Goal: Transaction & Acquisition: Purchase product/service

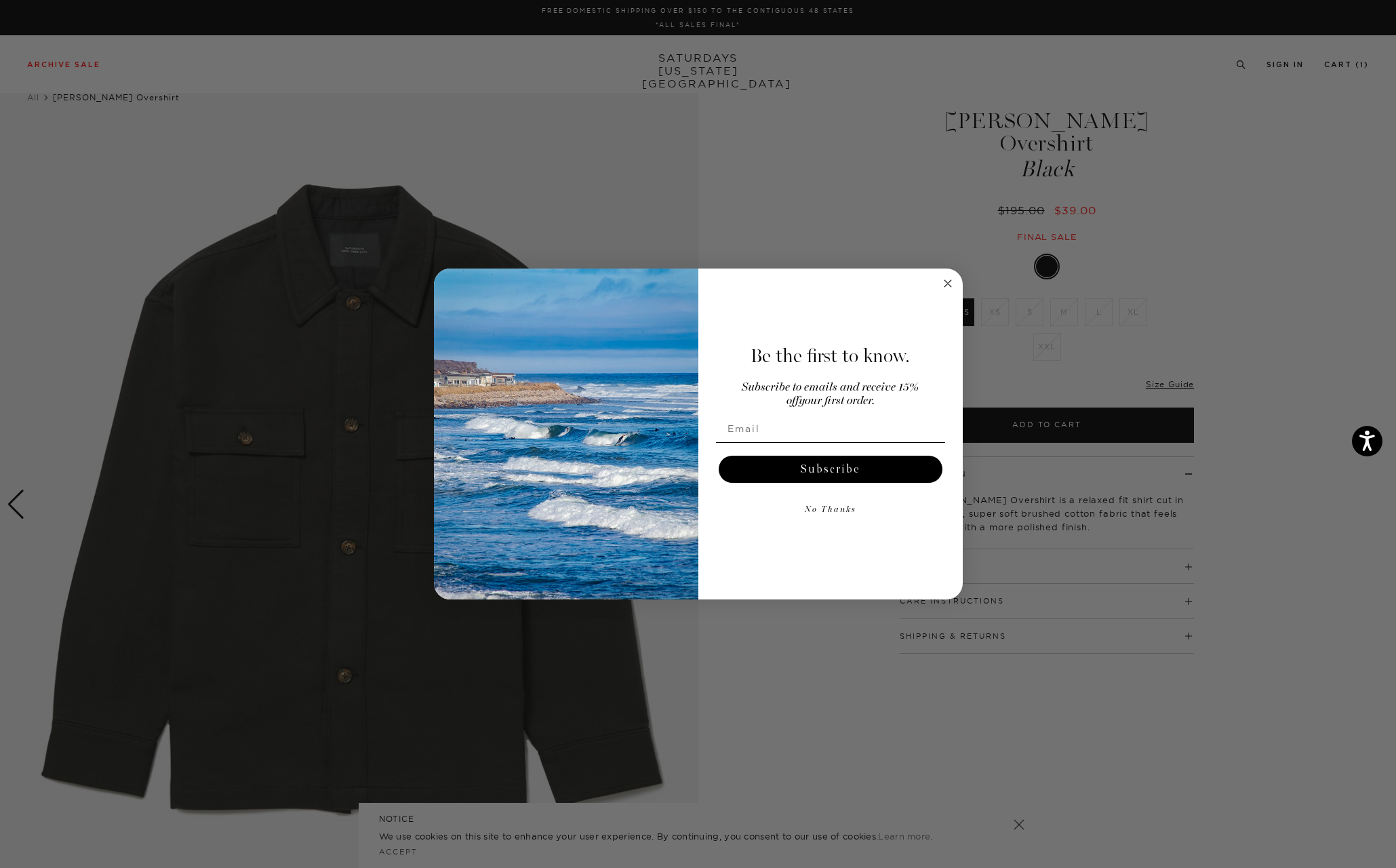
click at [946, 288] on circle "Close dialog" at bounding box center [947, 284] width 16 height 16
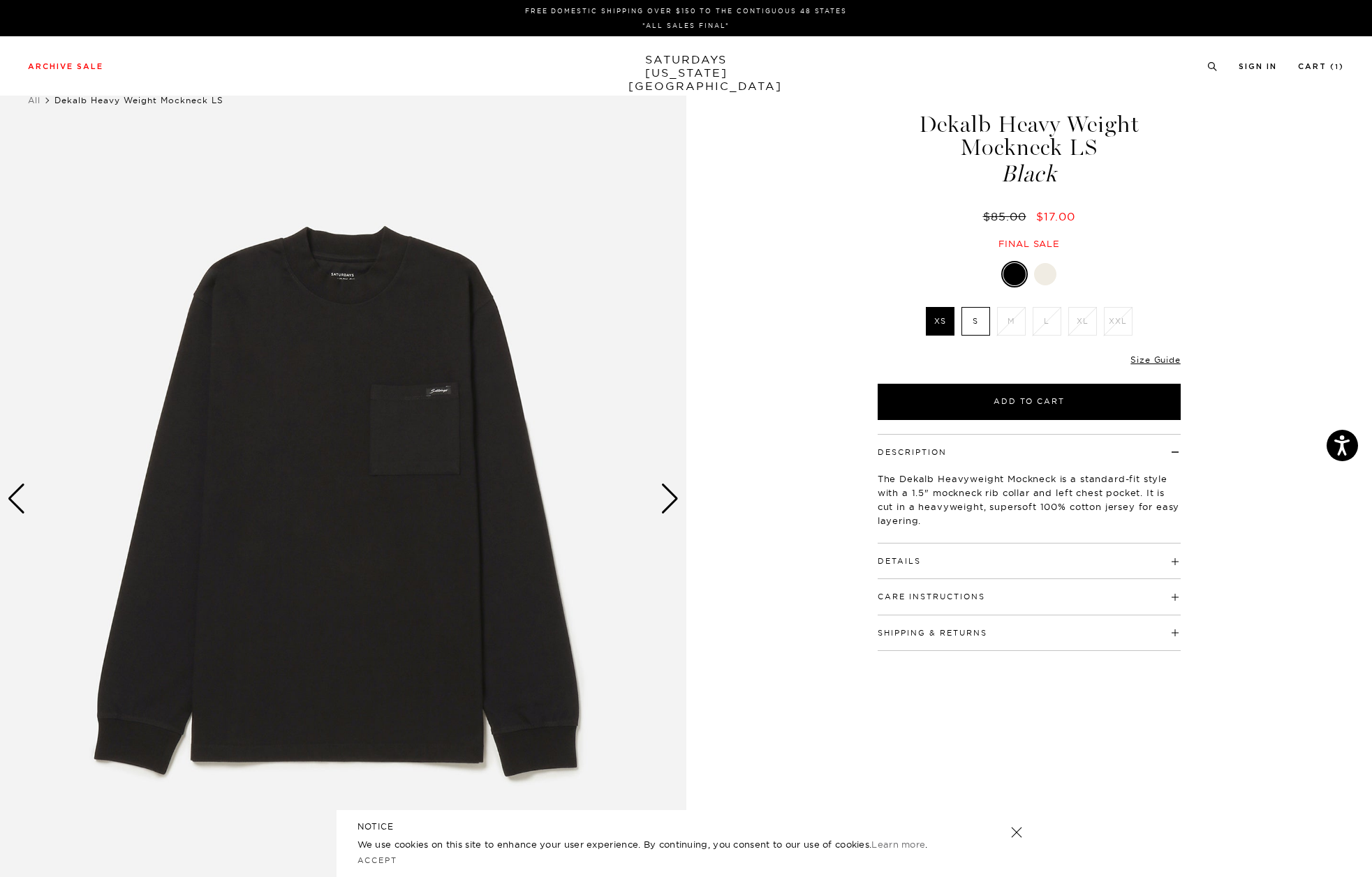
click at [425, 429] on img at bounding box center [343, 499] width 686 height 857
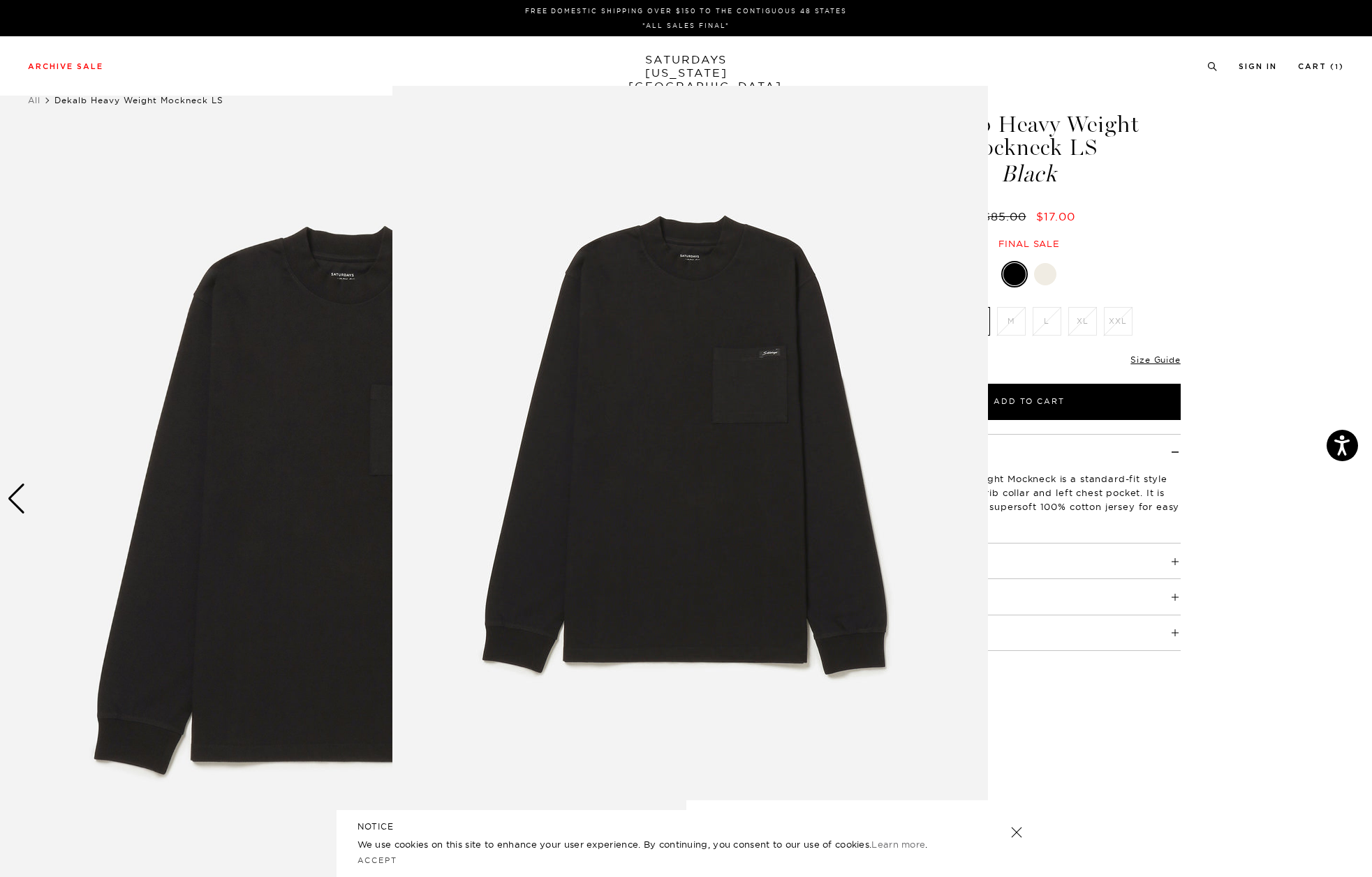
click at [519, 413] on img at bounding box center [690, 442] width 596 height 715
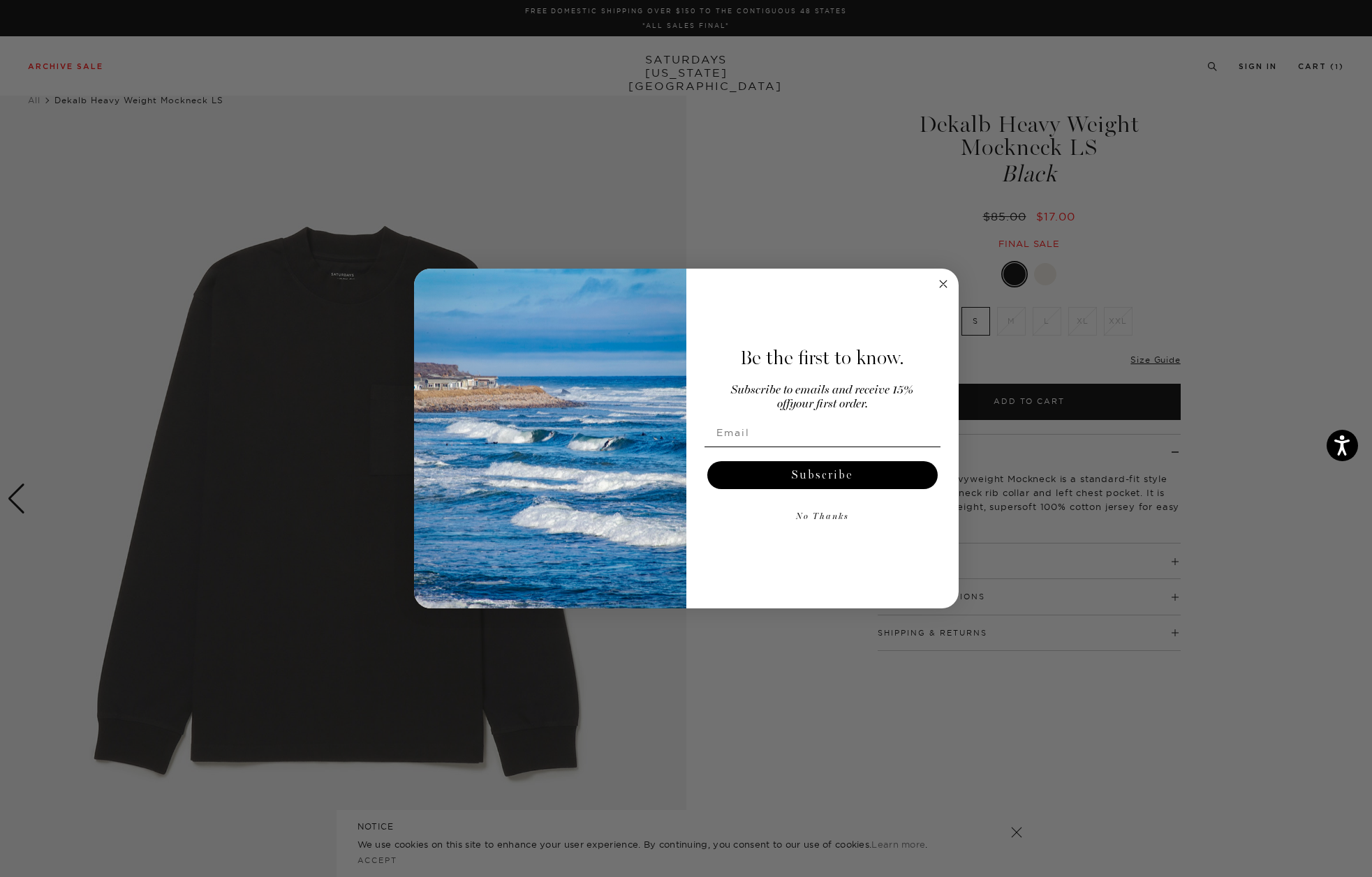
click at [941, 283] on icon "Close dialog" at bounding box center [943, 284] width 7 height 7
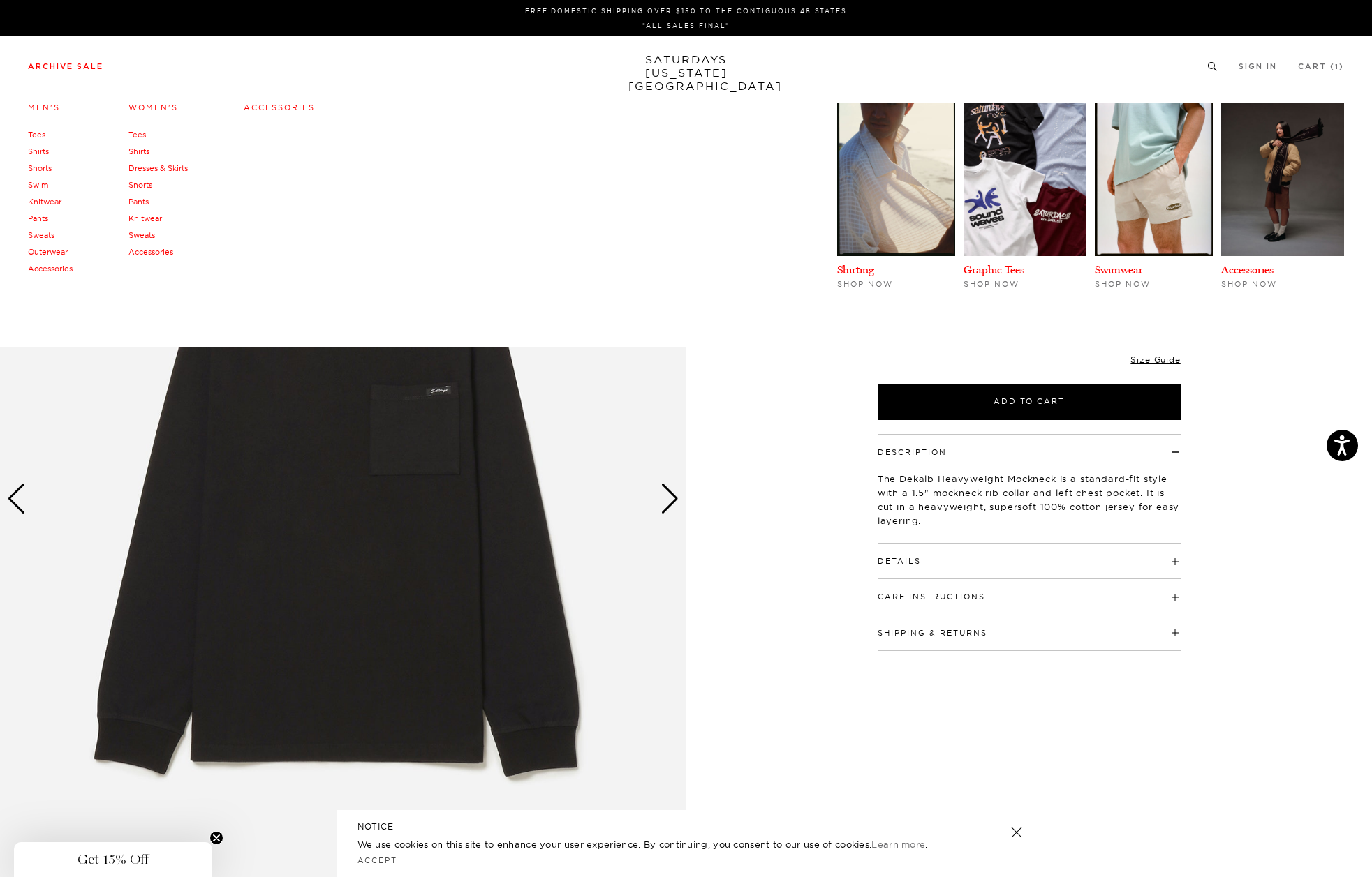
click at [83, 66] on link "Archive Sale" at bounding box center [65, 67] width 75 height 8
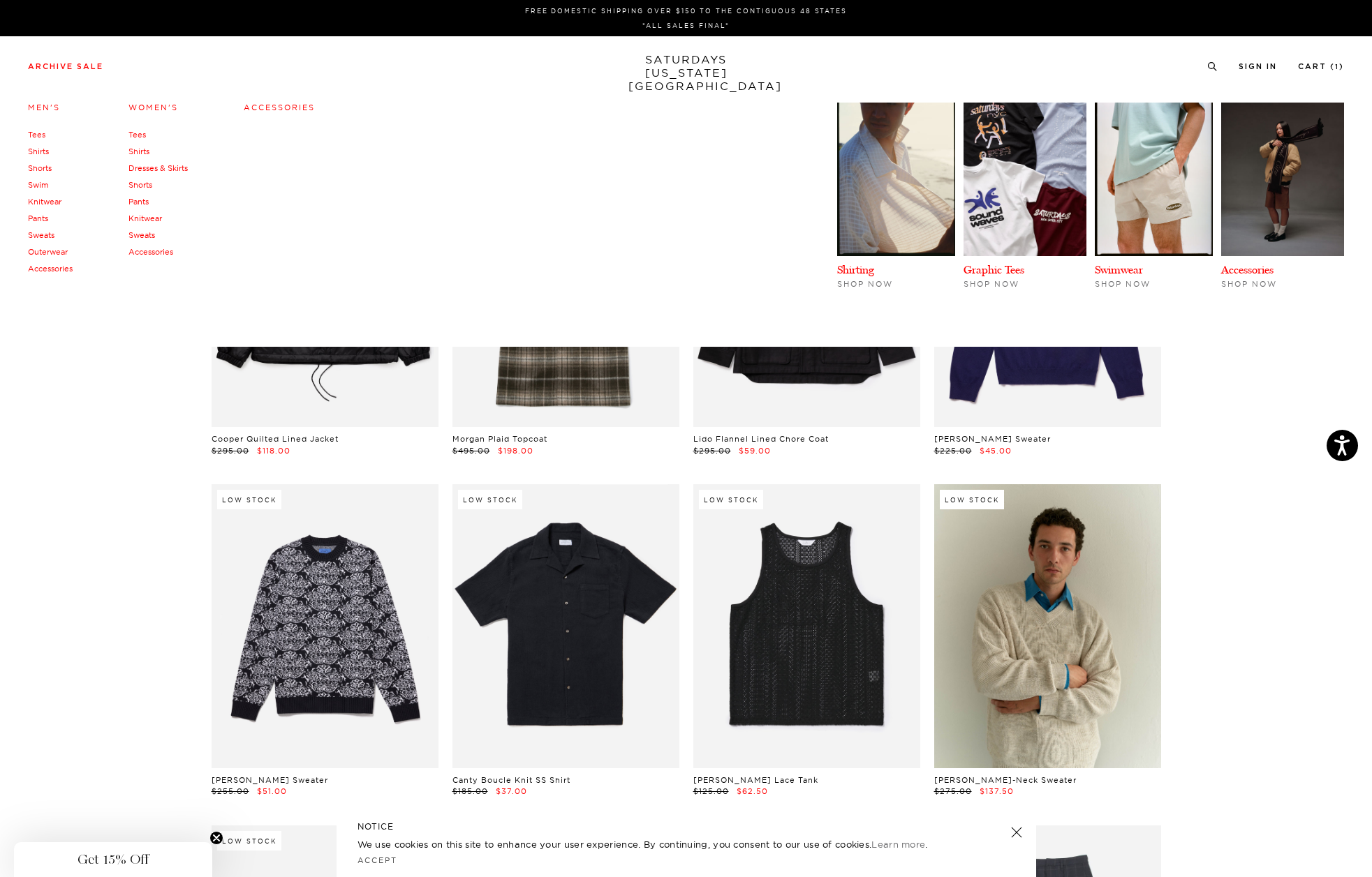
click at [43, 270] on link "Accessories" at bounding box center [50, 268] width 45 height 10
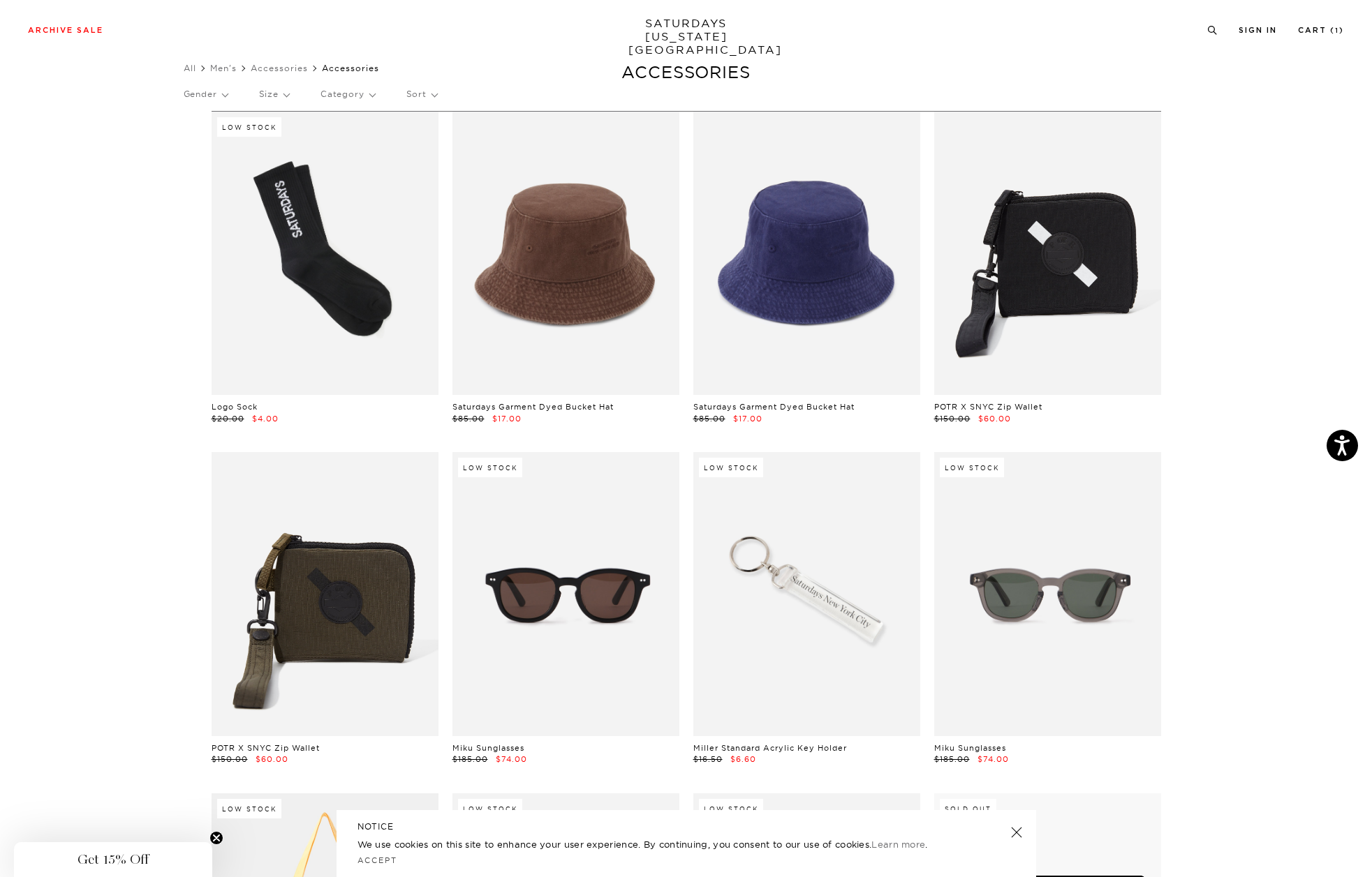
scroll to position [34, 0]
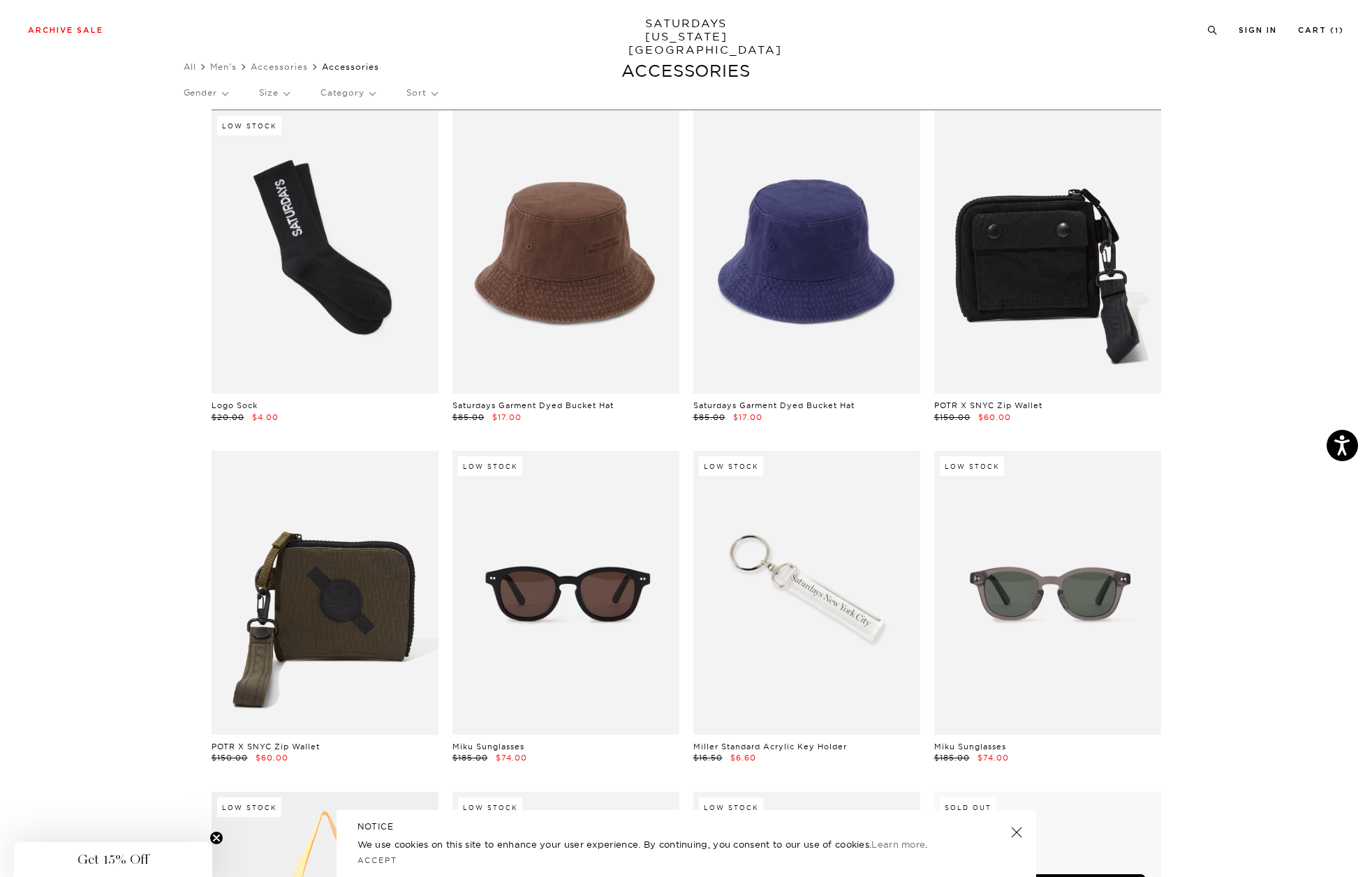
click at [1087, 264] on link at bounding box center [1048, 252] width 227 height 283
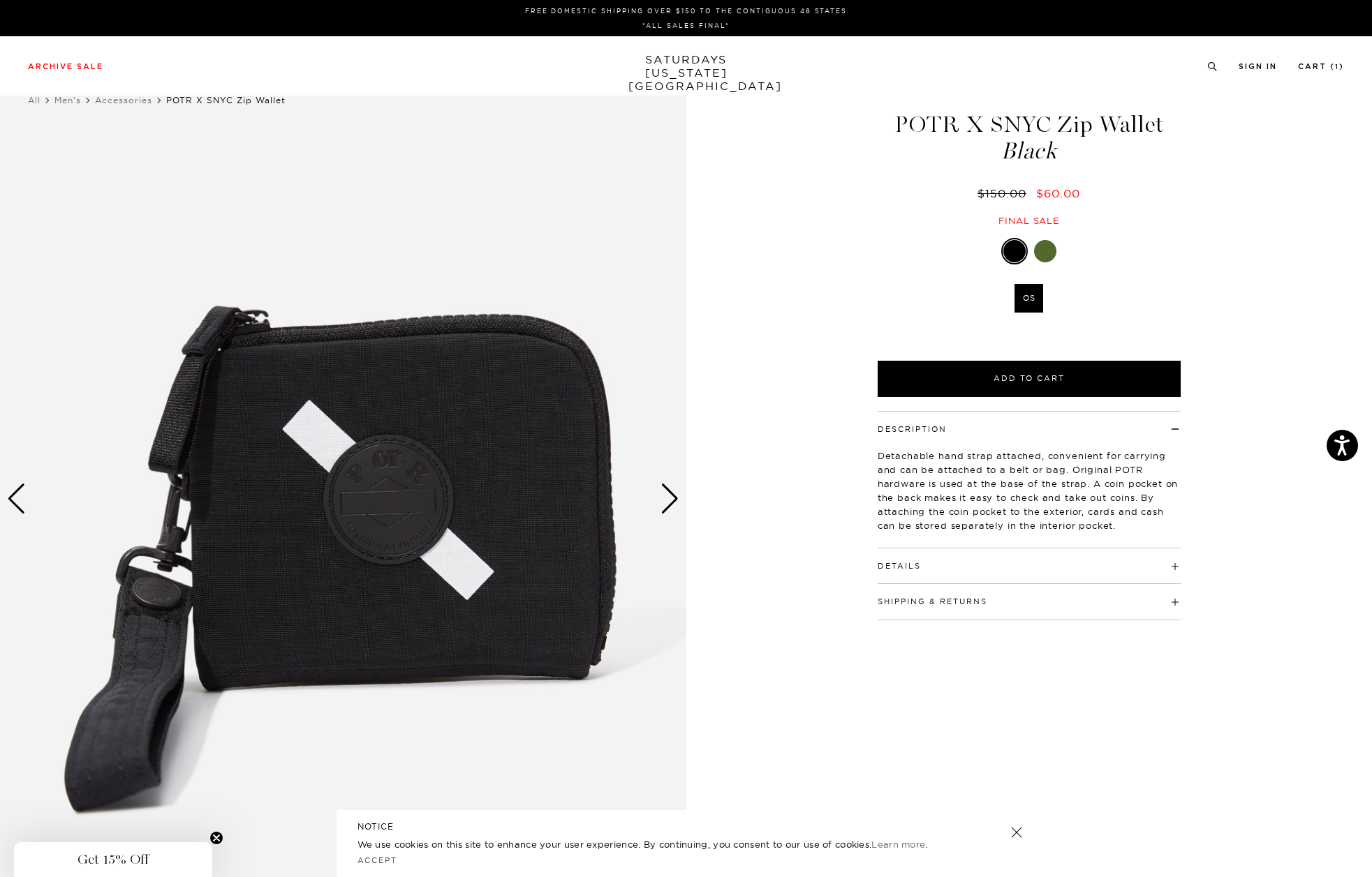
click at [1041, 252] on div at bounding box center [1045, 251] width 22 height 22
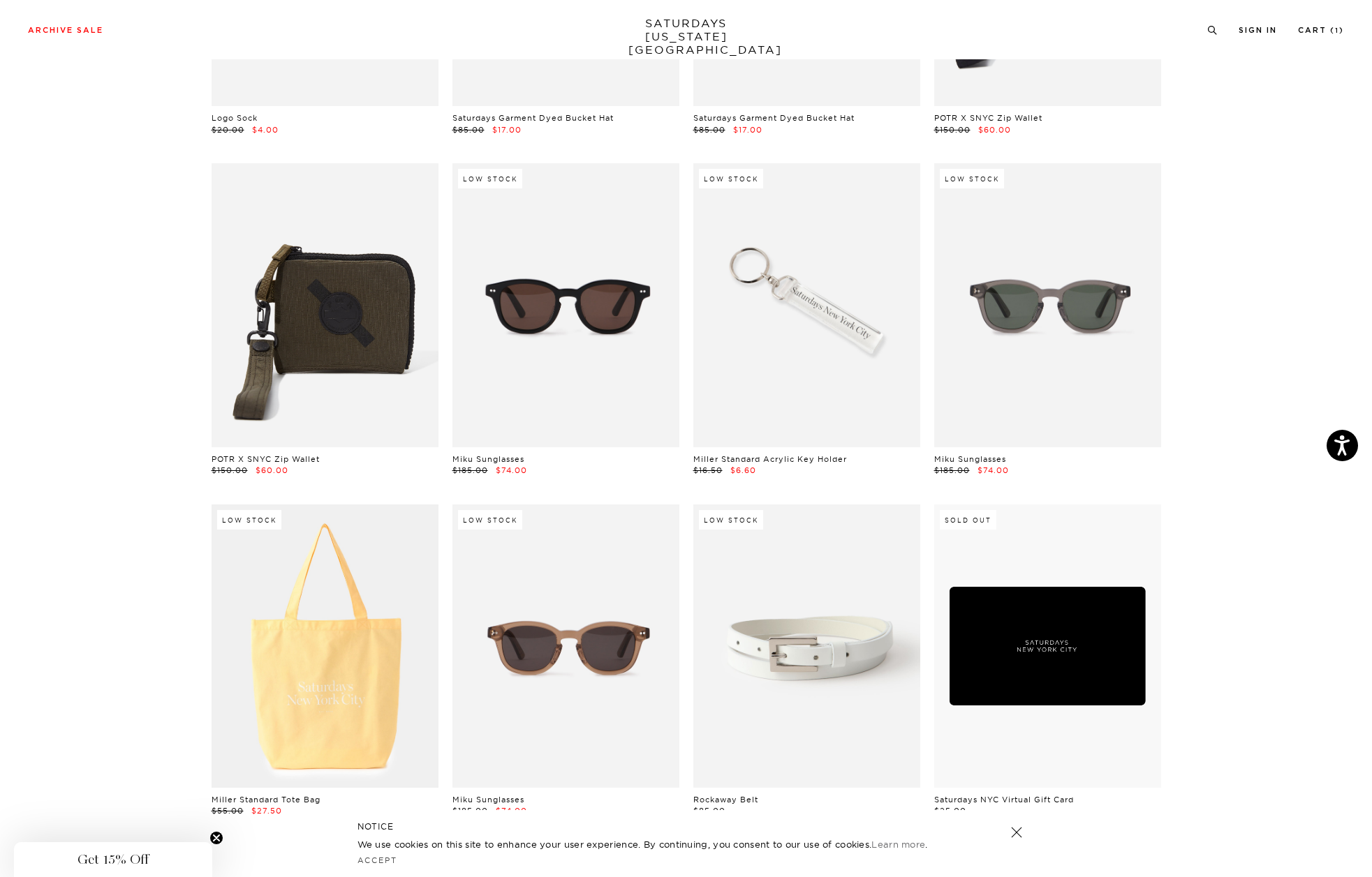
scroll to position [324, 0]
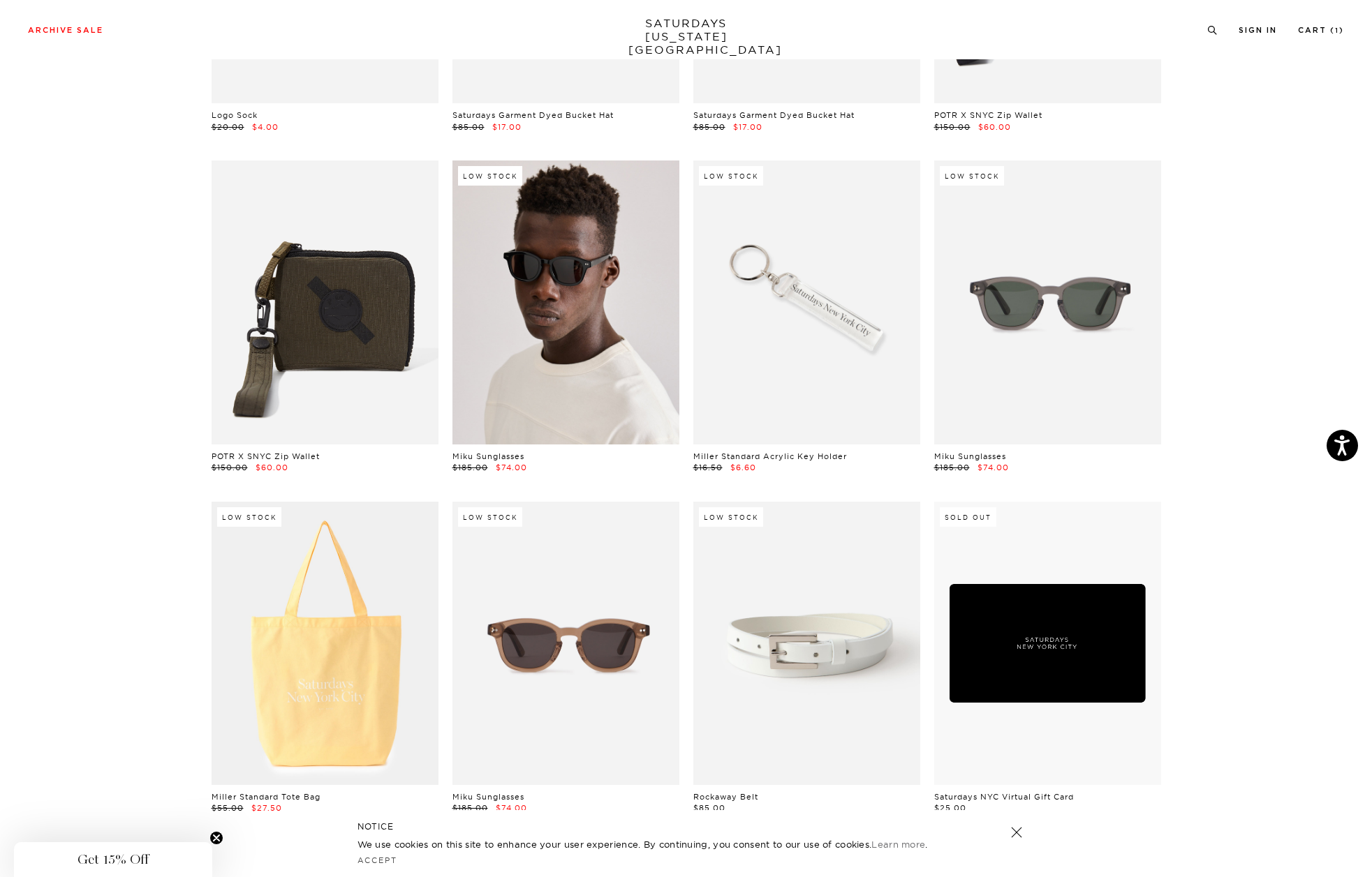
click at [603, 339] on link at bounding box center [565, 302] width 227 height 283
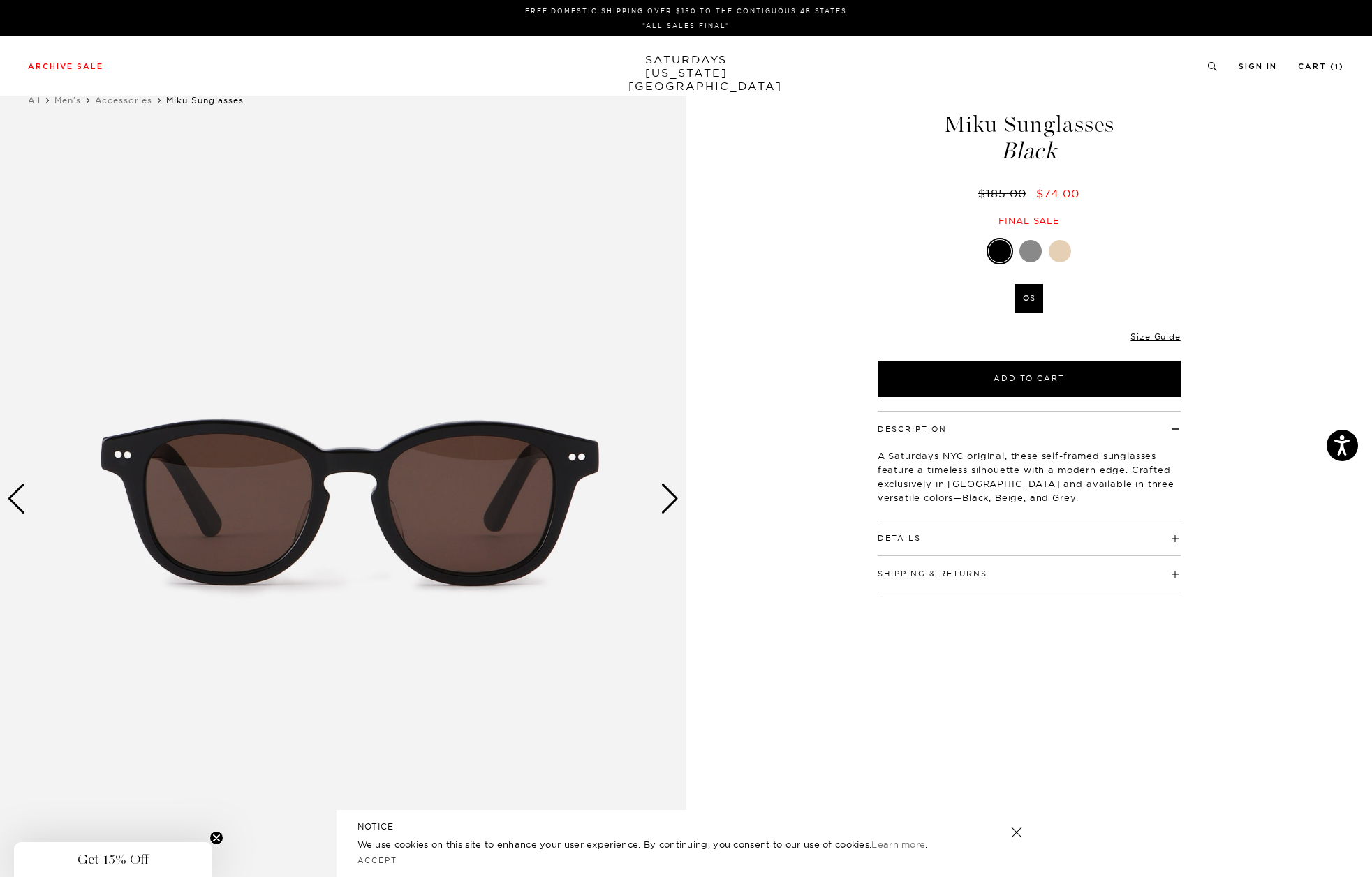
click at [678, 499] on div "Next slide" at bounding box center [670, 499] width 19 height 31
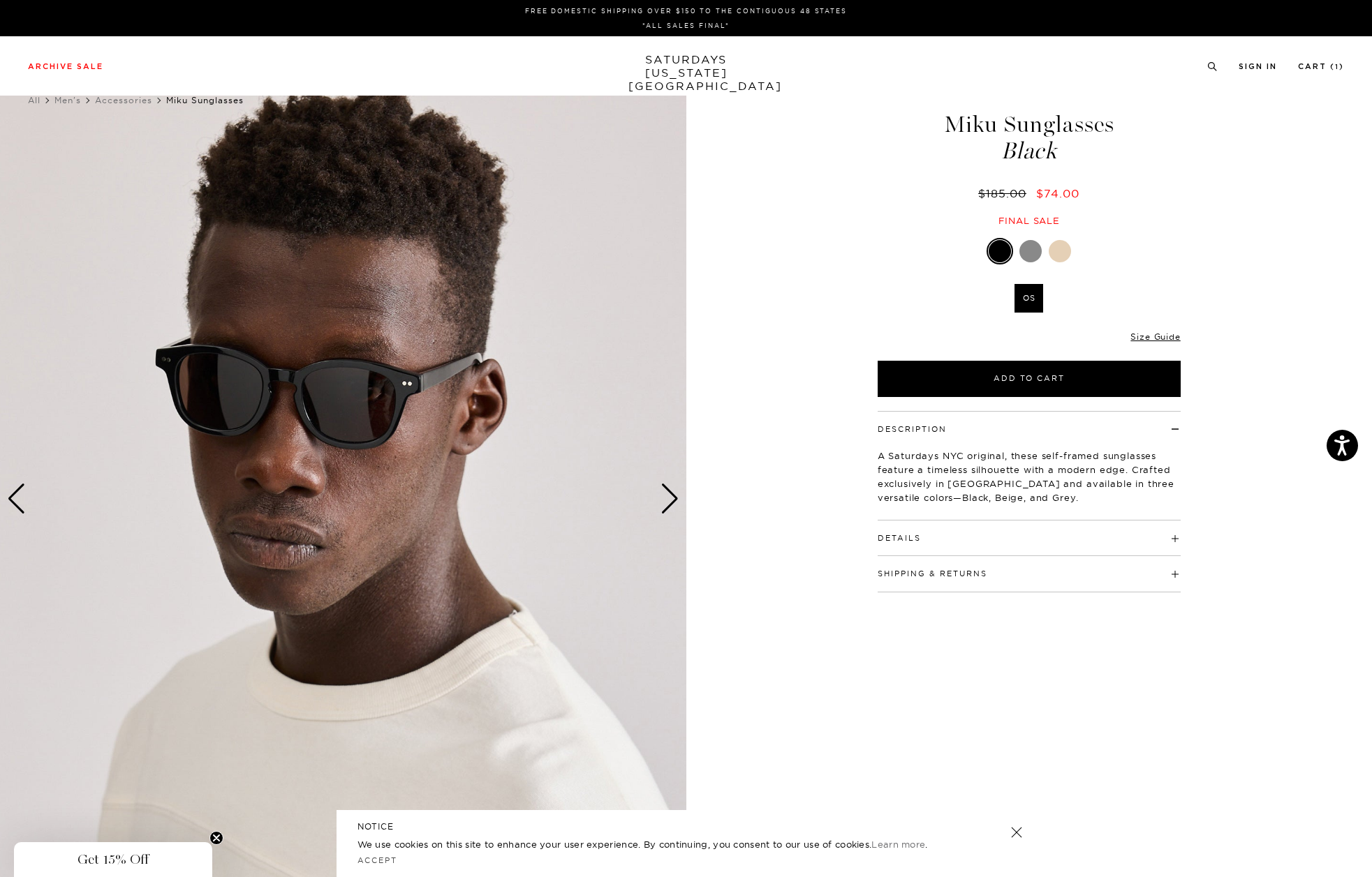
click at [678, 499] on div "Next slide" at bounding box center [670, 499] width 19 height 31
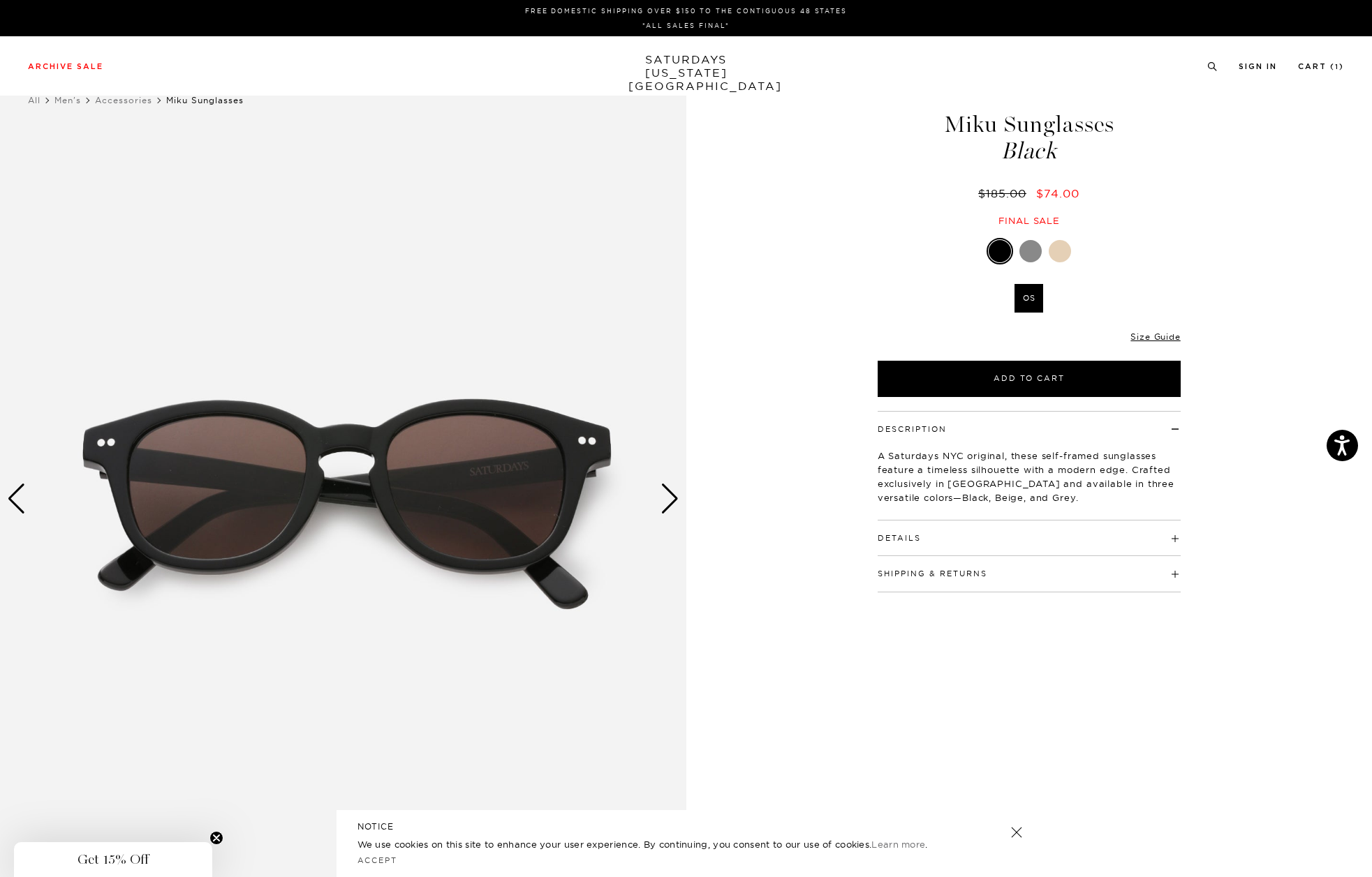
click at [678, 499] on div "Next slide" at bounding box center [670, 499] width 19 height 31
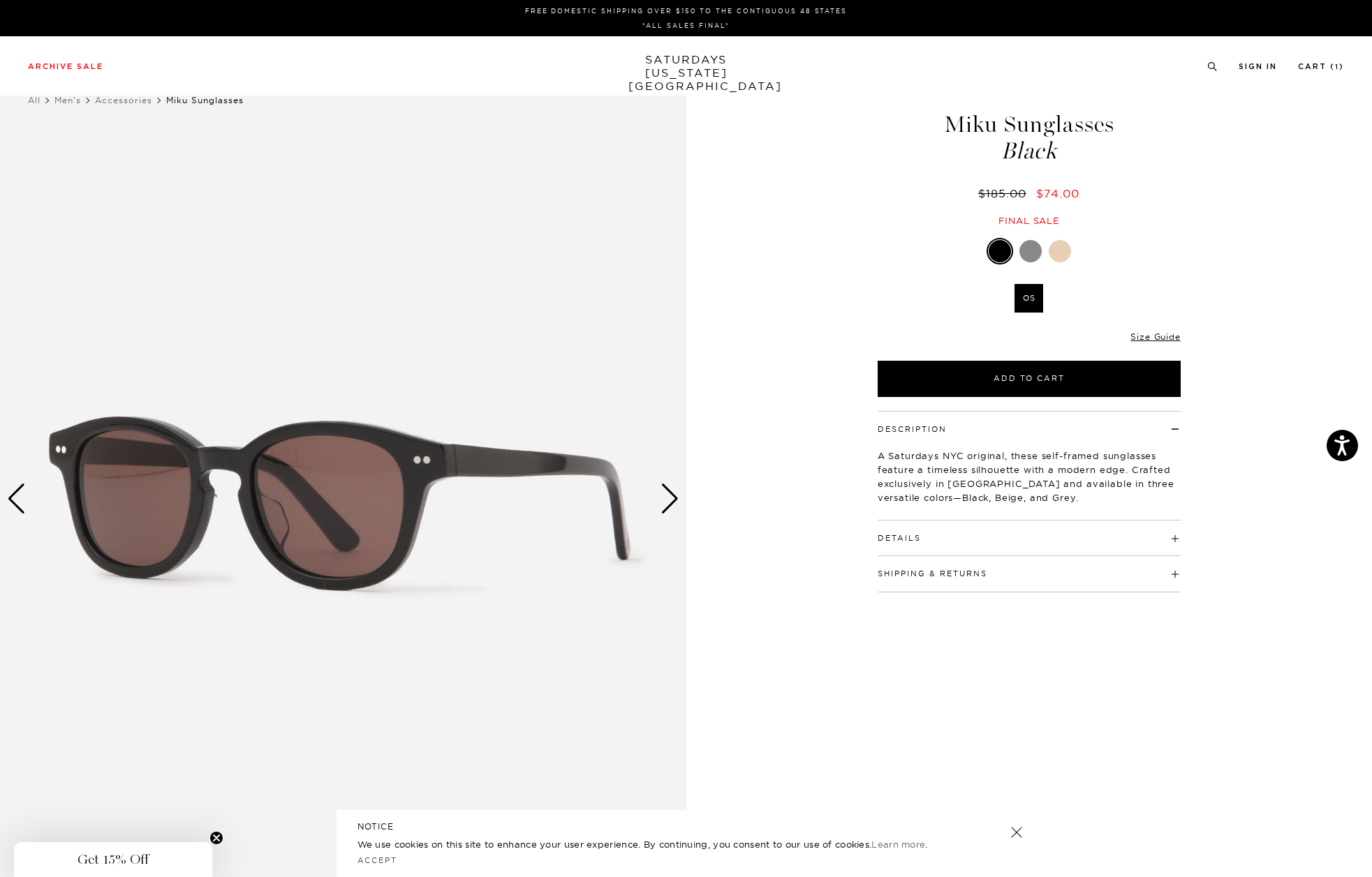
click at [678, 499] on div "Next slide" at bounding box center [670, 499] width 19 height 31
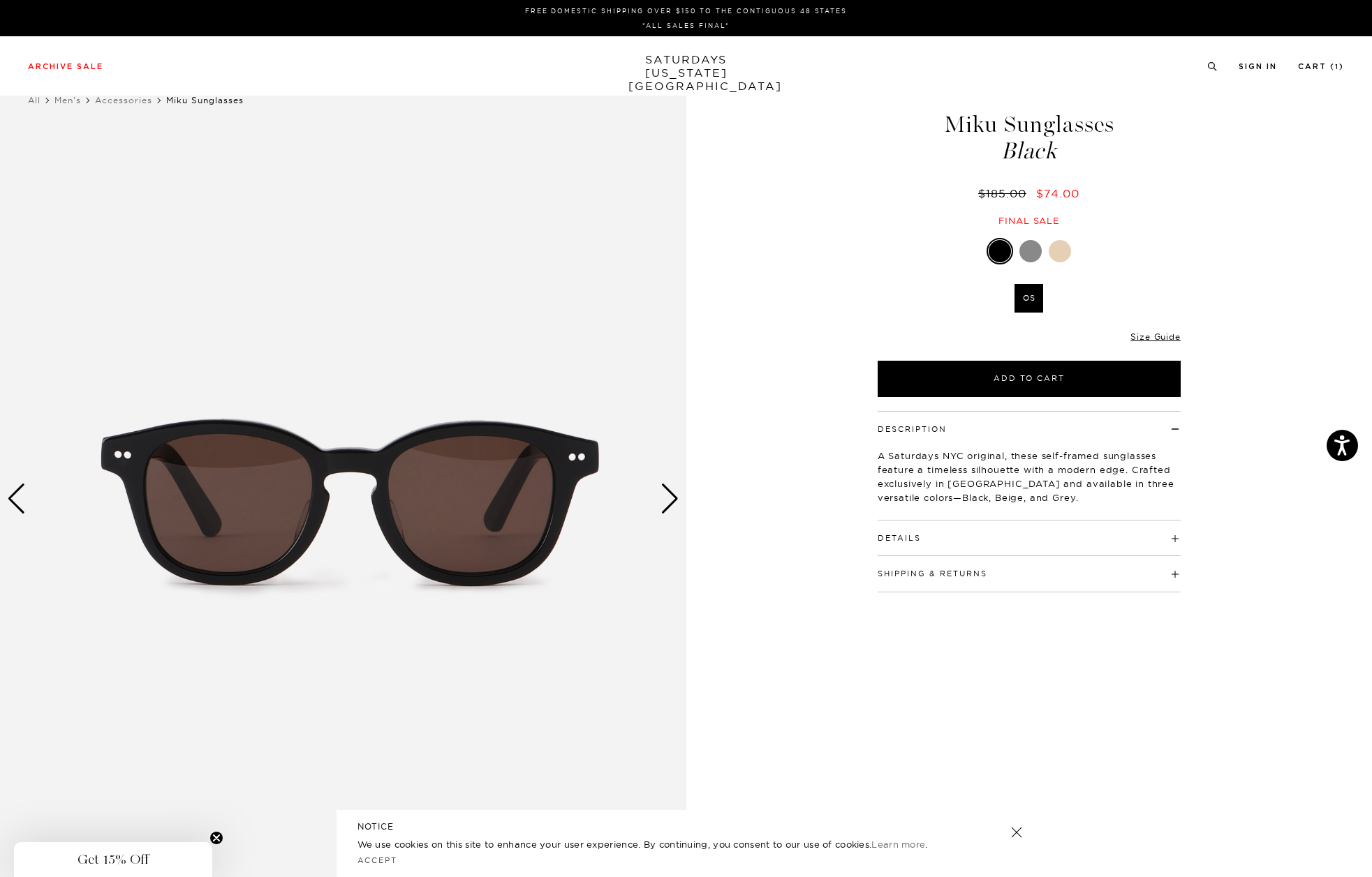
click at [678, 499] on div "Next slide" at bounding box center [670, 499] width 19 height 31
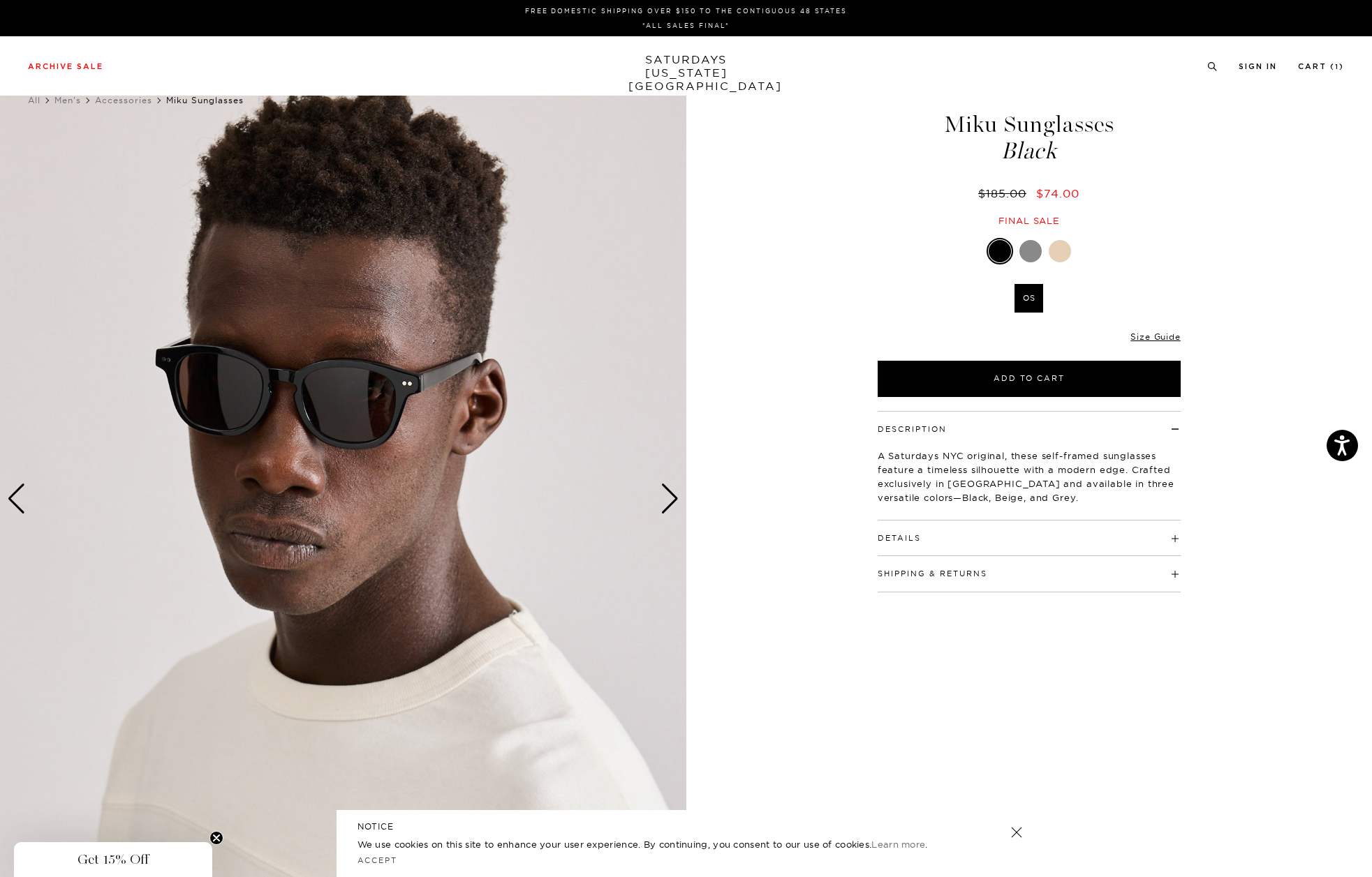
click at [1024, 254] on div at bounding box center [1031, 251] width 22 height 22
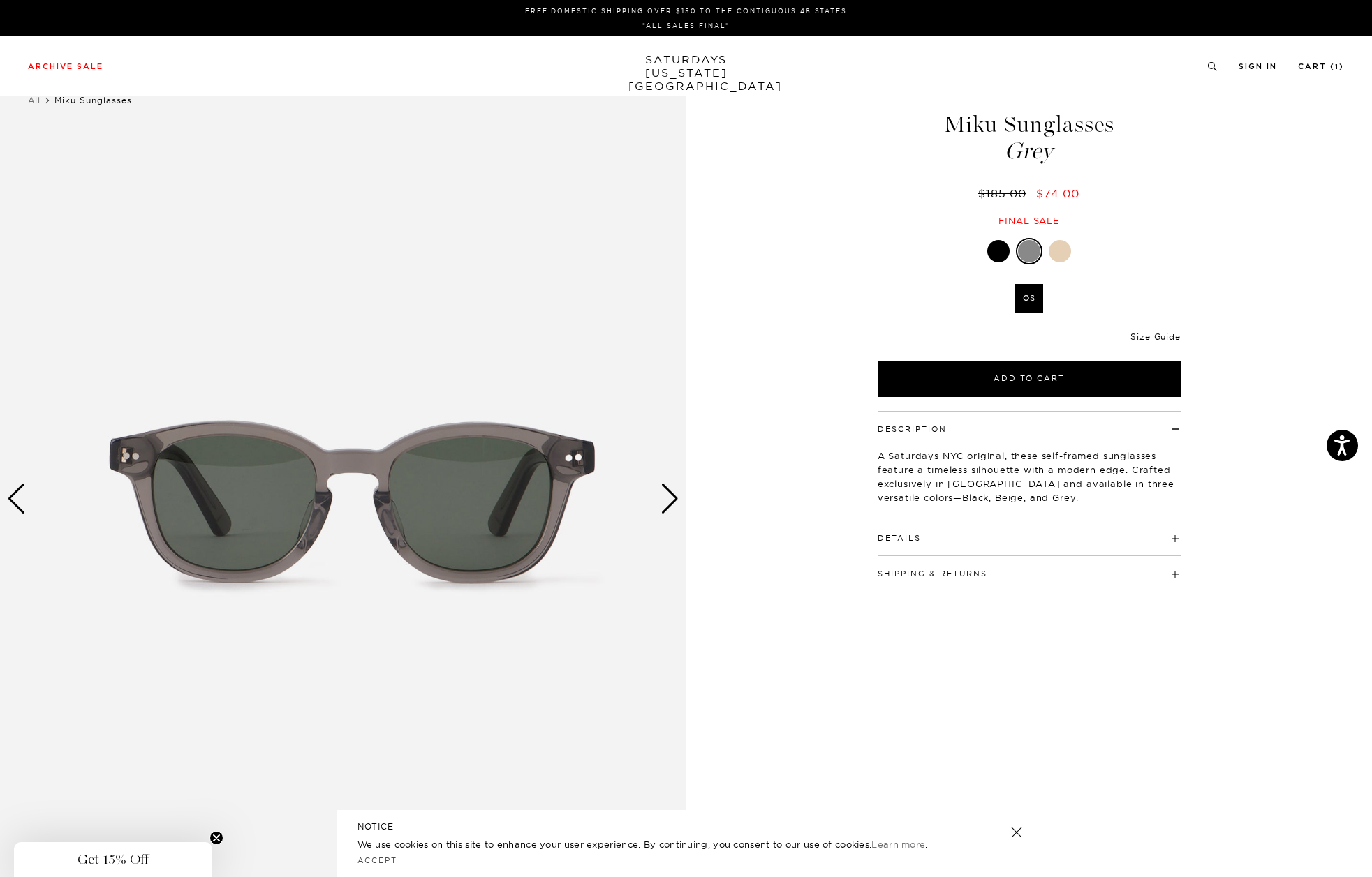
click at [1160, 335] on link "Size Guide" at bounding box center [1154, 337] width 49 height 10
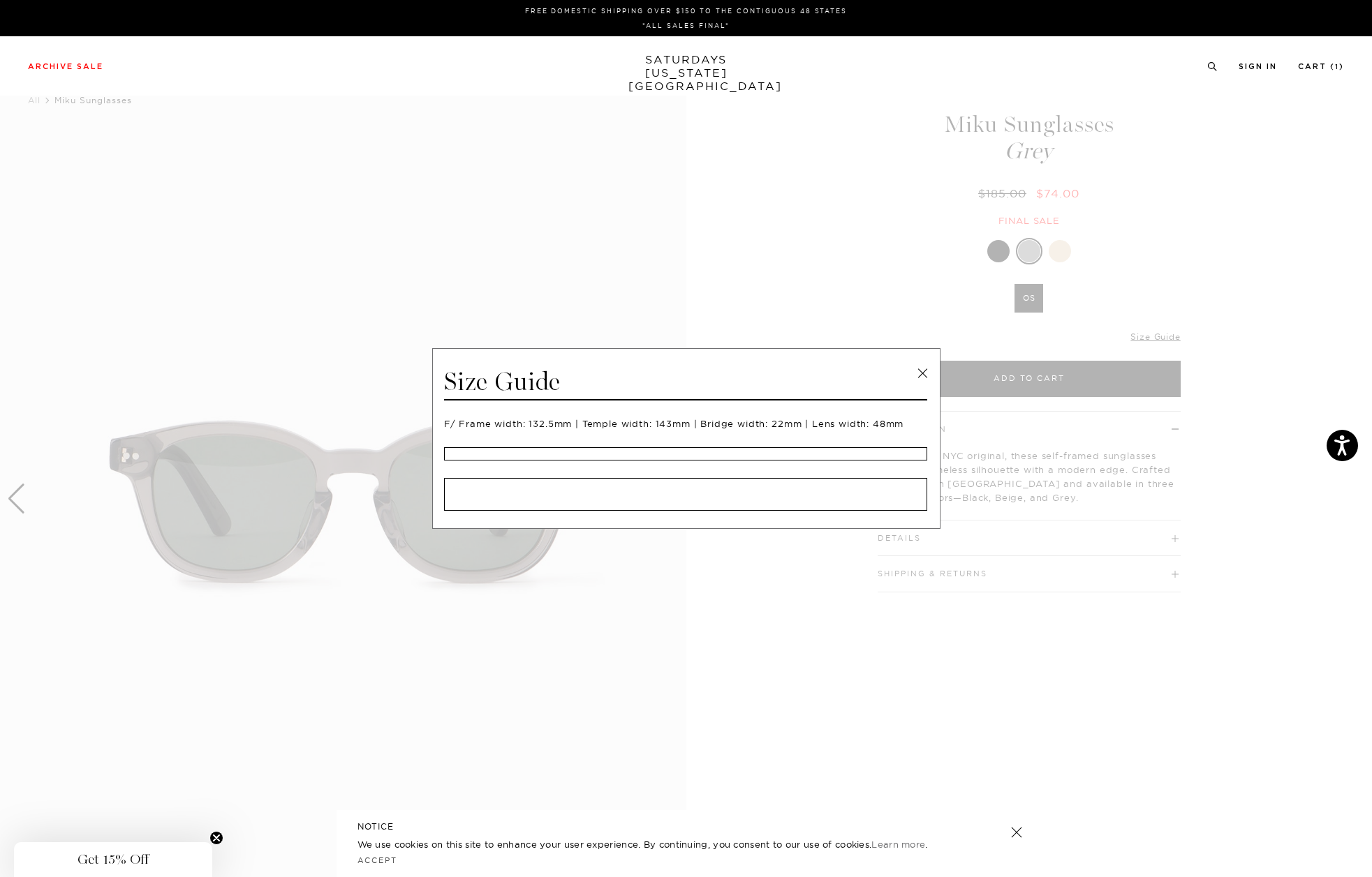
click at [928, 368] on link at bounding box center [922, 373] width 21 height 21
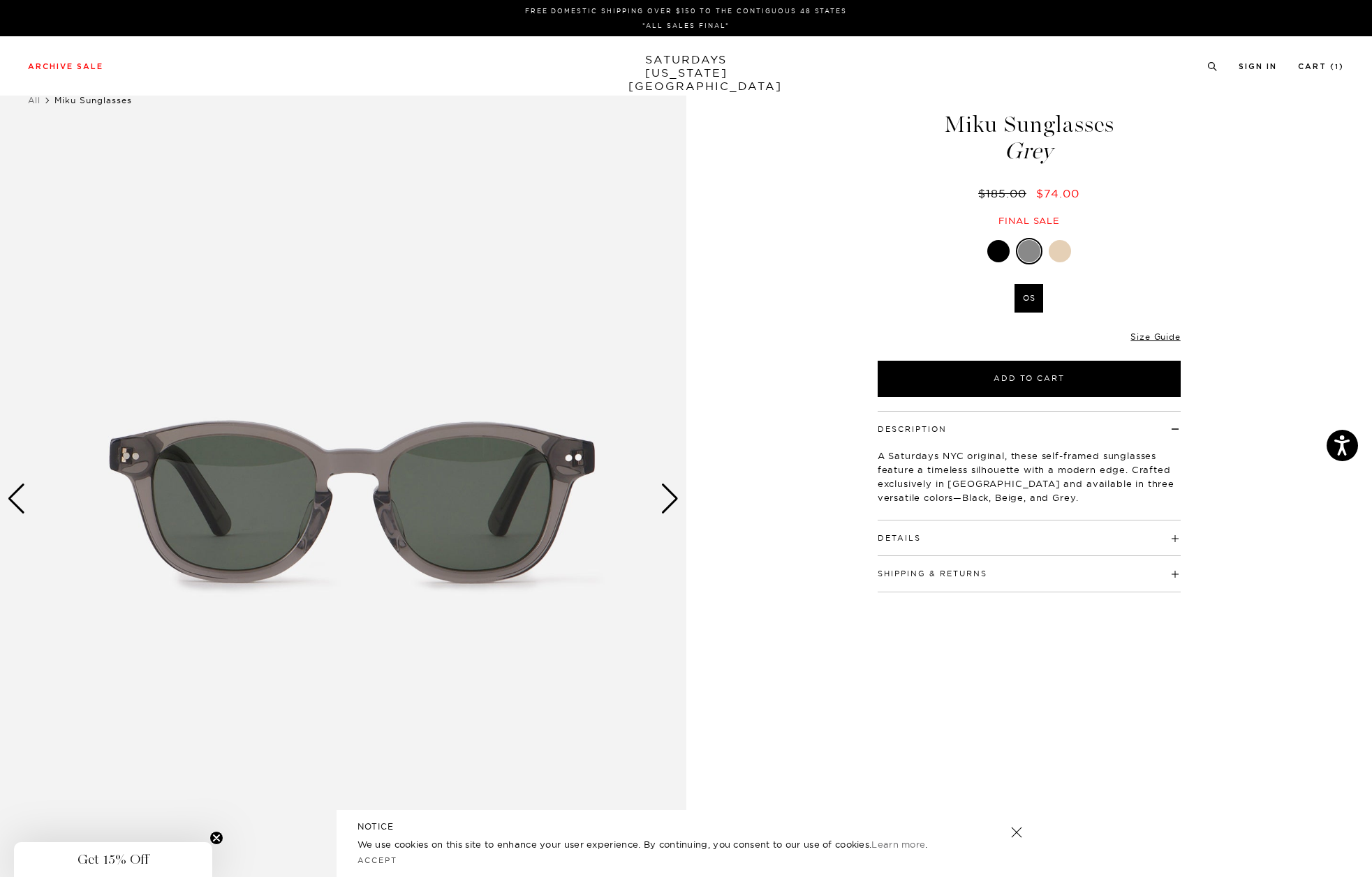
click at [674, 494] on div "Next slide" at bounding box center [670, 499] width 19 height 31
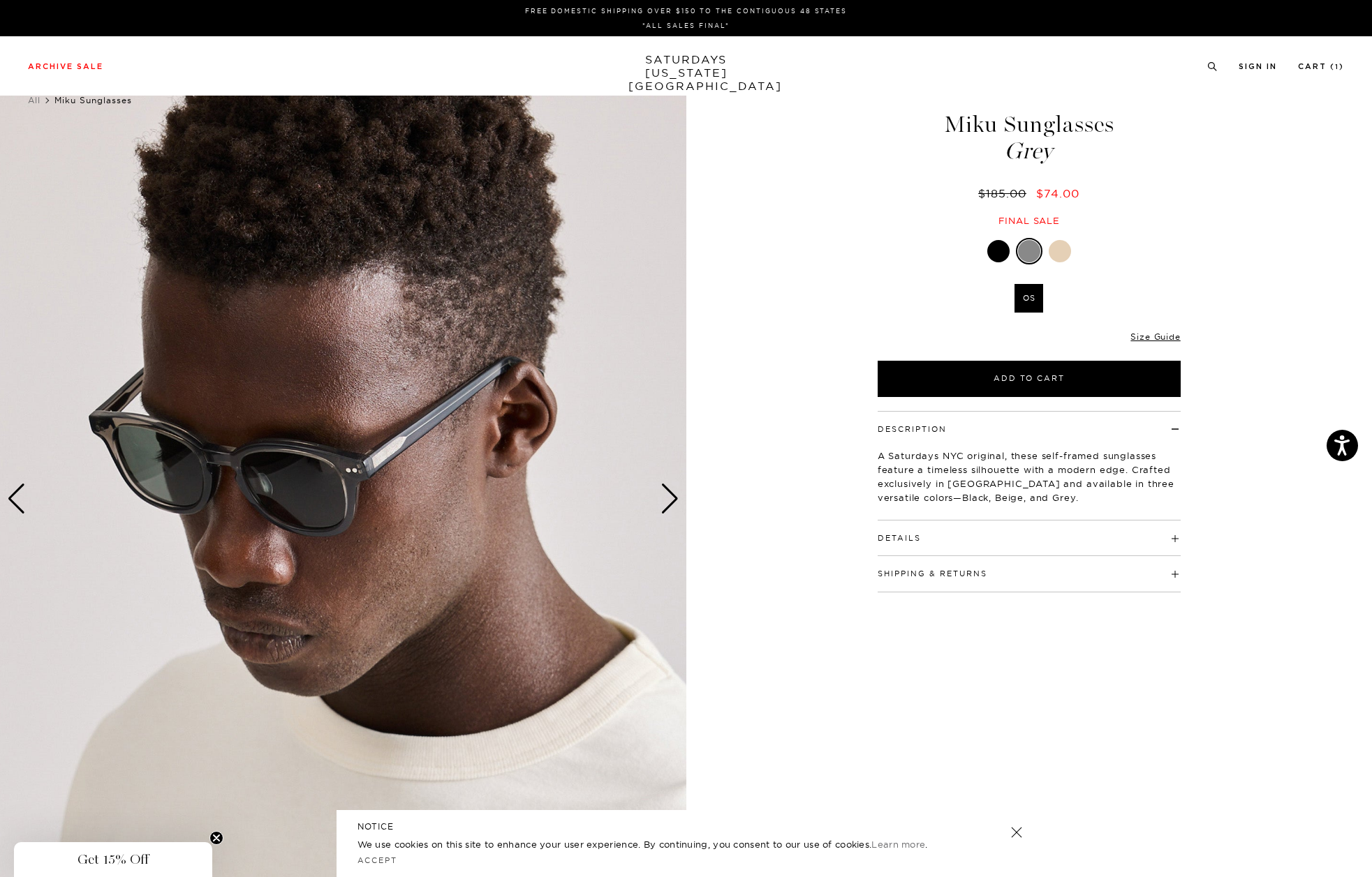
drag, startPoint x: 945, startPoint y: 125, endPoint x: 1138, endPoint y: 125, distance: 193.0
click at [1138, 125] on h1 "Miku Sunglasses Grey" at bounding box center [1029, 137] width 307 height 49
copy h1 "Miku Sunglasses"
click at [789, 211] on div "2 / 4 5 / -2" at bounding box center [686, 499] width 1372 height 857
click at [668, 484] on div "Next slide" at bounding box center [670, 499] width 19 height 31
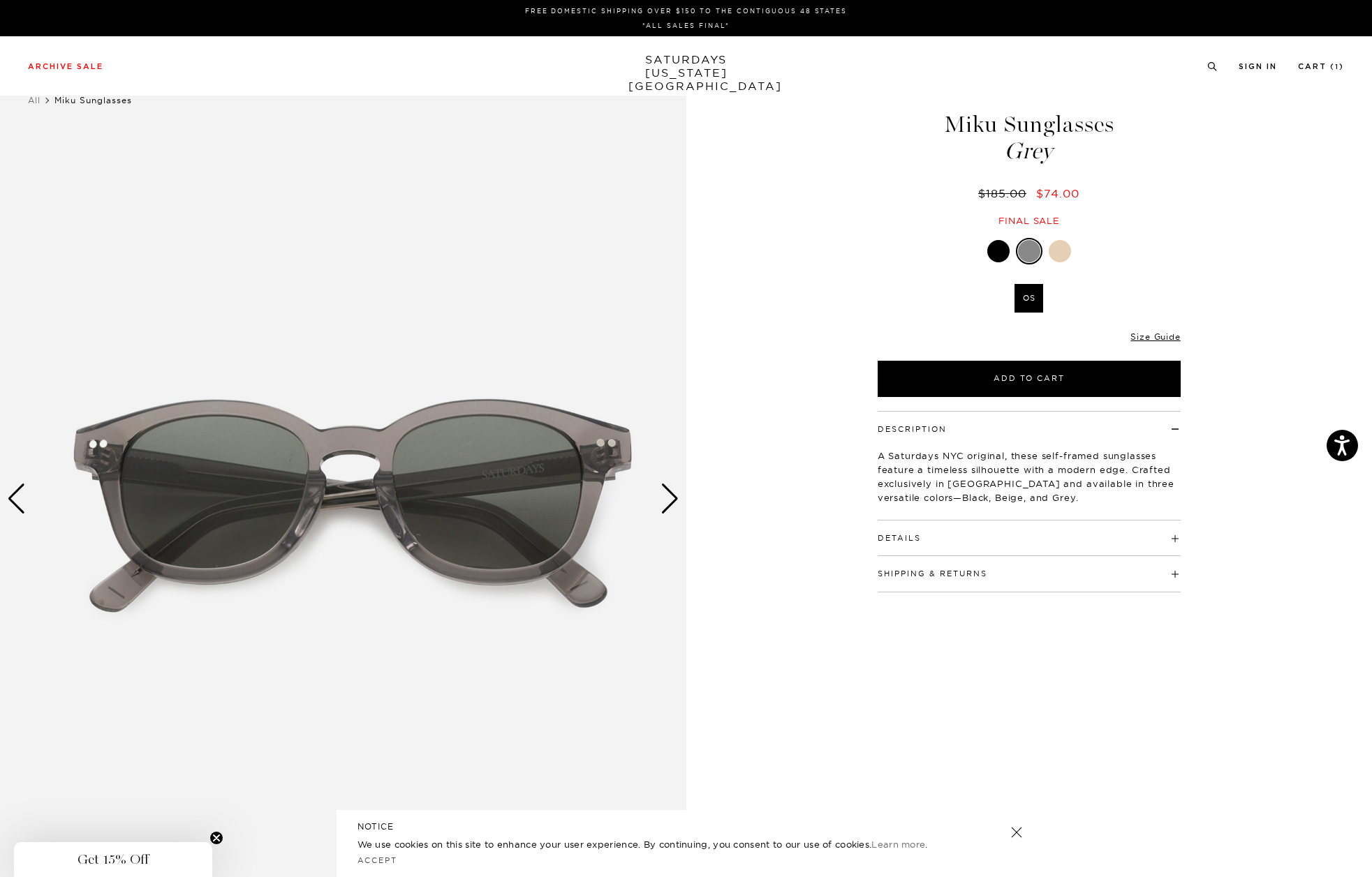
click at [668, 484] on div "Next slide" at bounding box center [670, 499] width 19 height 31
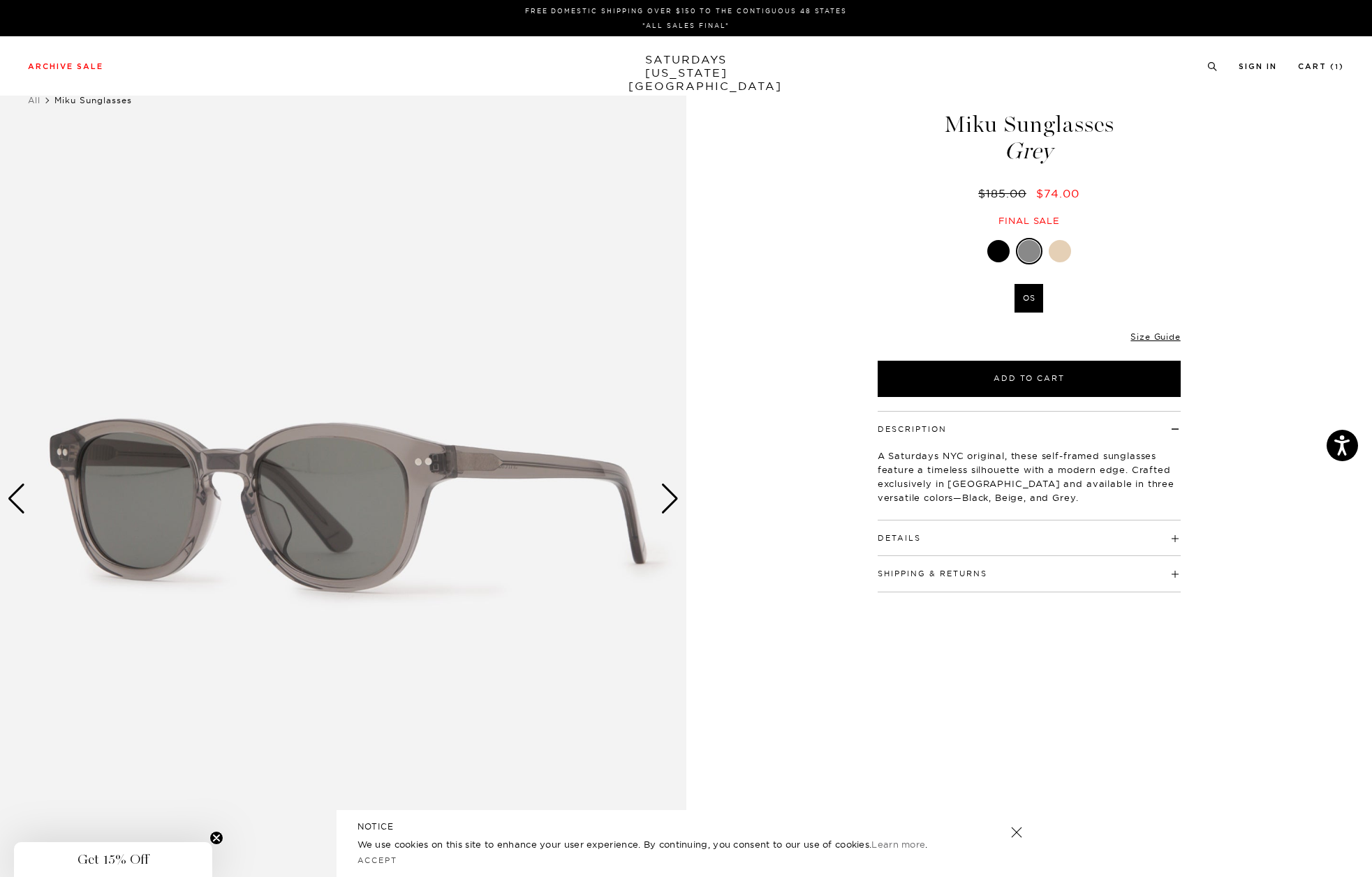
click at [668, 484] on div "Next slide" at bounding box center [670, 499] width 19 height 31
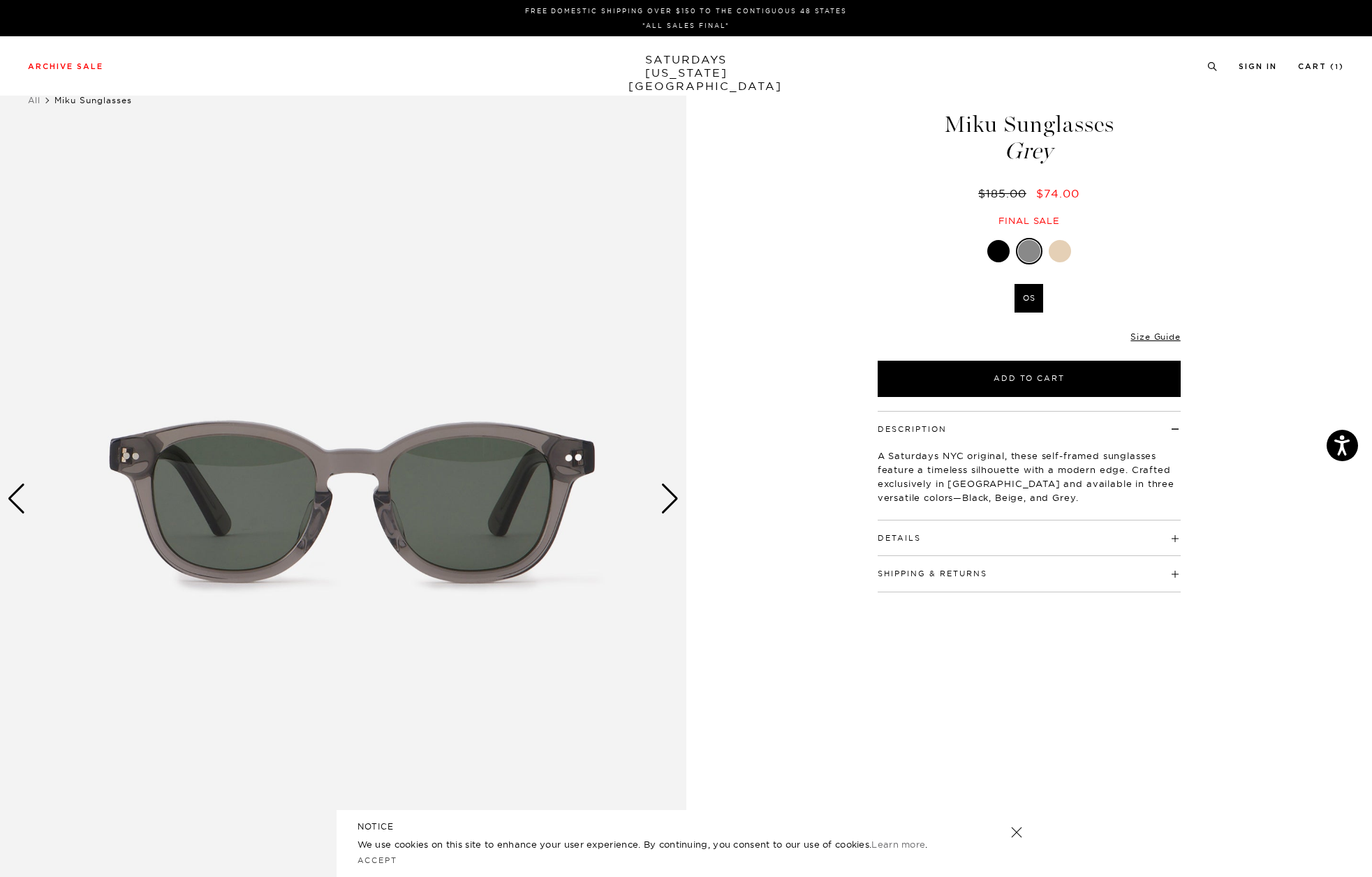
click at [721, 321] on div "1 / 4 5 / -2" at bounding box center [686, 499] width 1372 height 857
click at [1057, 259] on div at bounding box center [1060, 251] width 22 height 22
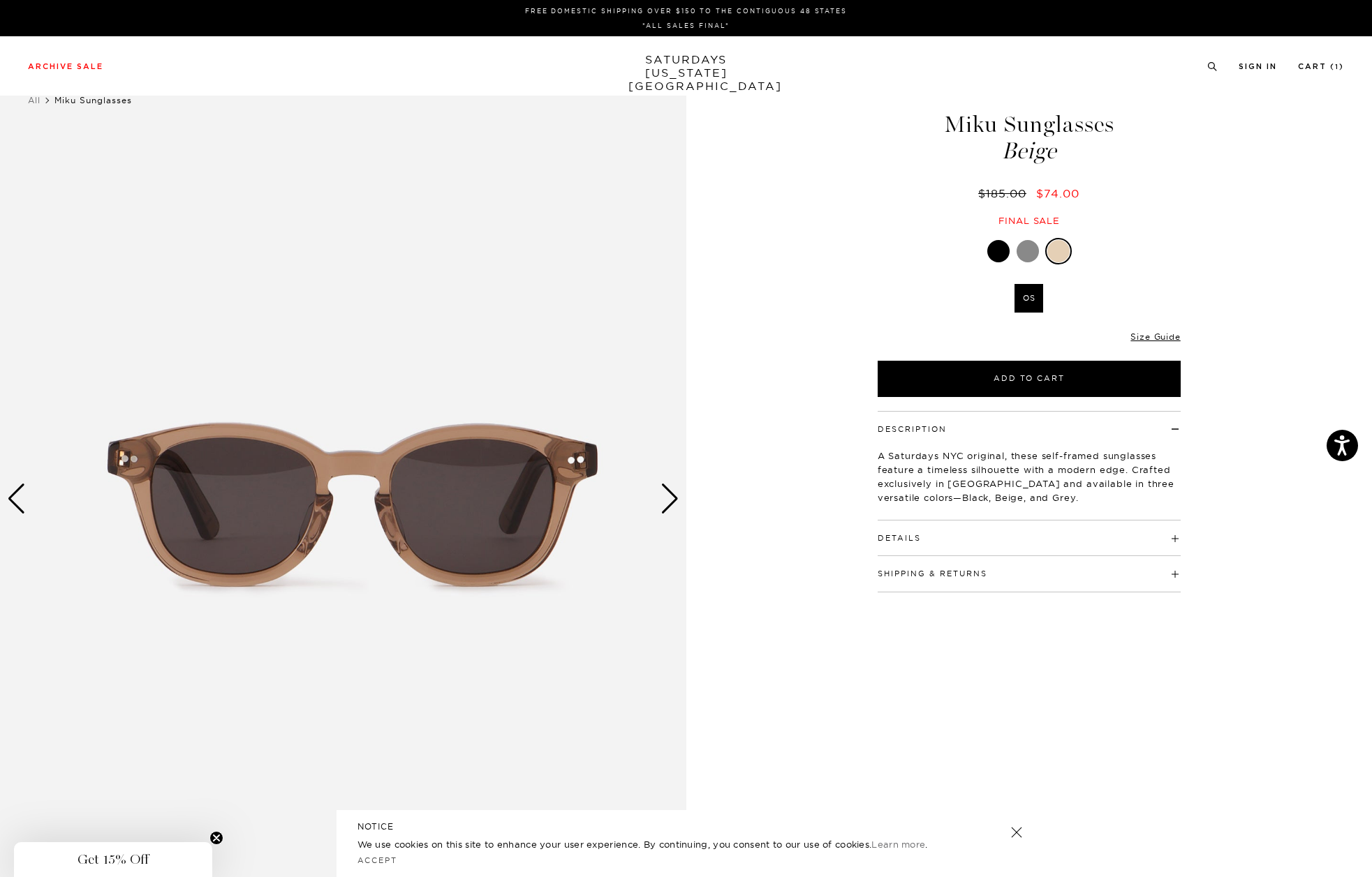
click at [687, 501] on div "1 / 5 5 / -2" at bounding box center [686, 499] width 1372 height 857
click at [682, 500] on img at bounding box center [343, 499] width 686 height 857
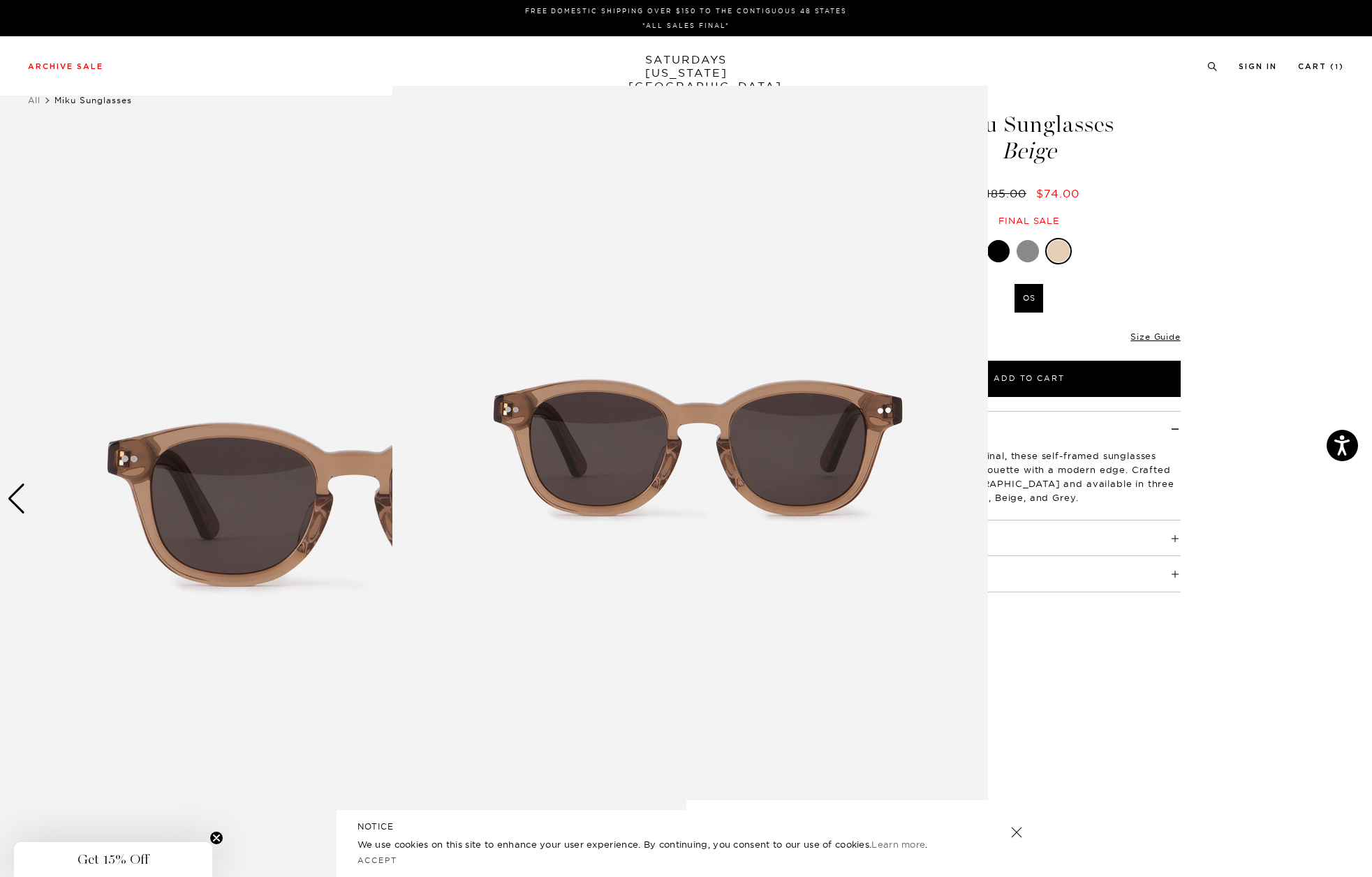
click at [999, 258] on figure at bounding box center [686, 438] width 1372 height 877
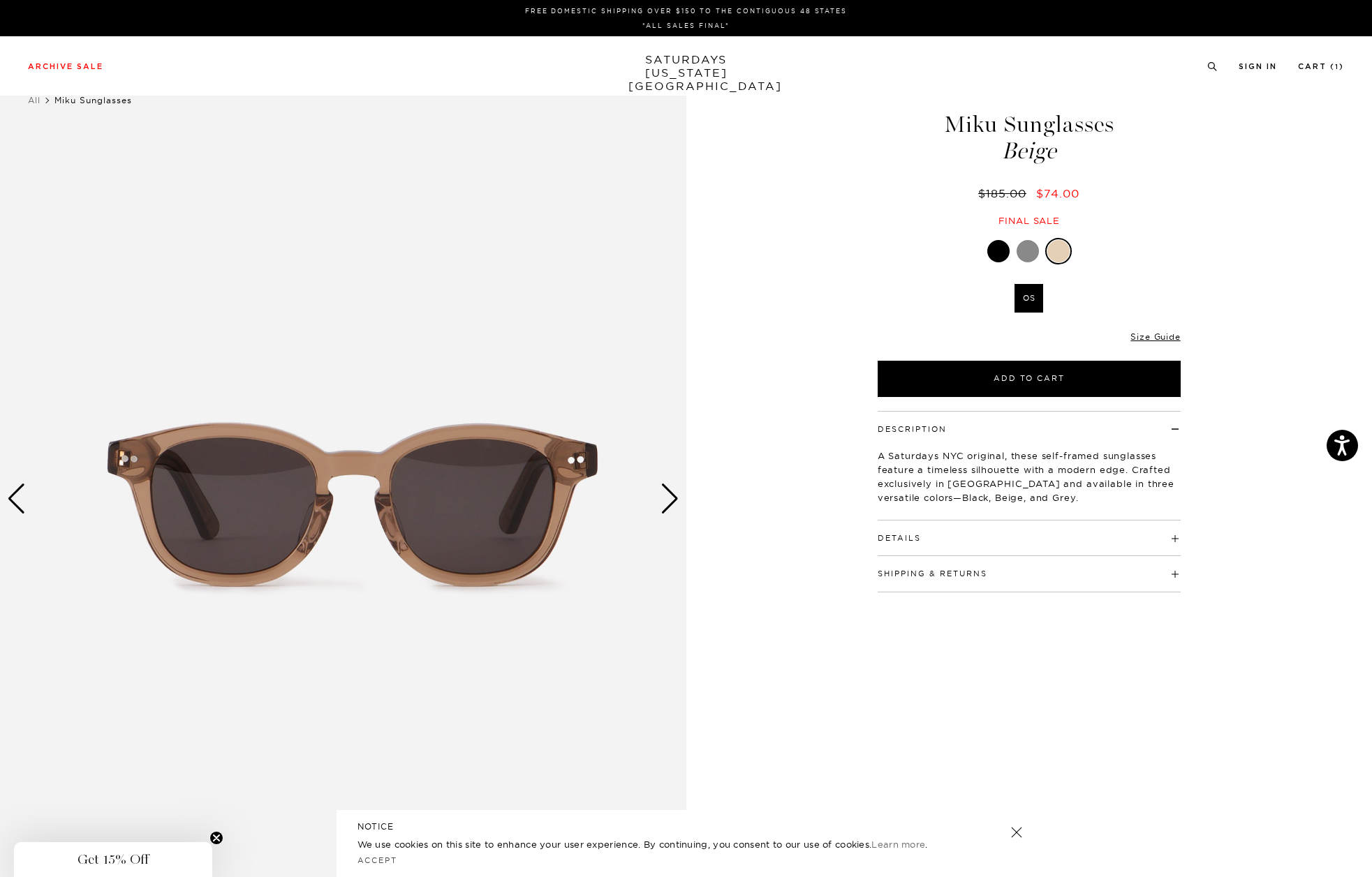
click at [1001, 252] on div at bounding box center [999, 251] width 22 height 22
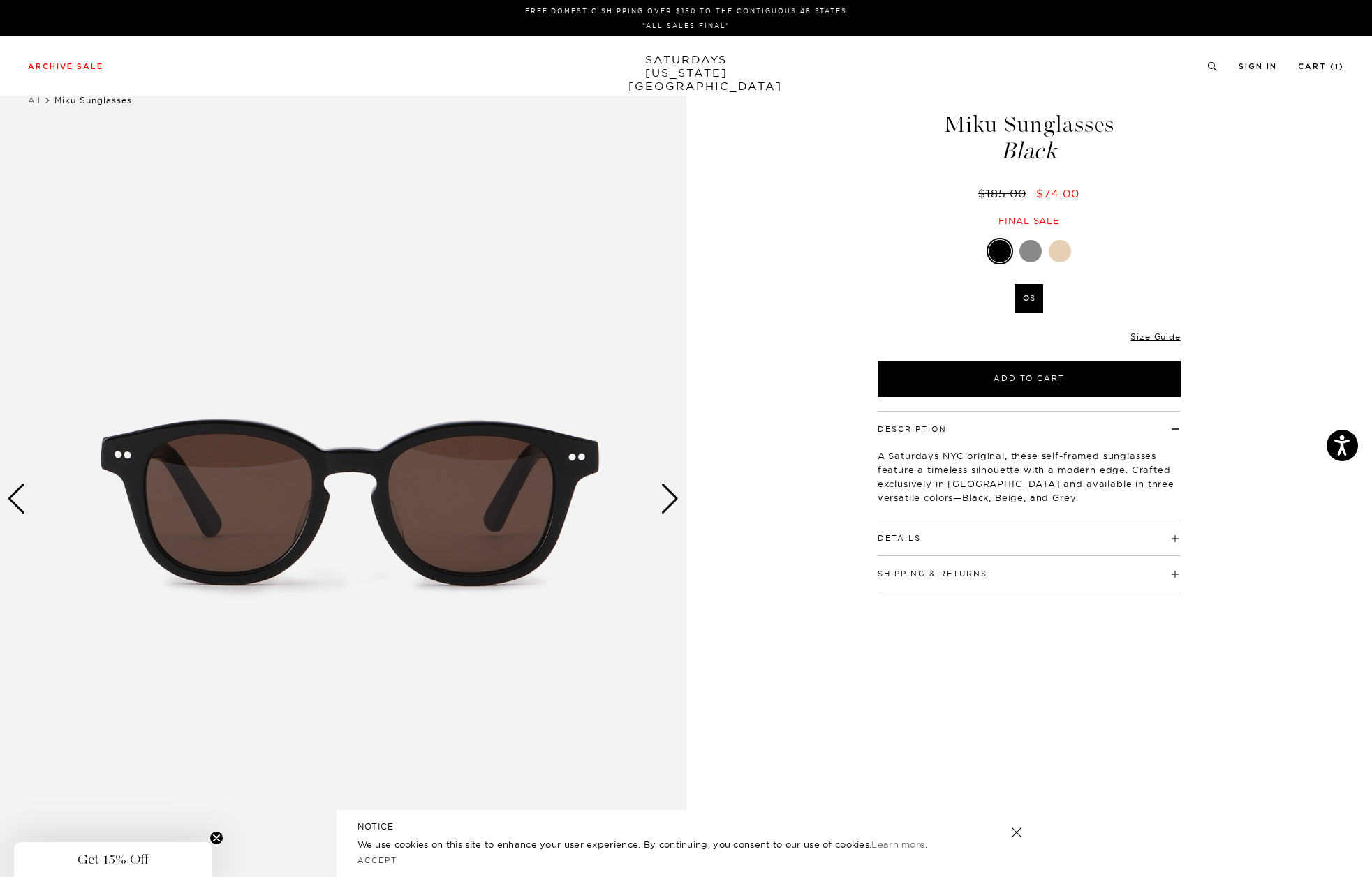
click at [1029, 251] on div at bounding box center [1031, 251] width 22 height 22
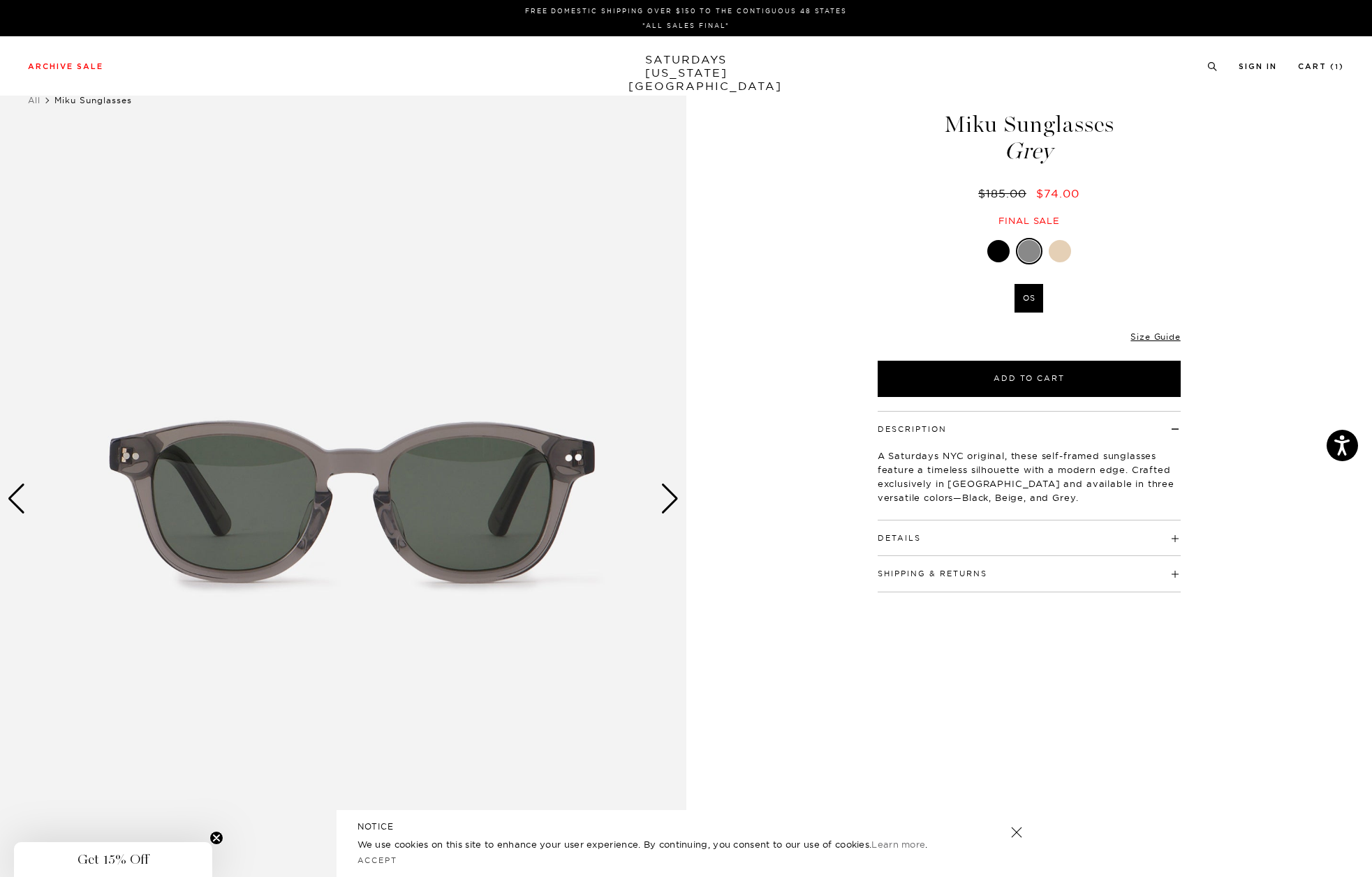
click at [672, 487] on div "Next slide" at bounding box center [670, 499] width 19 height 31
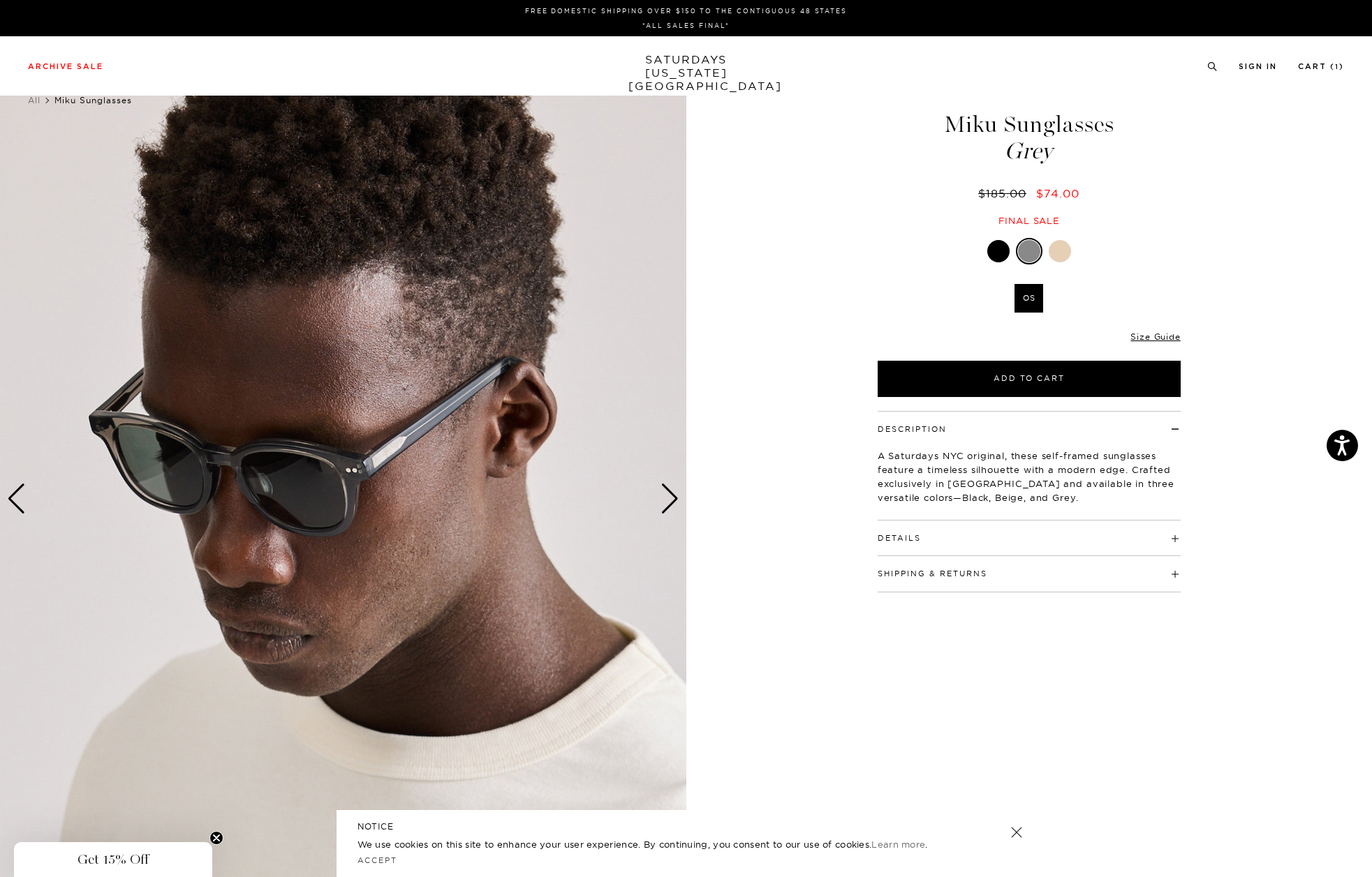
click at [672, 487] on div "Next slide" at bounding box center [670, 499] width 19 height 31
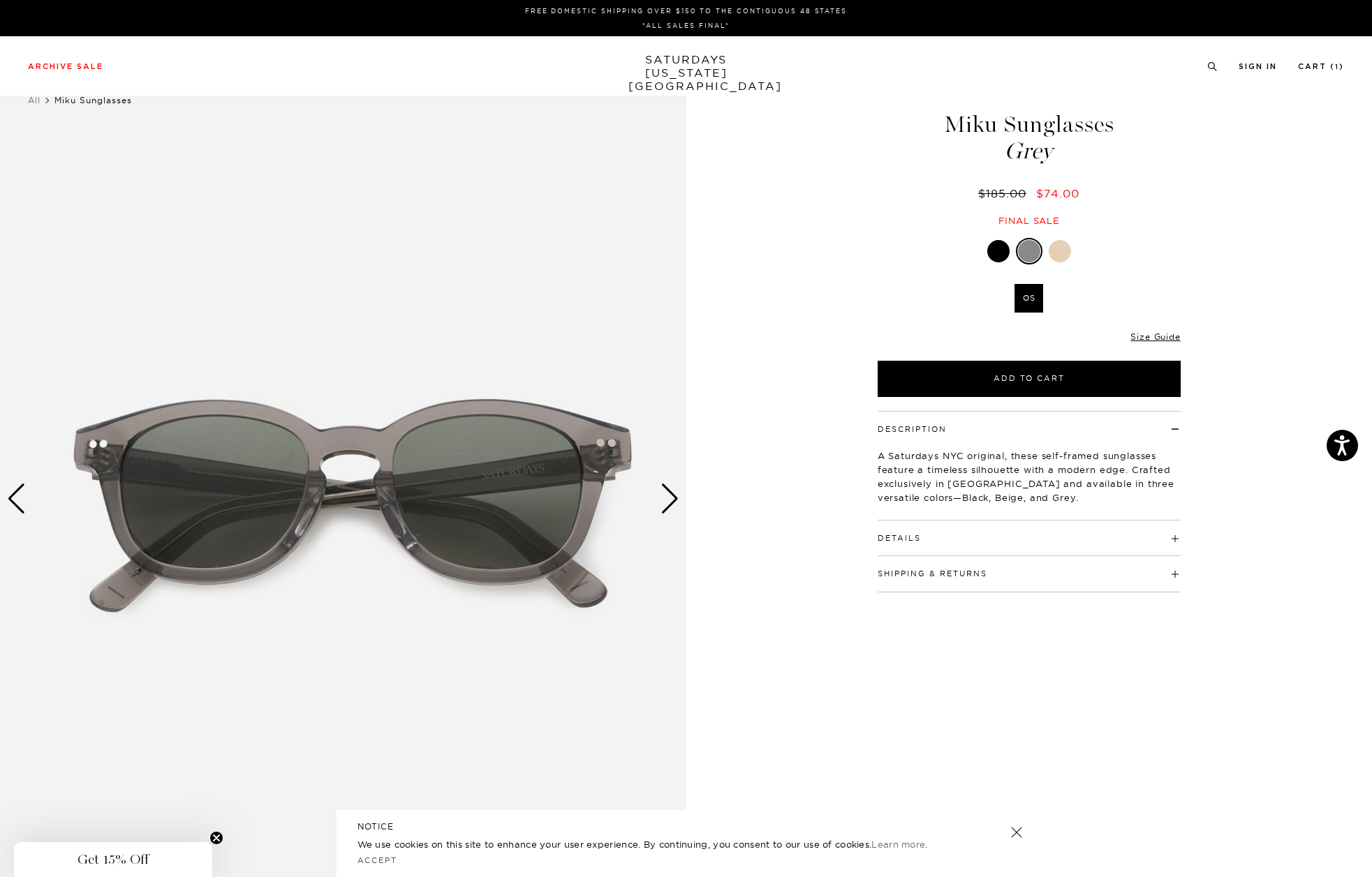
click at [672, 487] on div "Next slide" at bounding box center [670, 499] width 19 height 31
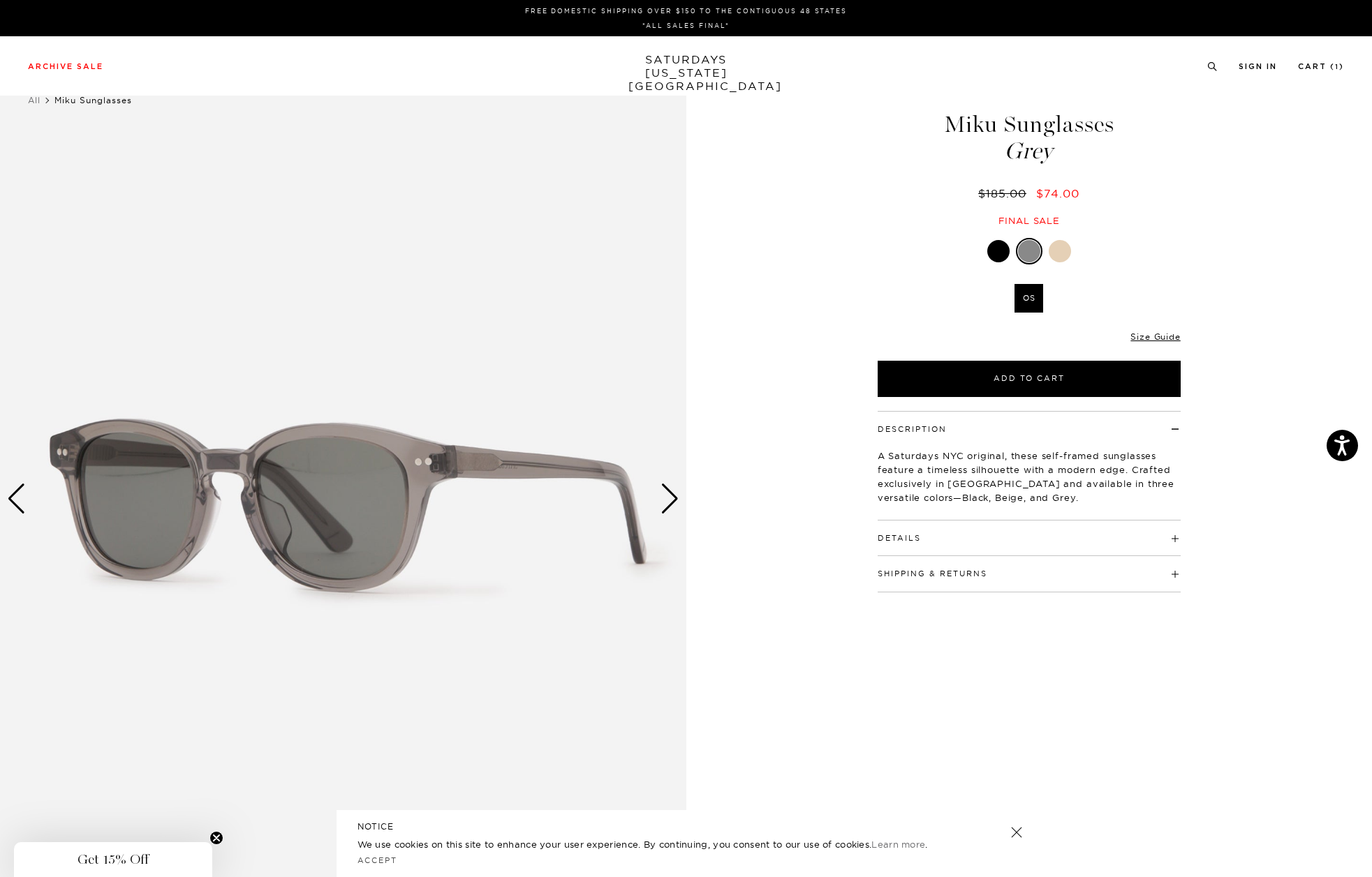
click at [672, 487] on div "Next slide" at bounding box center [670, 499] width 19 height 31
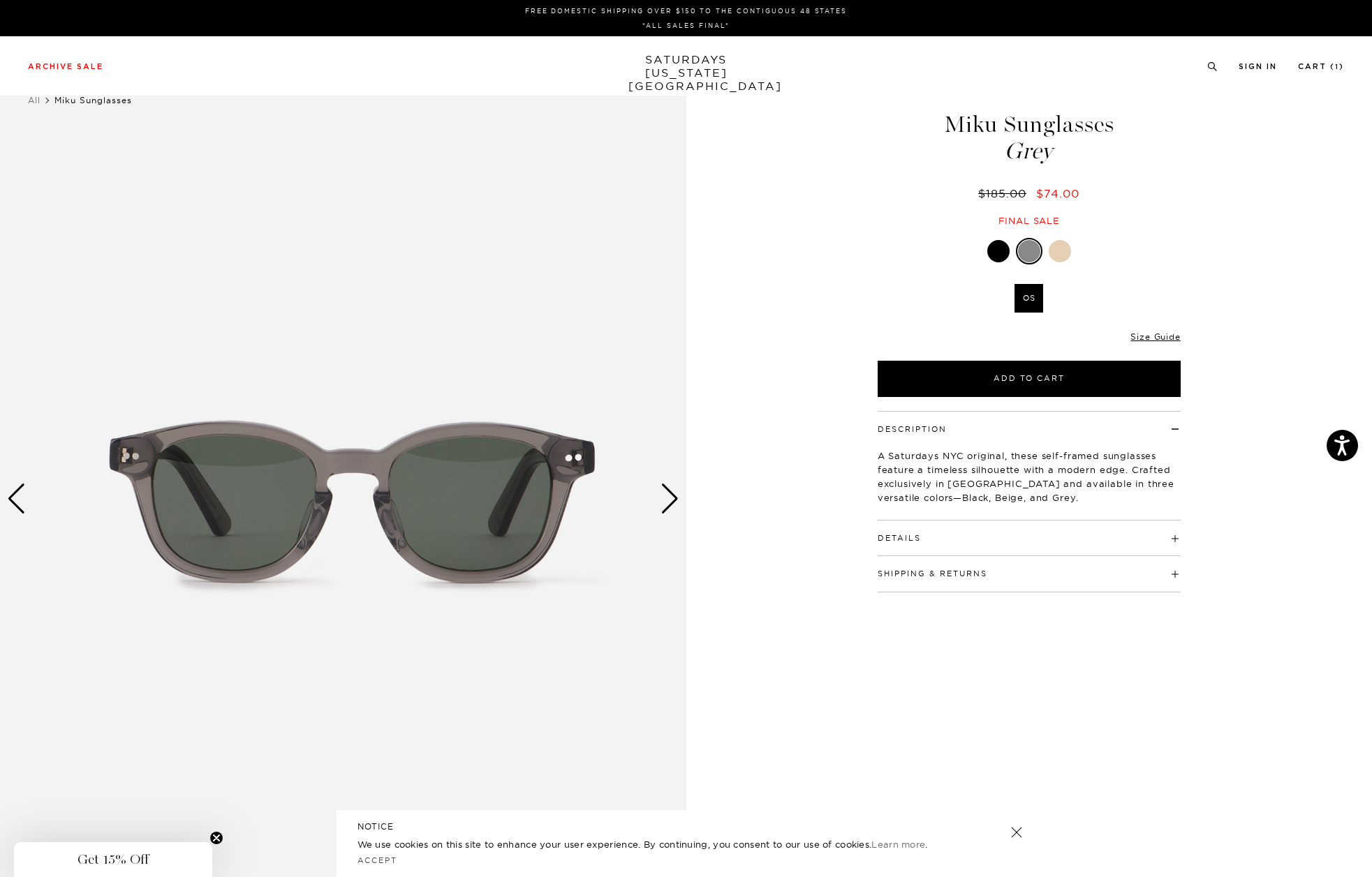
click at [672, 487] on div "Next slide" at bounding box center [670, 499] width 19 height 31
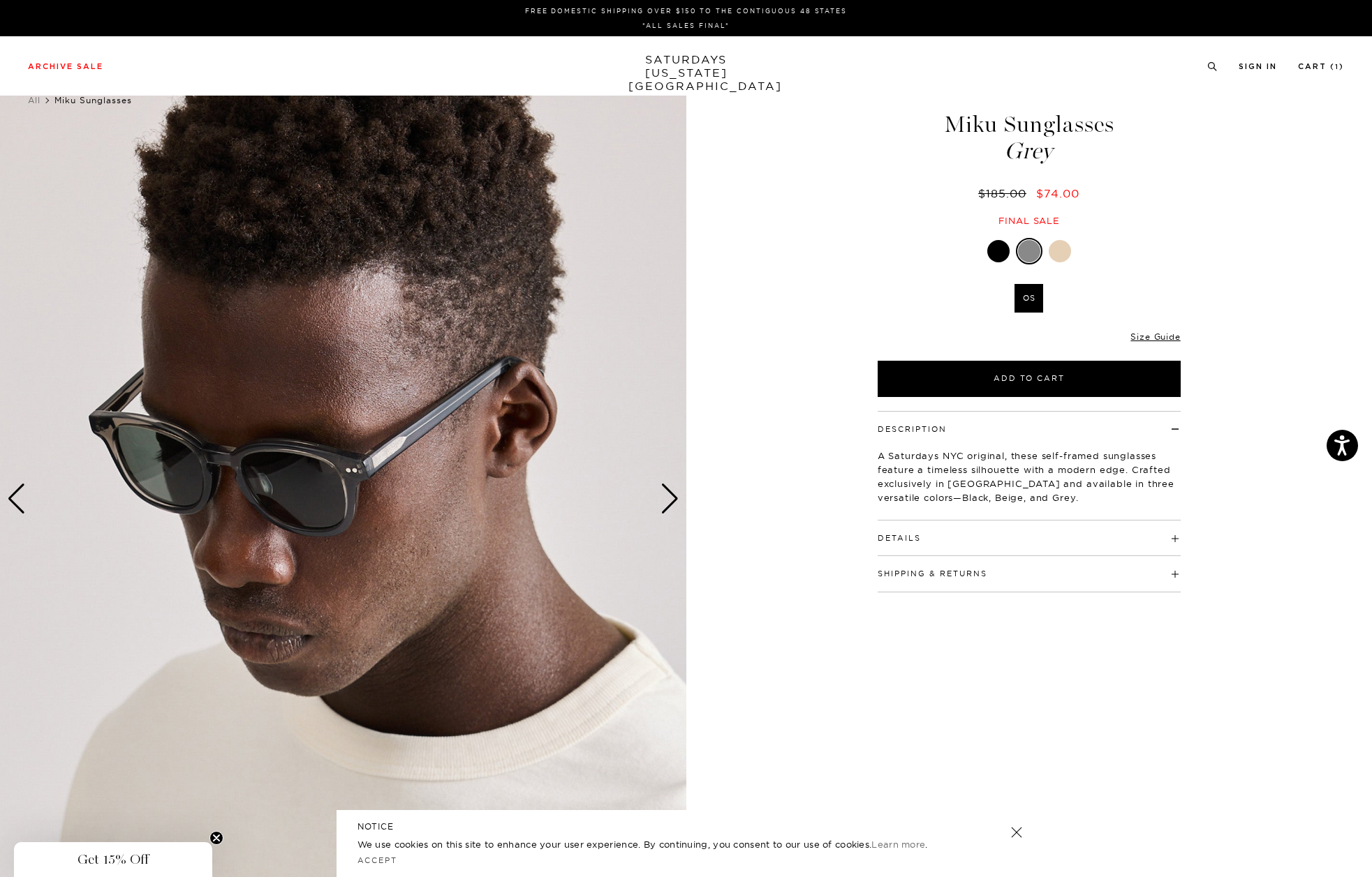
click at [672, 487] on div "Next slide" at bounding box center [670, 499] width 19 height 31
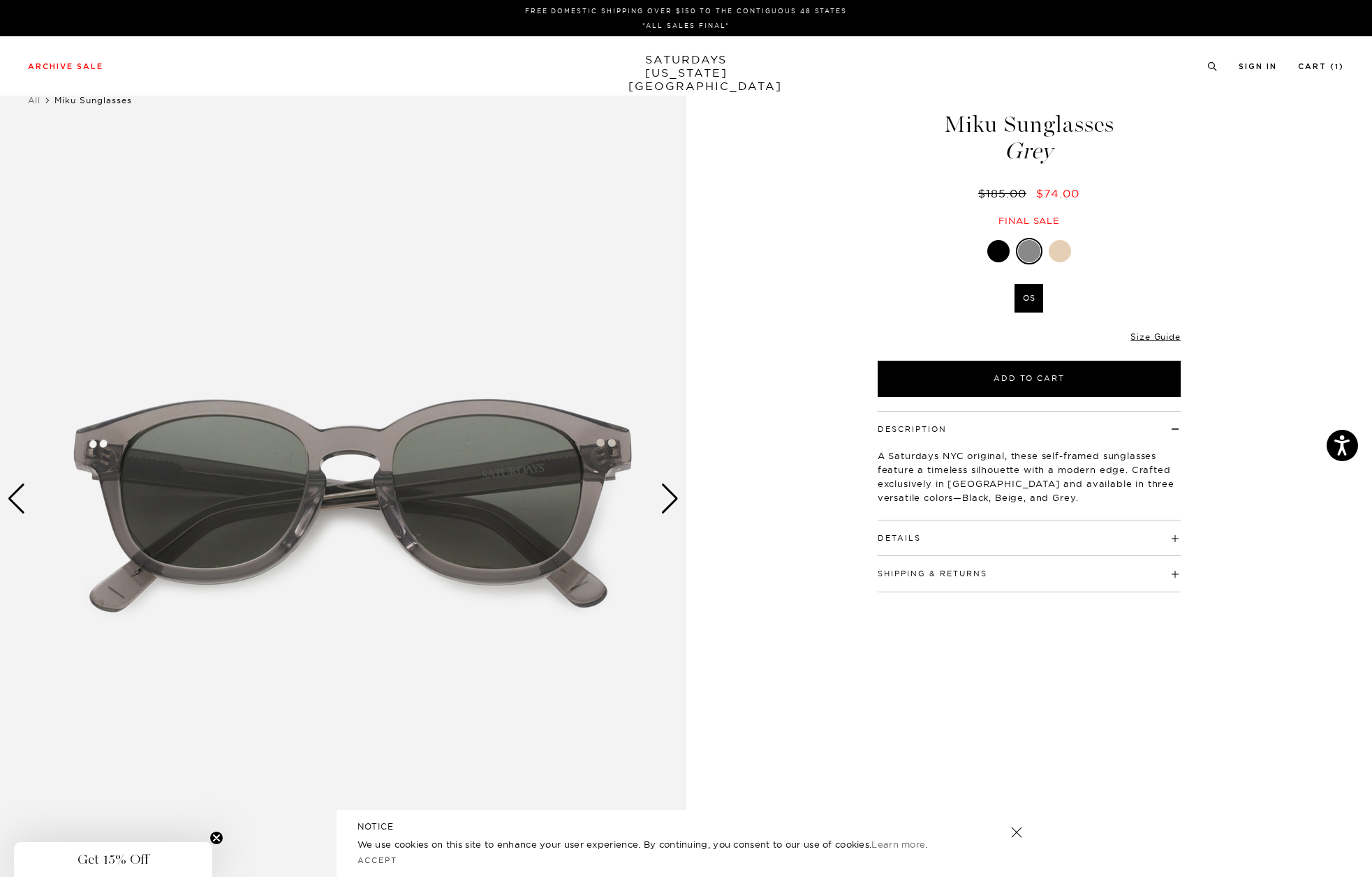
click at [672, 487] on div "Next slide" at bounding box center [670, 499] width 19 height 31
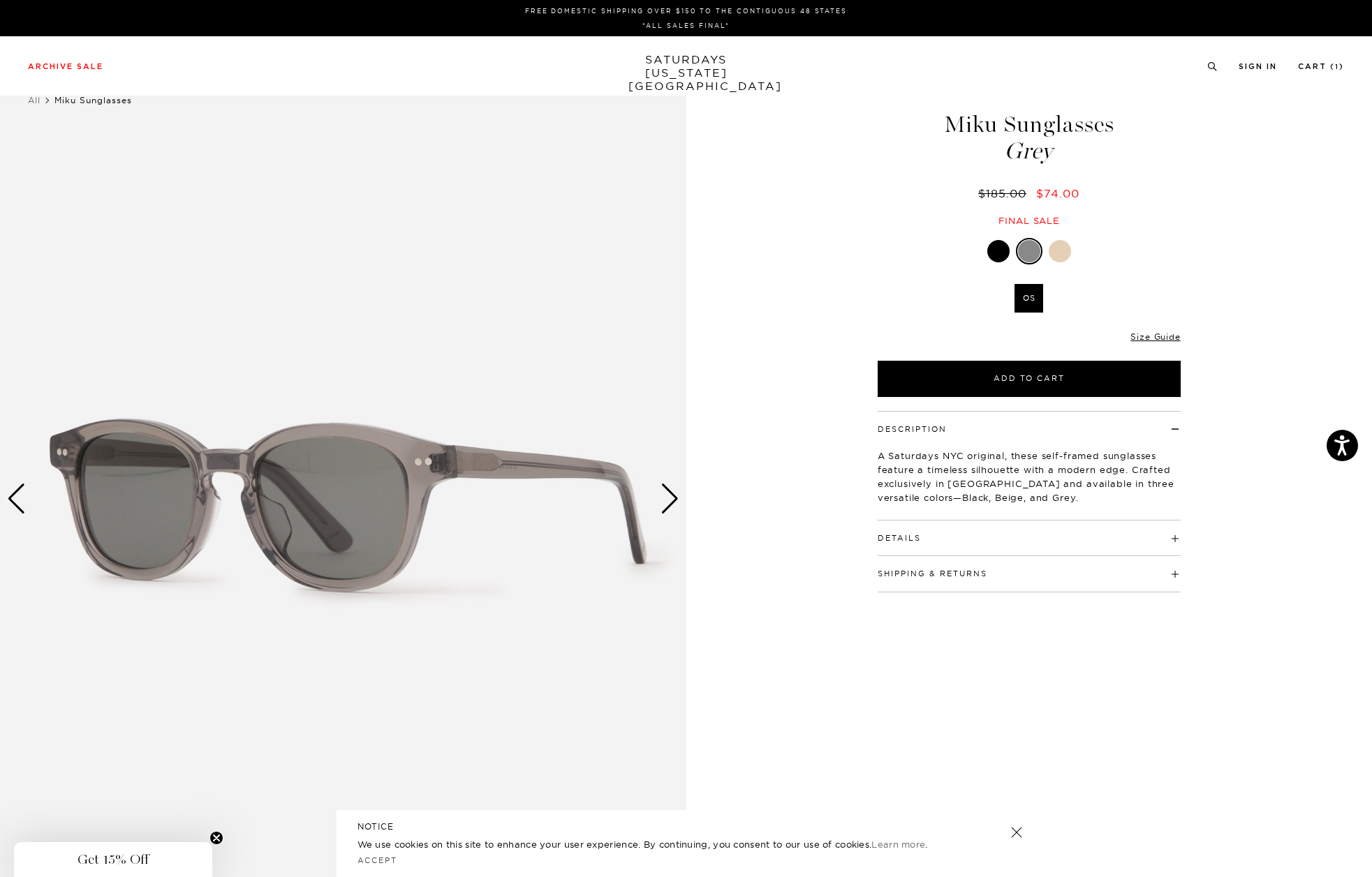
click at [32, 510] on img at bounding box center [343, 499] width 686 height 857
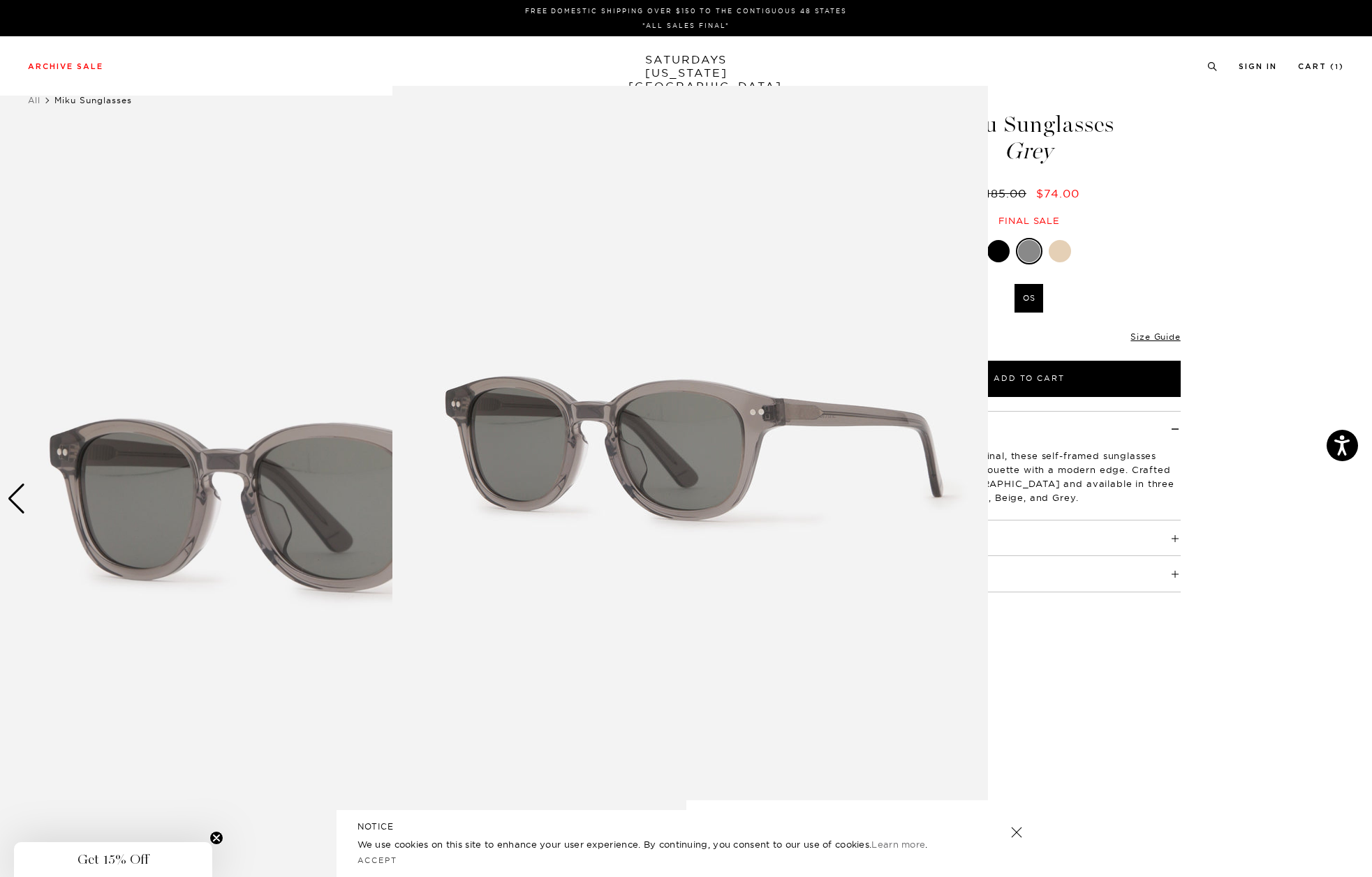
click at [20, 505] on figure at bounding box center [686, 438] width 1372 height 877
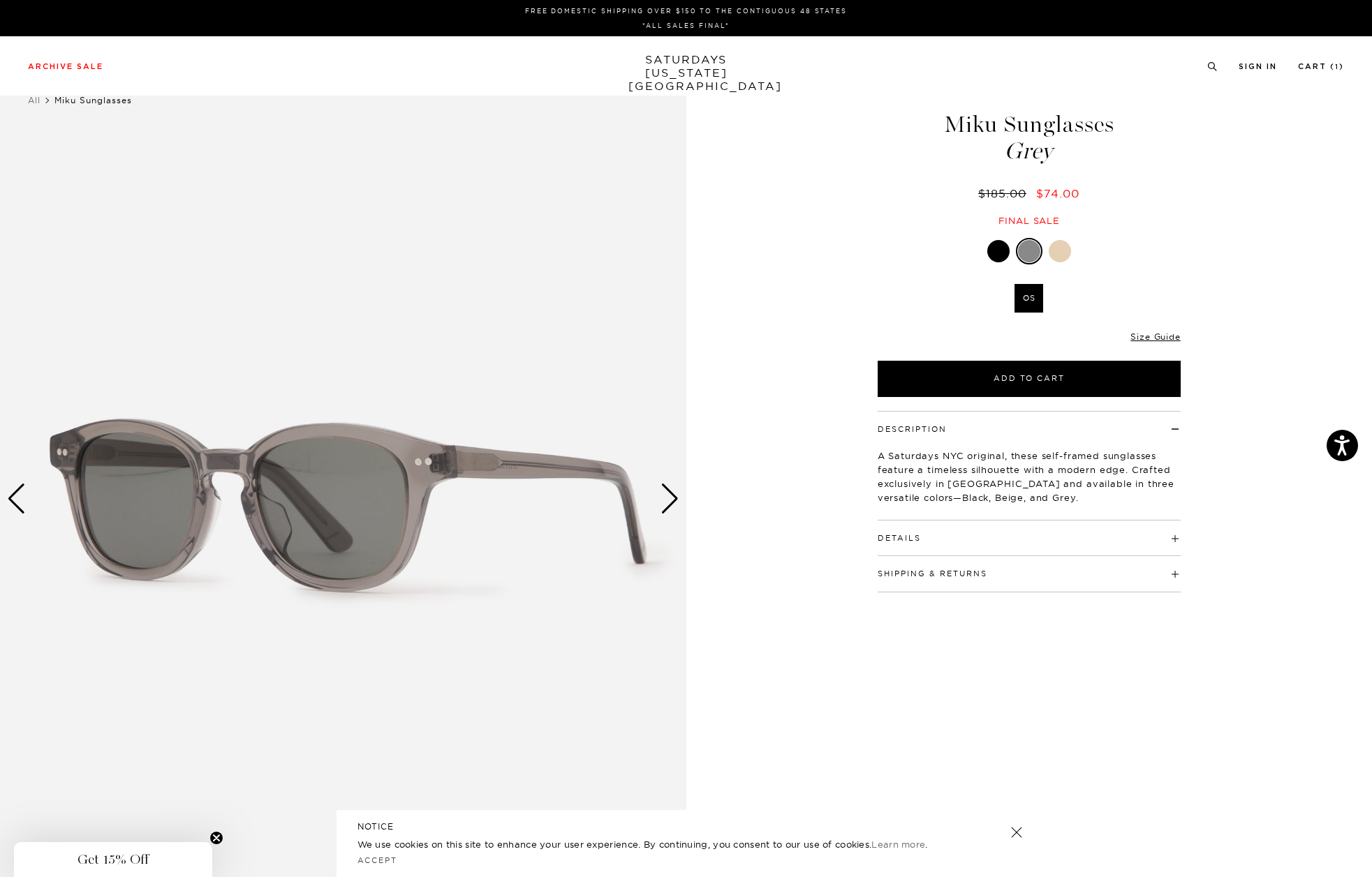
click at [20, 505] on div "Previous slide" at bounding box center [16, 499] width 19 height 31
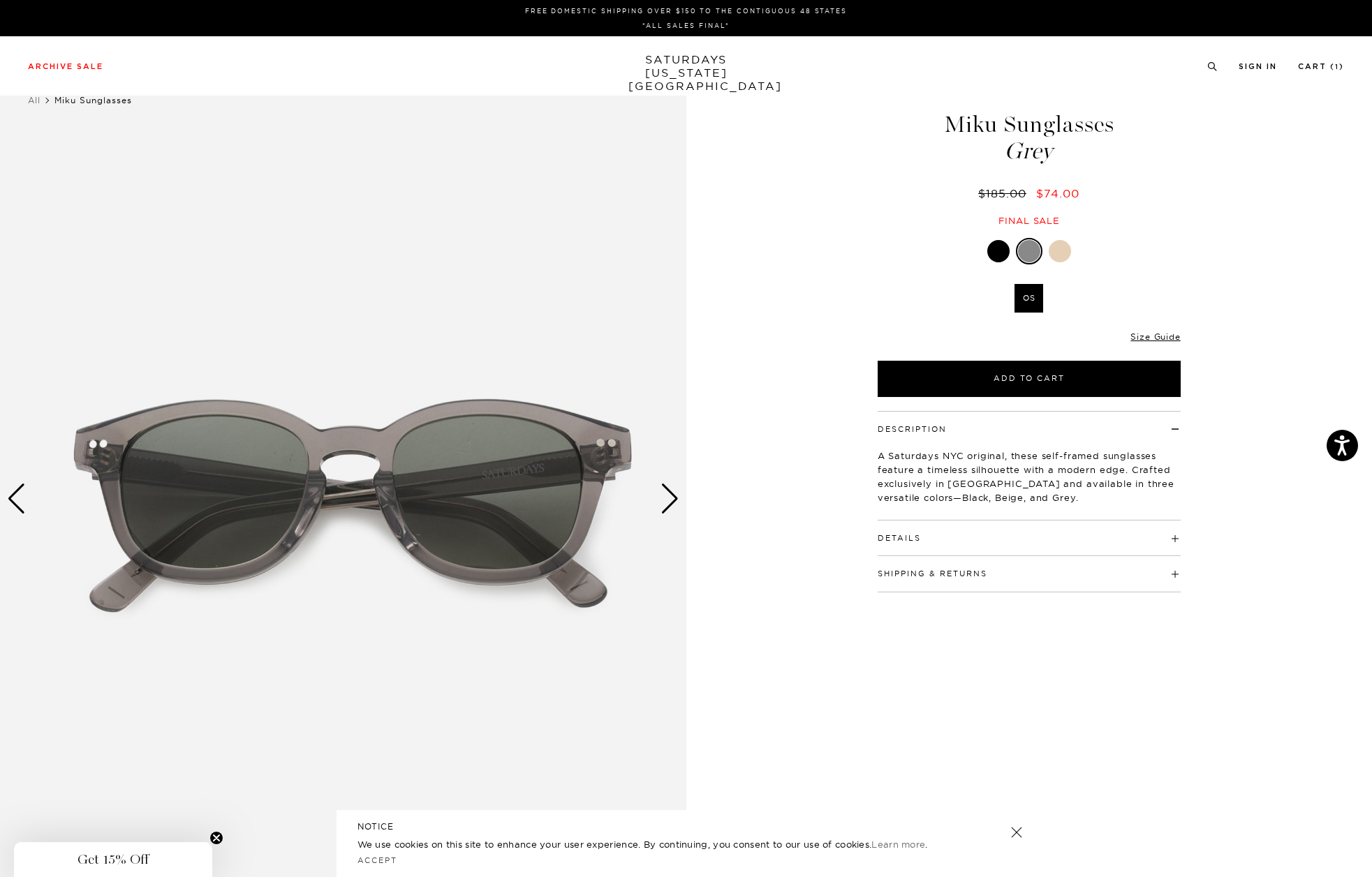
click at [669, 504] on div "Next slide" at bounding box center [670, 499] width 19 height 31
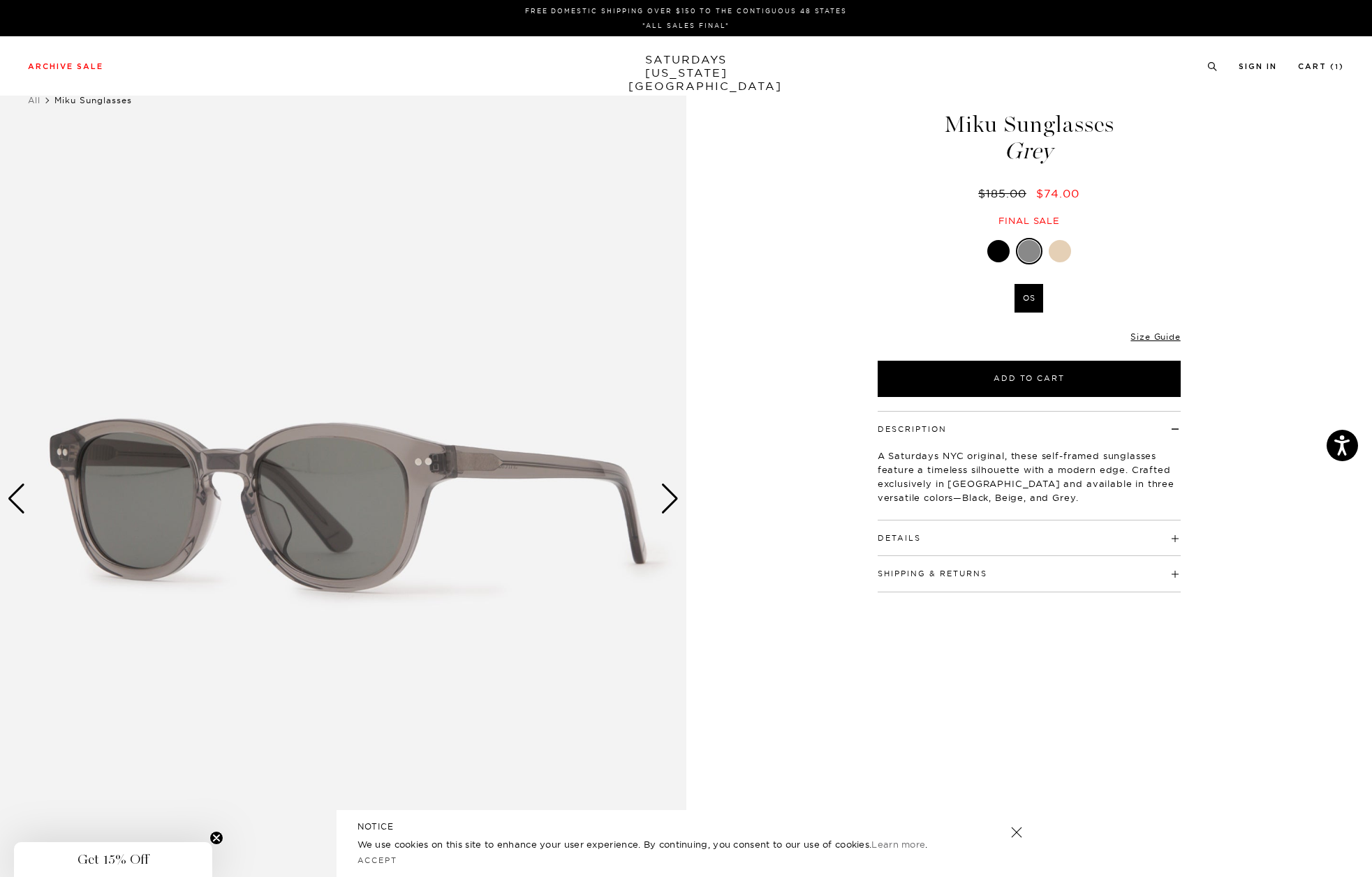
click at [669, 504] on div "Next slide" at bounding box center [670, 499] width 19 height 31
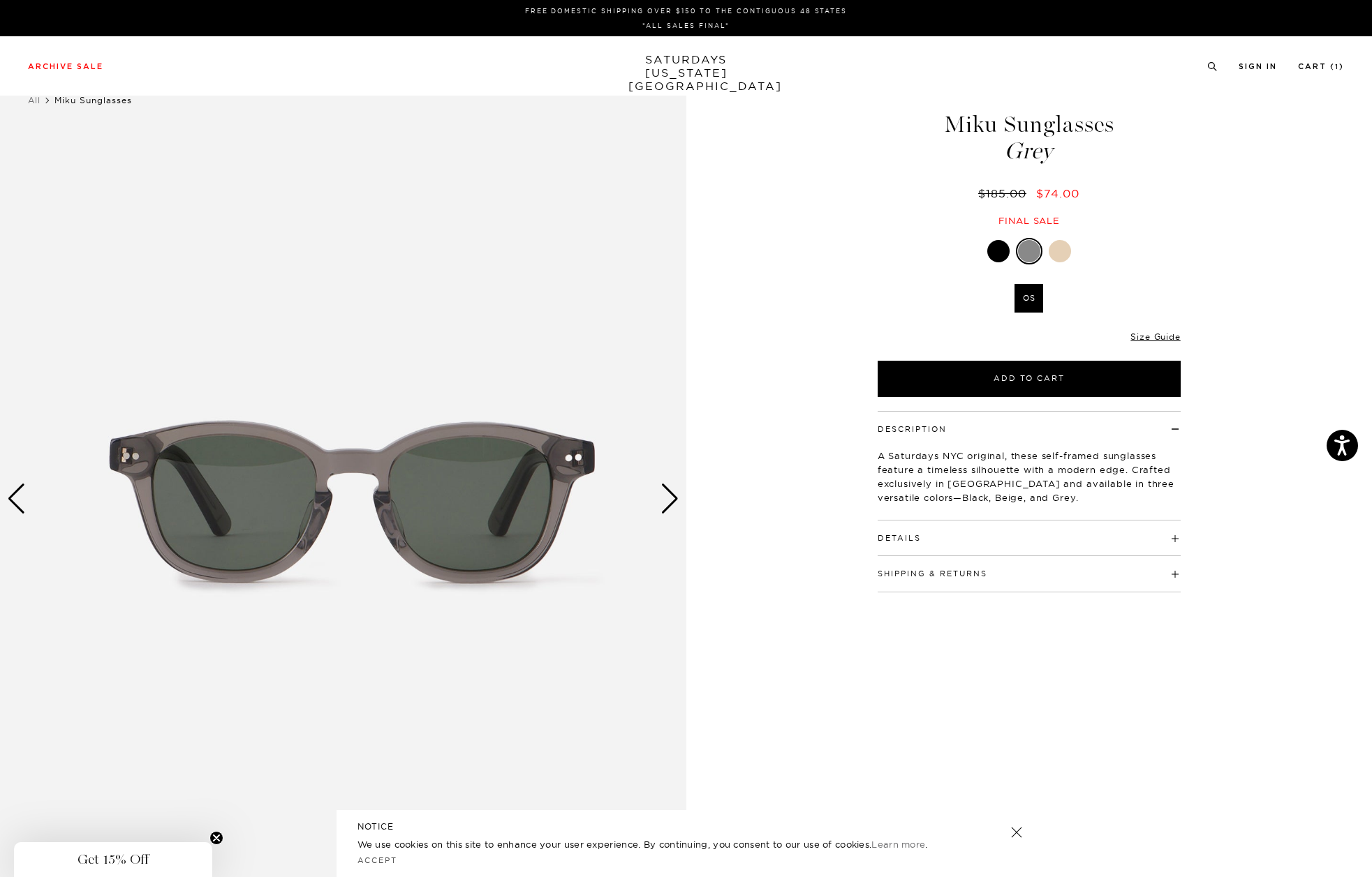
click at [669, 504] on div "Next slide" at bounding box center [670, 499] width 19 height 31
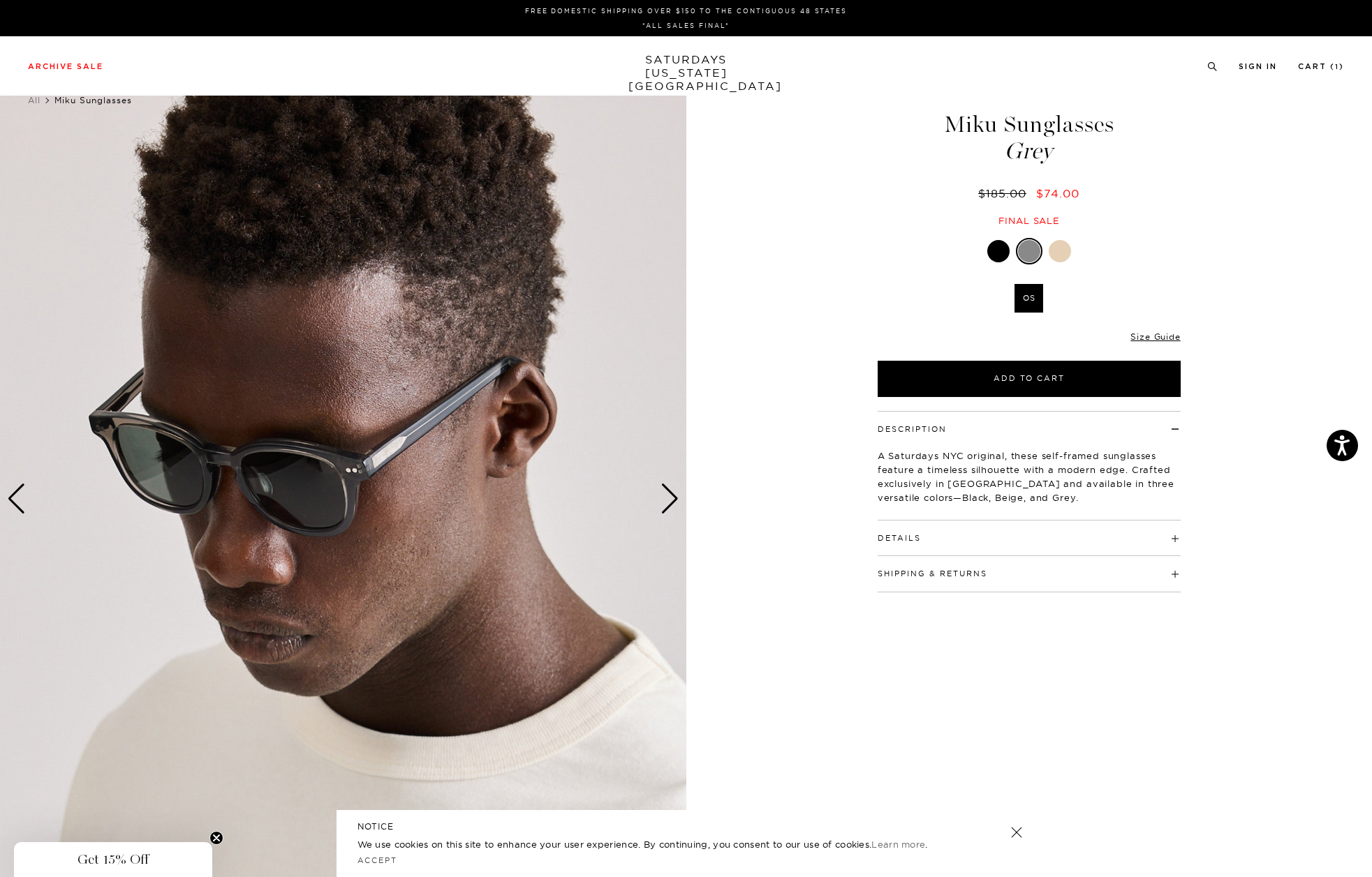
click at [669, 504] on div "Next slide" at bounding box center [670, 499] width 19 height 31
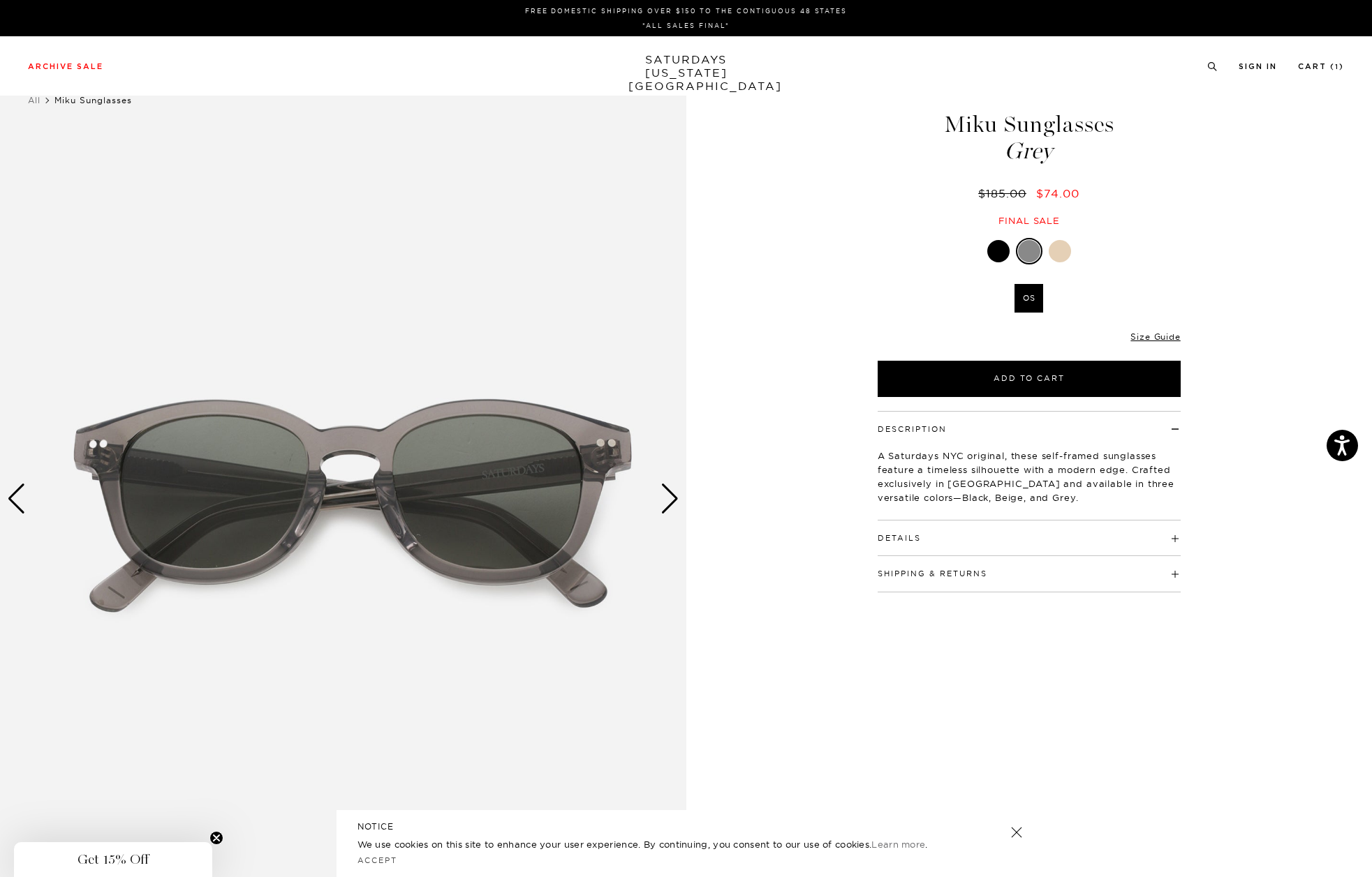
click at [669, 504] on div "Next slide" at bounding box center [670, 499] width 19 height 31
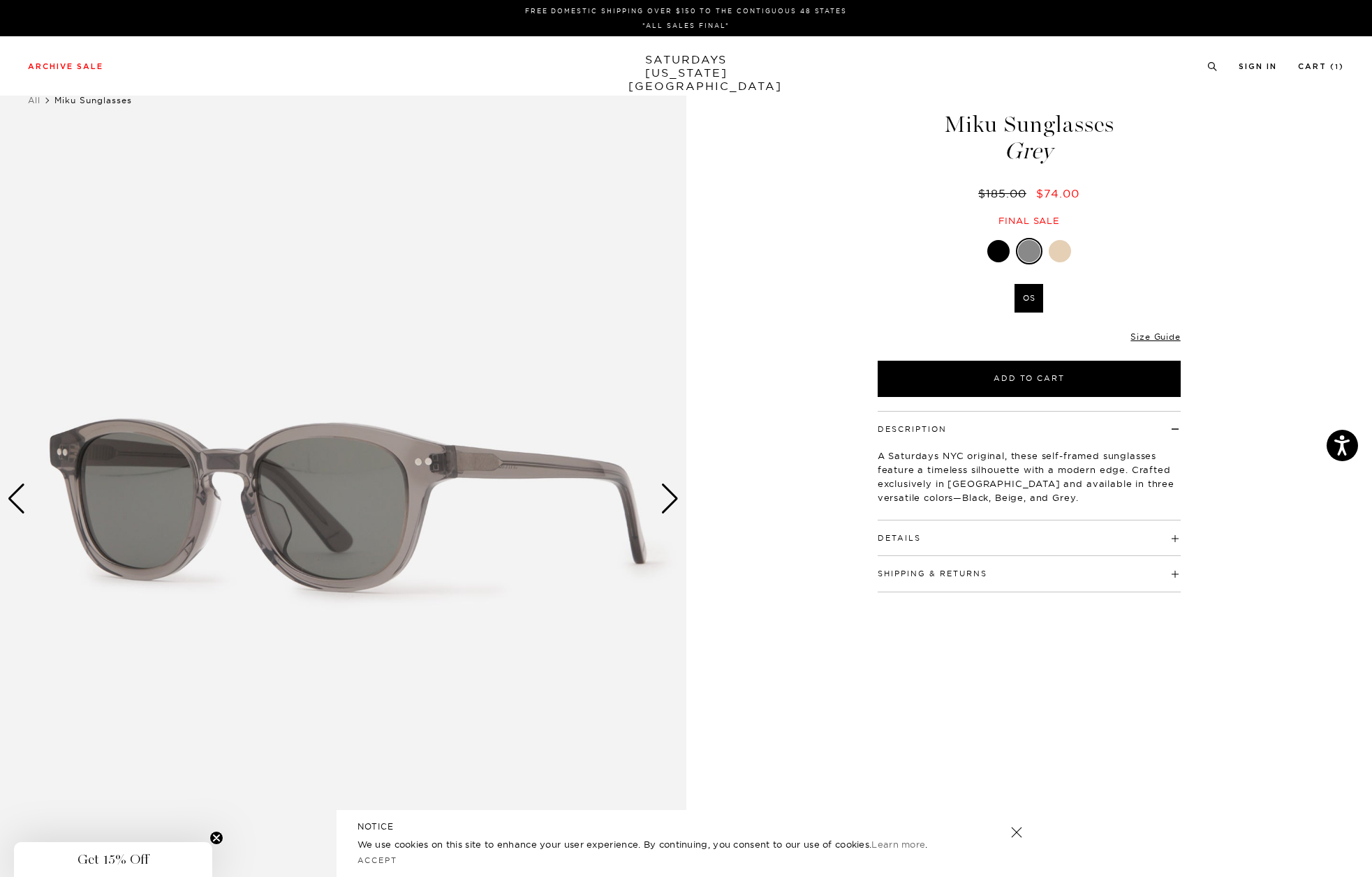
click at [669, 504] on div "Next slide" at bounding box center [670, 499] width 19 height 31
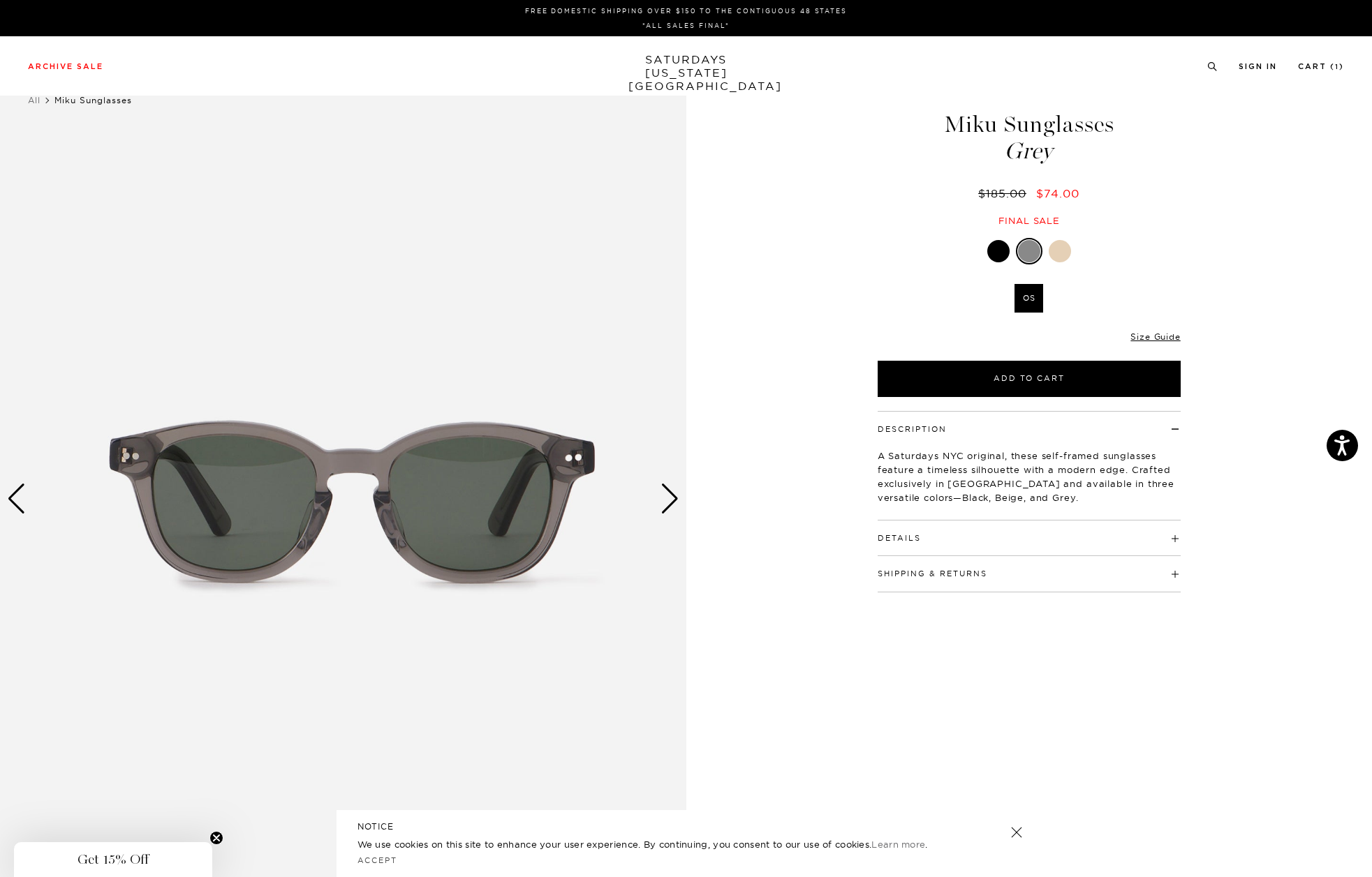
click at [669, 504] on div "Next slide" at bounding box center [670, 499] width 19 height 31
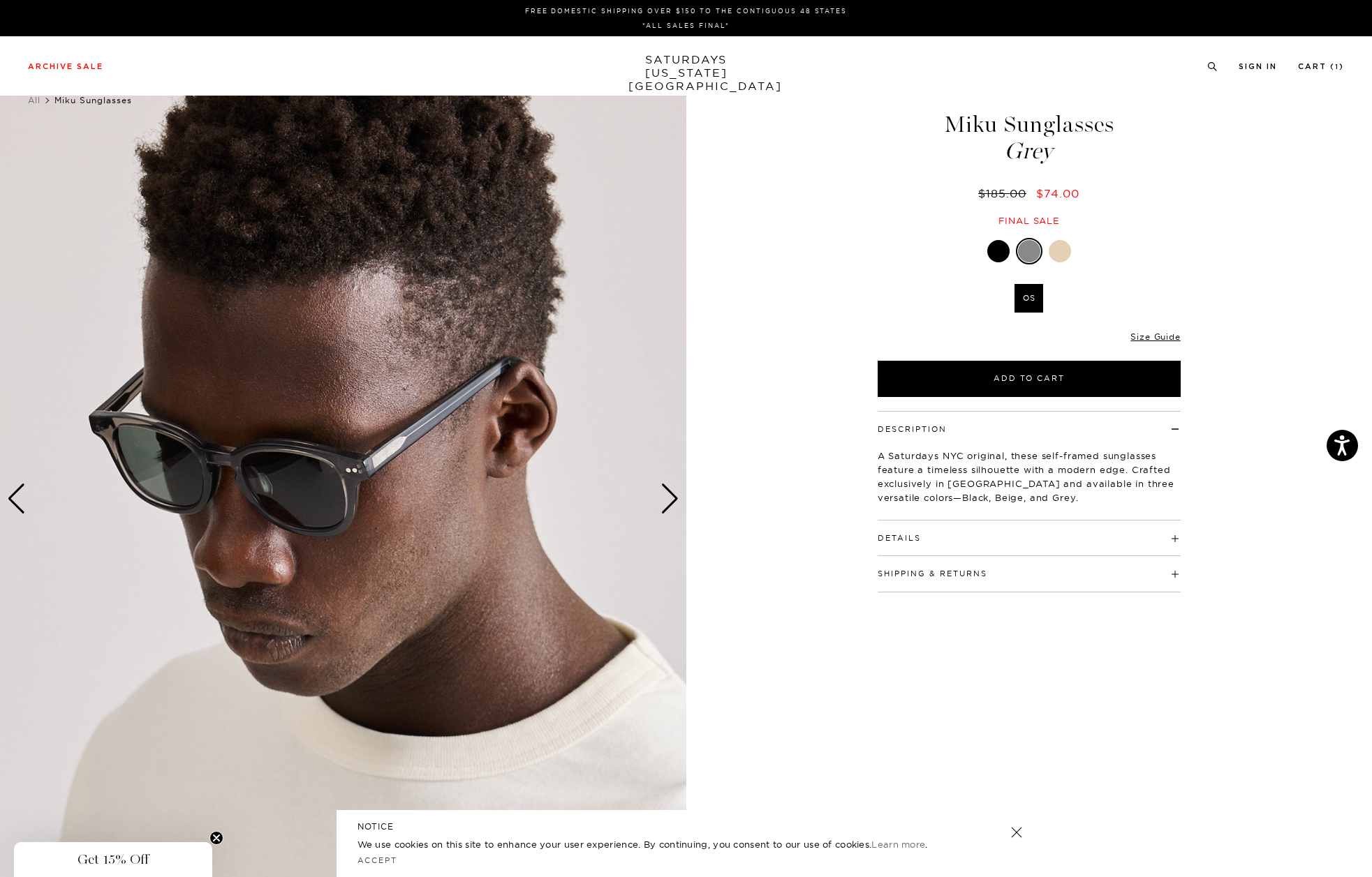
click at [669, 504] on div "Next slide" at bounding box center [670, 499] width 19 height 31
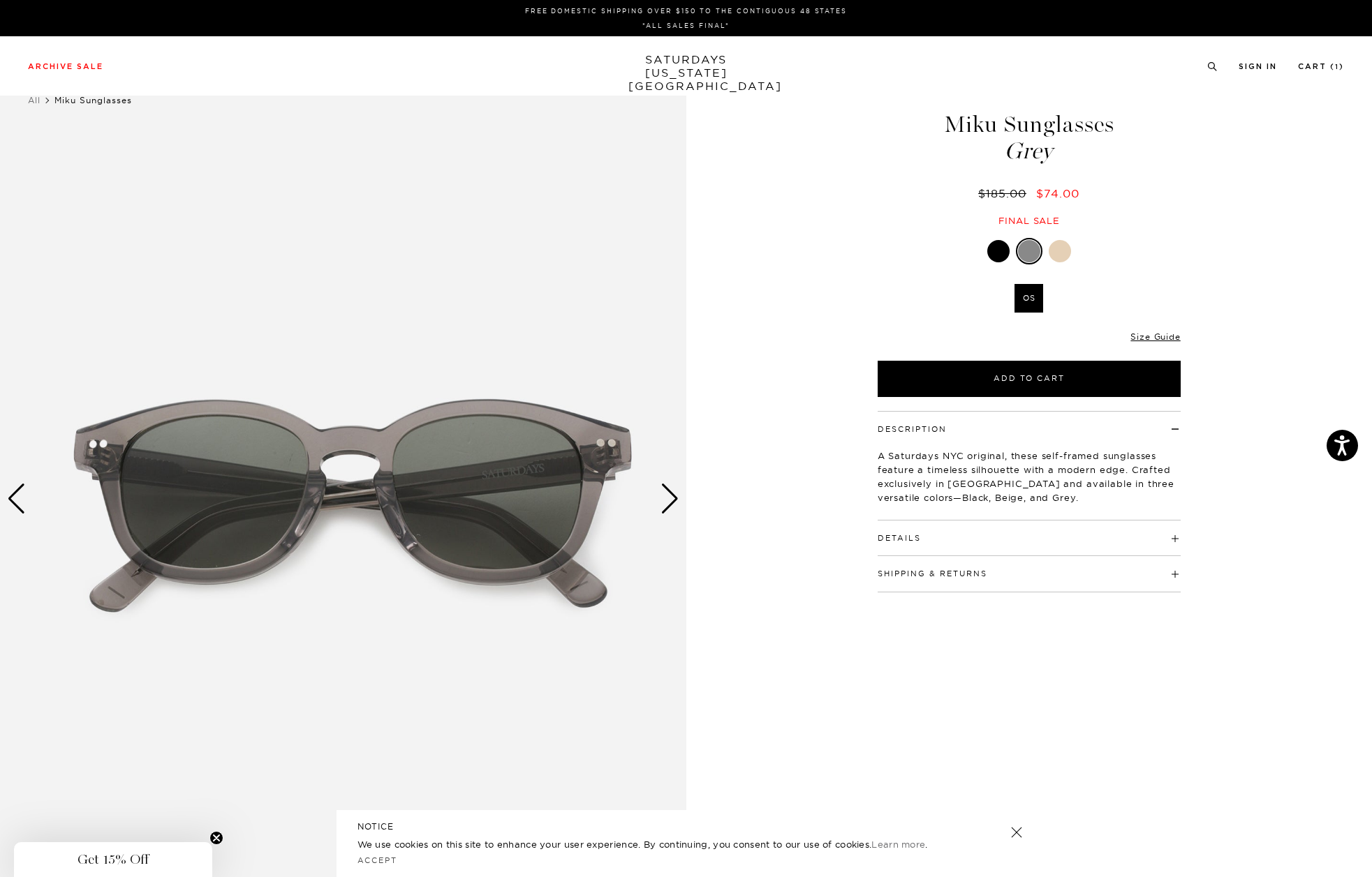
click at [669, 504] on div "Next slide" at bounding box center [670, 499] width 19 height 31
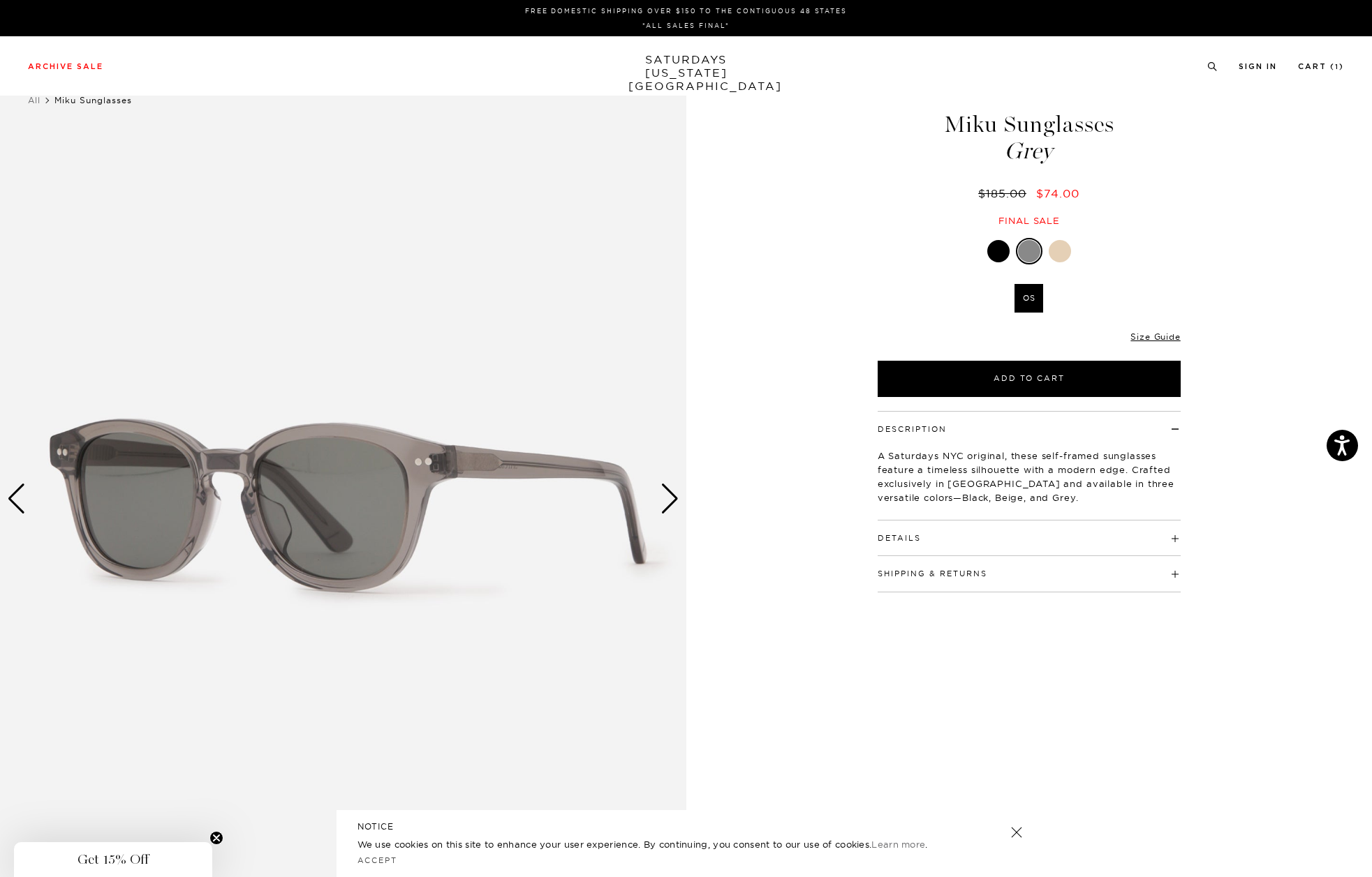
click at [669, 504] on div "Next slide" at bounding box center [670, 499] width 19 height 31
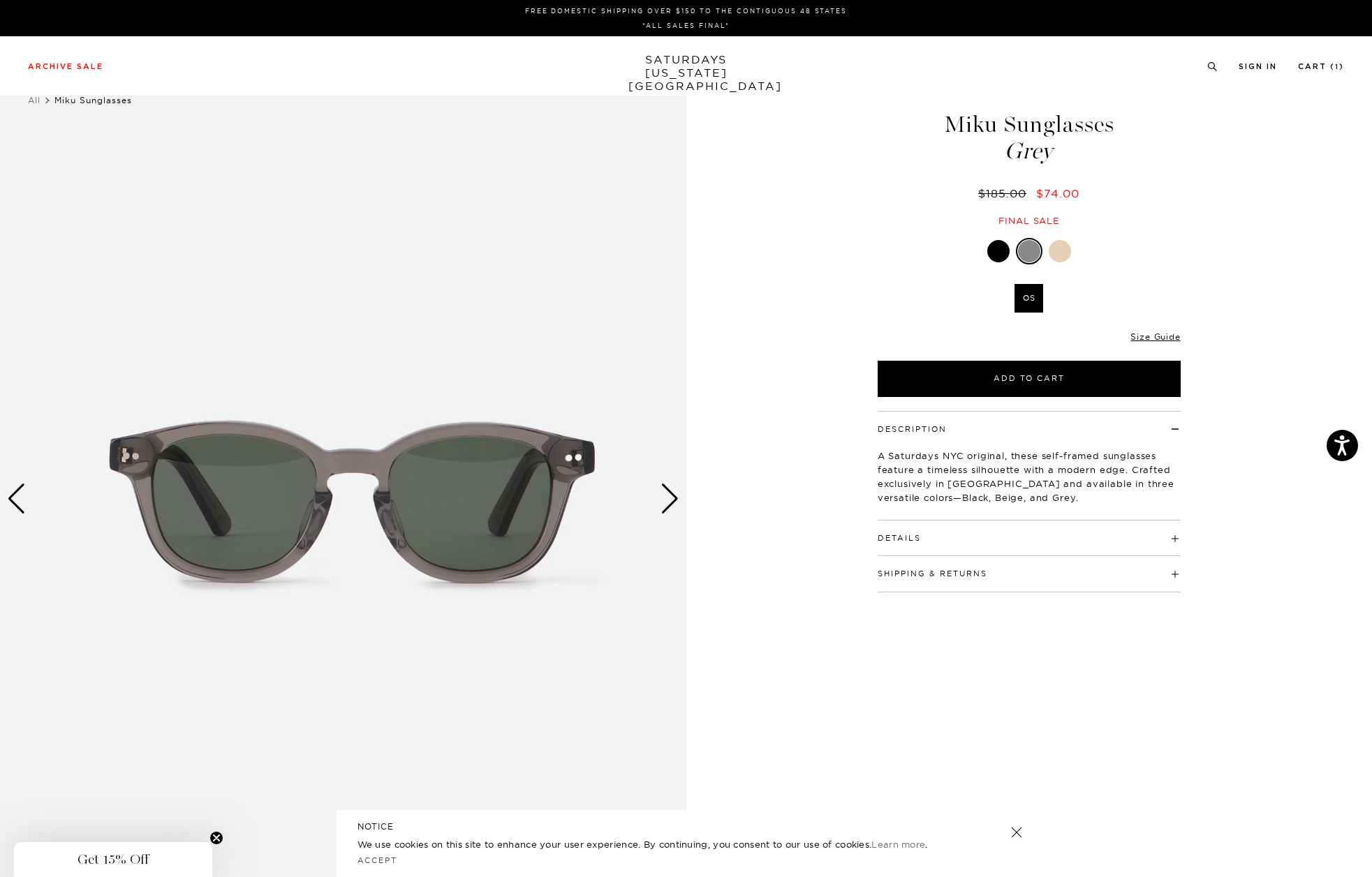
click at [669, 504] on div "Next slide" at bounding box center [670, 499] width 19 height 31
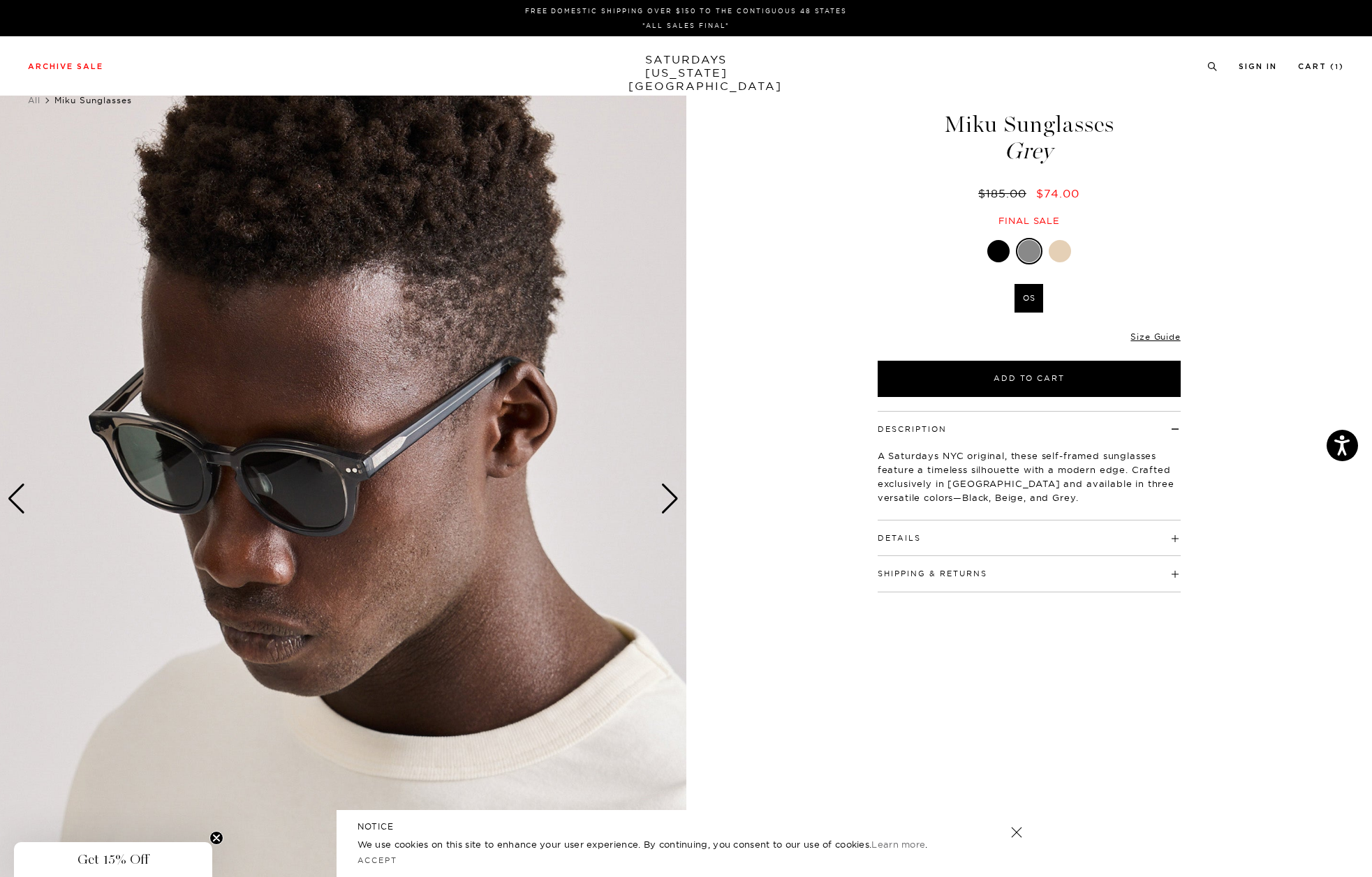
click at [669, 504] on div "Next slide" at bounding box center [670, 499] width 19 height 31
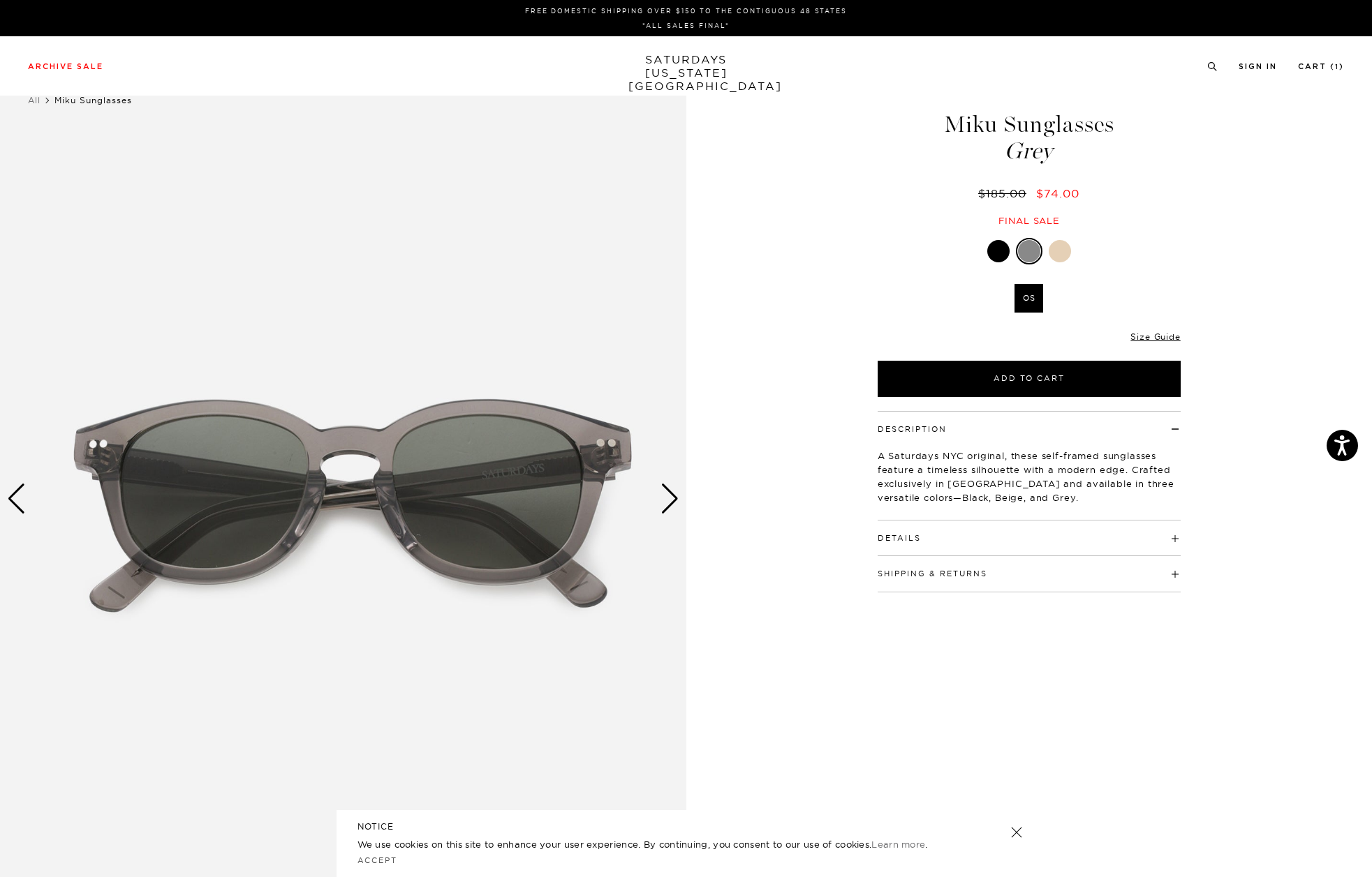
click at [990, 251] on div at bounding box center [999, 251] width 22 height 22
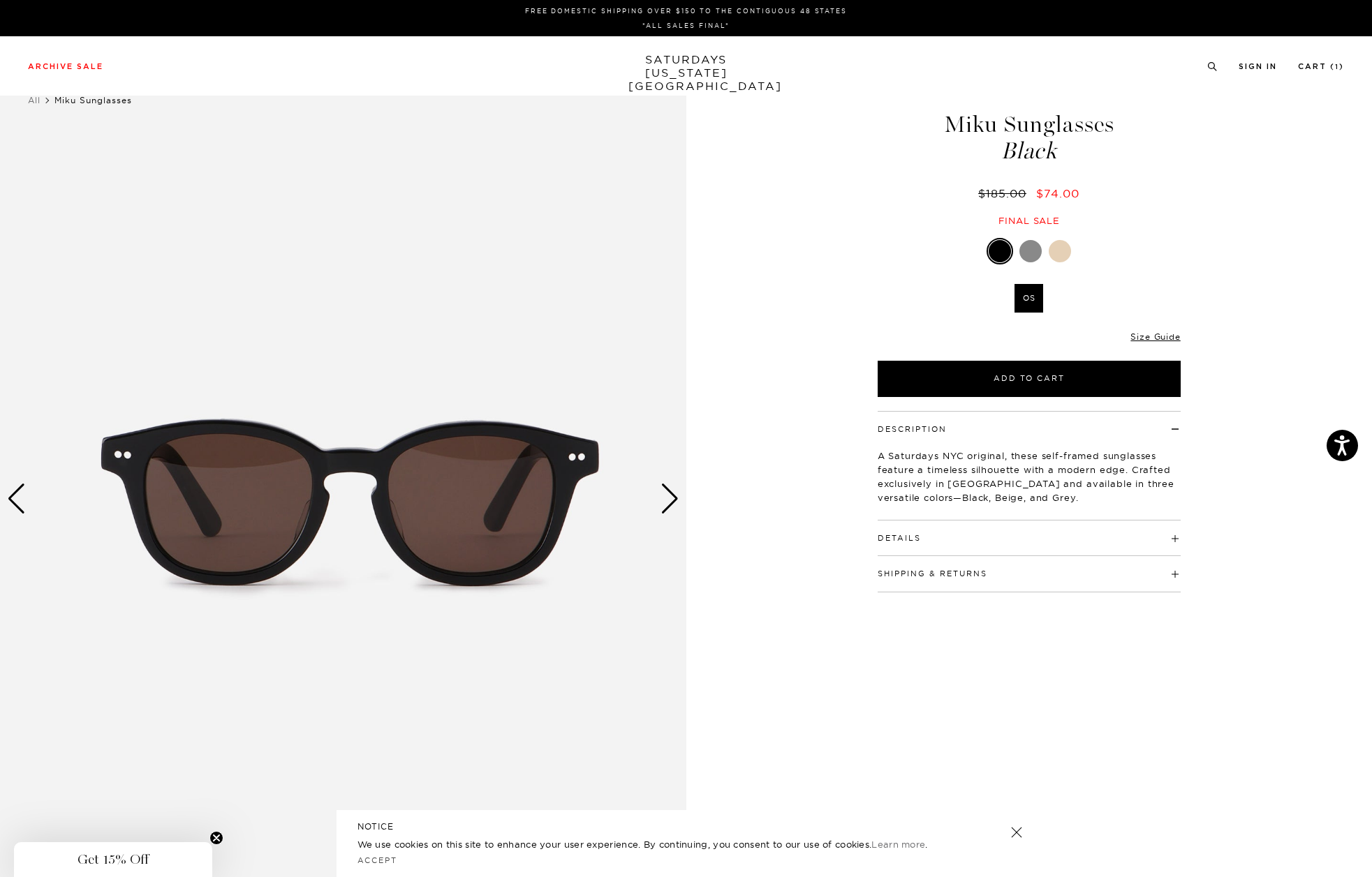
click at [1008, 248] on div at bounding box center [999, 251] width 22 height 22
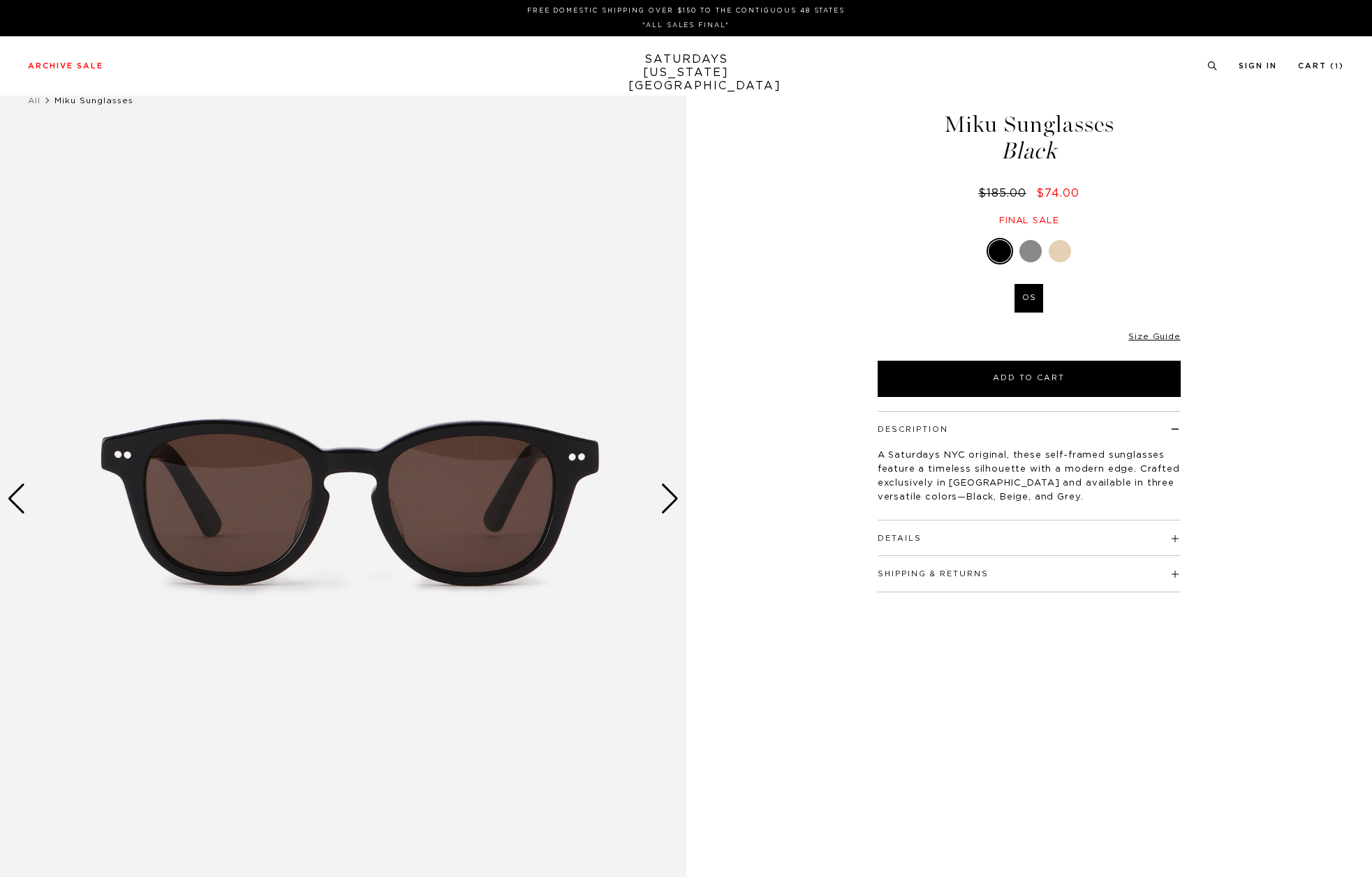
click at [662, 502] on div "Next slide" at bounding box center [670, 499] width 19 height 31
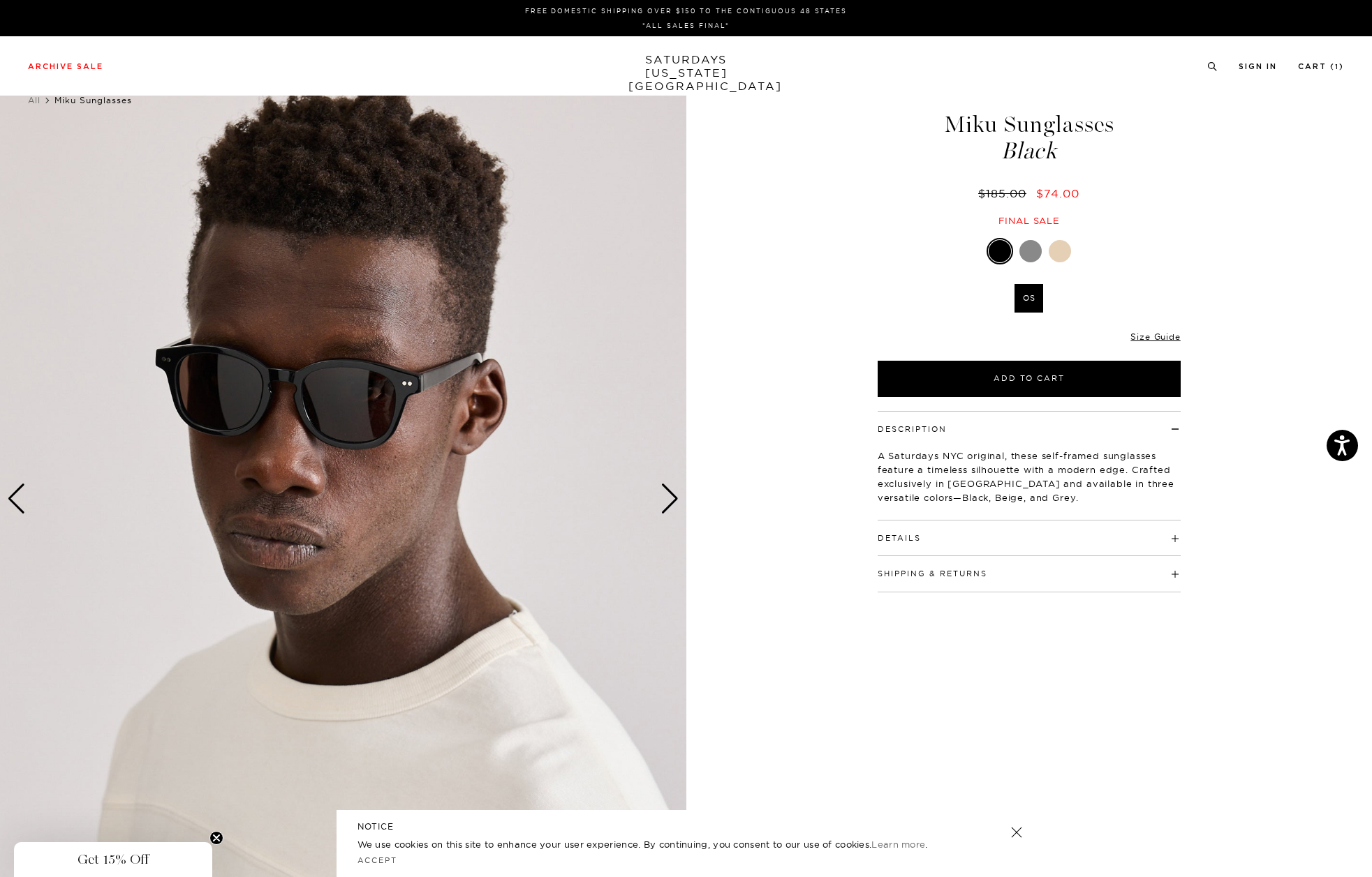
click at [916, 538] on button "Details" at bounding box center [899, 538] width 43 height 8
click at [921, 669] on button "Shipping & Returns" at bounding box center [932, 664] width 110 height 8
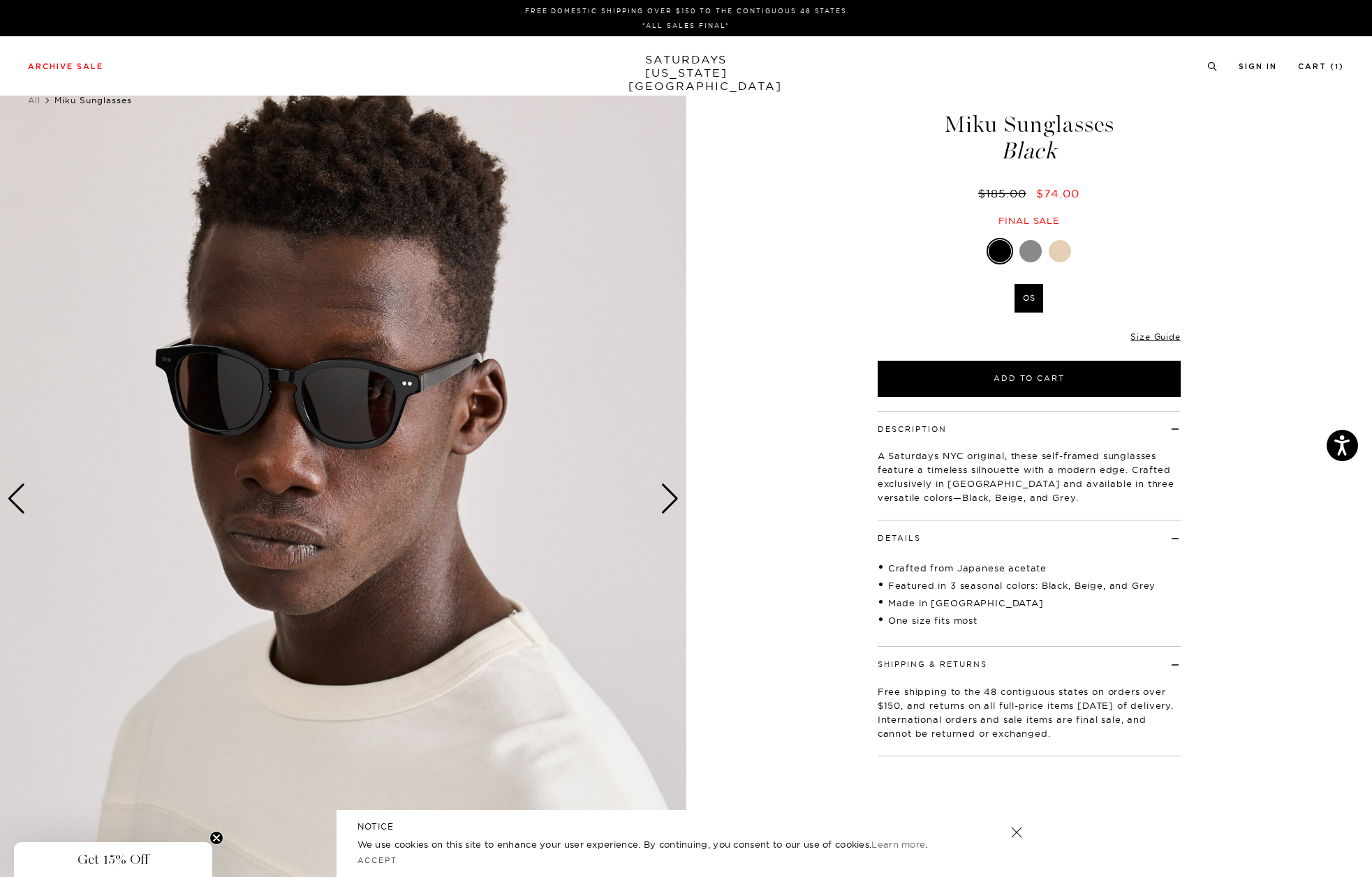
click at [921, 669] on button "Shipping & Returns" at bounding box center [932, 664] width 110 height 8
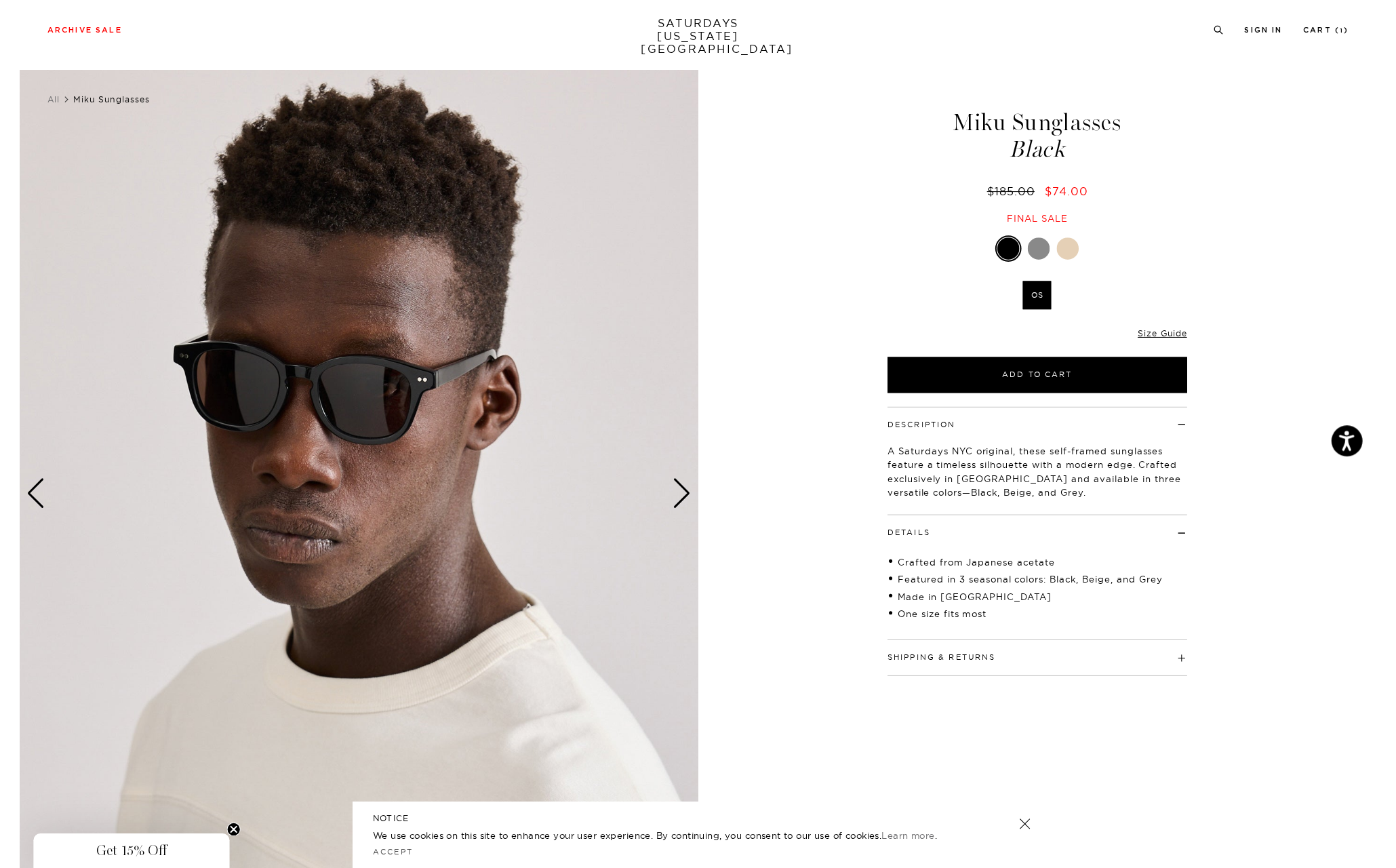
scroll to position [5, 0]
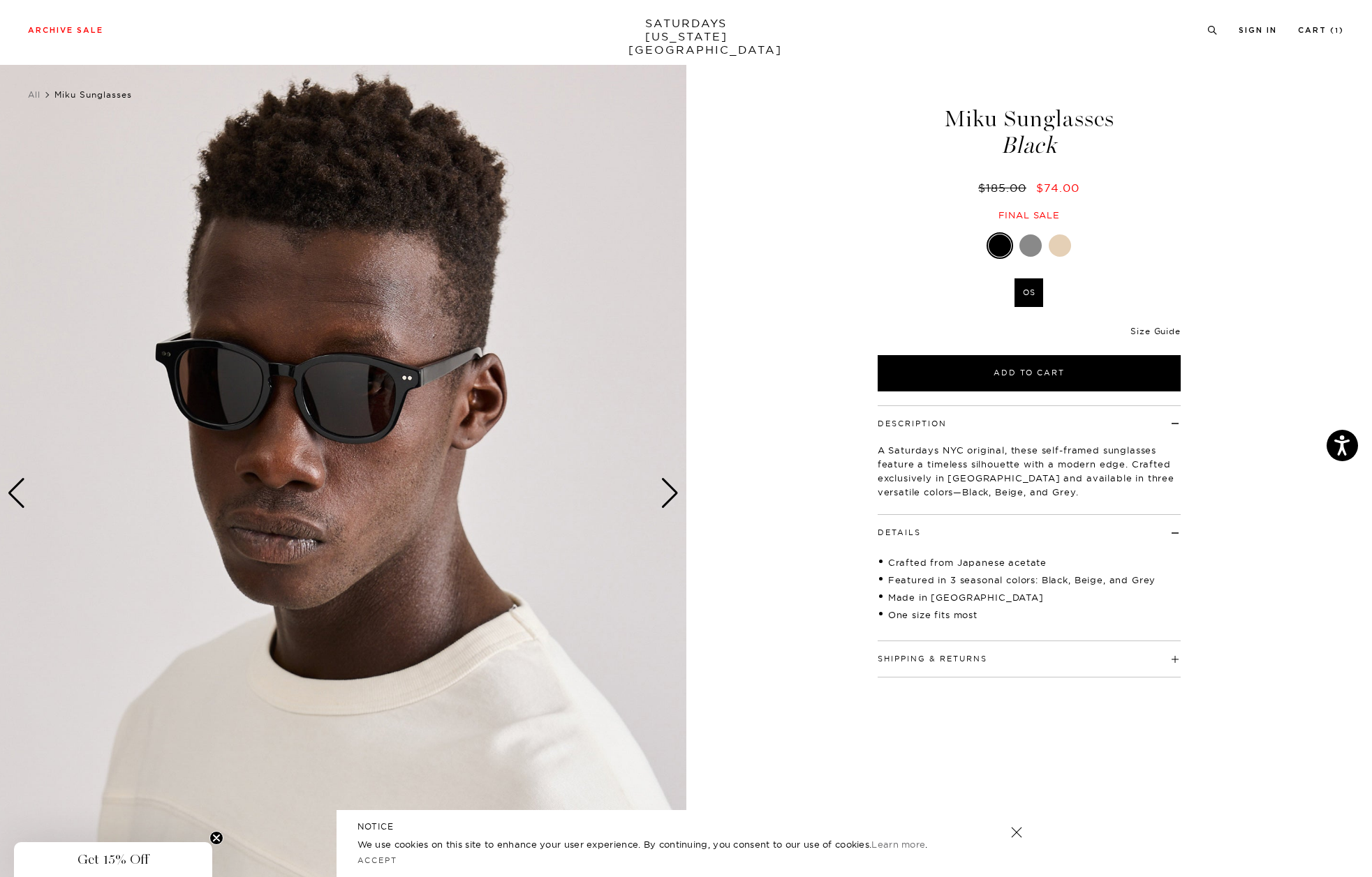
click at [1149, 327] on link "Size Guide" at bounding box center [1154, 331] width 49 height 10
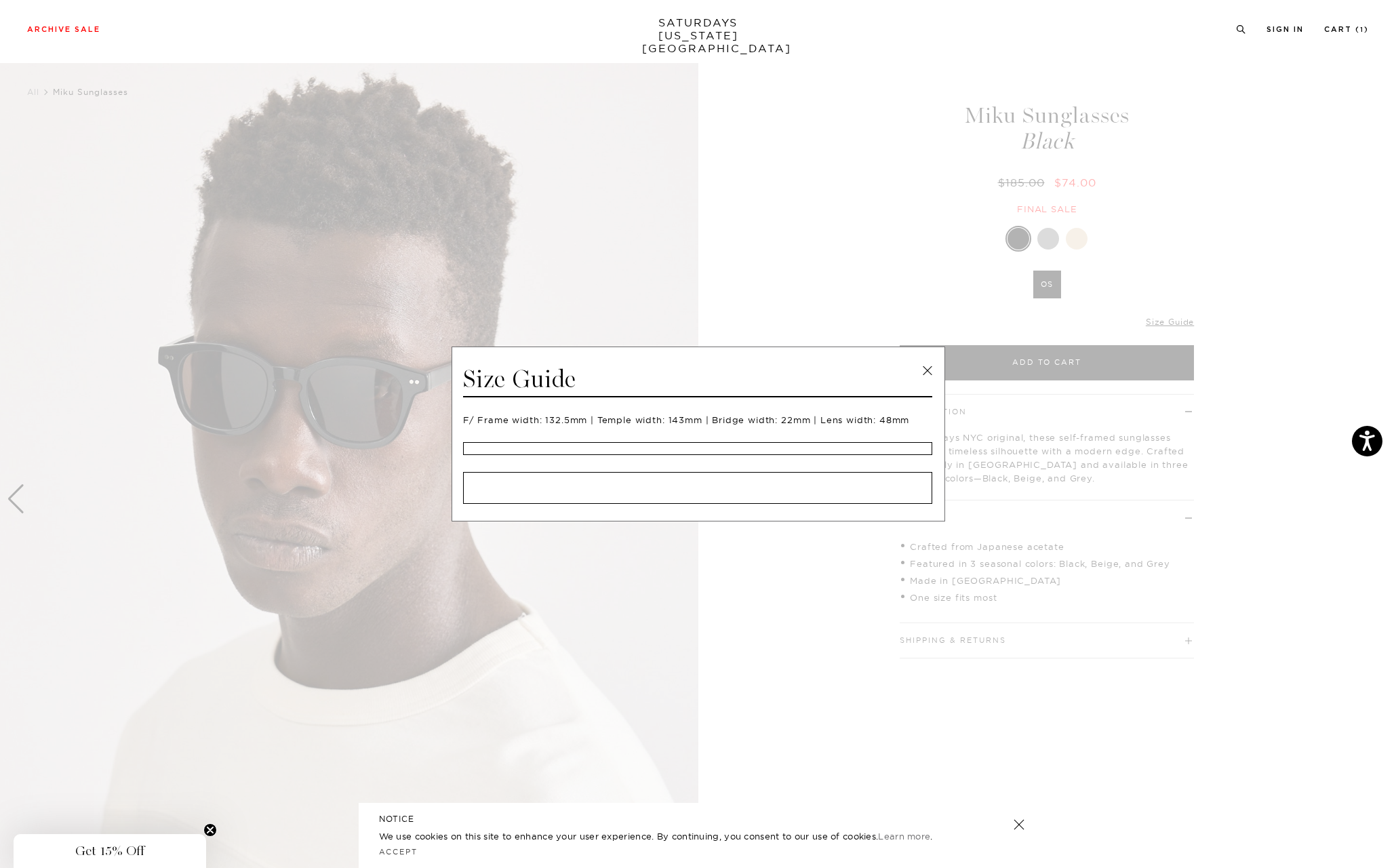
click at [668, 247] on span at bounding box center [693, 434] width 1386 height 868
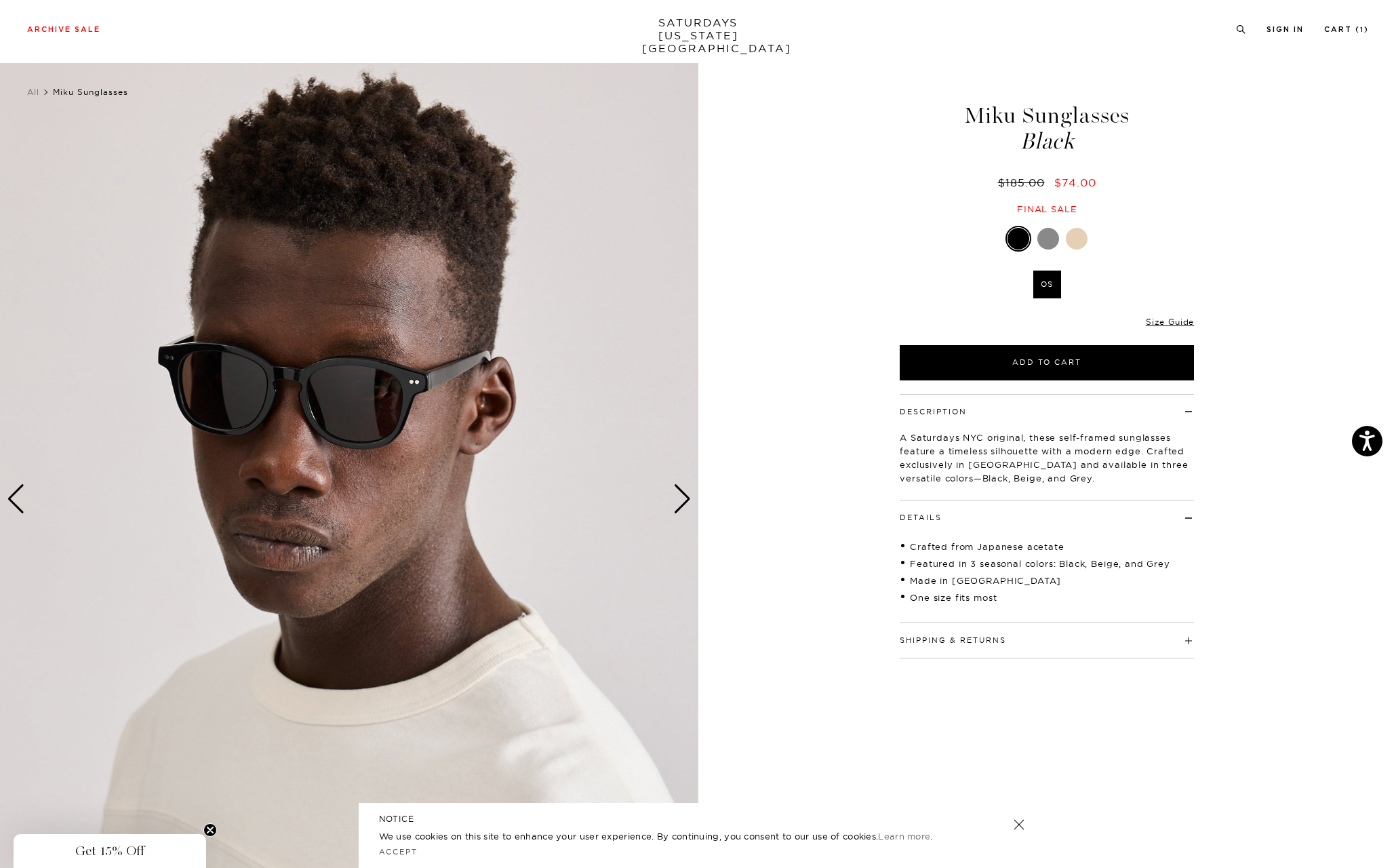
click at [1046, 235] on div at bounding box center [1048, 238] width 22 height 22
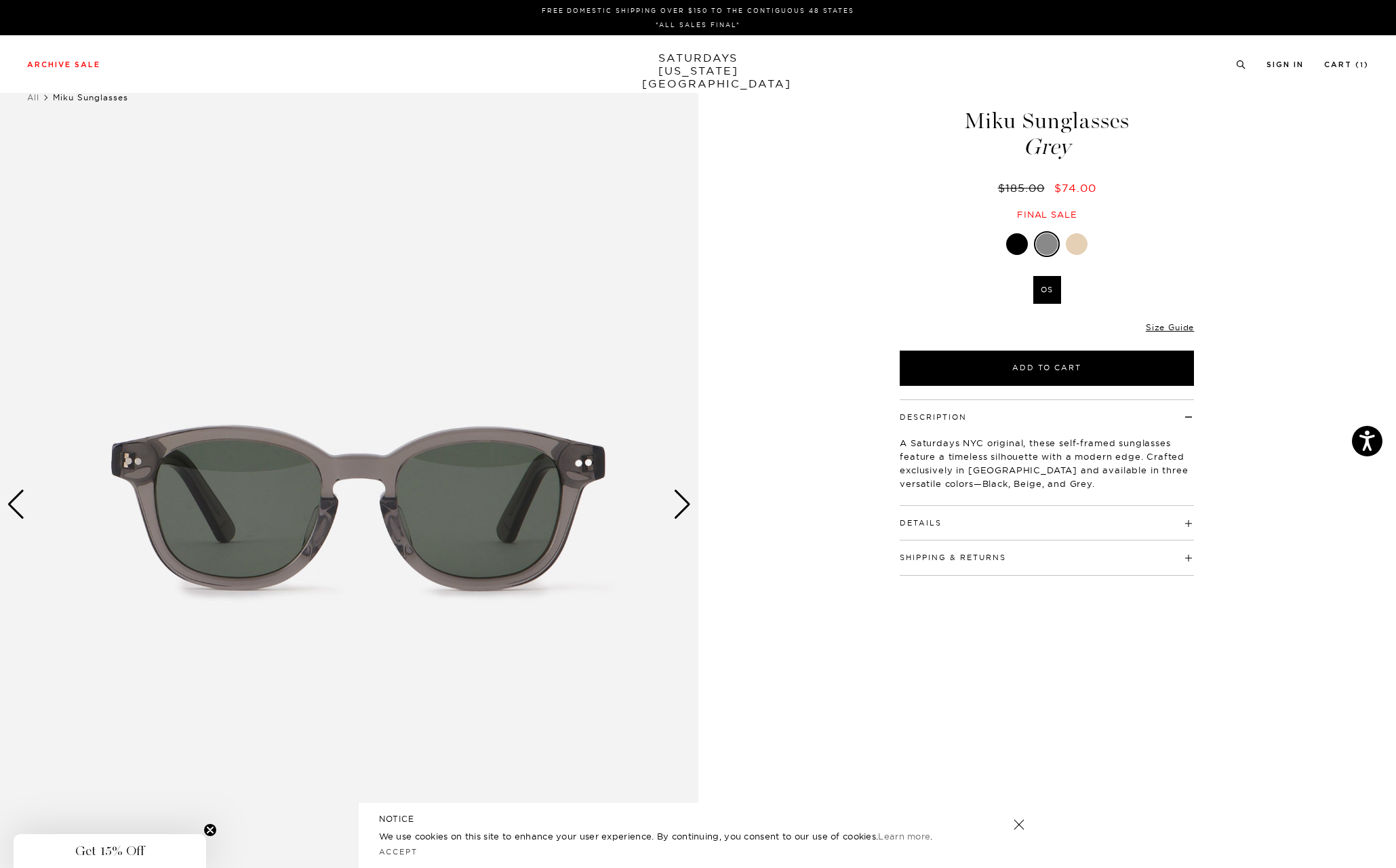
click at [684, 506] on div "Next slide" at bounding box center [682, 505] width 18 height 30
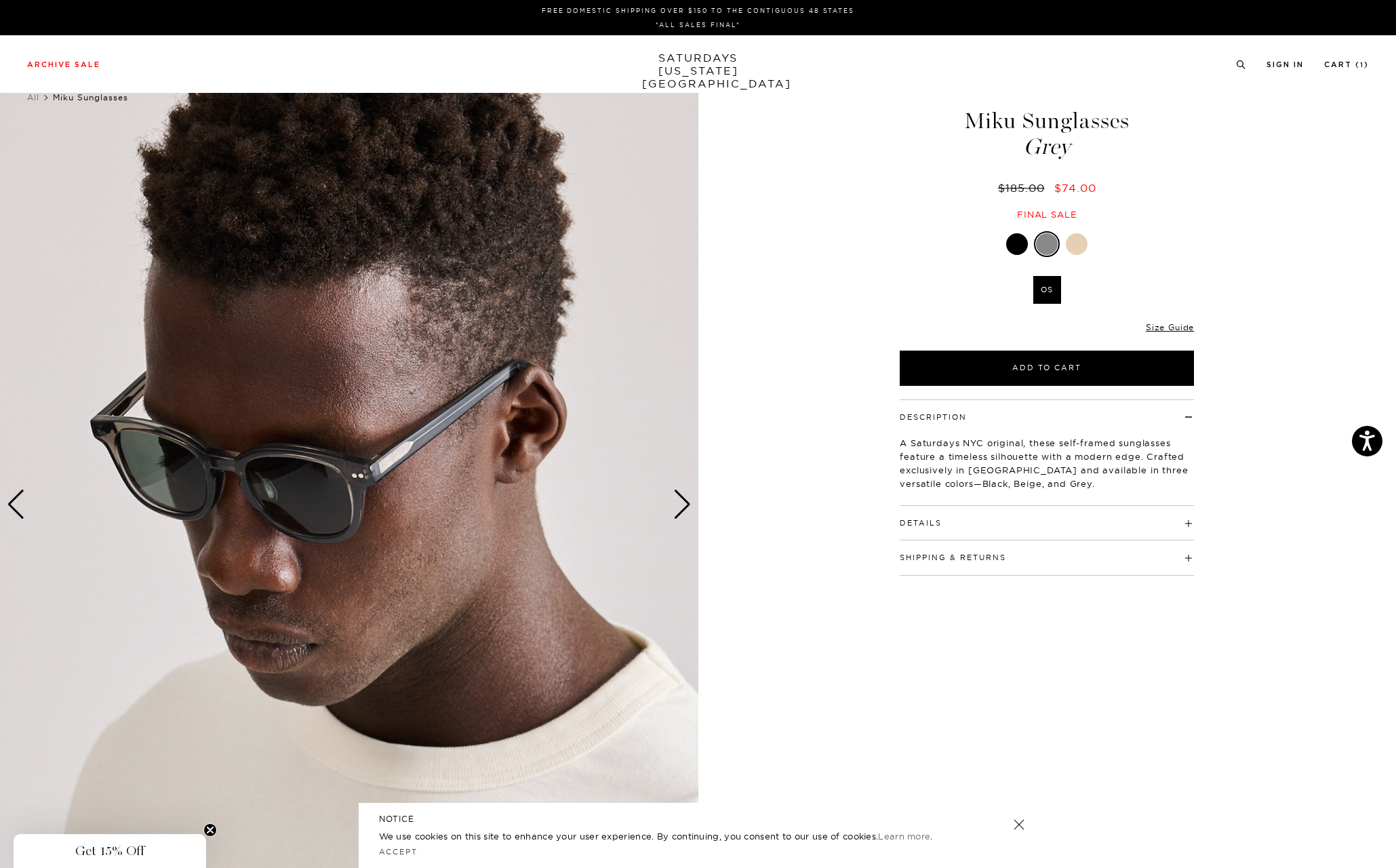
click at [684, 506] on div "Next slide" at bounding box center [682, 505] width 18 height 30
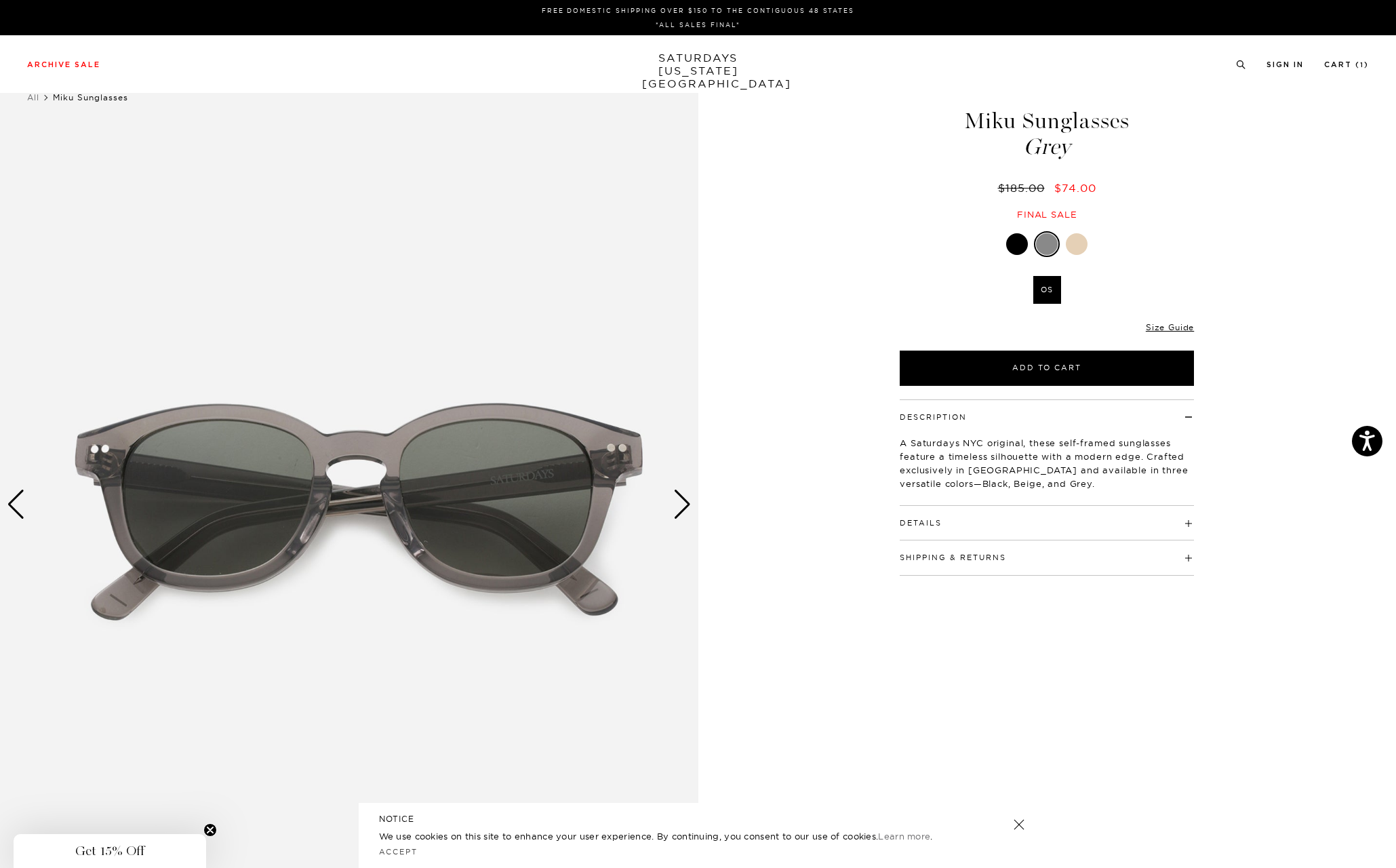
click at [684, 506] on div "Next slide" at bounding box center [682, 505] width 18 height 30
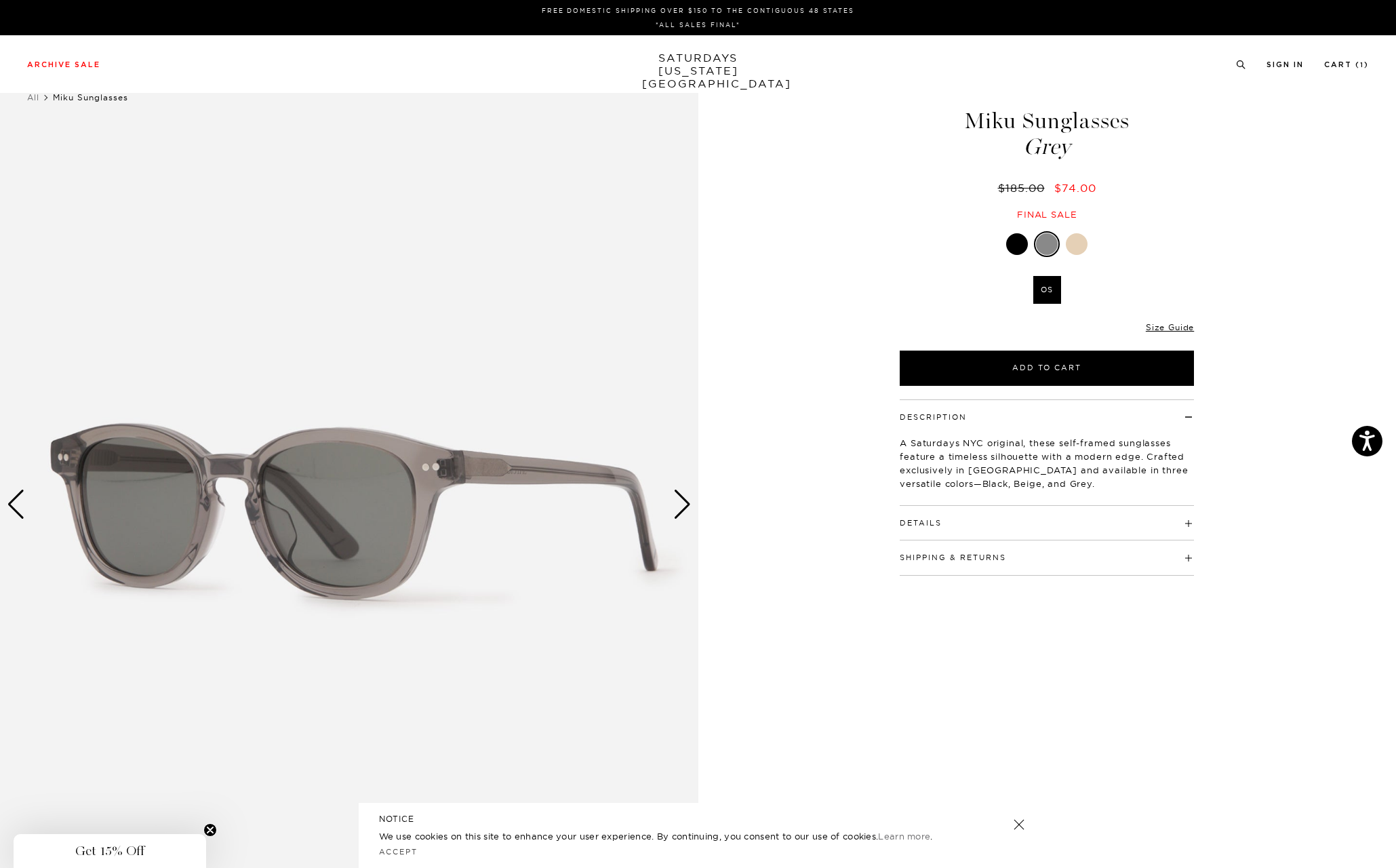
click at [684, 506] on div "Next slide" at bounding box center [682, 505] width 18 height 30
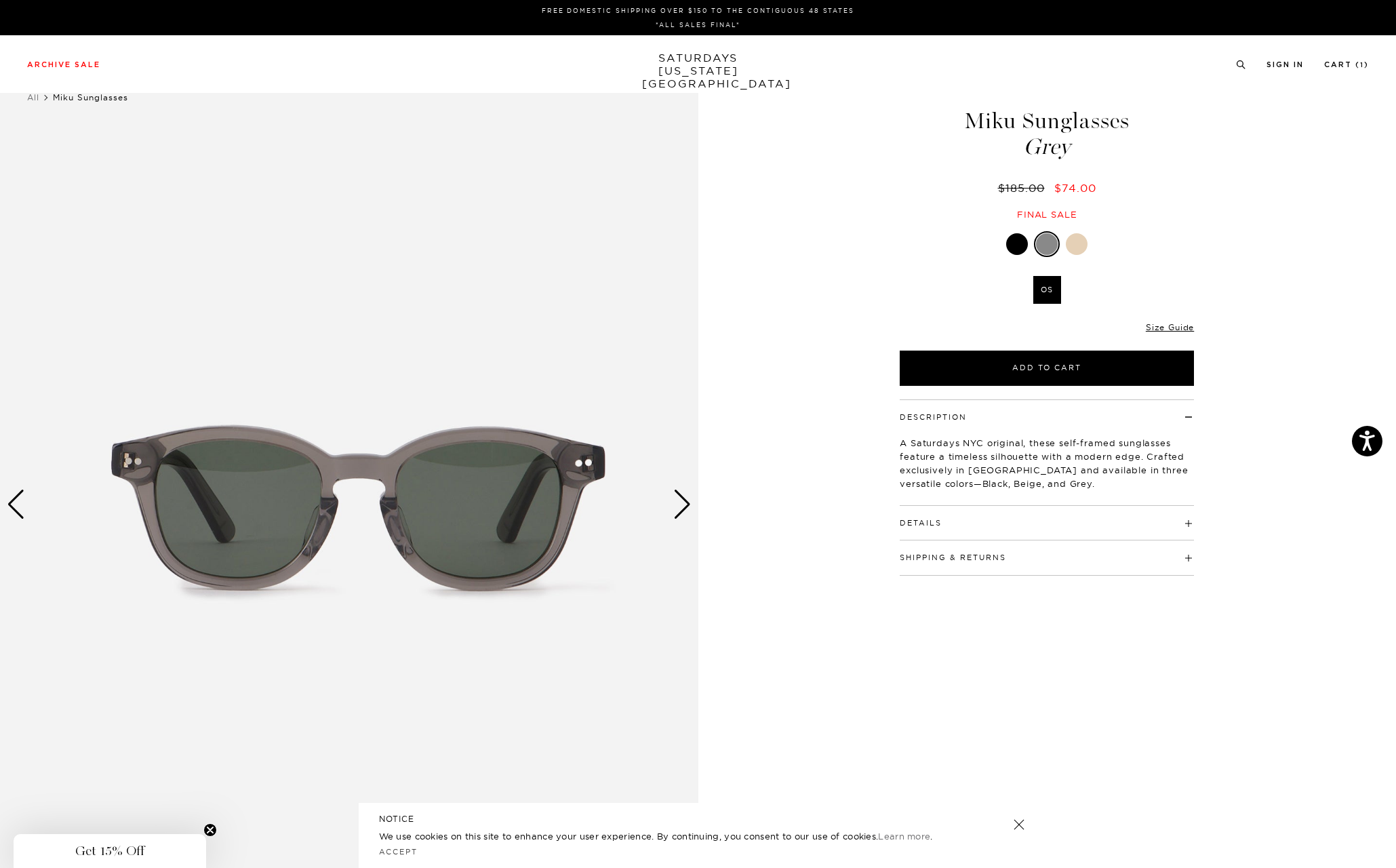
scroll to position [51, 0]
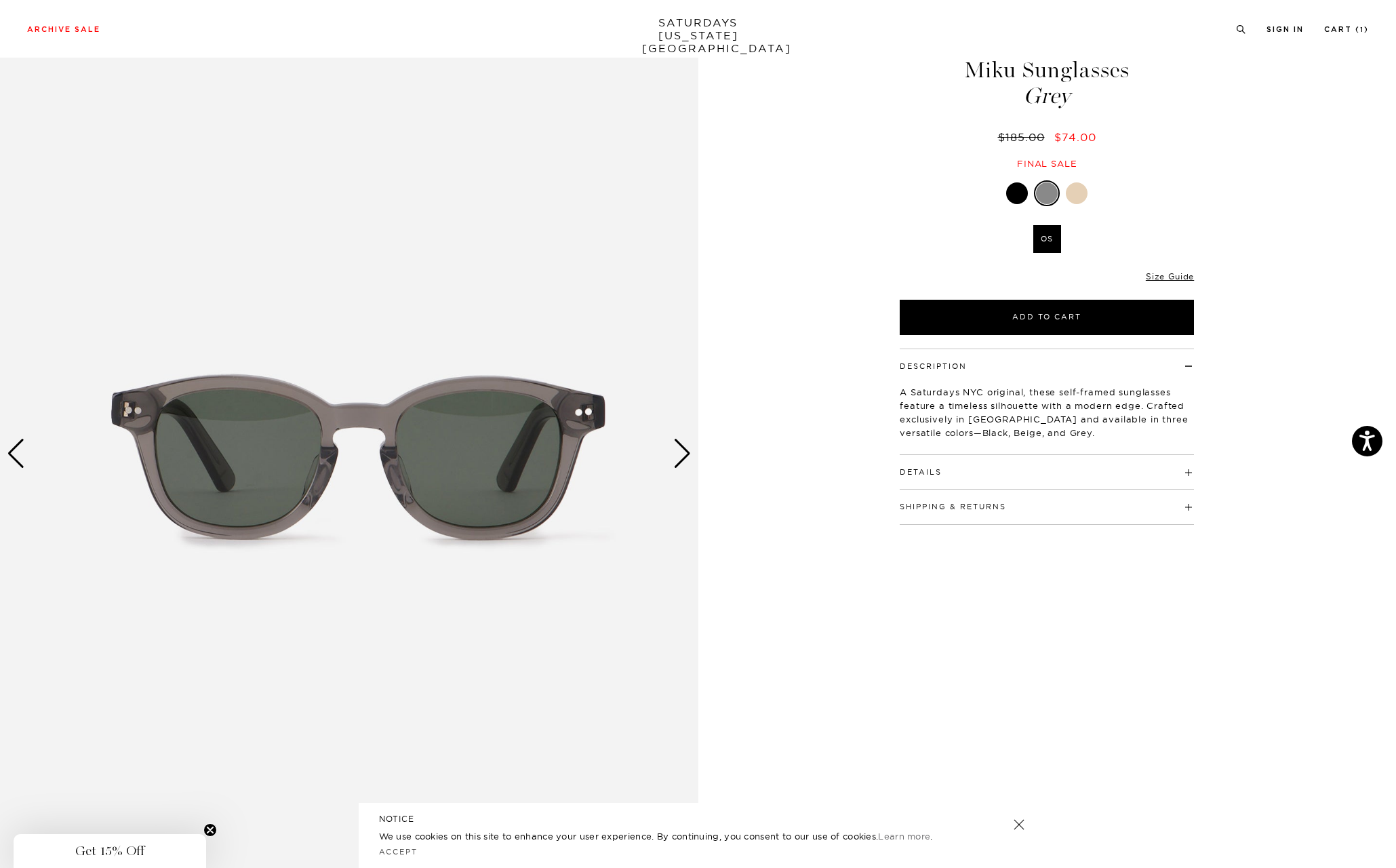
click at [678, 461] on div "Next slide" at bounding box center [682, 453] width 18 height 30
click at [682, 452] on div "Next slide" at bounding box center [682, 453] width 18 height 30
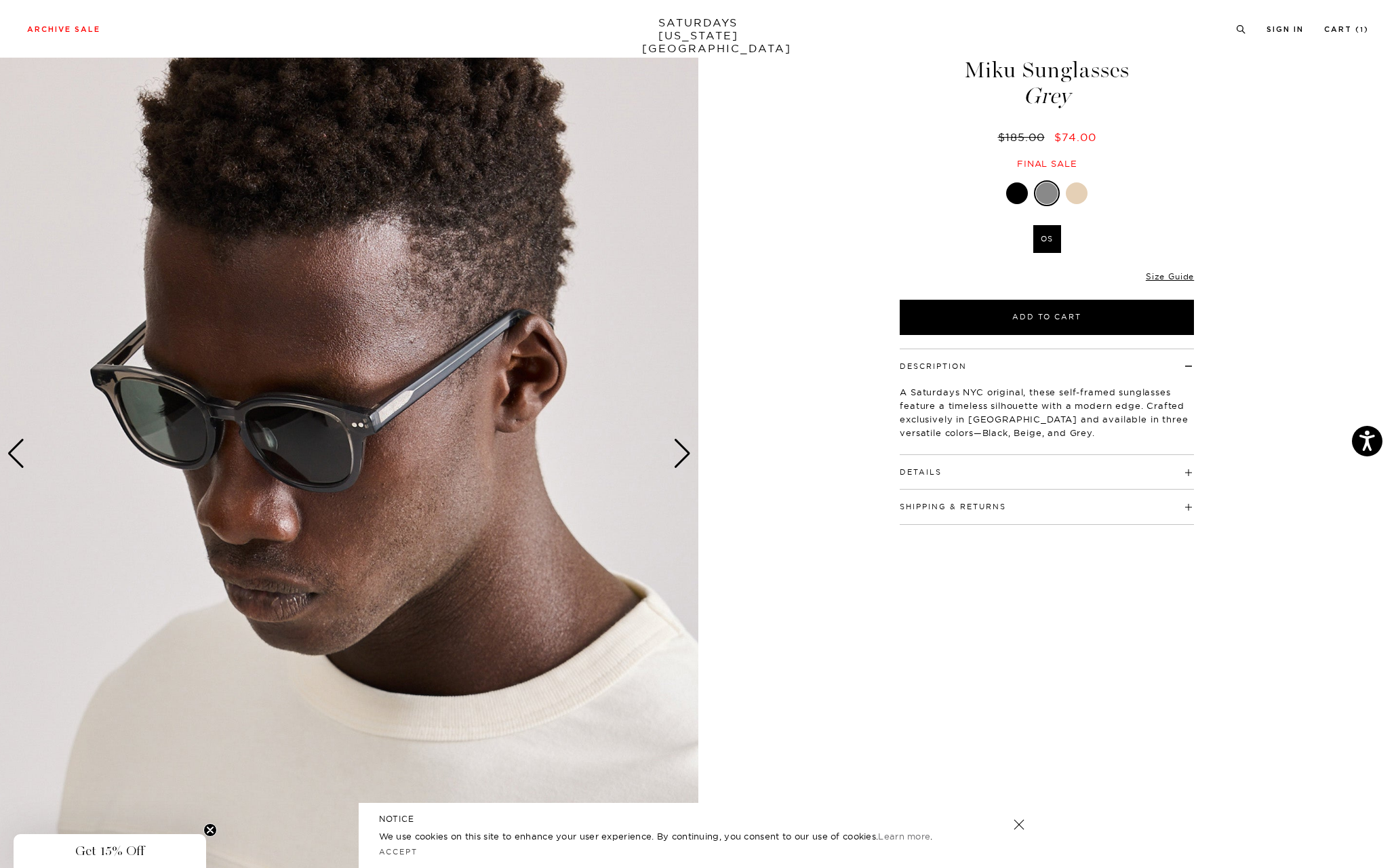
click at [682, 452] on div "Next slide" at bounding box center [682, 453] width 18 height 30
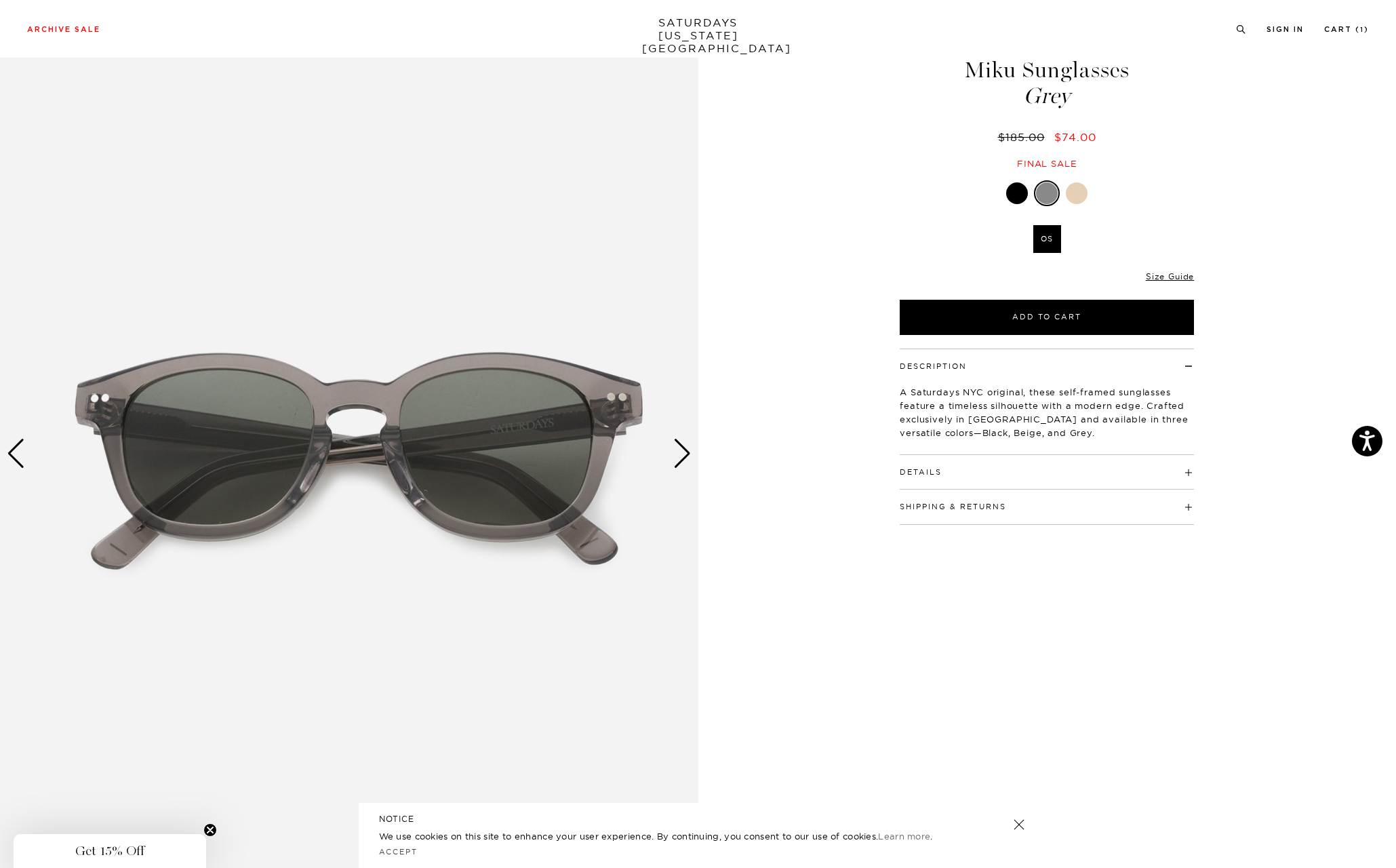
click at [30, 463] on img at bounding box center [349, 453] width 698 height 872
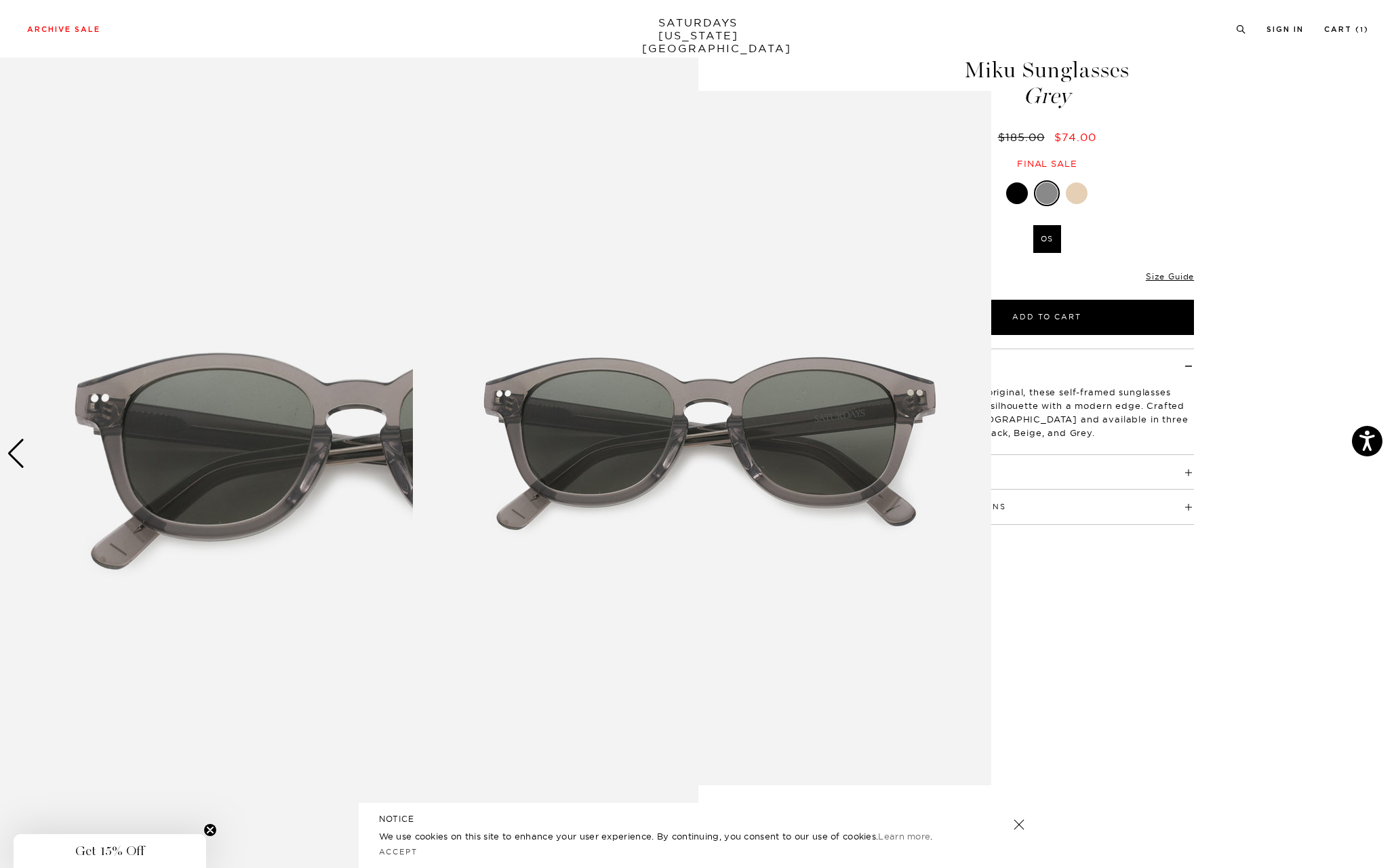
click at [17, 464] on figure at bounding box center [698, 434] width 1396 height 868
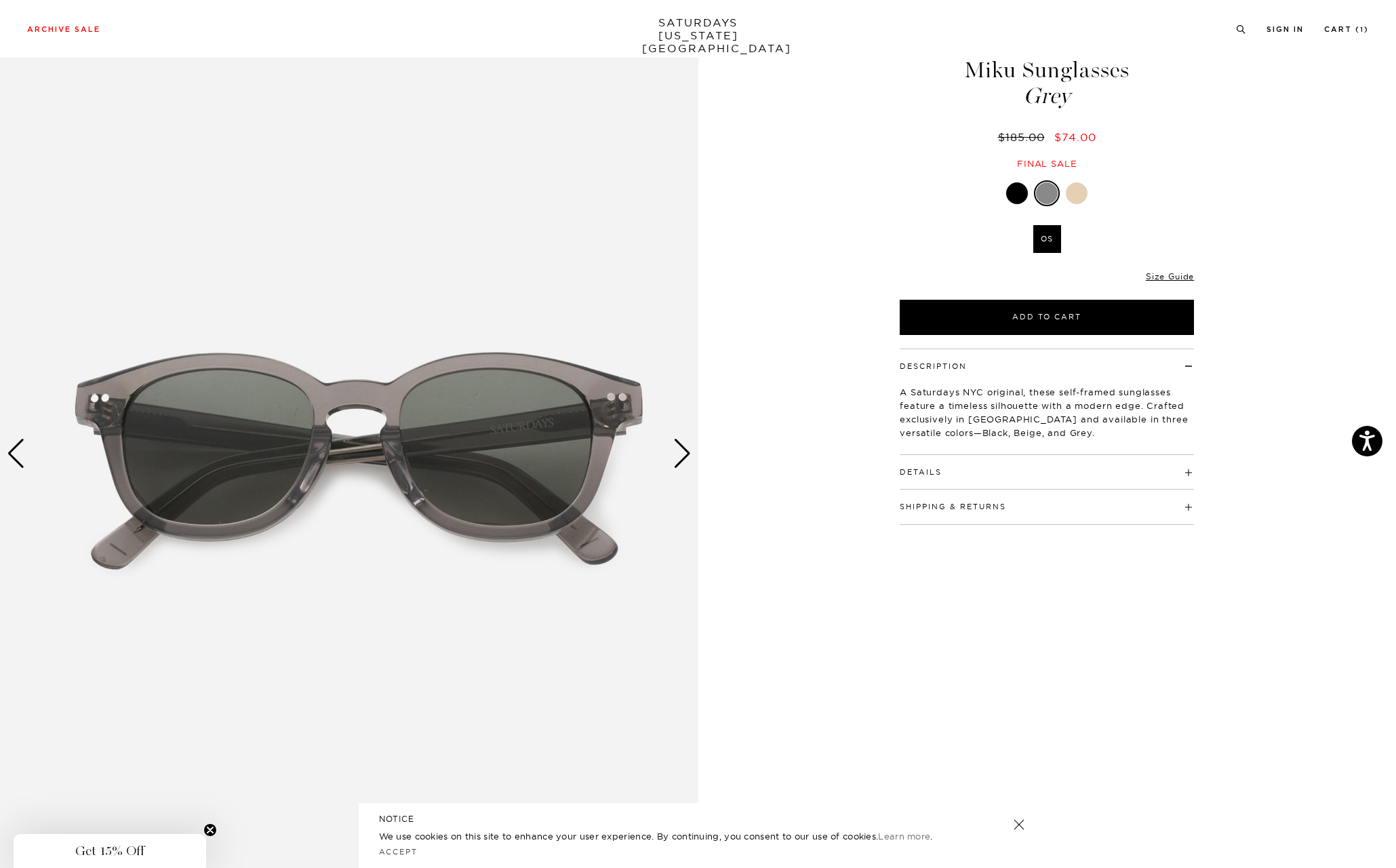
click at [18, 458] on div "Previous slide" at bounding box center [16, 453] width 18 height 30
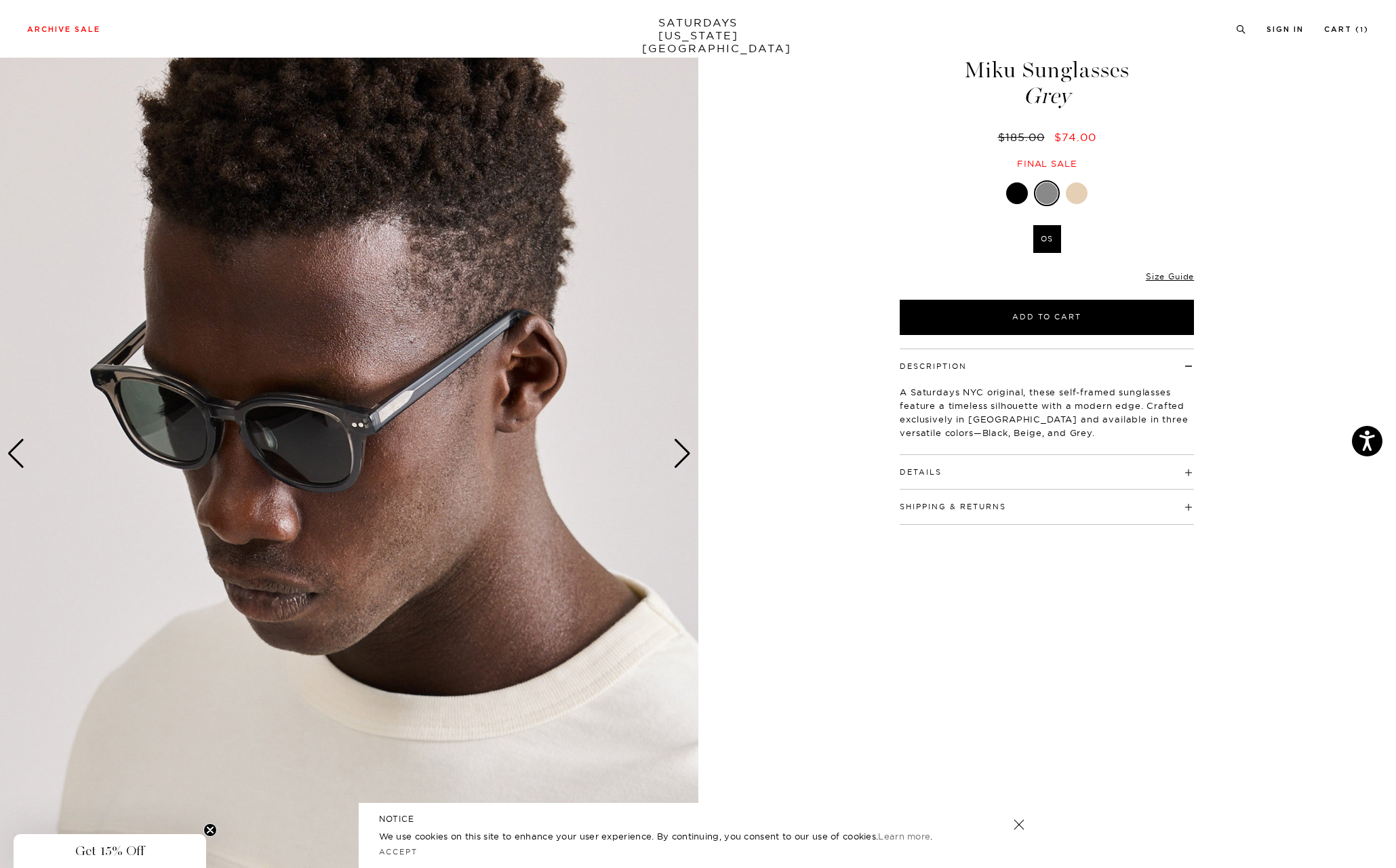
click at [682, 458] on div "Next slide" at bounding box center [682, 453] width 18 height 30
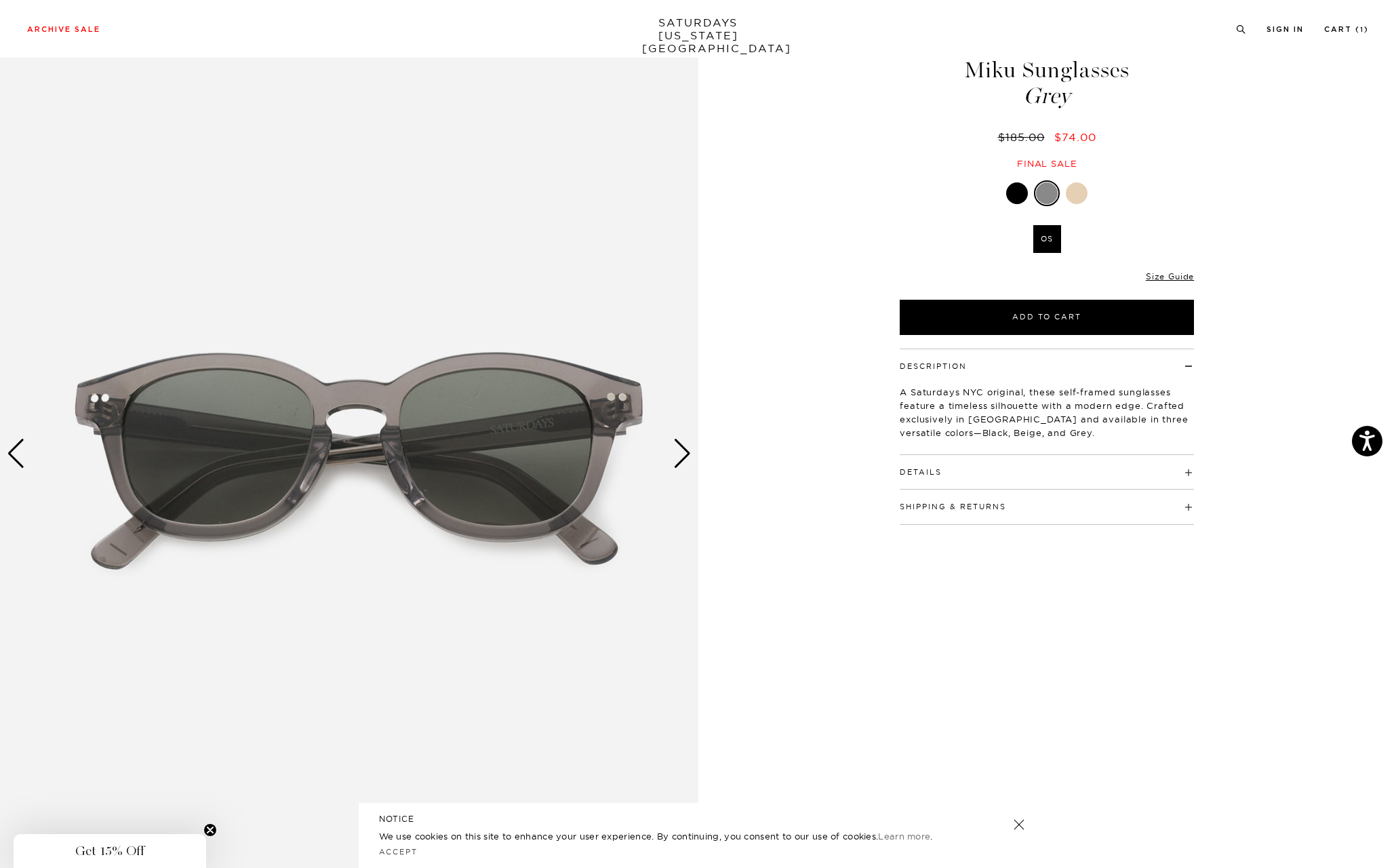
click at [682, 458] on div "Next slide" at bounding box center [682, 453] width 18 height 30
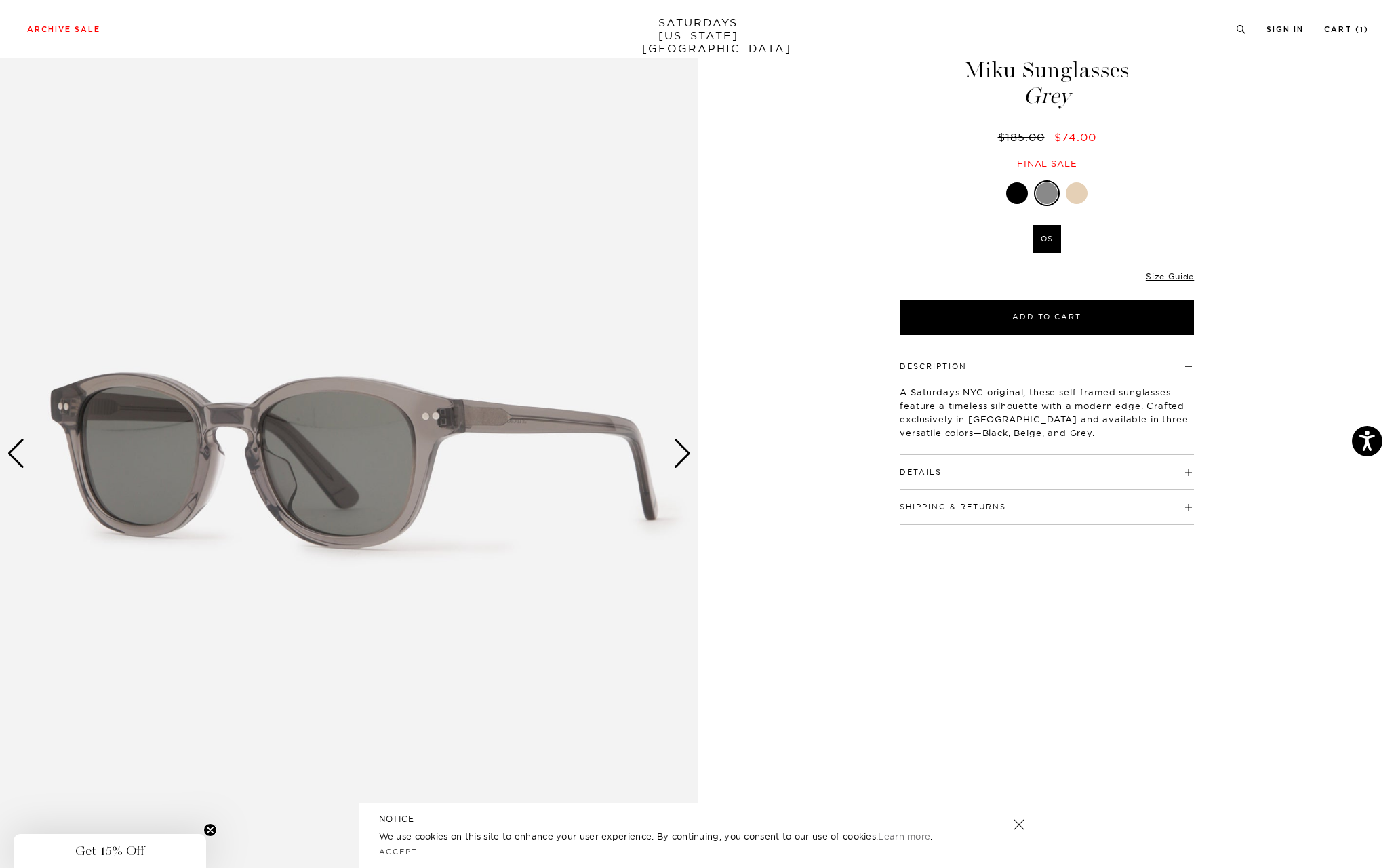
click at [682, 458] on div "Next slide" at bounding box center [682, 453] width 18 height 30
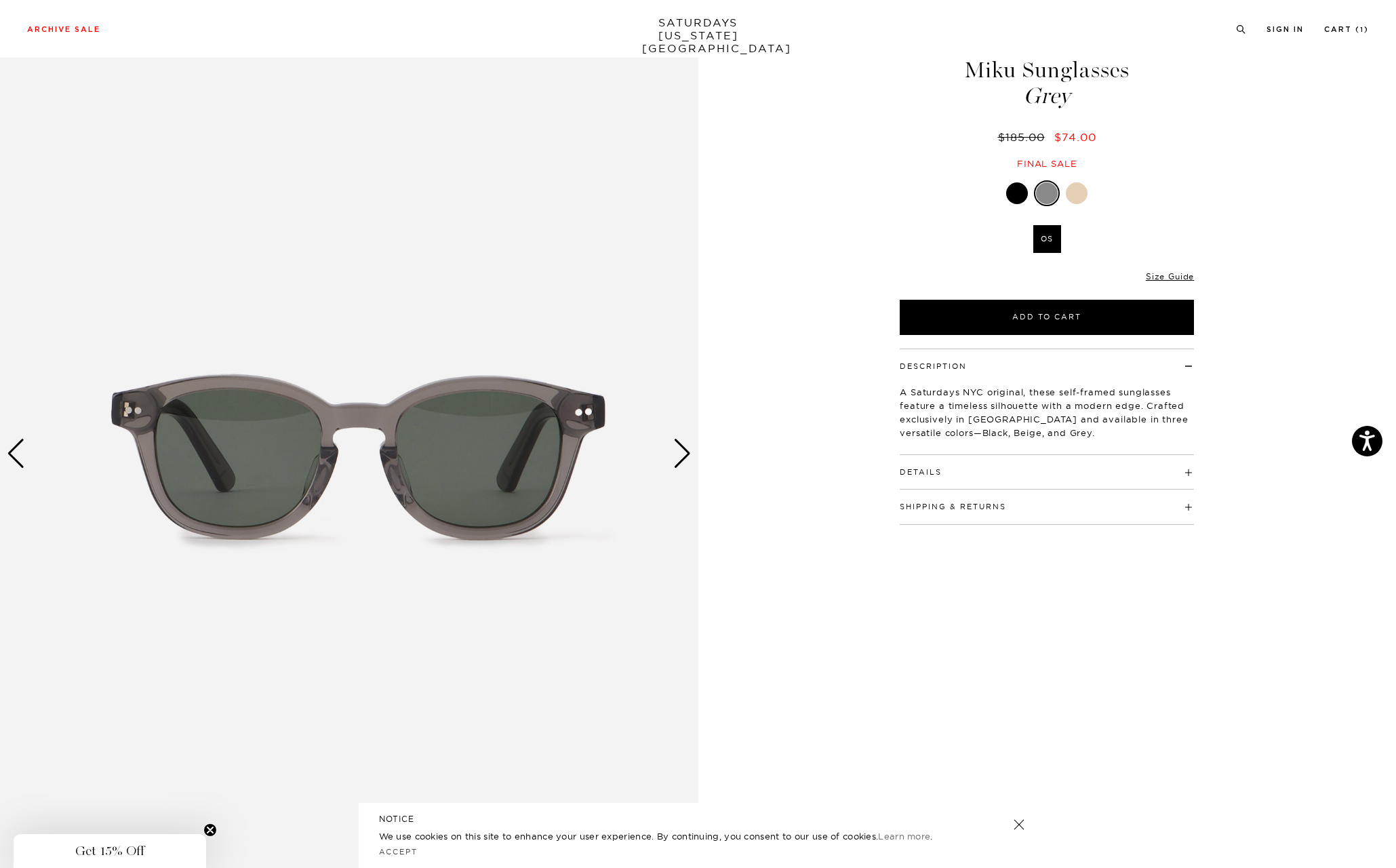
click at [1018, 195] on div at bounding box center [1017, 193] width 22 height 22
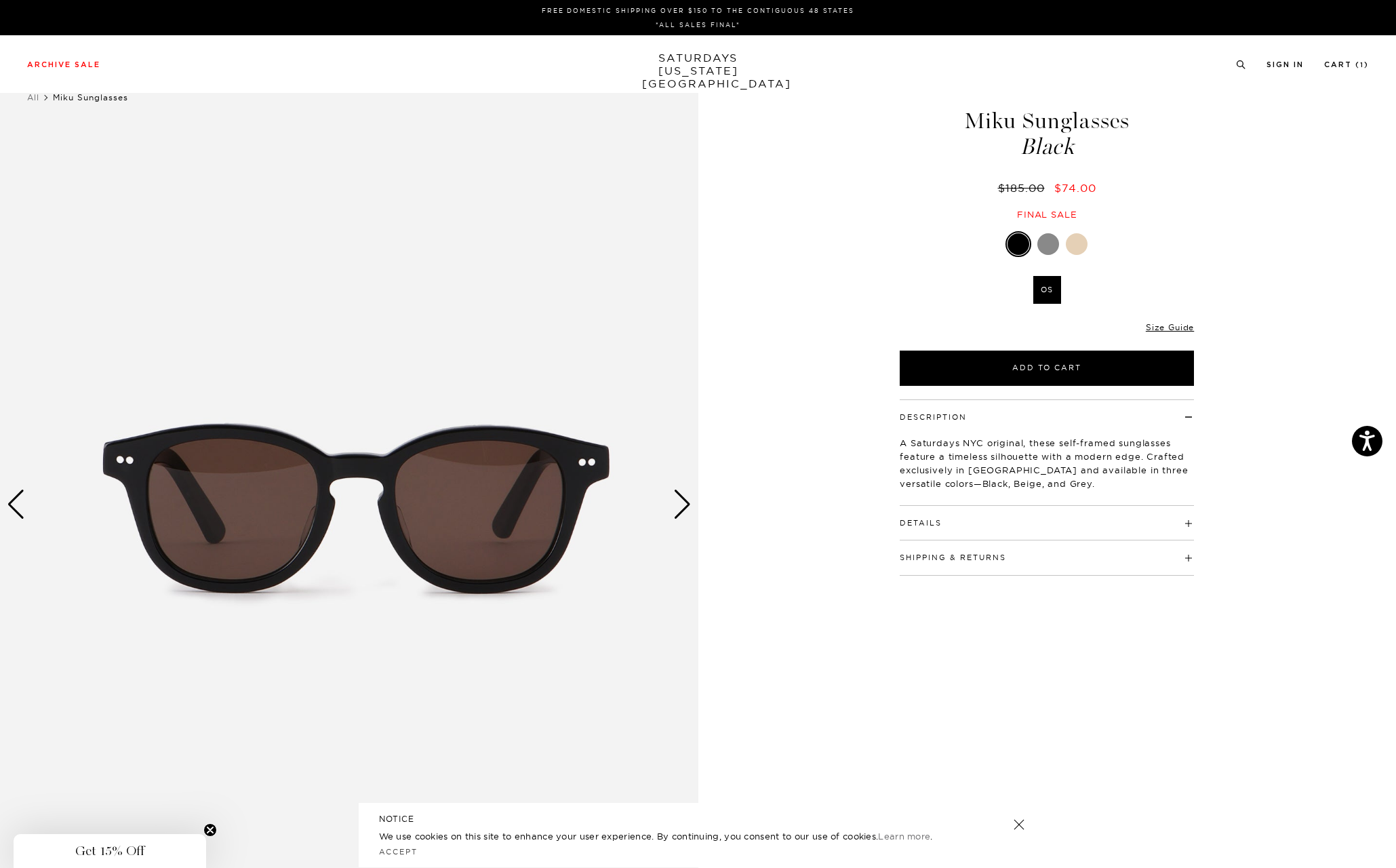
click at [688, 505] on div "Next slide" at bounding box center [682, 505] width 18 height 30
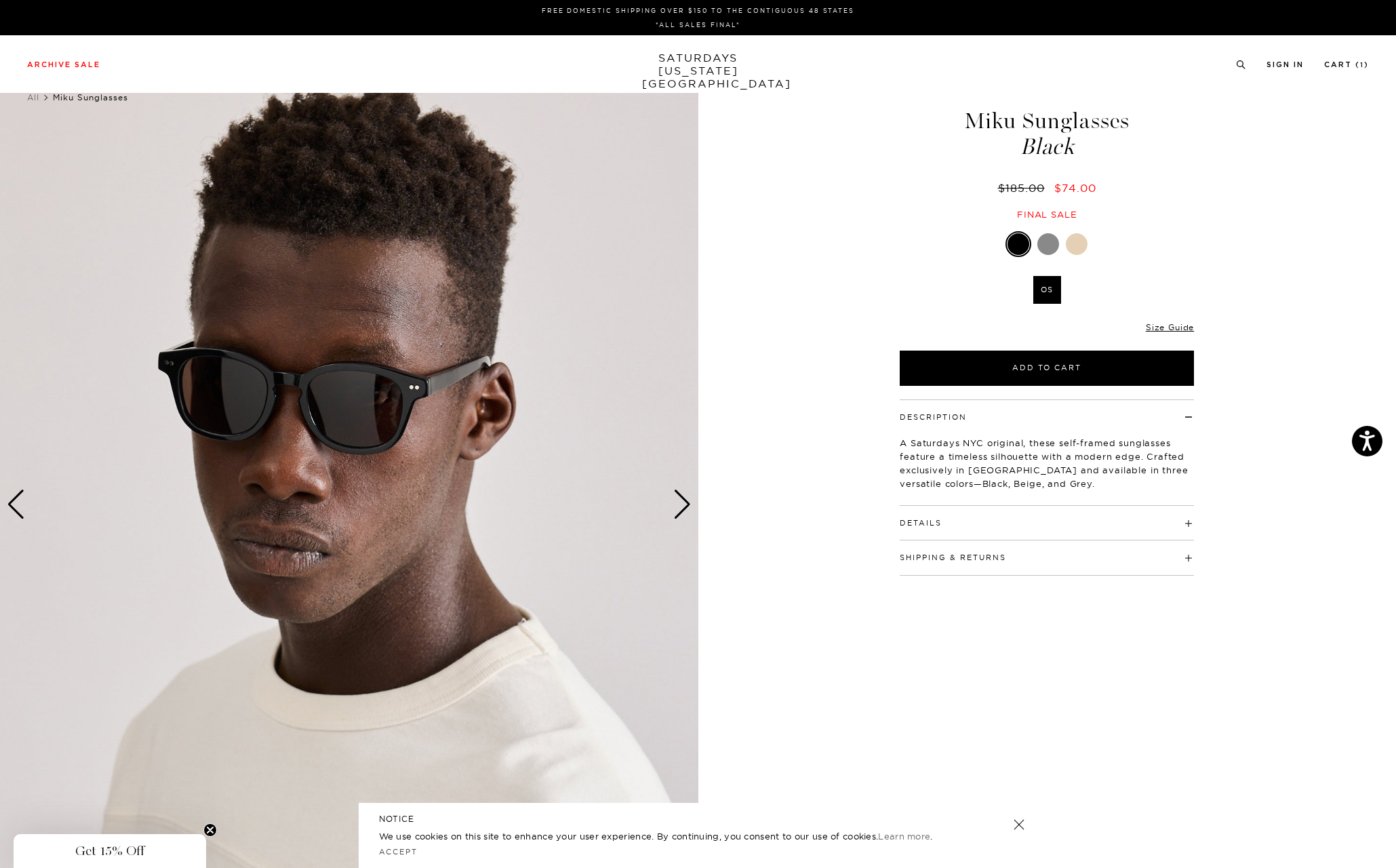
click at [688, 505] on div "Next slide" at bounding box center [682, 505] width 18 height 30
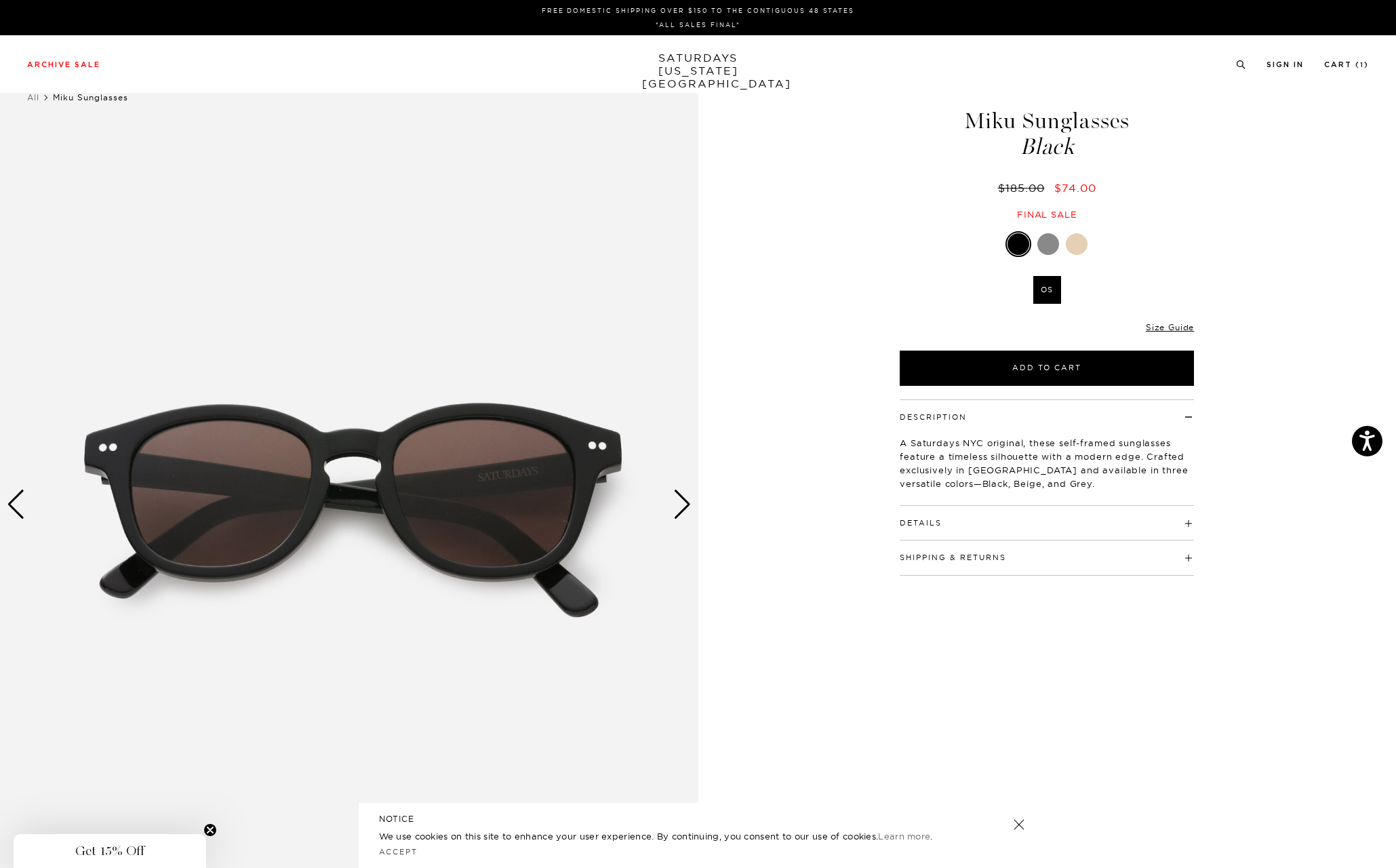
click at [688, 505] on div "Next slide" at bounding box center [682, 505] width 18 height 30
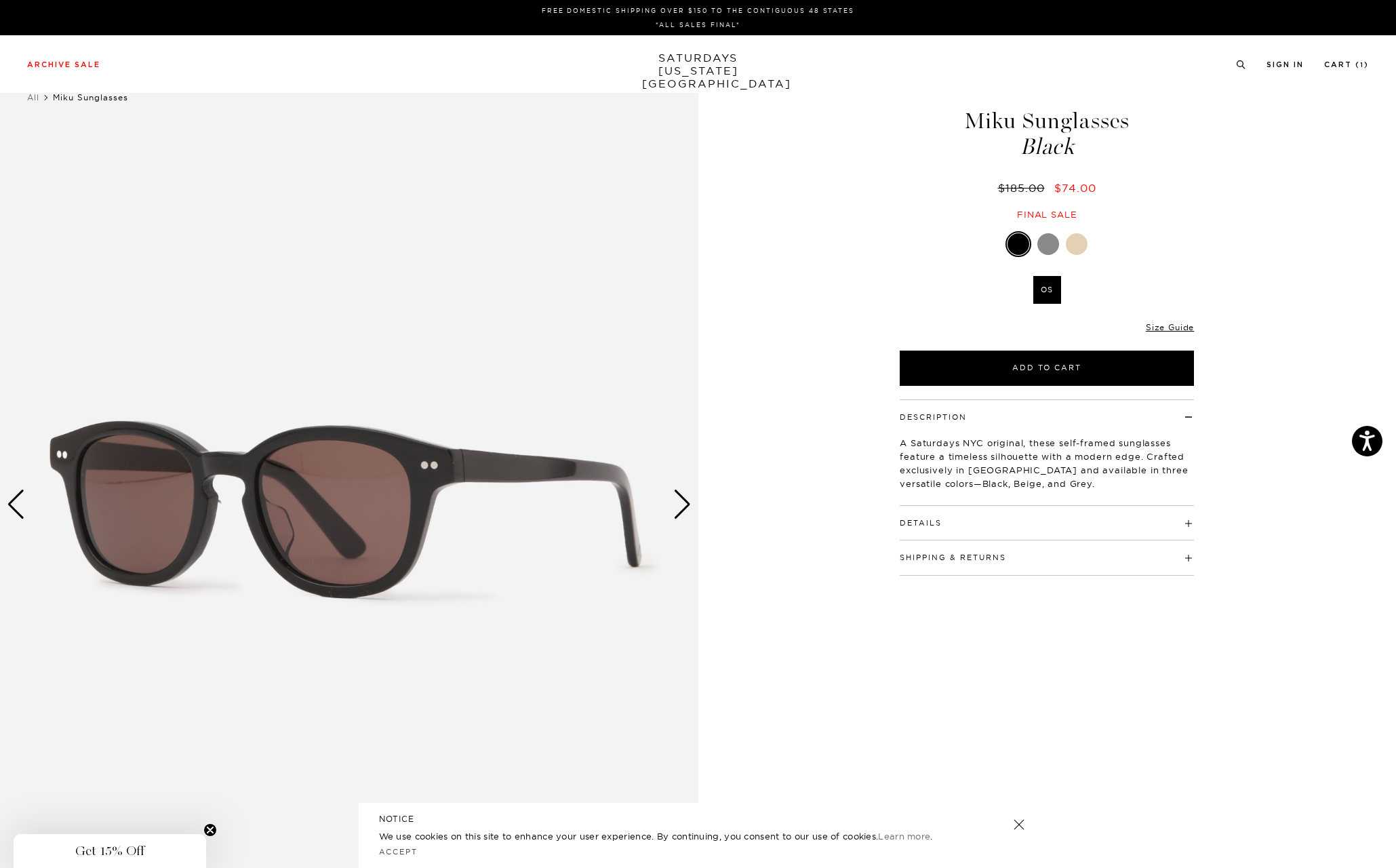
click at [688, 505] on div "Next slide" at bounding box center [682, 505] width 18 height 30
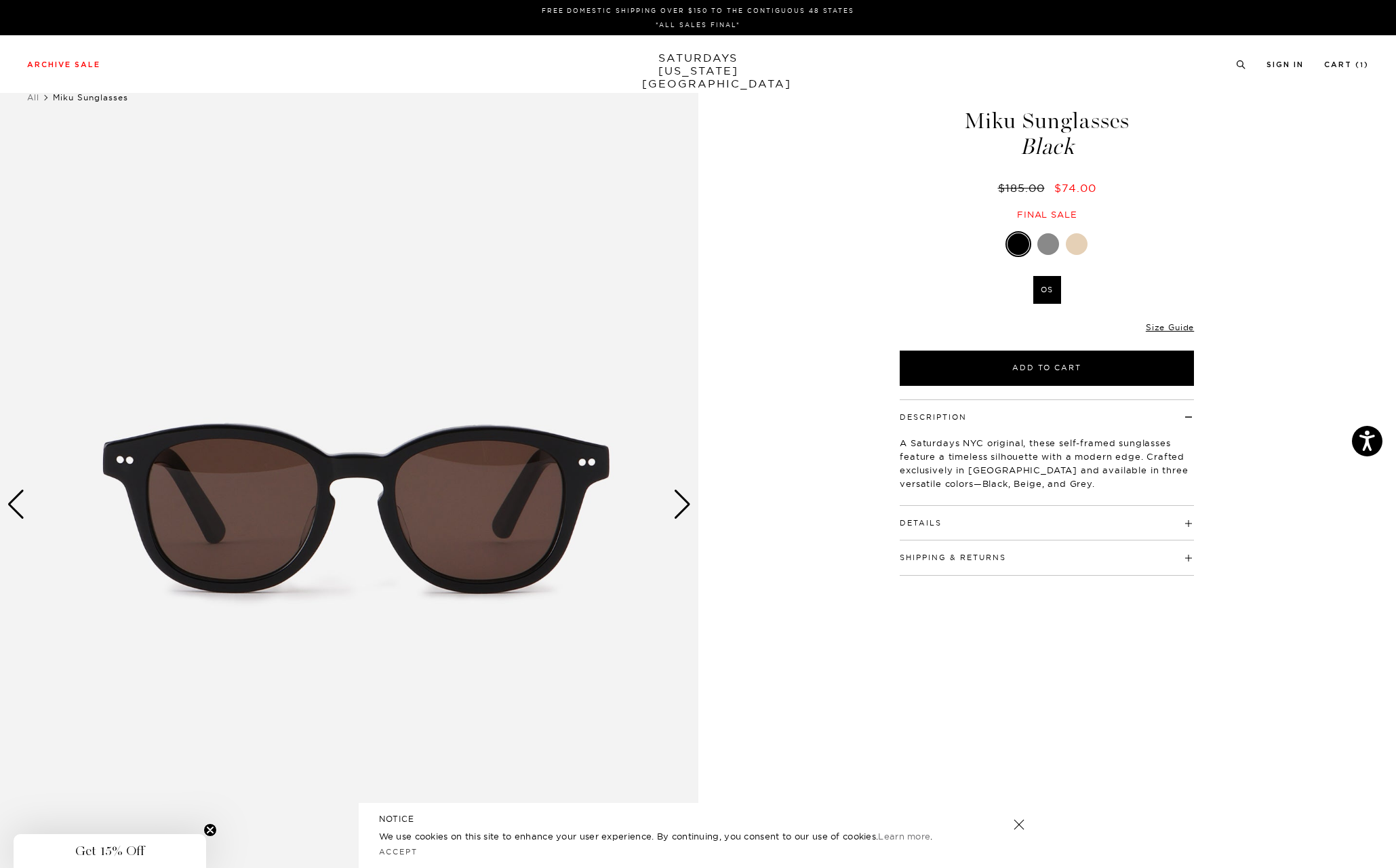
click at [1079, 243] on div at bounding box center [1076, 244] width 22 height 22
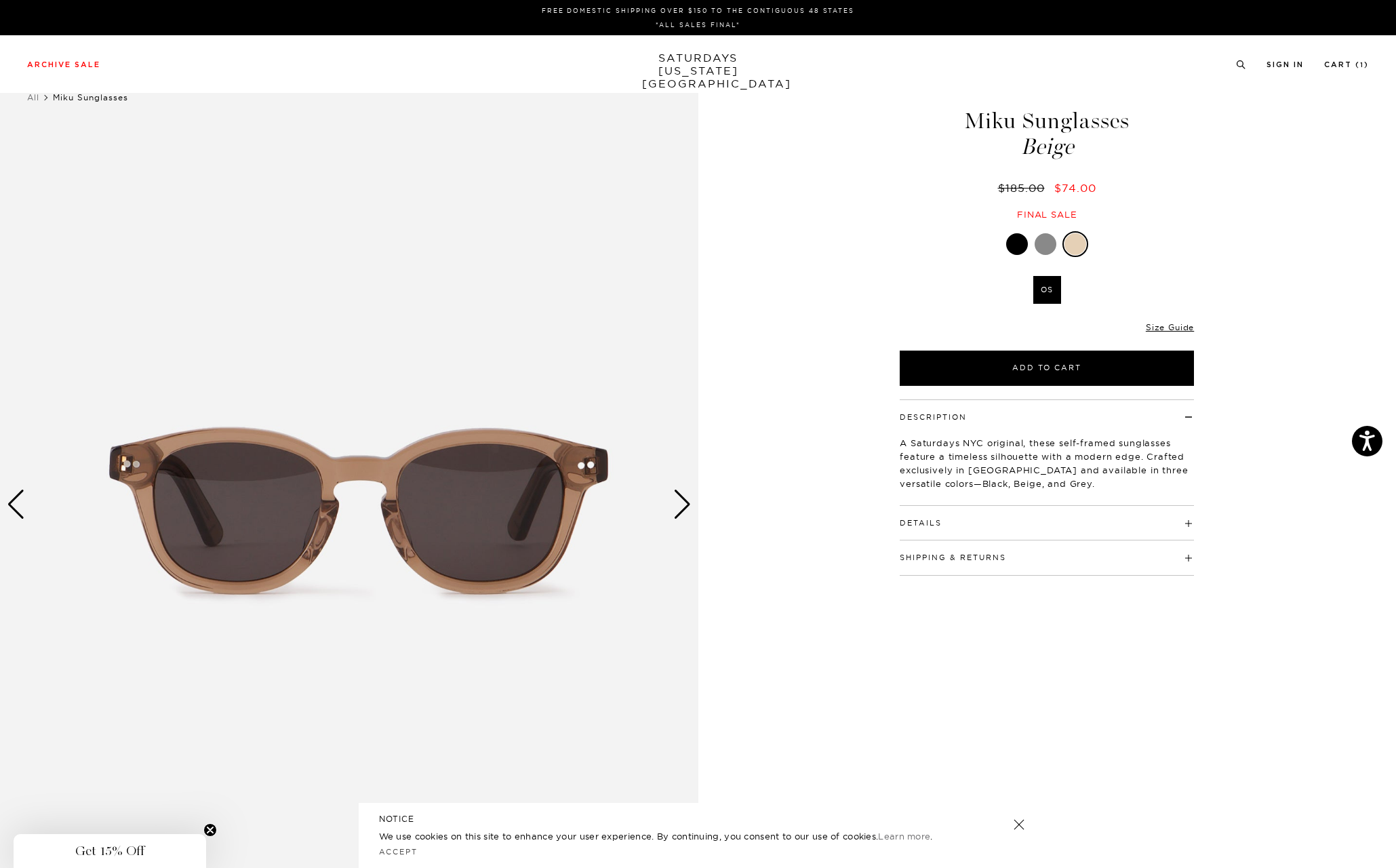
click at [685, 510] on div "Next slide" at bounding box center [682, 505] width 18 height 30
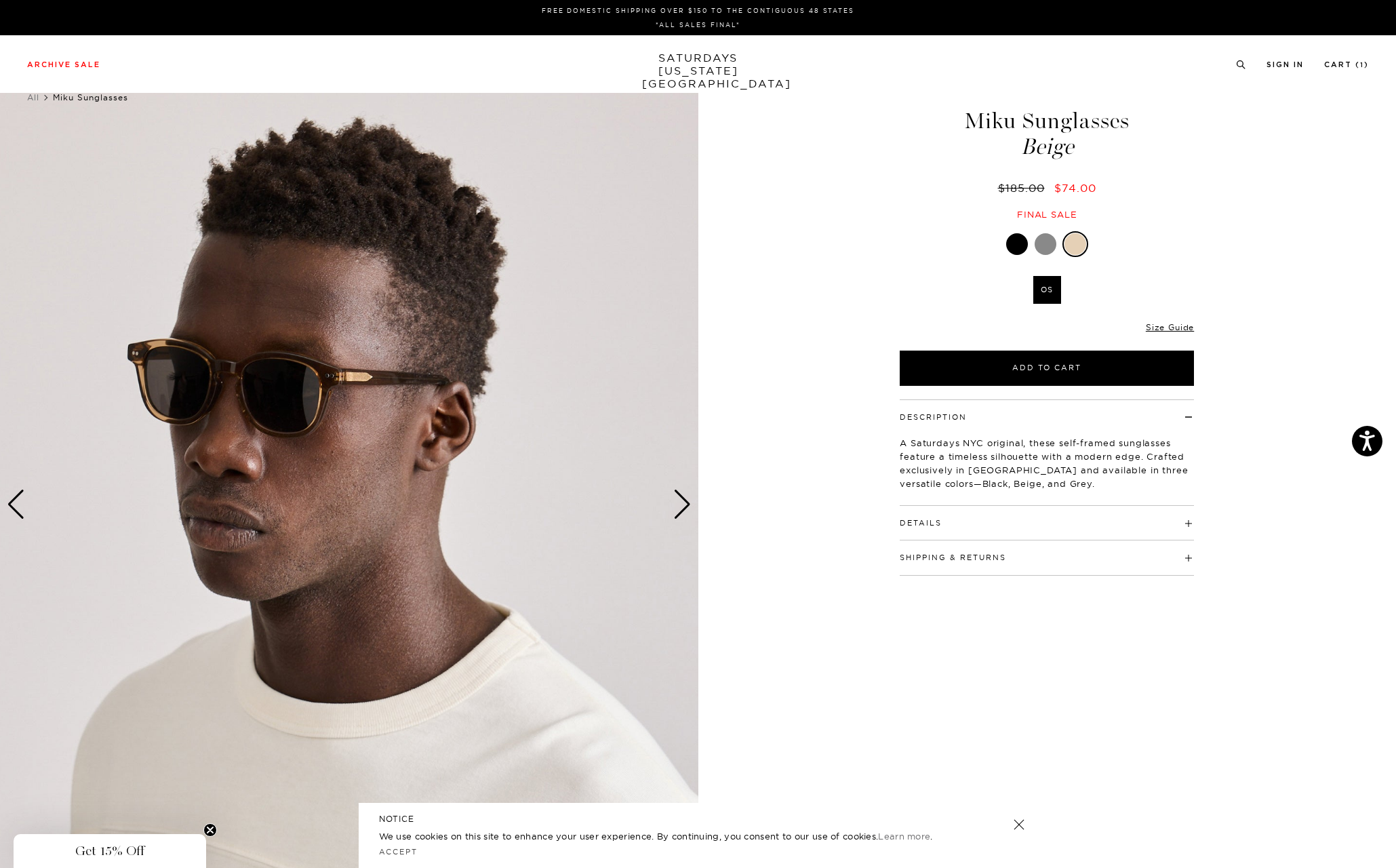
click at [685, 510] on div "Next slide" at bounding box center [682, 505] width 18 height 30
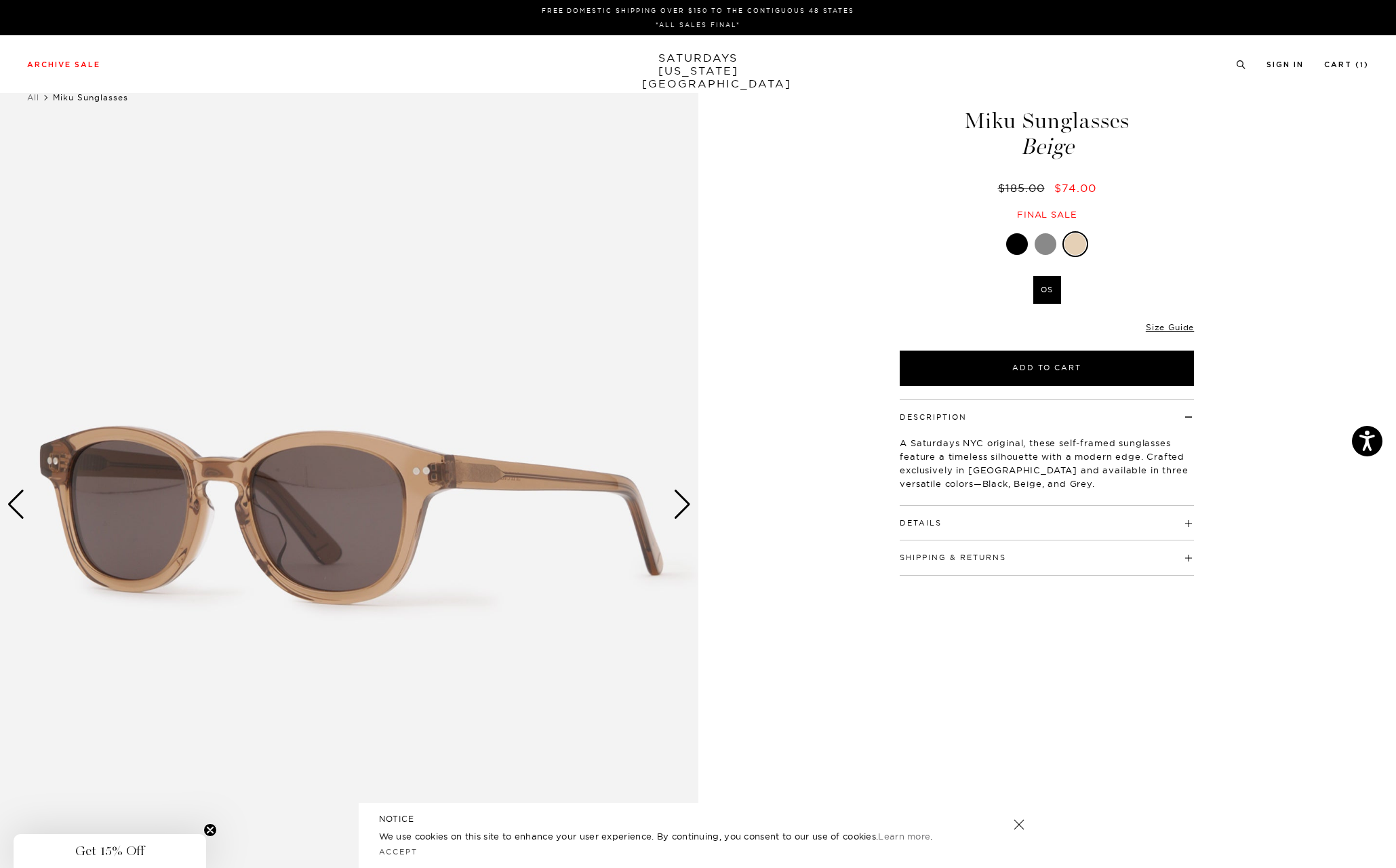
click at [685, 510] on div "Next slide" at bounding box center [682, 505] width 18 height 30
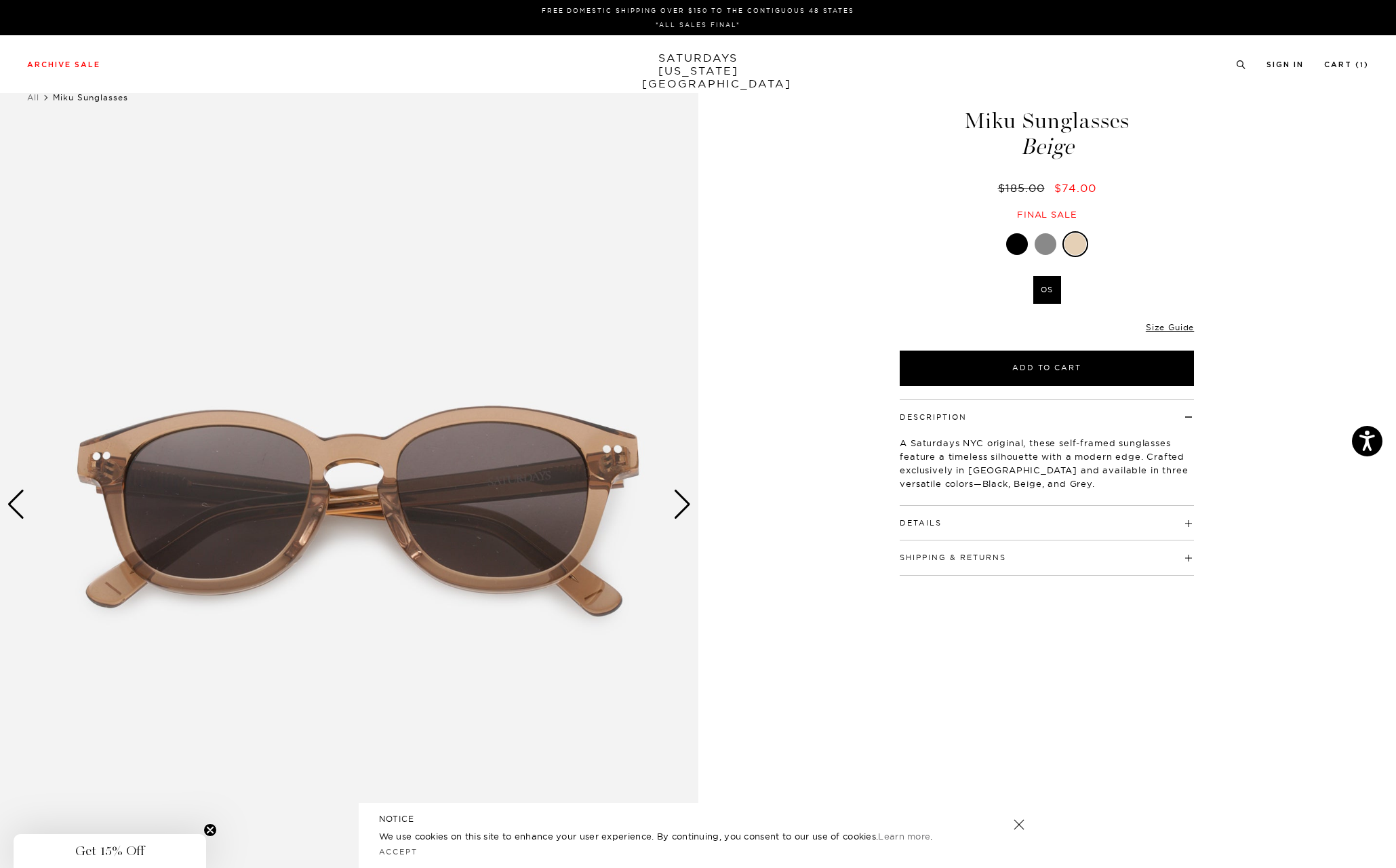
click at [685, 510] on div "Next slide" at bounding box center [682, 505] width 18 height 30
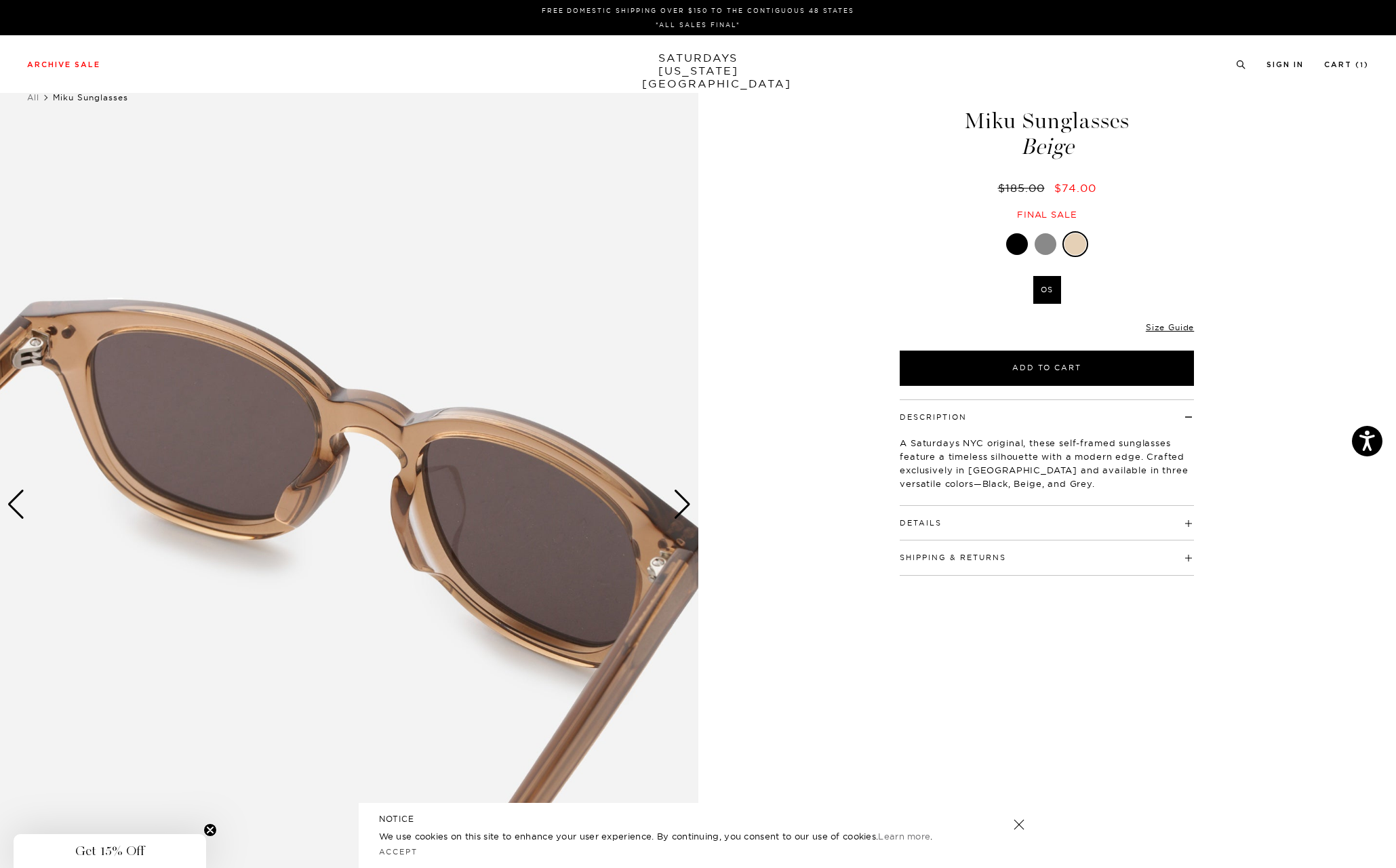
click at [685, 510] on div "Next slide" at bounding box center [682, 505] width 18 height 30
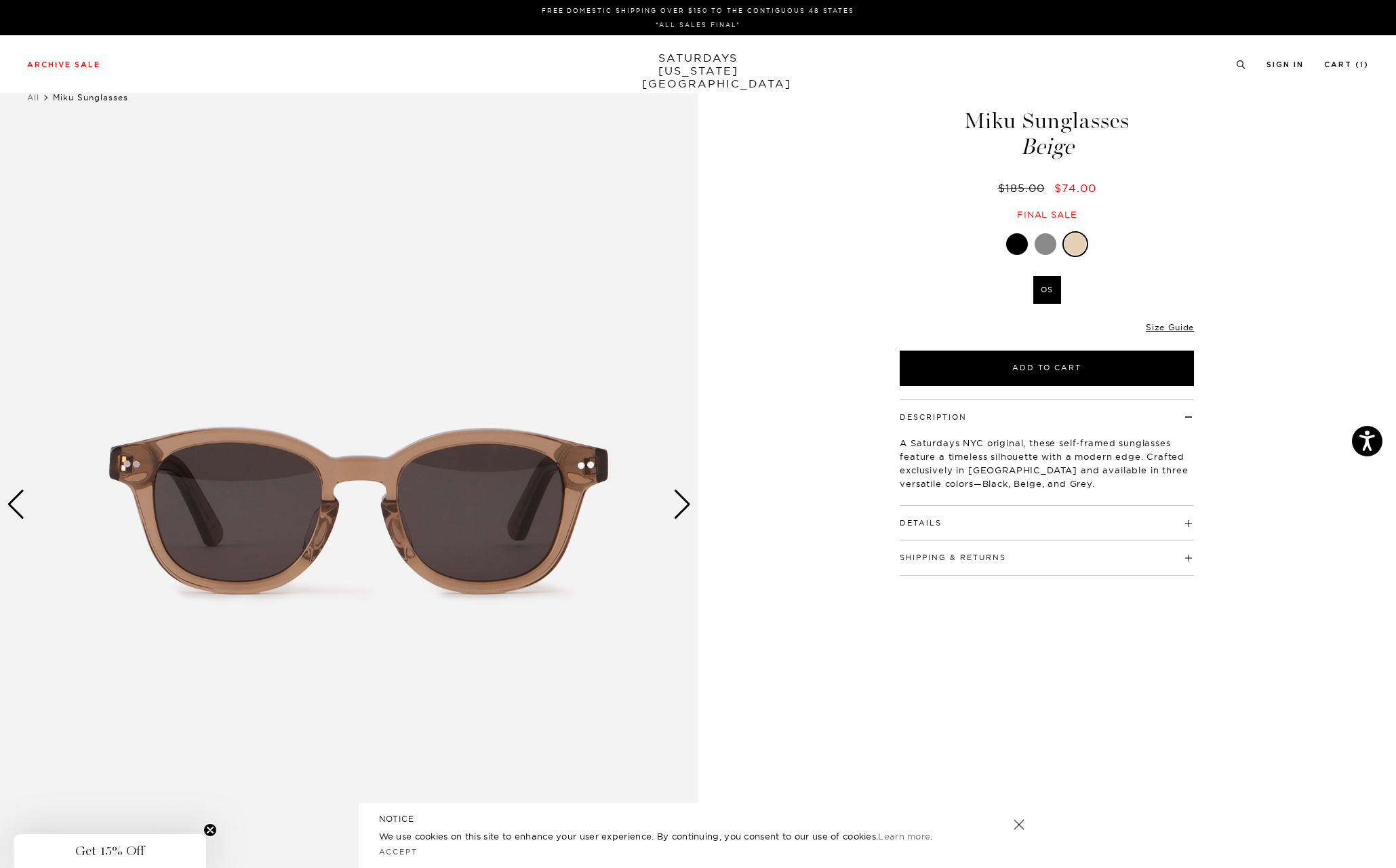
click at [685, 510] on div "Next slide" at bounding box center [682, 505] width 18 height 30
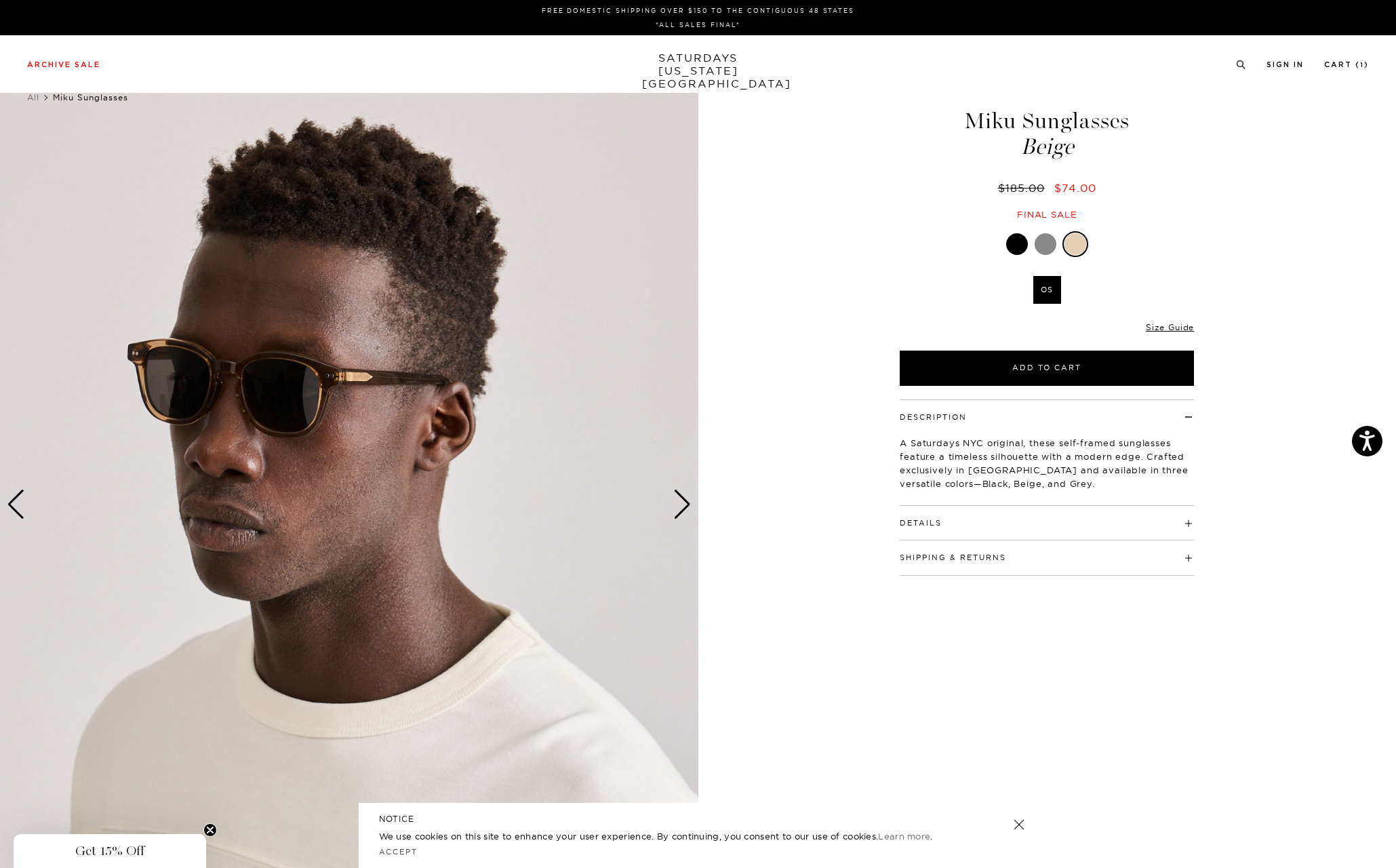
click at [1043, 241] on div at bounding box center [1045, 244] width 22 height 22
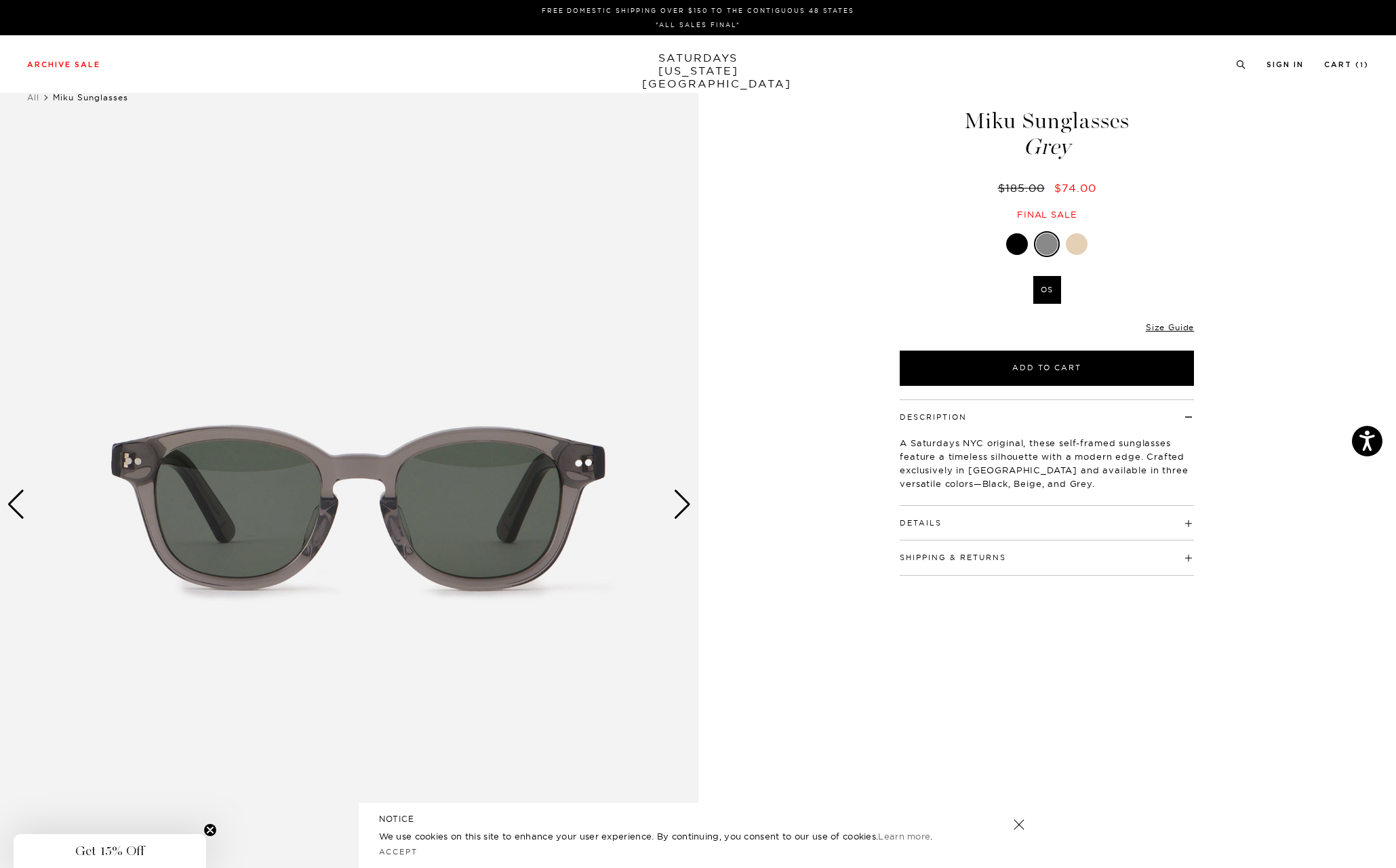
click at [678, 505] on div "Next slide" at bounding box center [682, 505] width 18 height 30
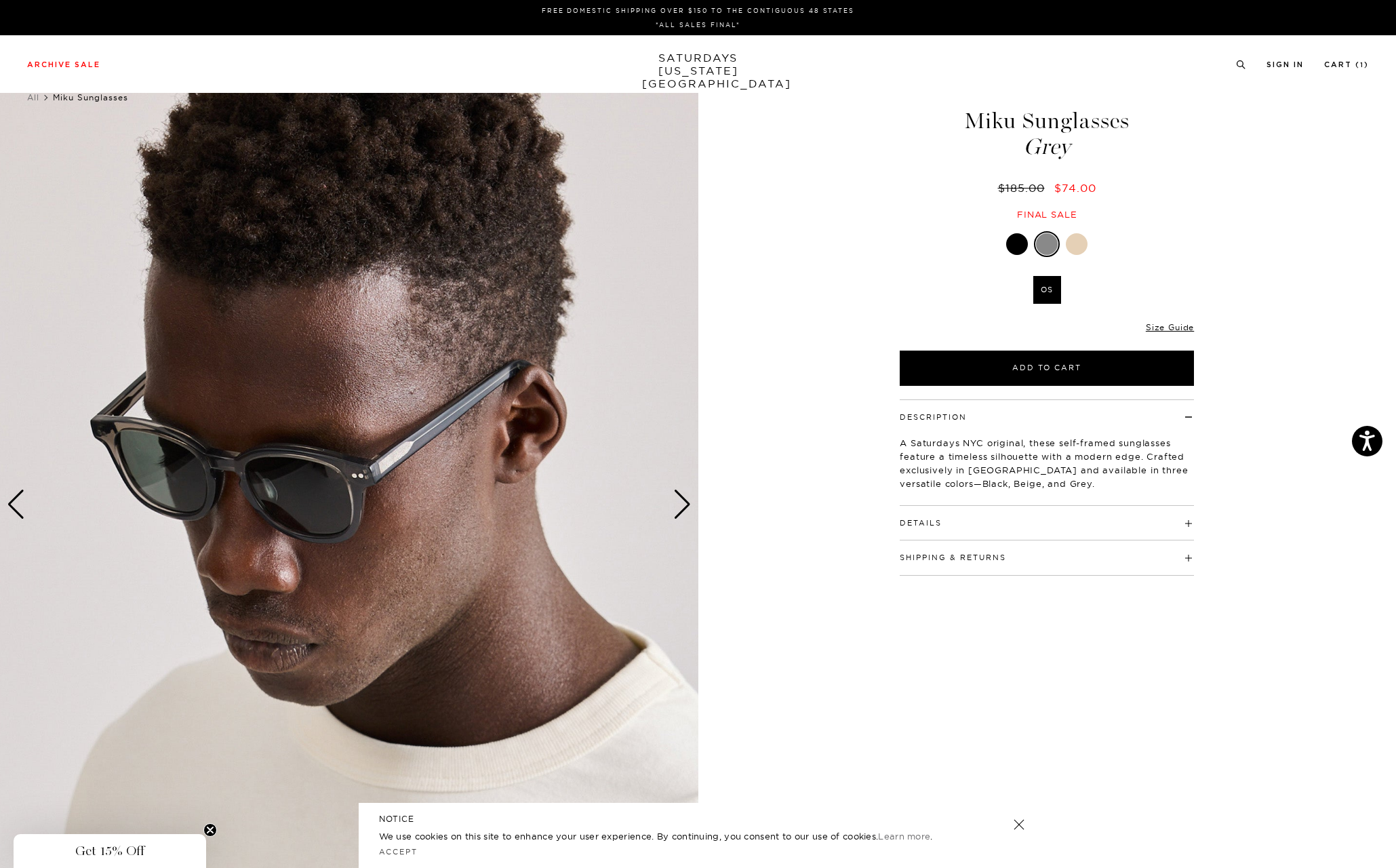
click at [1024, 238] on div at bounding box center [1017, 244] width 22 height 22
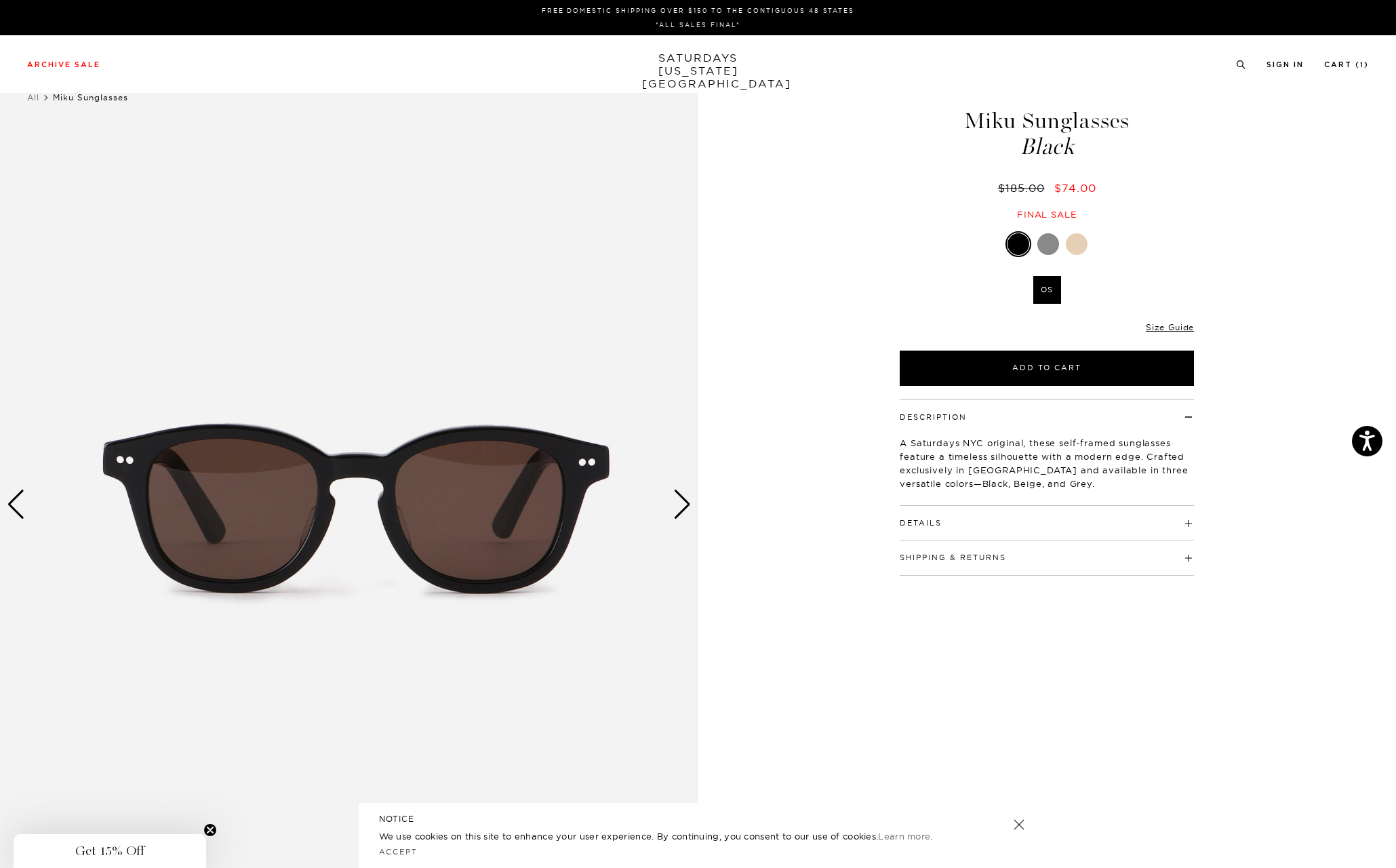
click at [678, 506] on div "Next slide" at bounding box center [682, 505] width 18 height 30
click at [685, 504] on div "Next slide" at bounding box center [682, 505] width 18 height 30
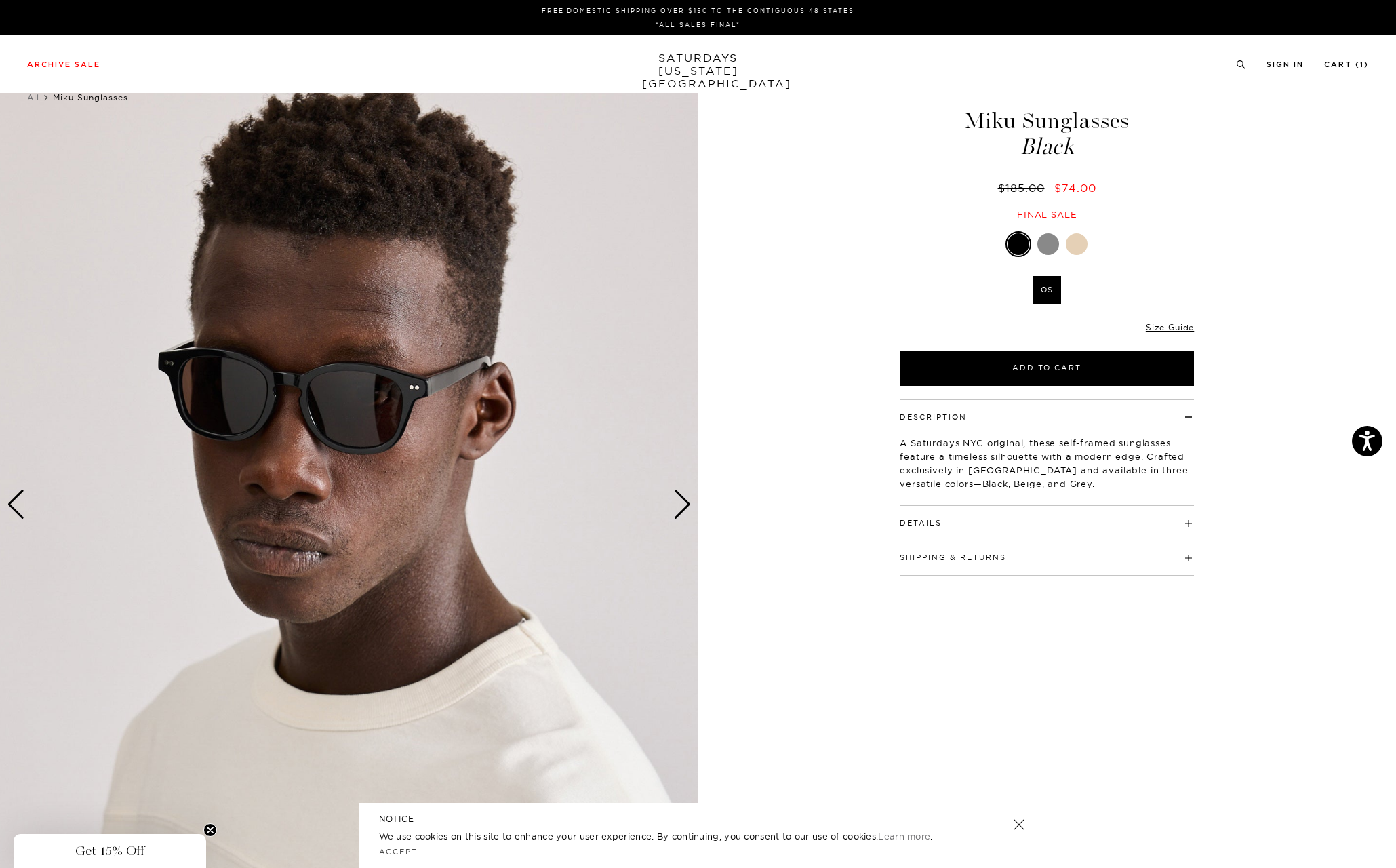
click at [685, 504] on div "Next slide" at bounding box center [682, 505] width 18 height 30
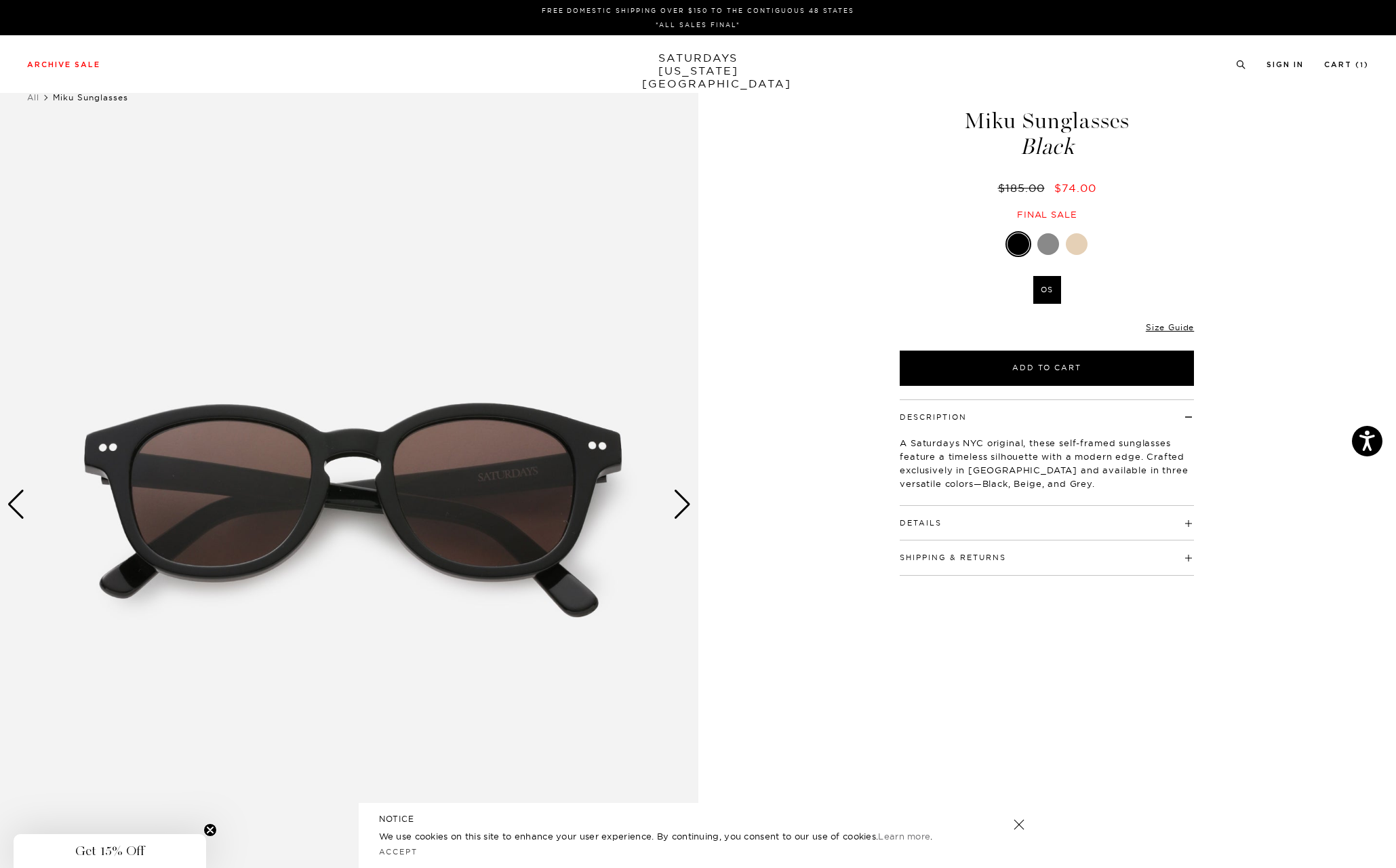
click at [685, 504] on div "Next slide" at bounding box center [682, 505] width 18 height 30
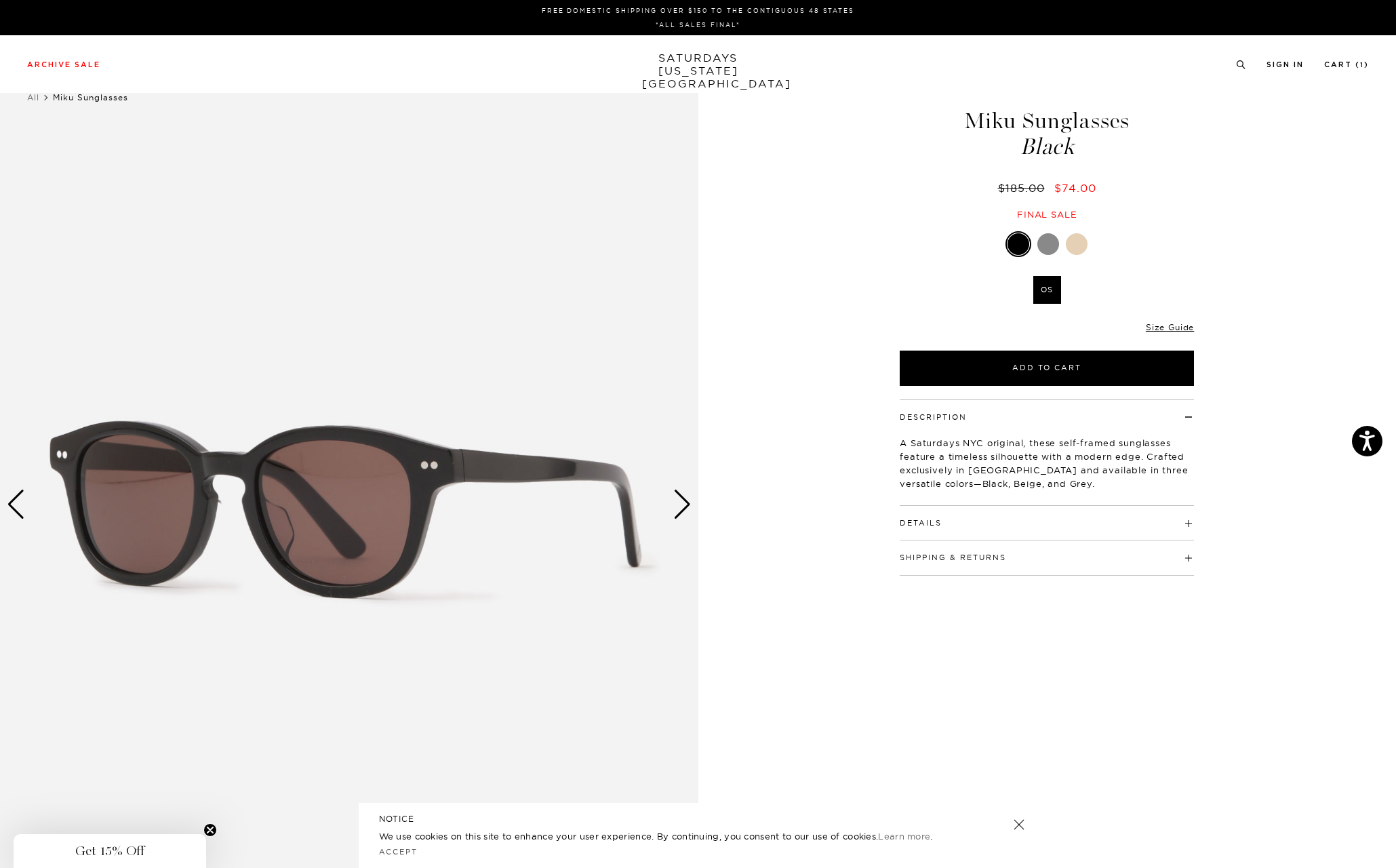
click at [685, 504] on div "Next slide" at bounding box center [682, 505] width 18 height 30
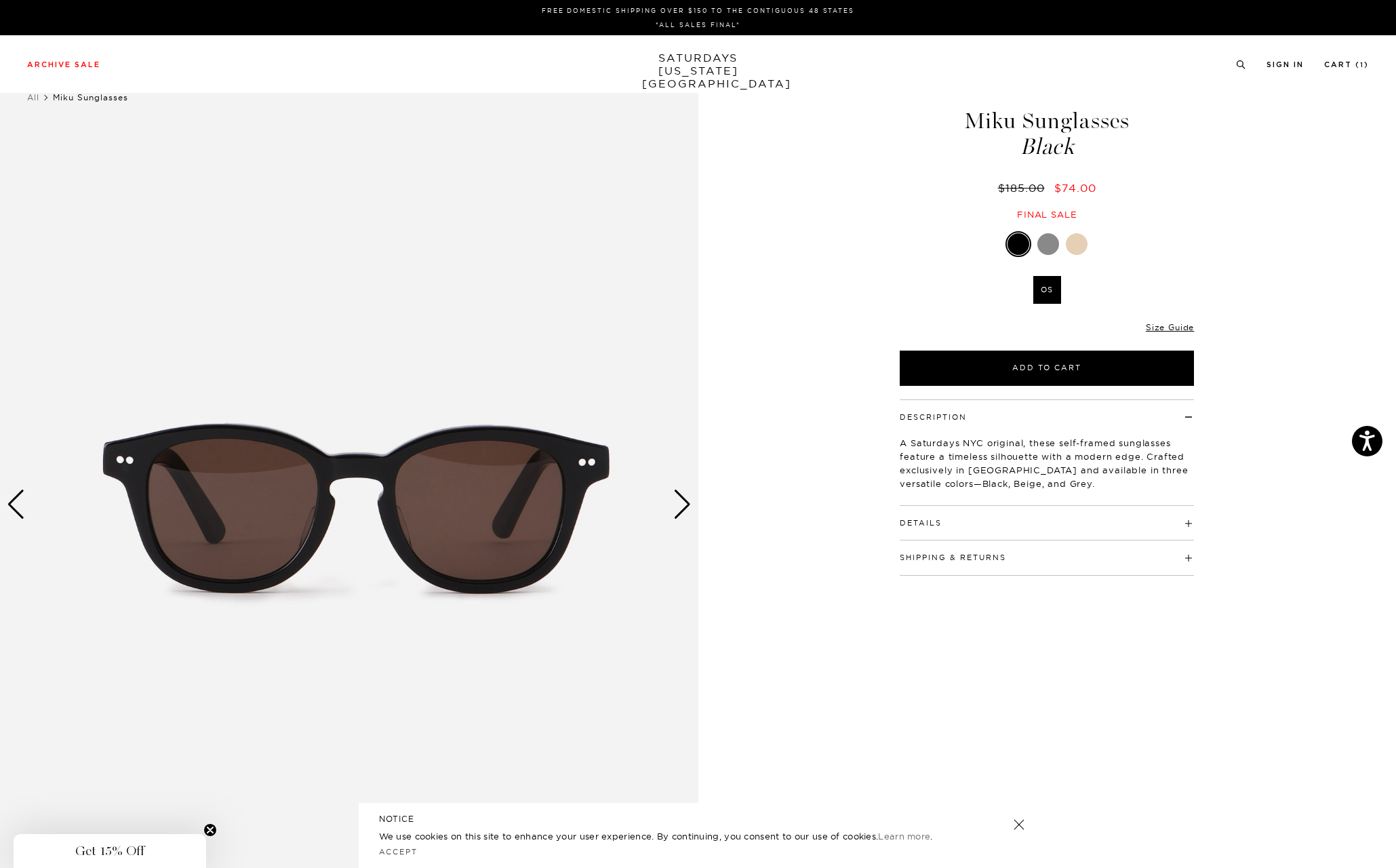
click at [1042, 245] on div at bounding box center [1048, 244] width 22 height 22
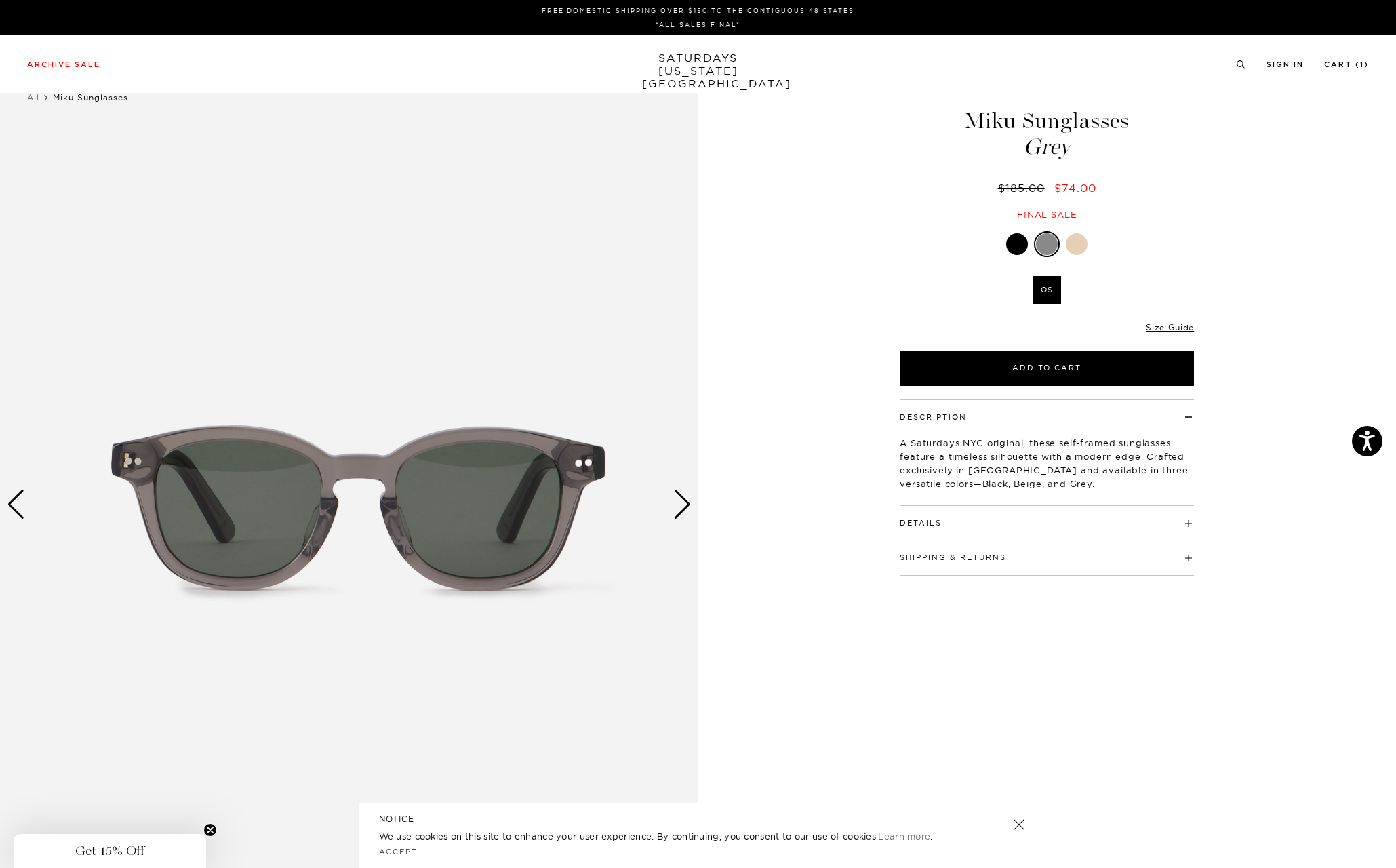
click at [685, 508] on div "Next slide" at bounding box center [682, 505] width 18 height 30
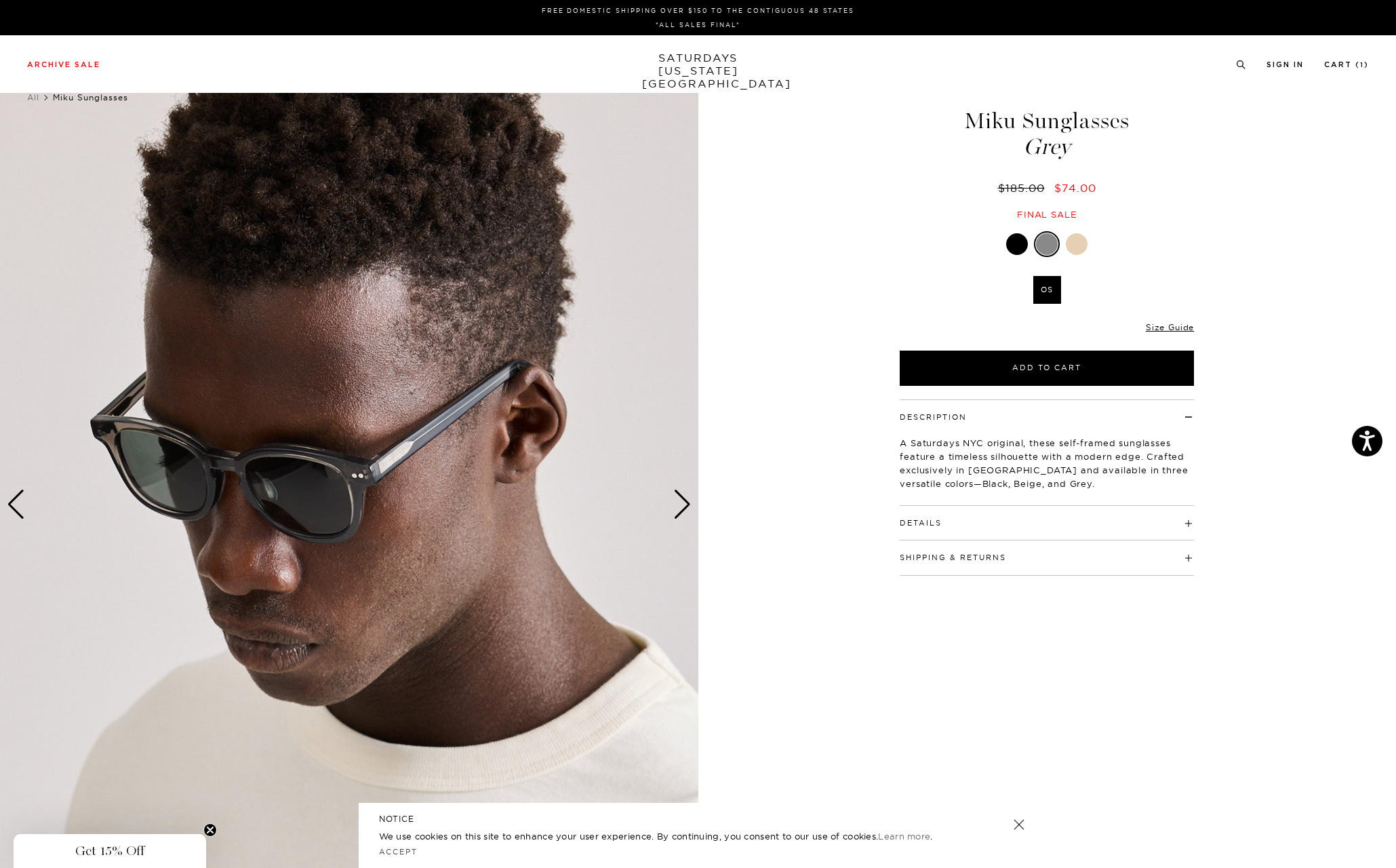
click at [685, 508] on div "Next slide" at bounding box center [682, 505] width 18 height 30
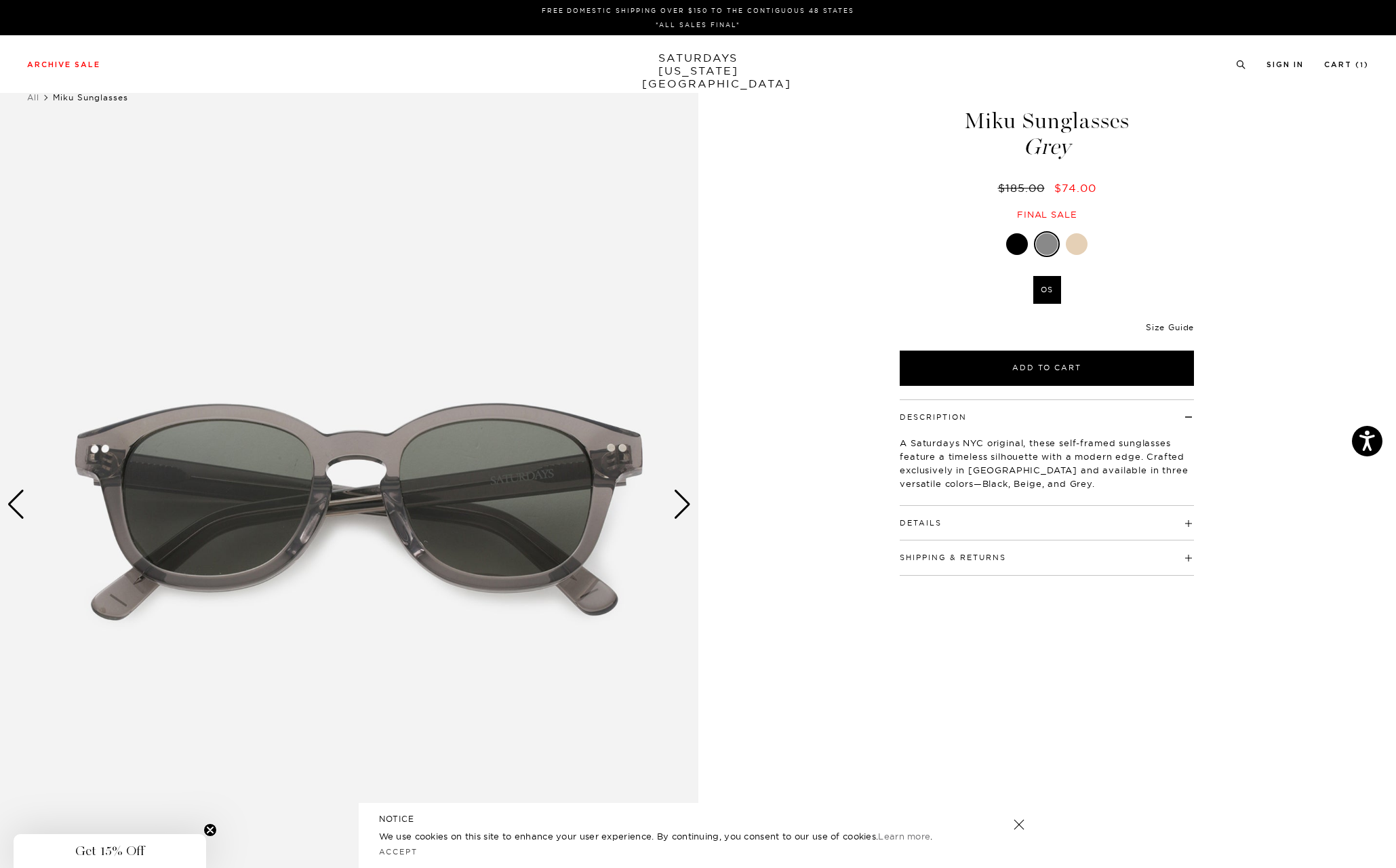
click at [1184, 327] on link "Size Guide" at bounding box center [1169, 327] width 48 height 10
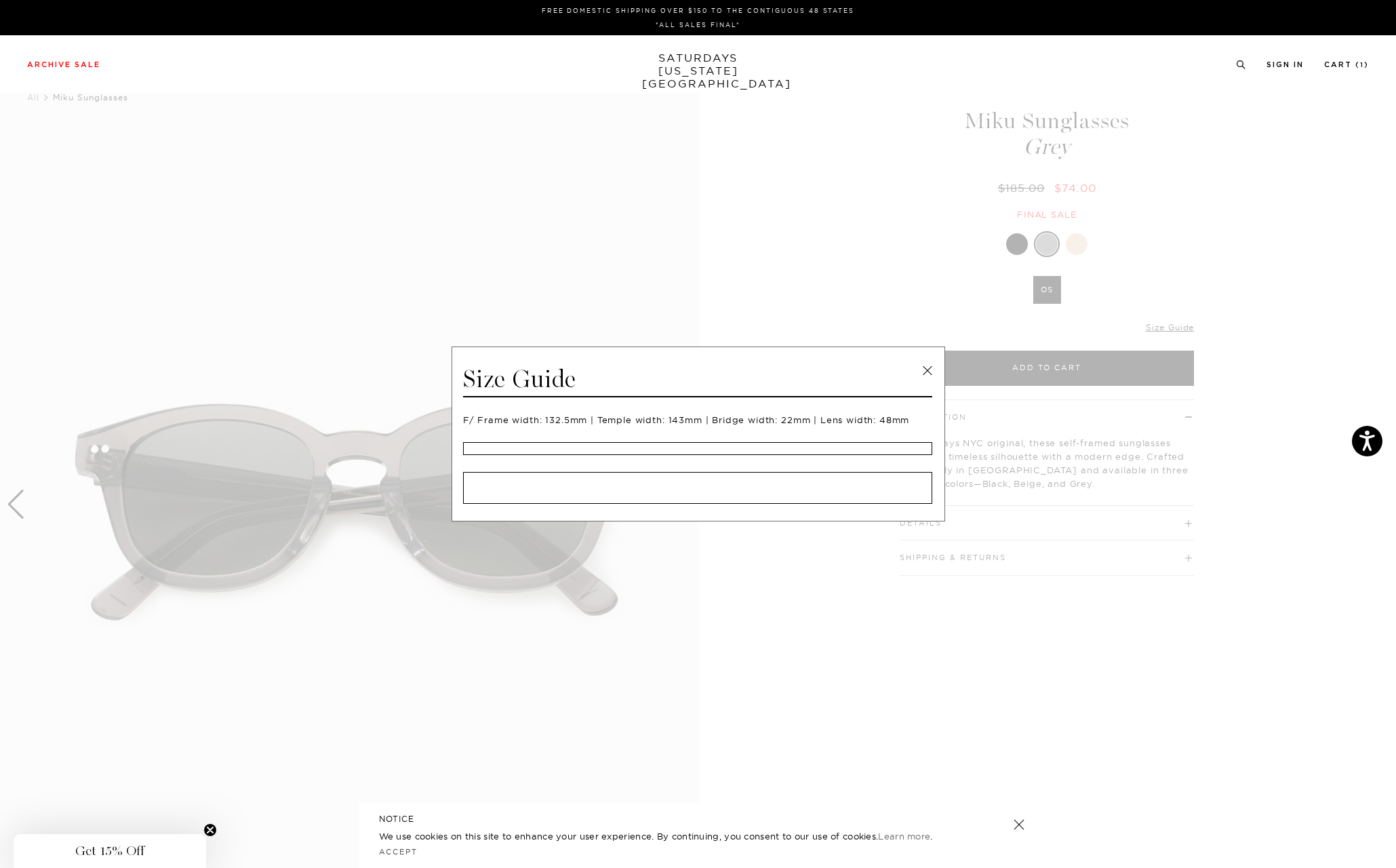
click at [1111, 576] on span at bounding box center [693, 434] width 1386 height 868
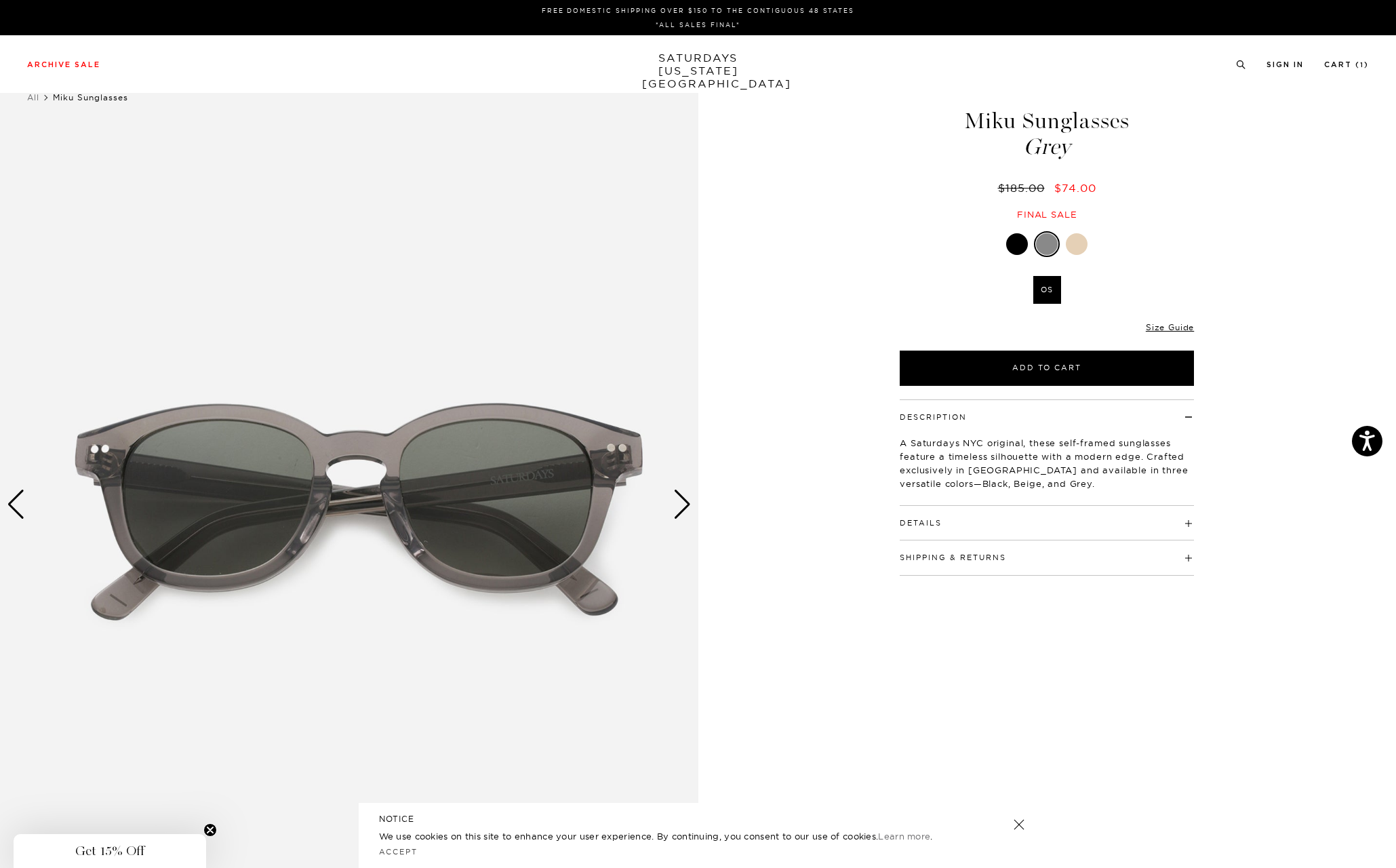
click at [1023, 243] on div at bounding box center [1017, 244] width 22 height 22
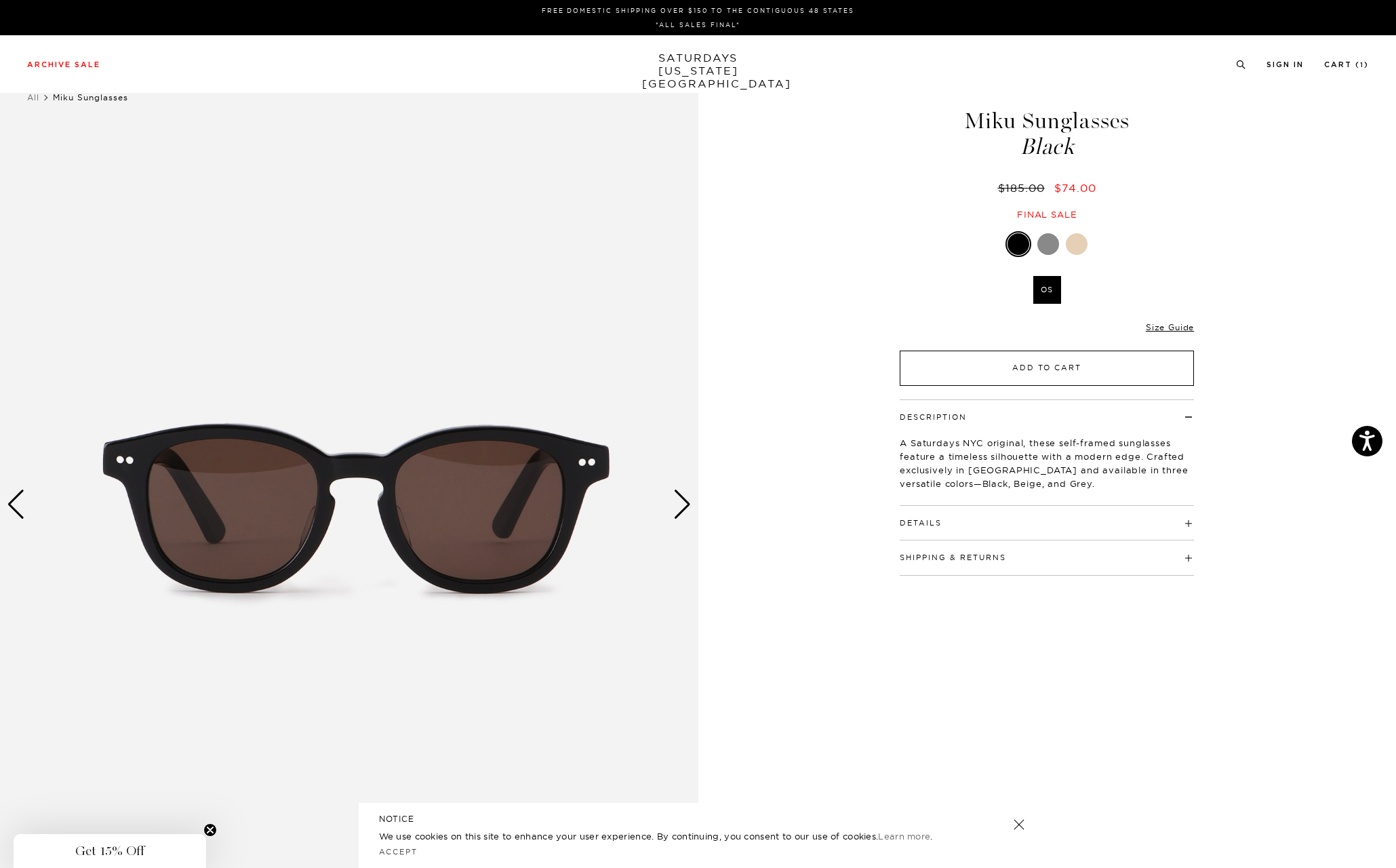
click at [1096, 367] on button "Add to Cart" at bounding box center [1047, 369] width 294 height 35
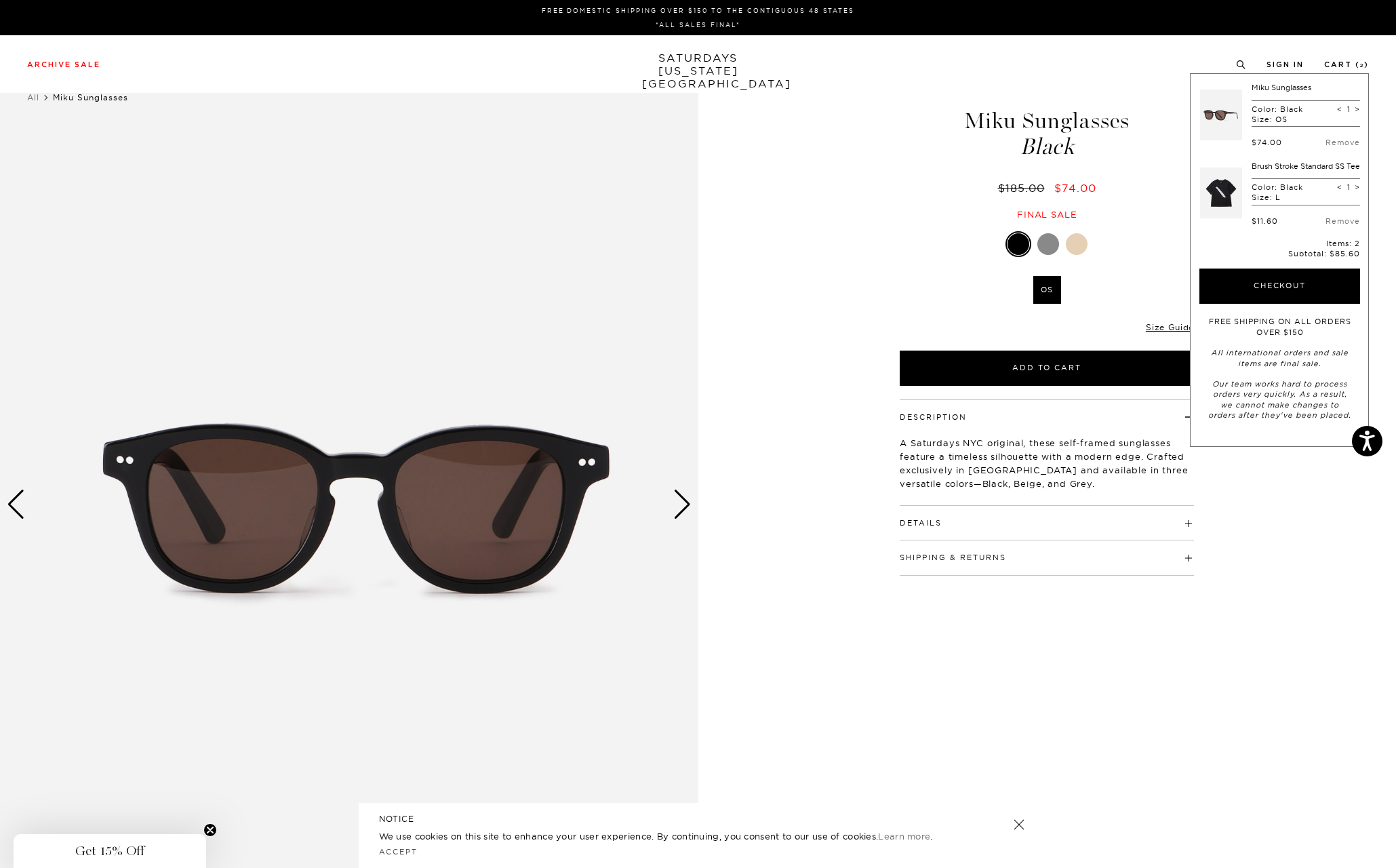
click at [1263, 169] on link "Brush Stroke Standard SS Tee" at bounding box center [1305, 165] width 108 height 9
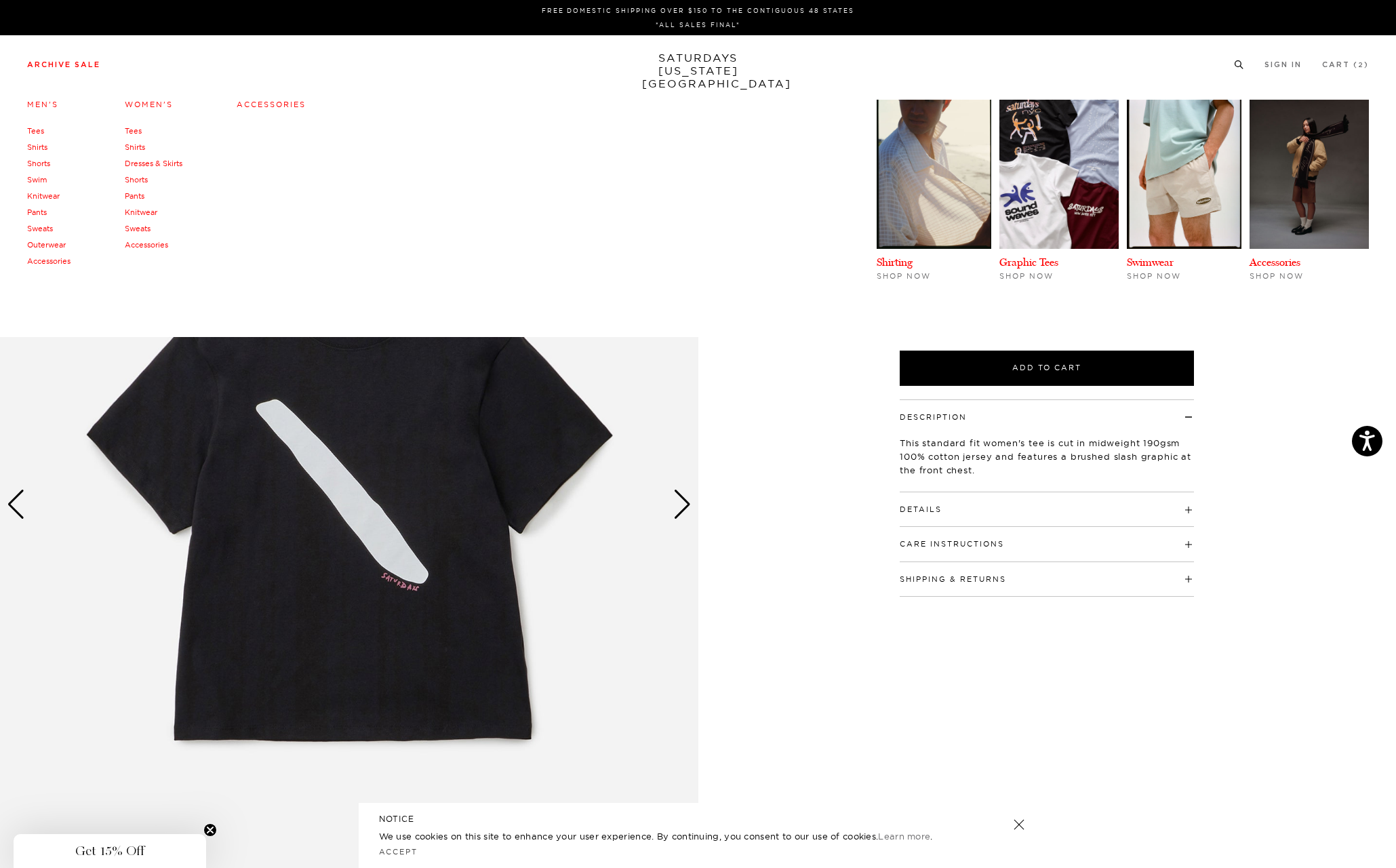
click at [56, 261] on link "Accessories" at bounding box center [49, 260] width 44 height 9
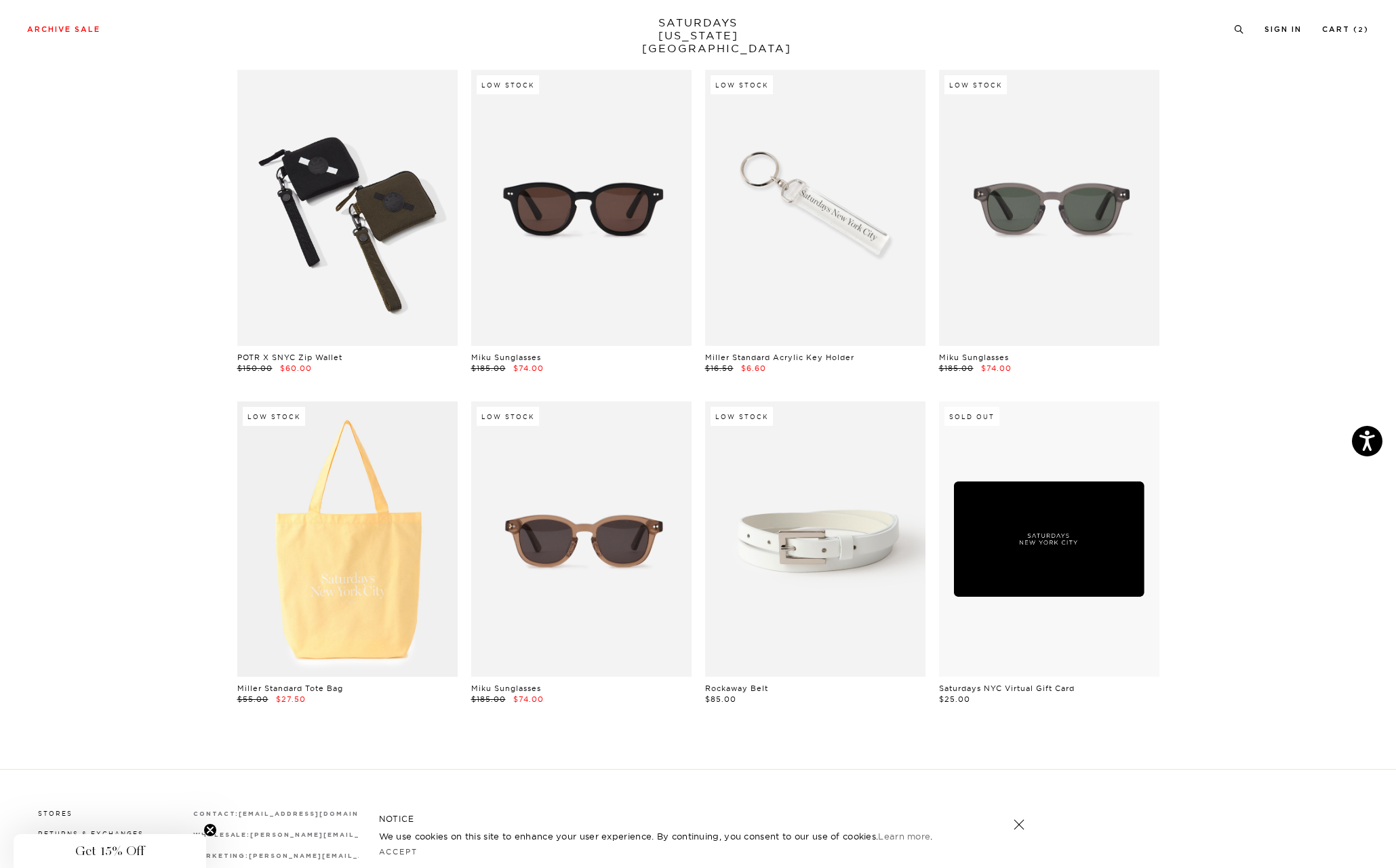
scroll to position [444, 0]
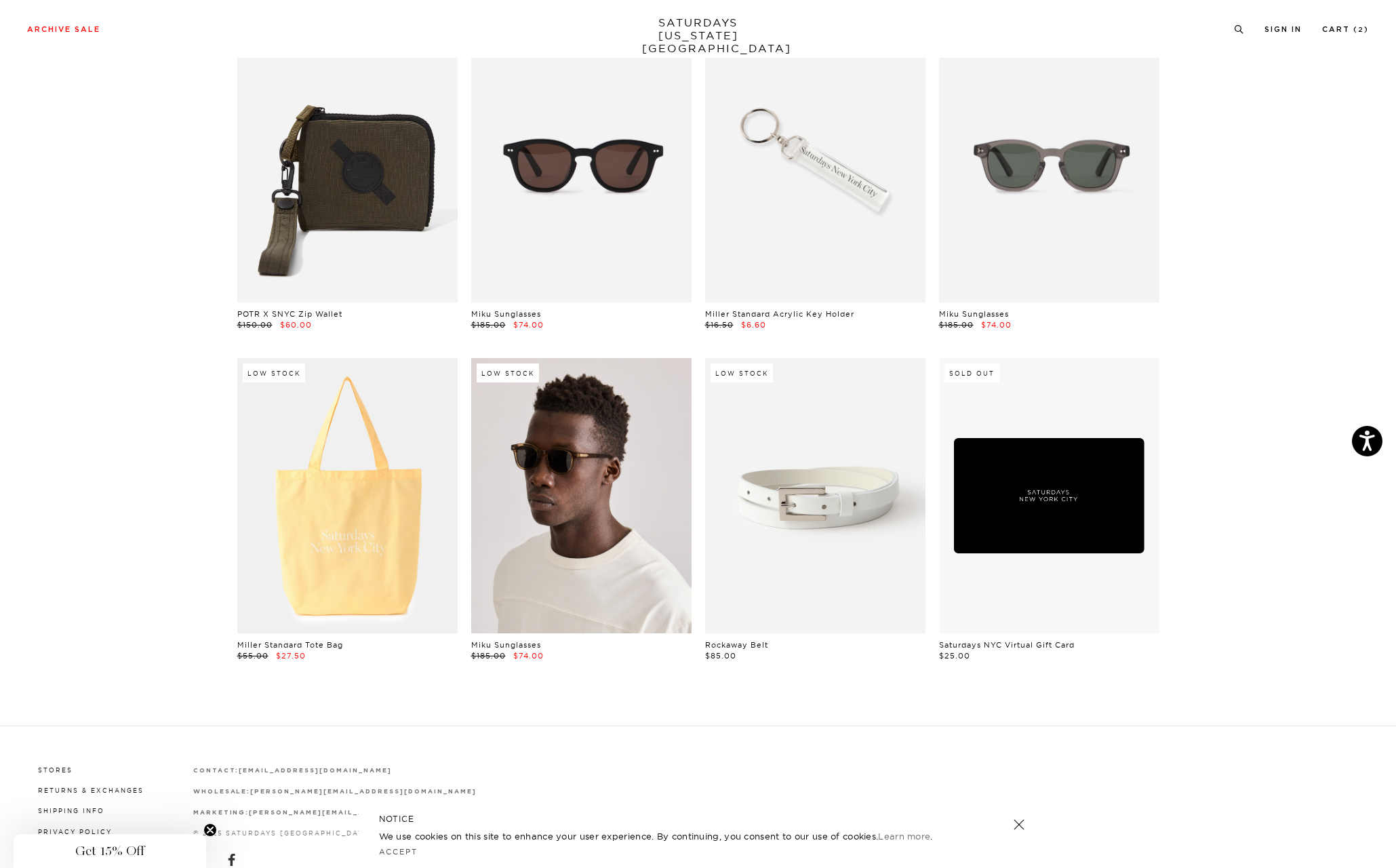
click at [560, 515] on link at bounding box center [581, 495] width 220 height 275
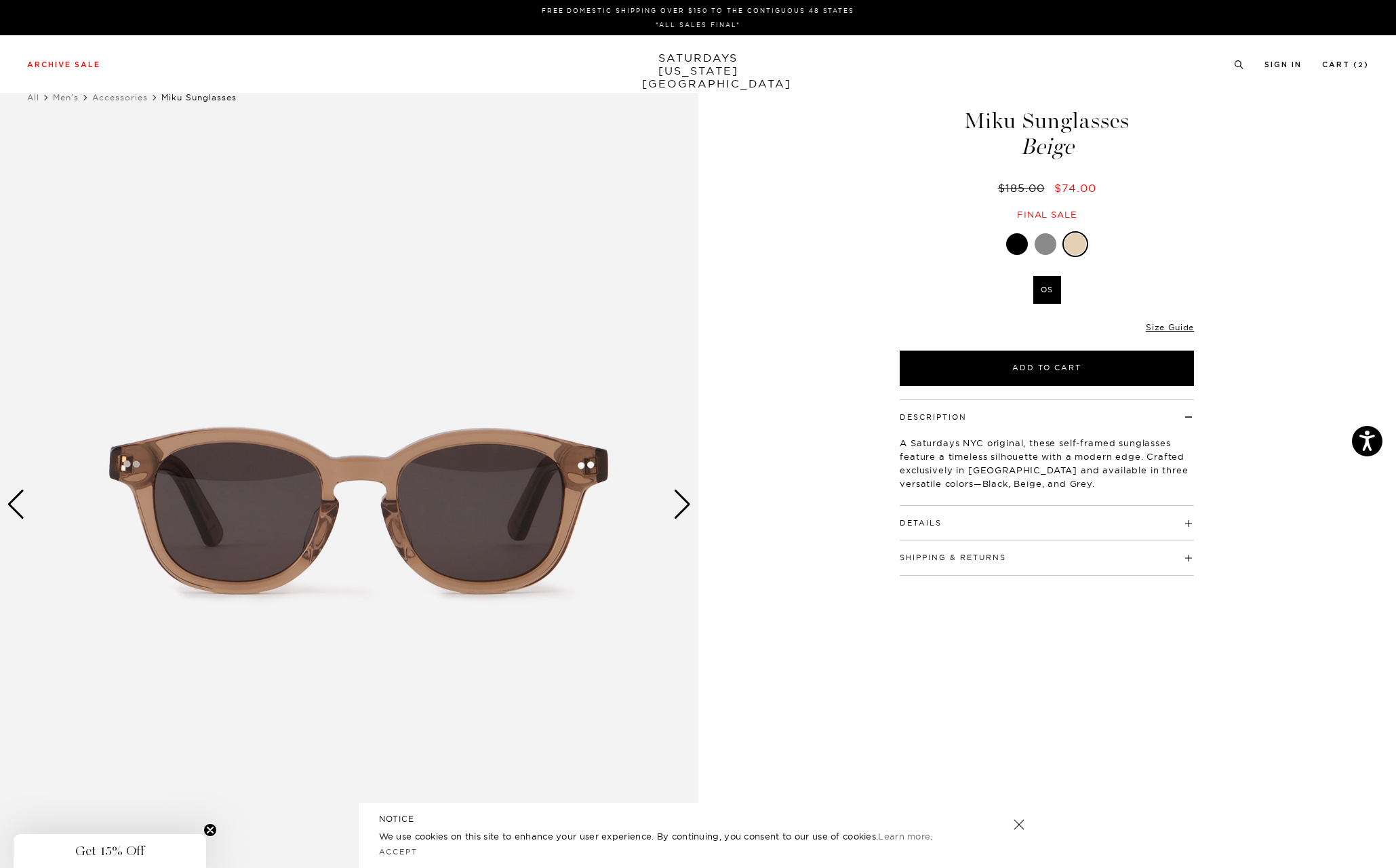
click at [679, 504] on div "Next slide" at bounding box center [682, 505] width 18 height 30
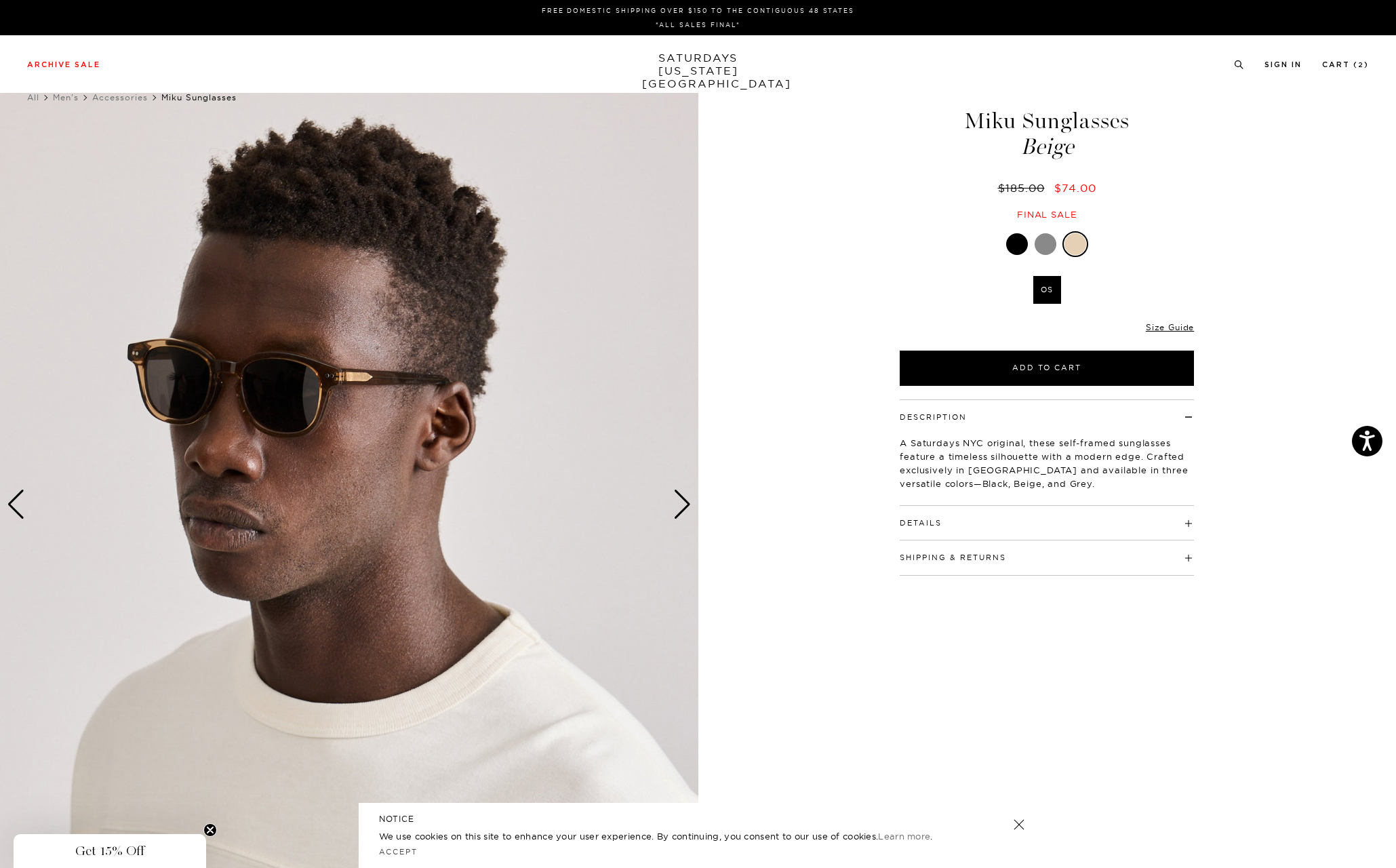
click at [679, 504] on div "Next slide" at bounding box center [682, 505] width 18 height 30
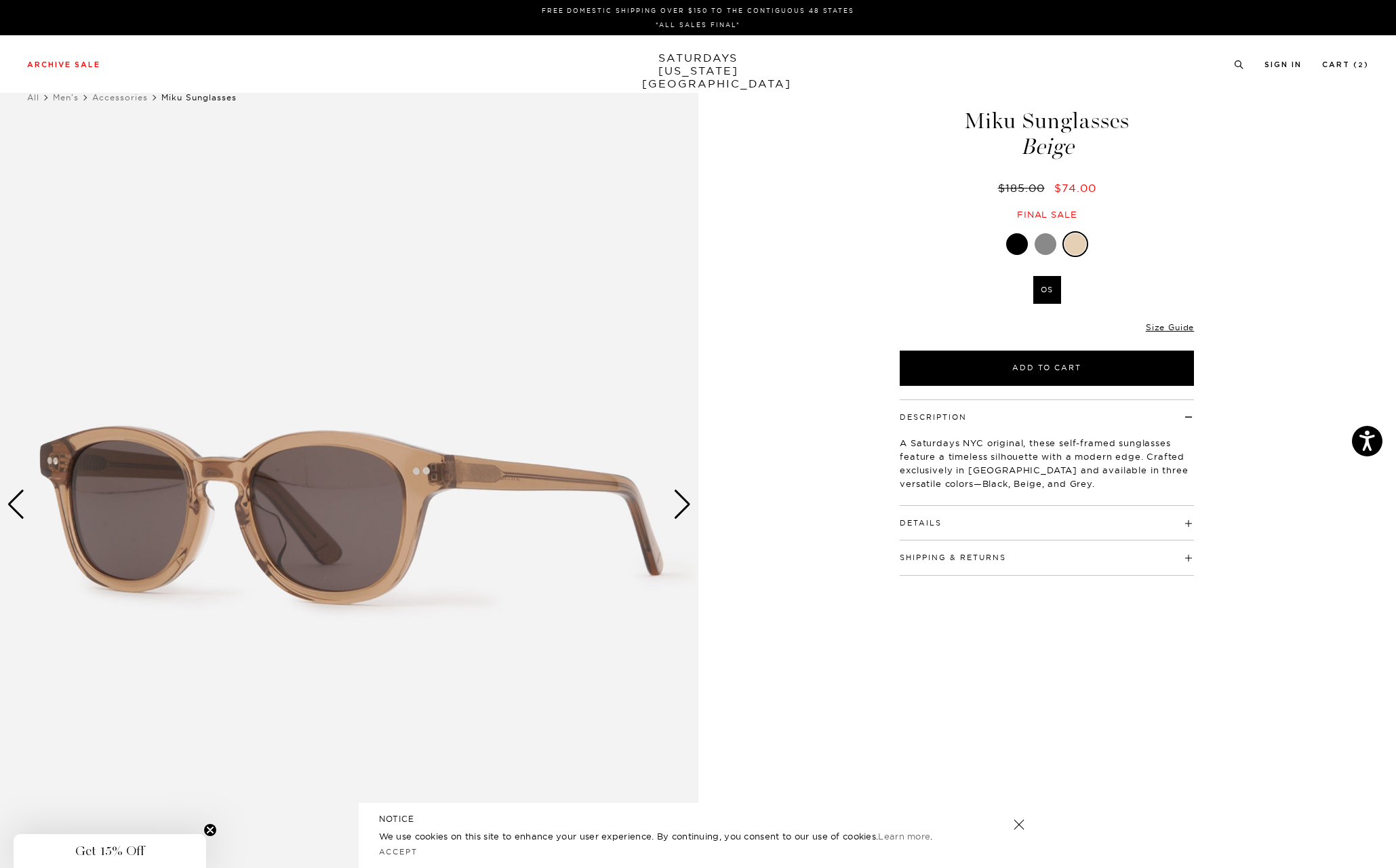
click at [679, 504] on div "Next slide" at bounding box center [682, 505] width 18 height 30
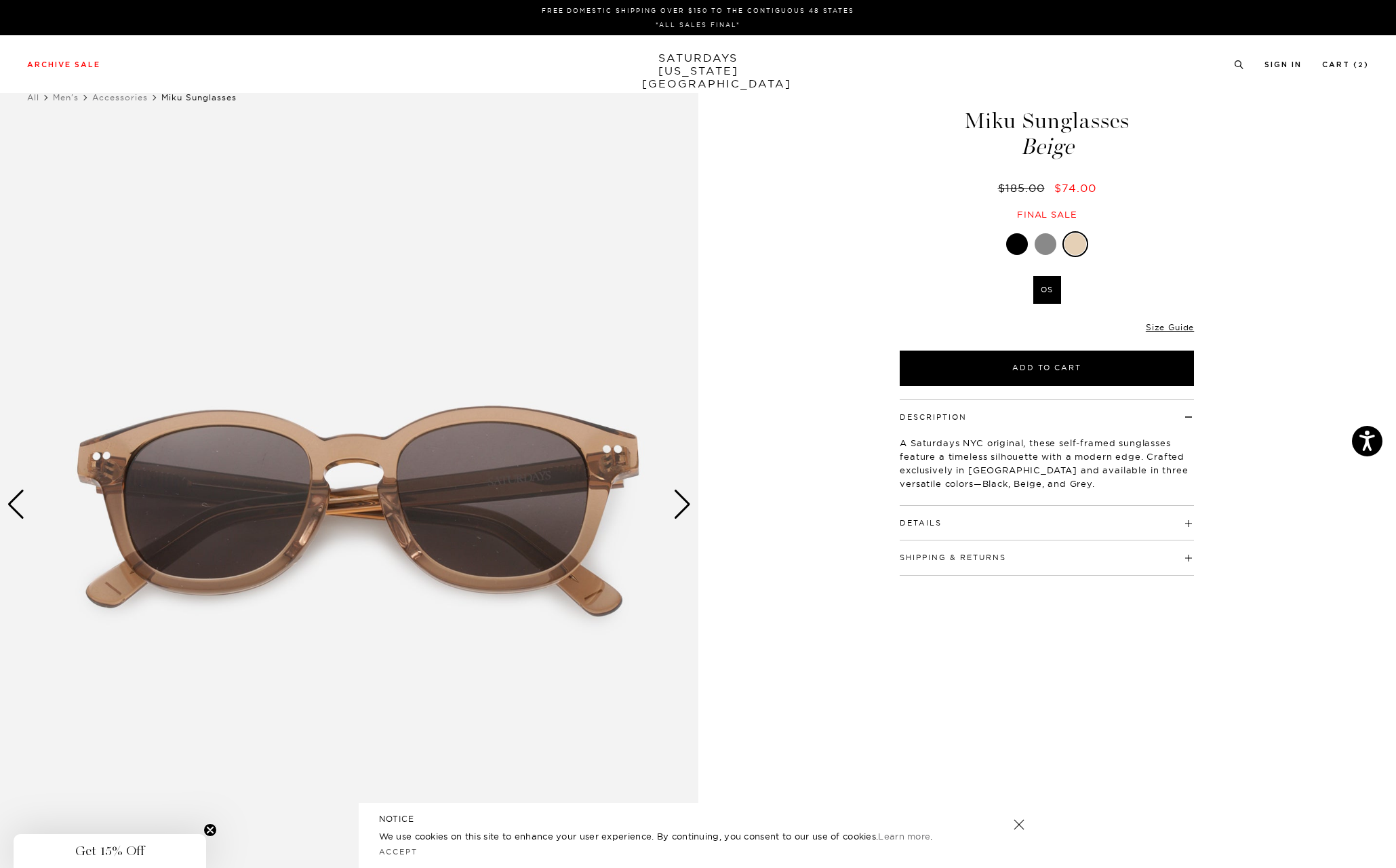
click at [679, 504] on div "Next slide" at bounding box center [682, 505] width 18 height 30
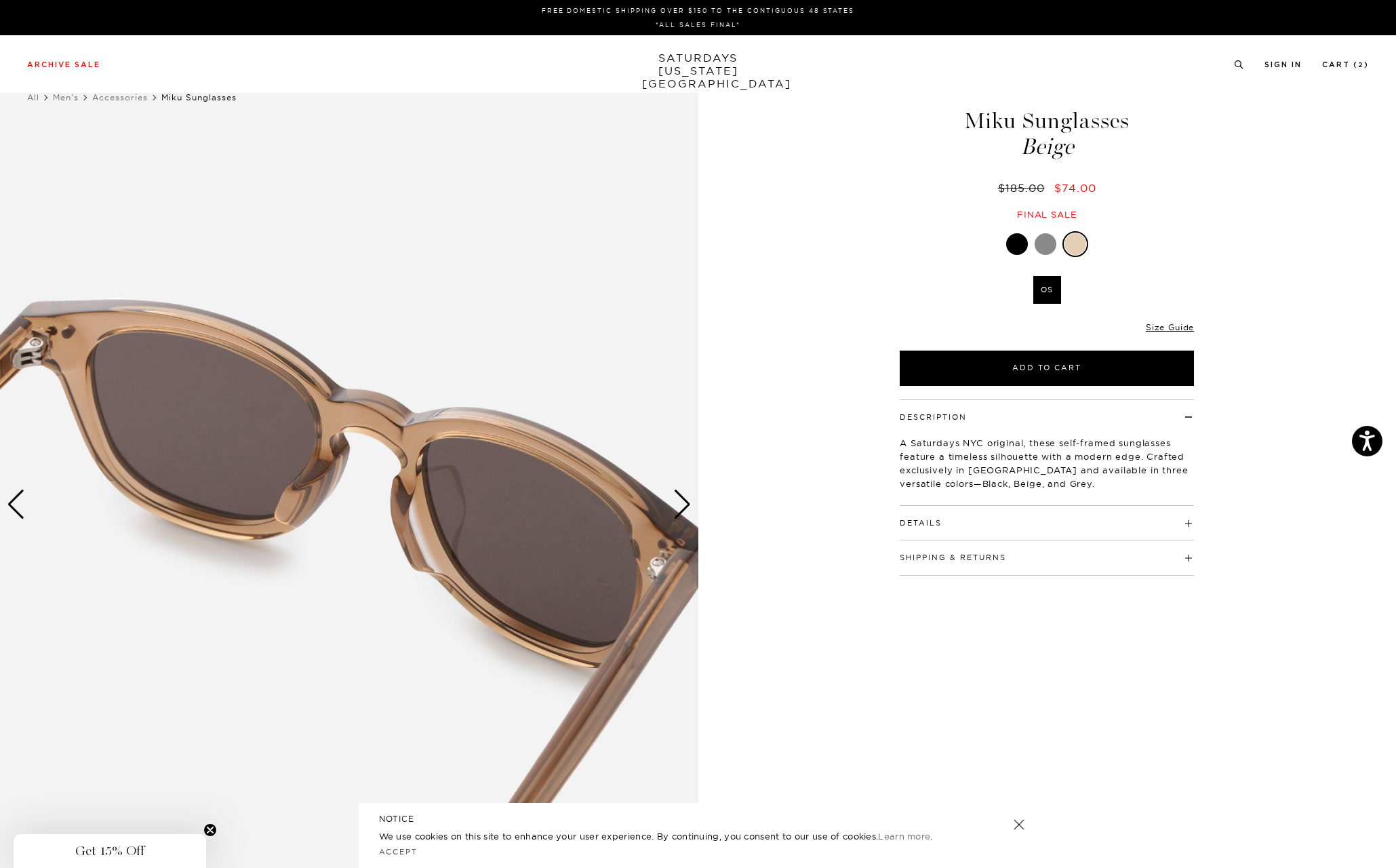
click at [679, 504] on div "Next slide" at bounding box center [682, 505] width 18 height 30
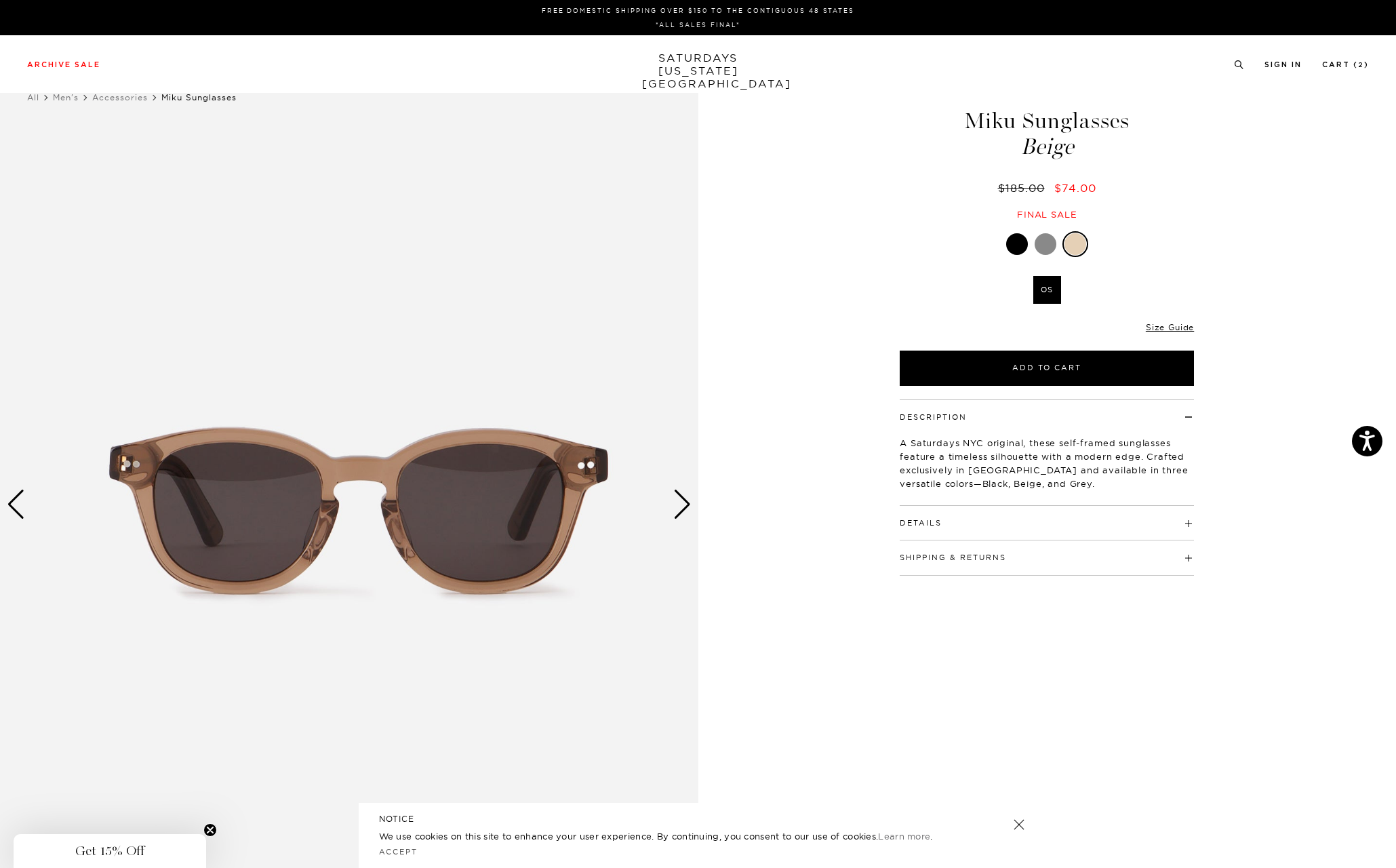
click at [679, 504] on div "Next slide" at bounding box center [682, 505] width 18 height 30
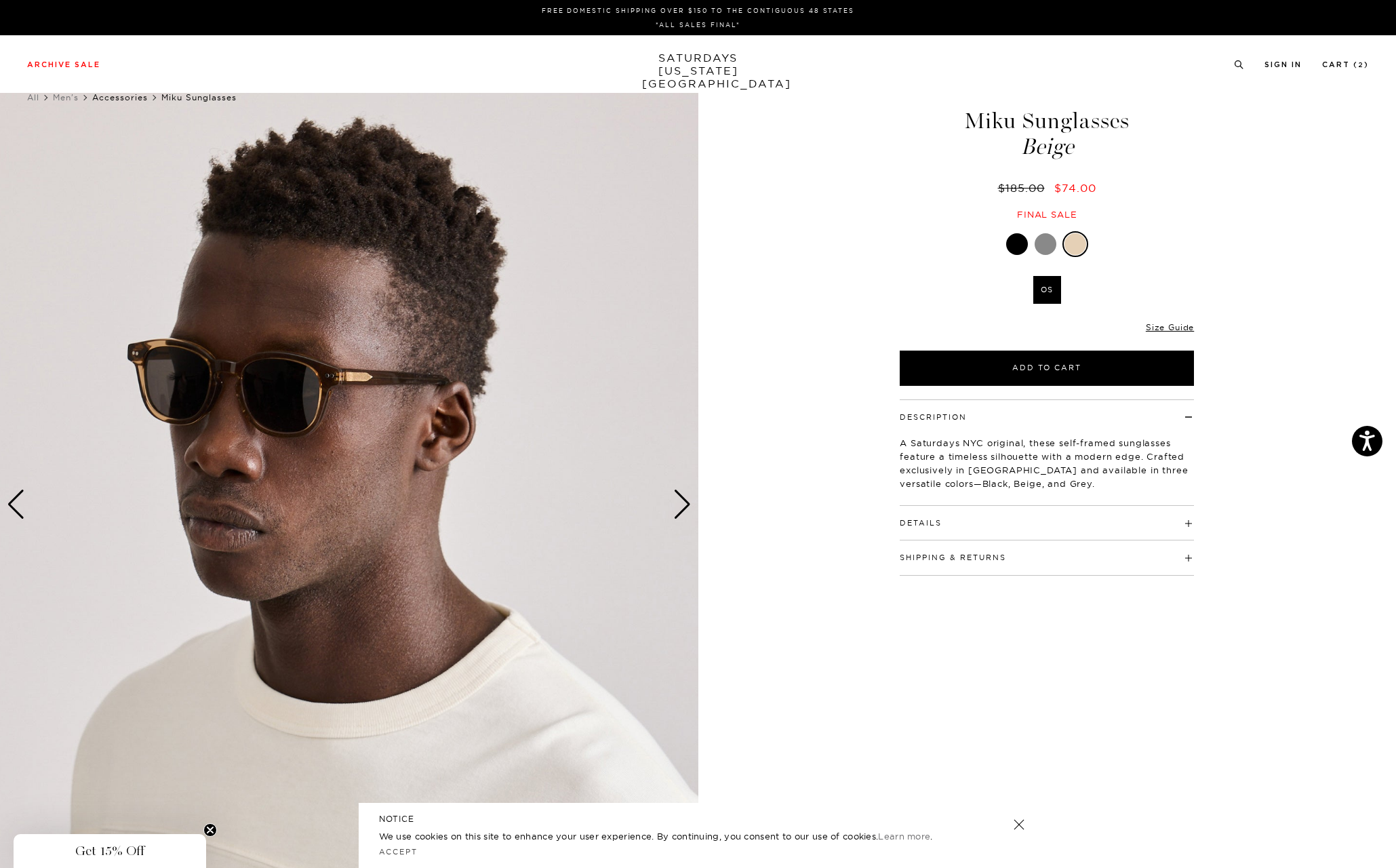
click at [132, 101] on link "Accessories" at bounding box center [120, 97] width 55 height 10
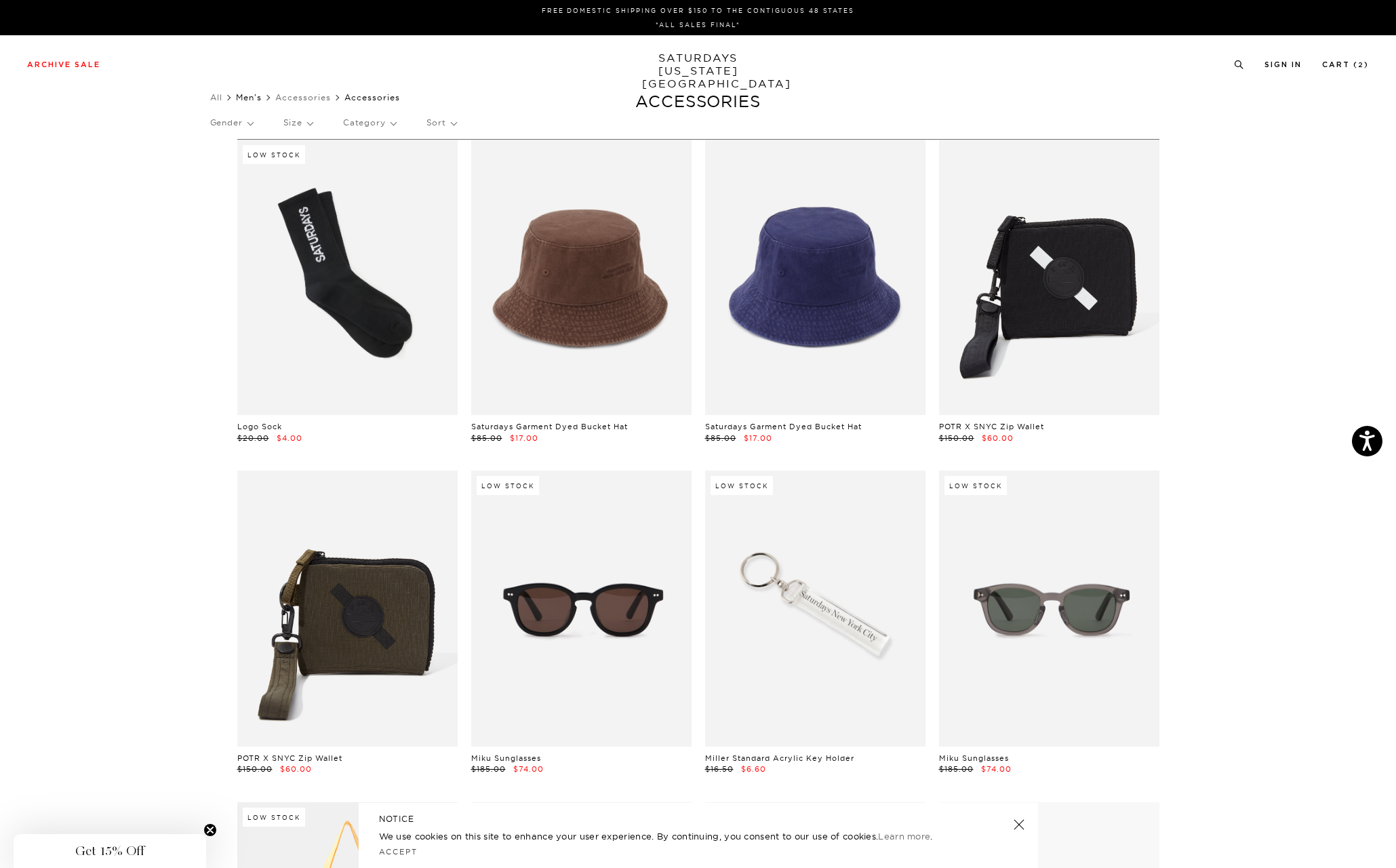
click at [259, 97] on link "Men's" at bounding box center [248, 97] width 26 height 10
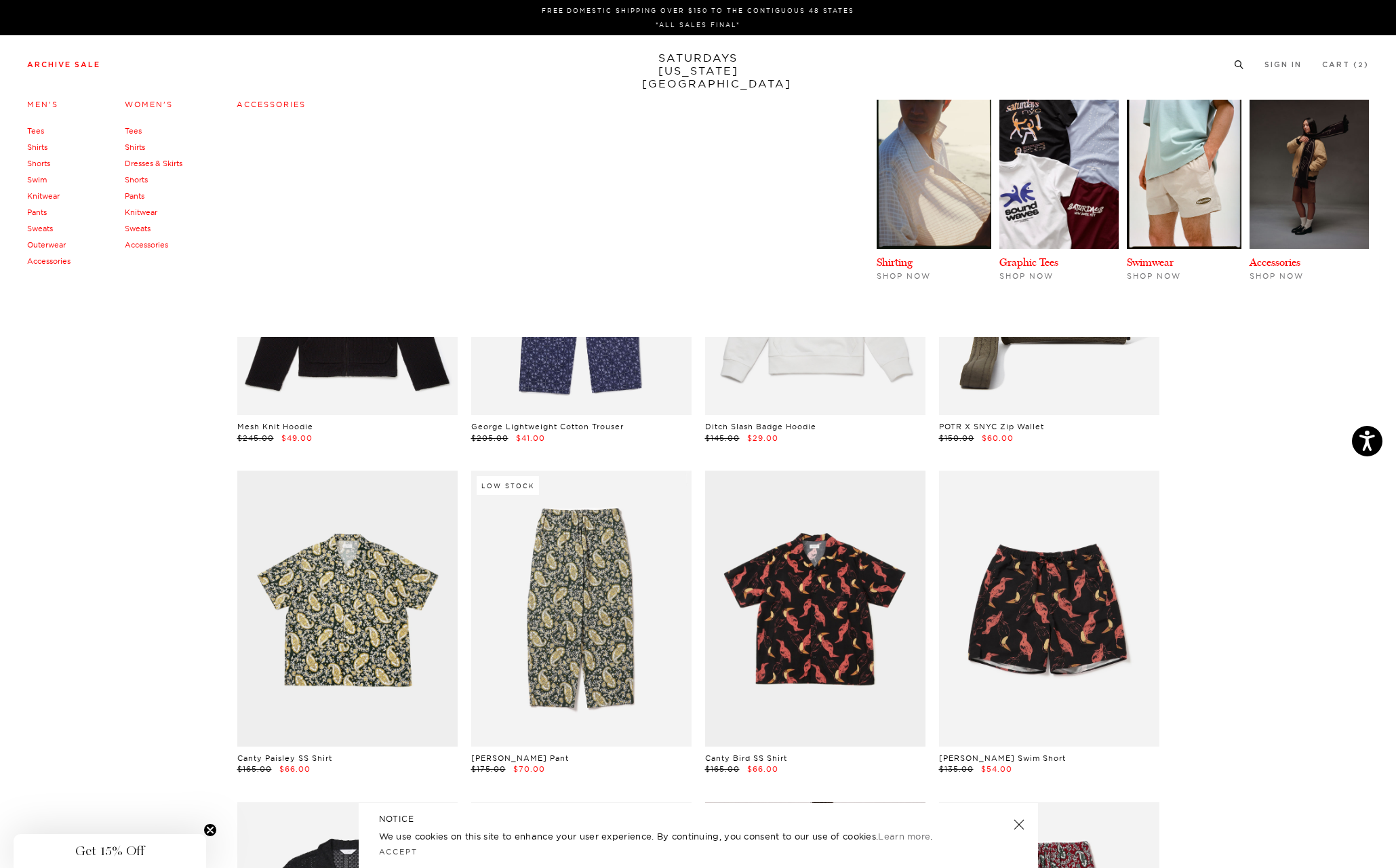
click at [66, 65] on link "Archive Sale" at bounding box center [63, 65] width 73 height 8
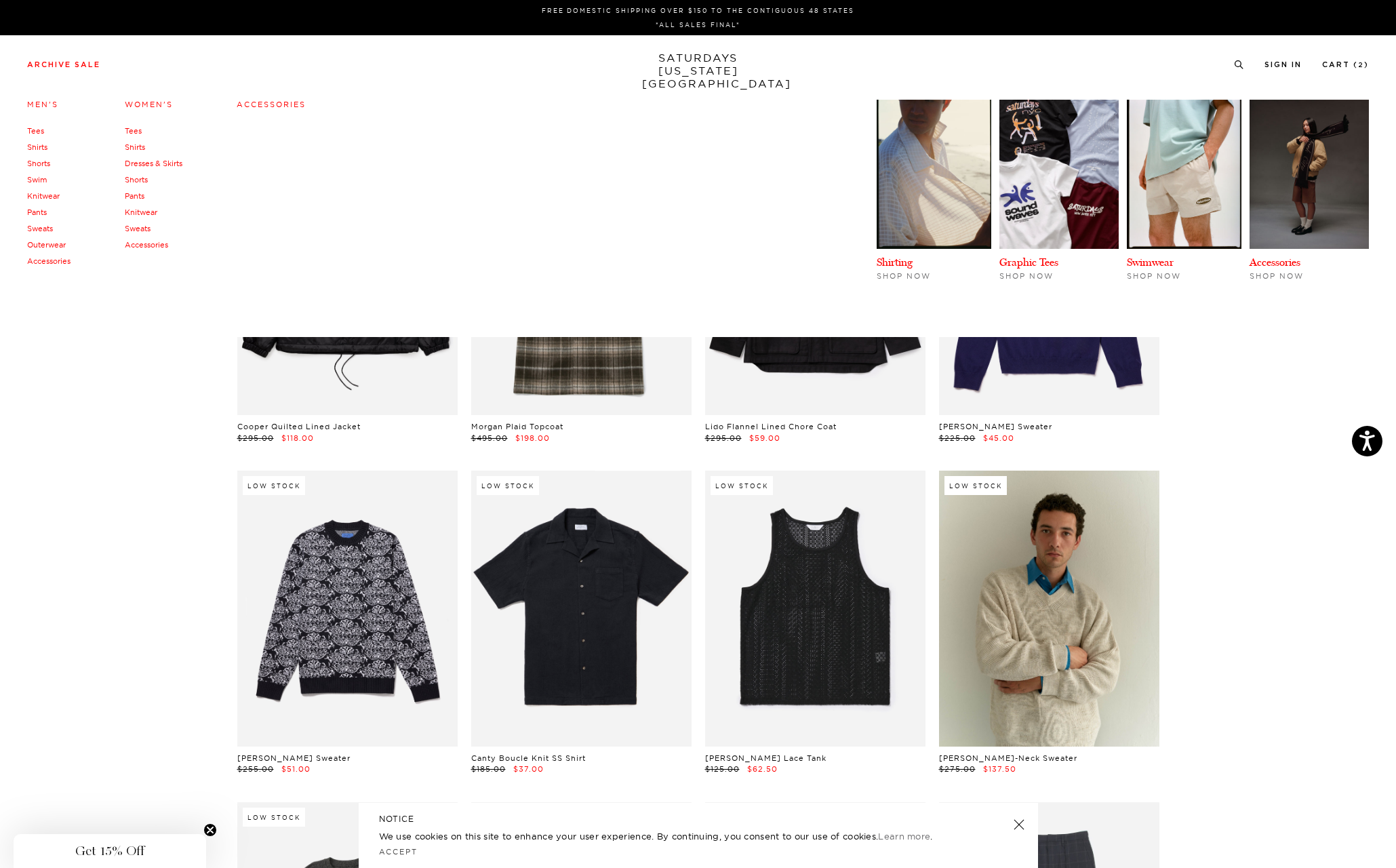
click at [139, 224] on link "Sweats" at bounding box center [138, 227] width 26 height 9
click at [60, 60] on li "Archive Sale Men's Tees Shirts Shorts Swim Knitwear Pants Sweats Outerwear" at bounding box center [63, 64] width 73 height 13
click at [34, 131] on link "Tees" at bounding box center [35, 130] width 17 height 9
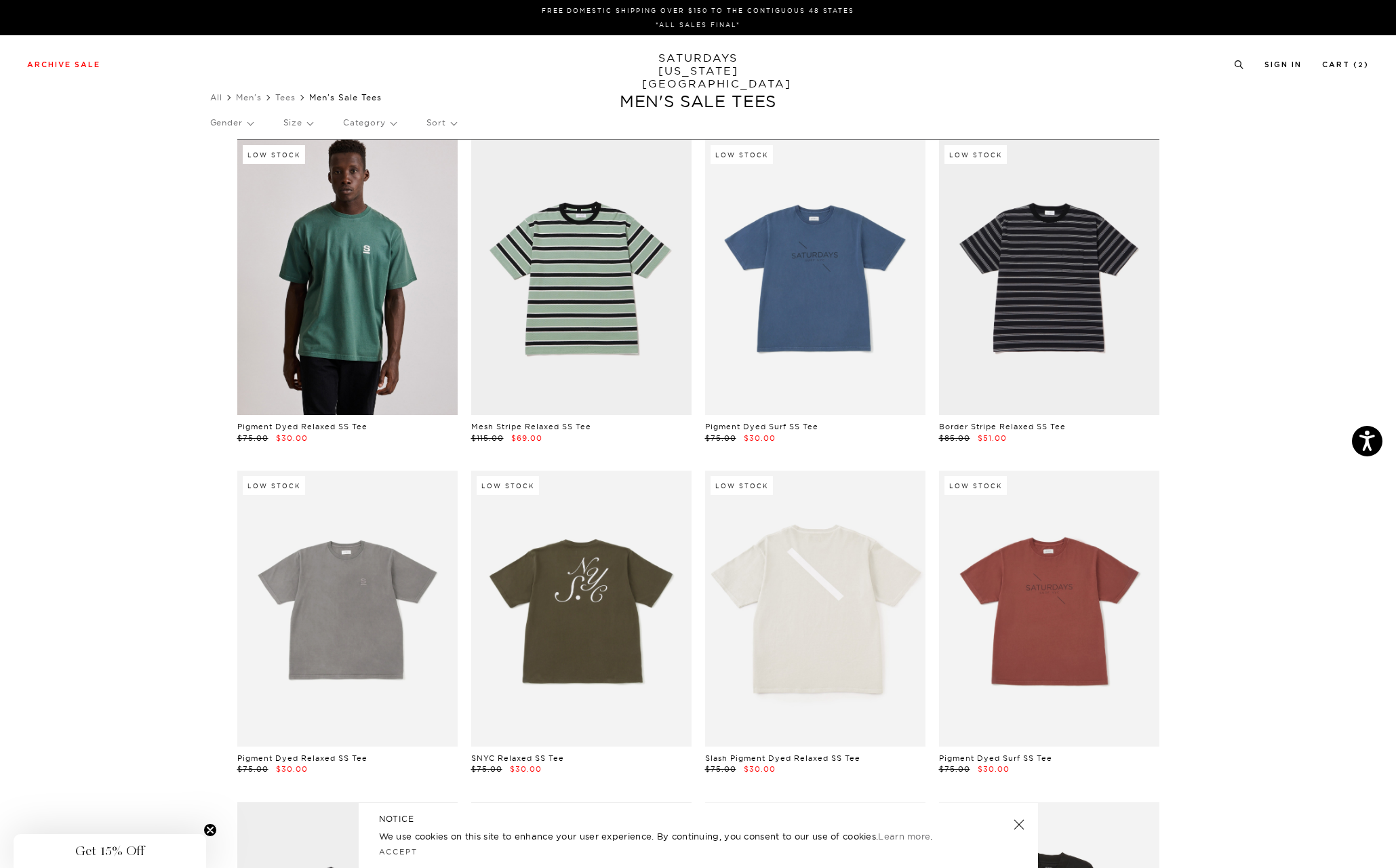
click at [223, 121] on p "Gender" at bounding box center [231, 123] width 43 height 31
click at [231, 167] on p "Mens" at bounding box center [250, 169] width 81 height 18
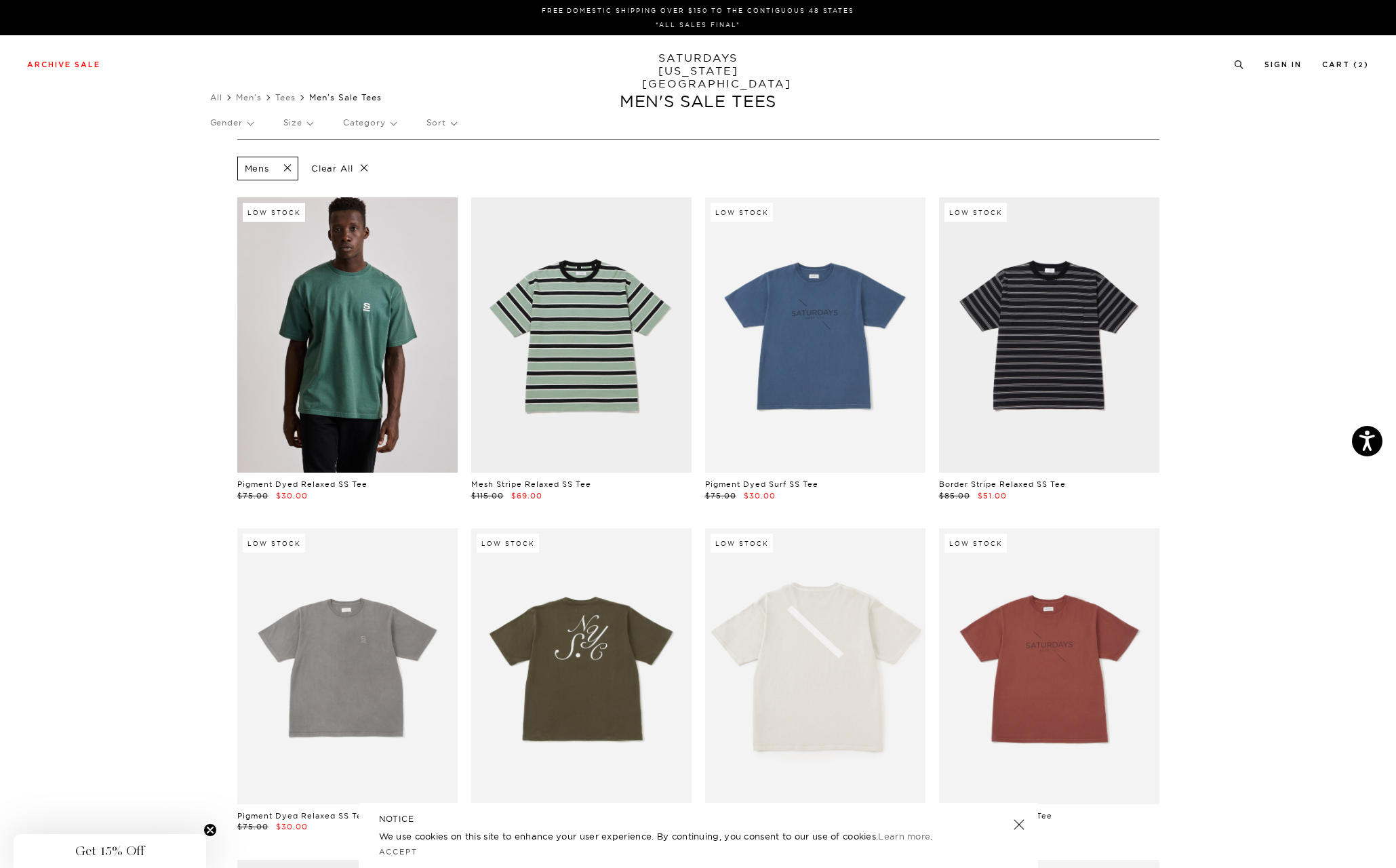
click at [306, 125] on p "Size" at bounding box center [298, 123] width 29 height 31
click at [290, 221] on p "M" at bounding box center [324, 222] width 81 height 18
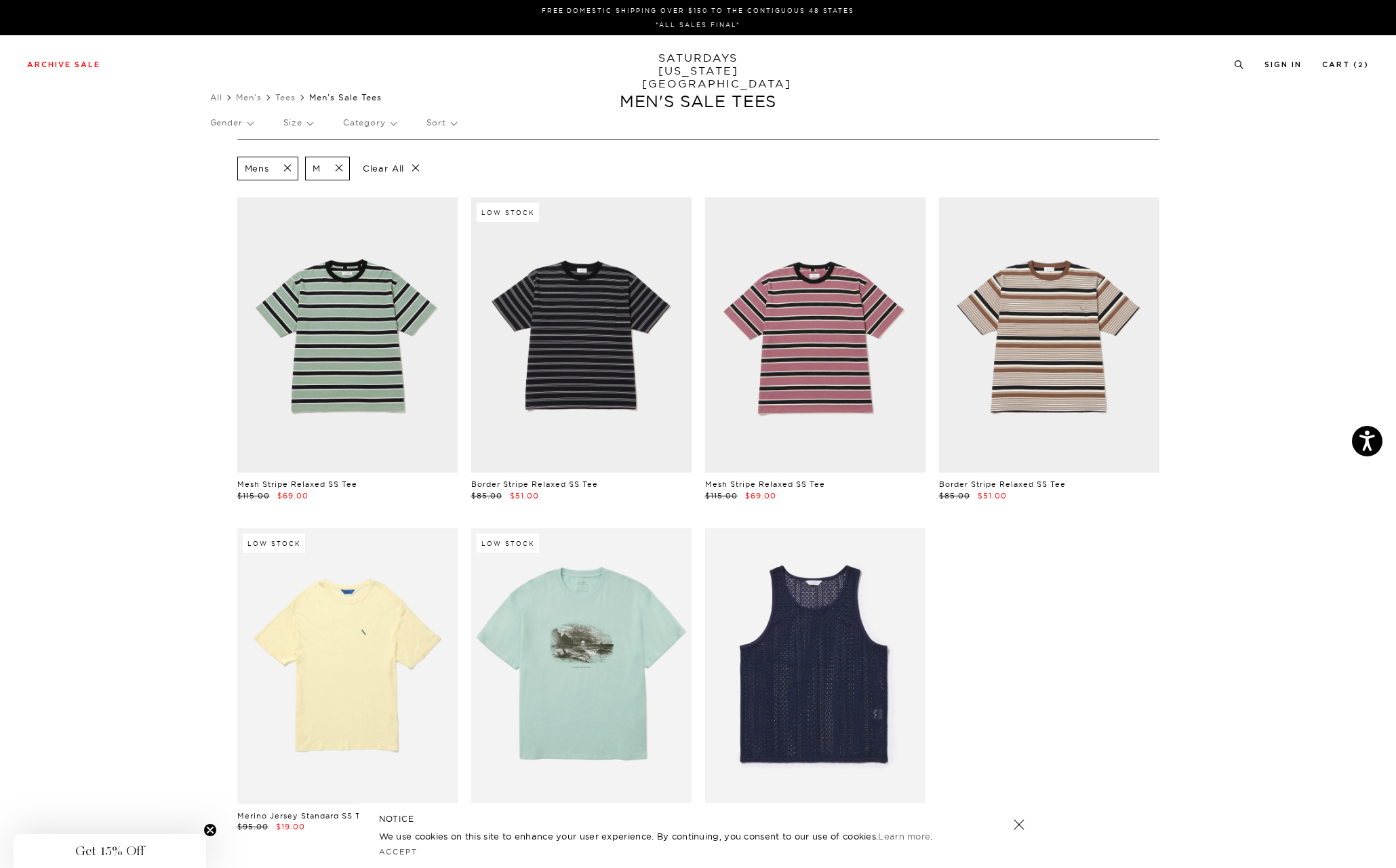
click at [382, 128] on p "Category" at bounding box center [369, 123] width 53 height 31
click at [249, 101] on link "Men's" at bounding box center [248, 97] width 26 height 10
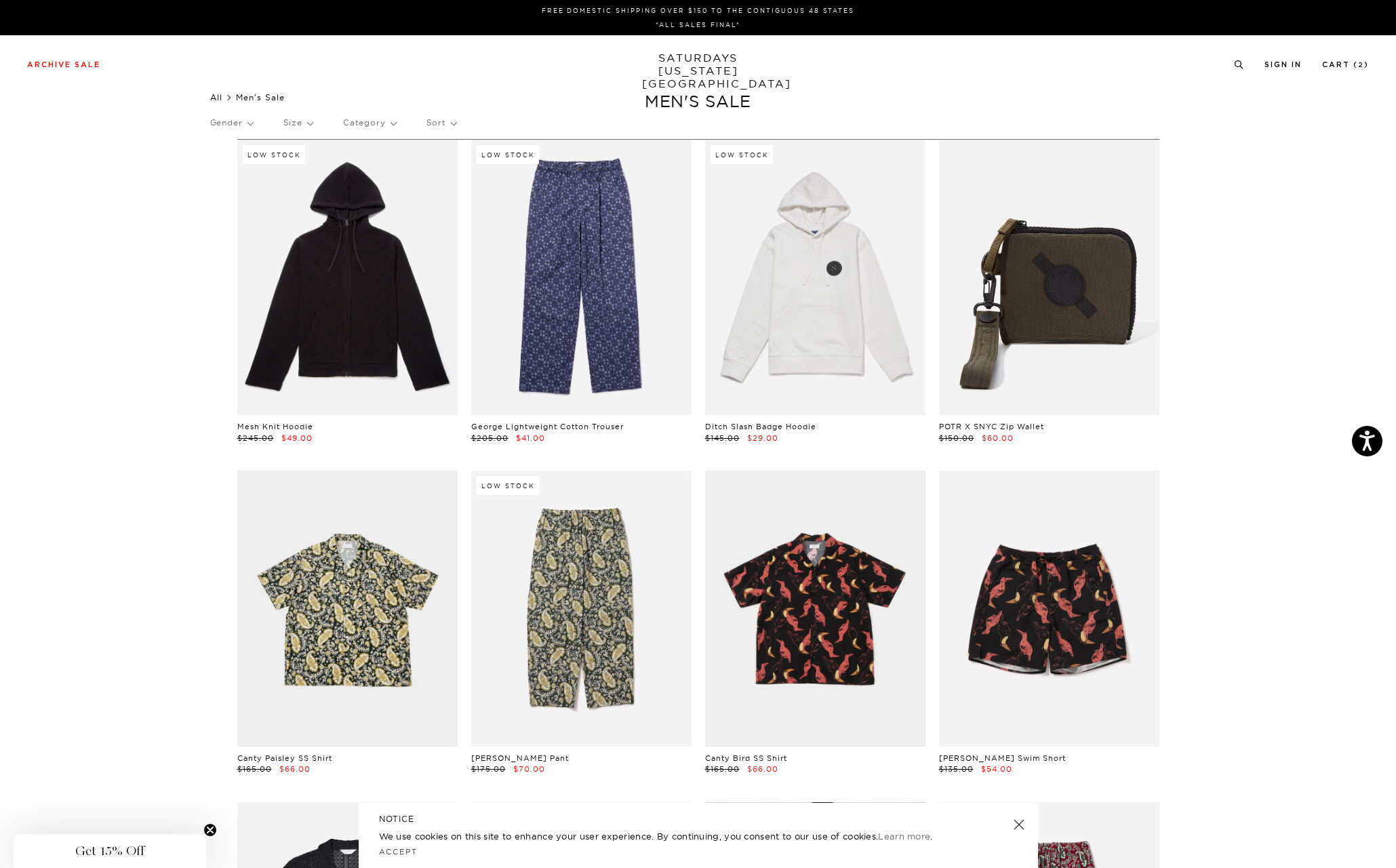
click at [222, 98] on link "All" at bounding box center [216, 97] width 13 height 10
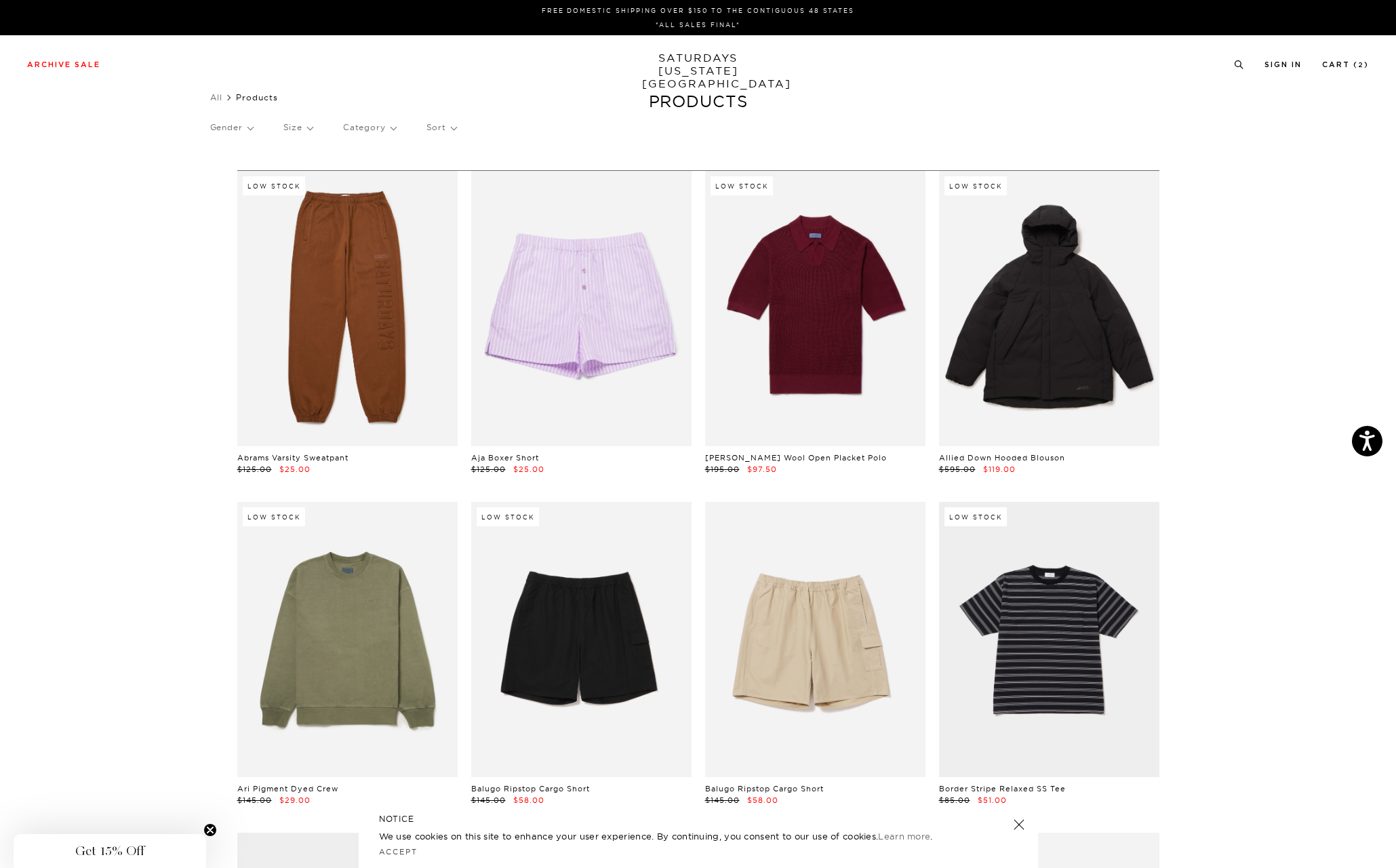
click at [238, 129] on p "Gender" at bounding box center [231, 127] width 43 height 31
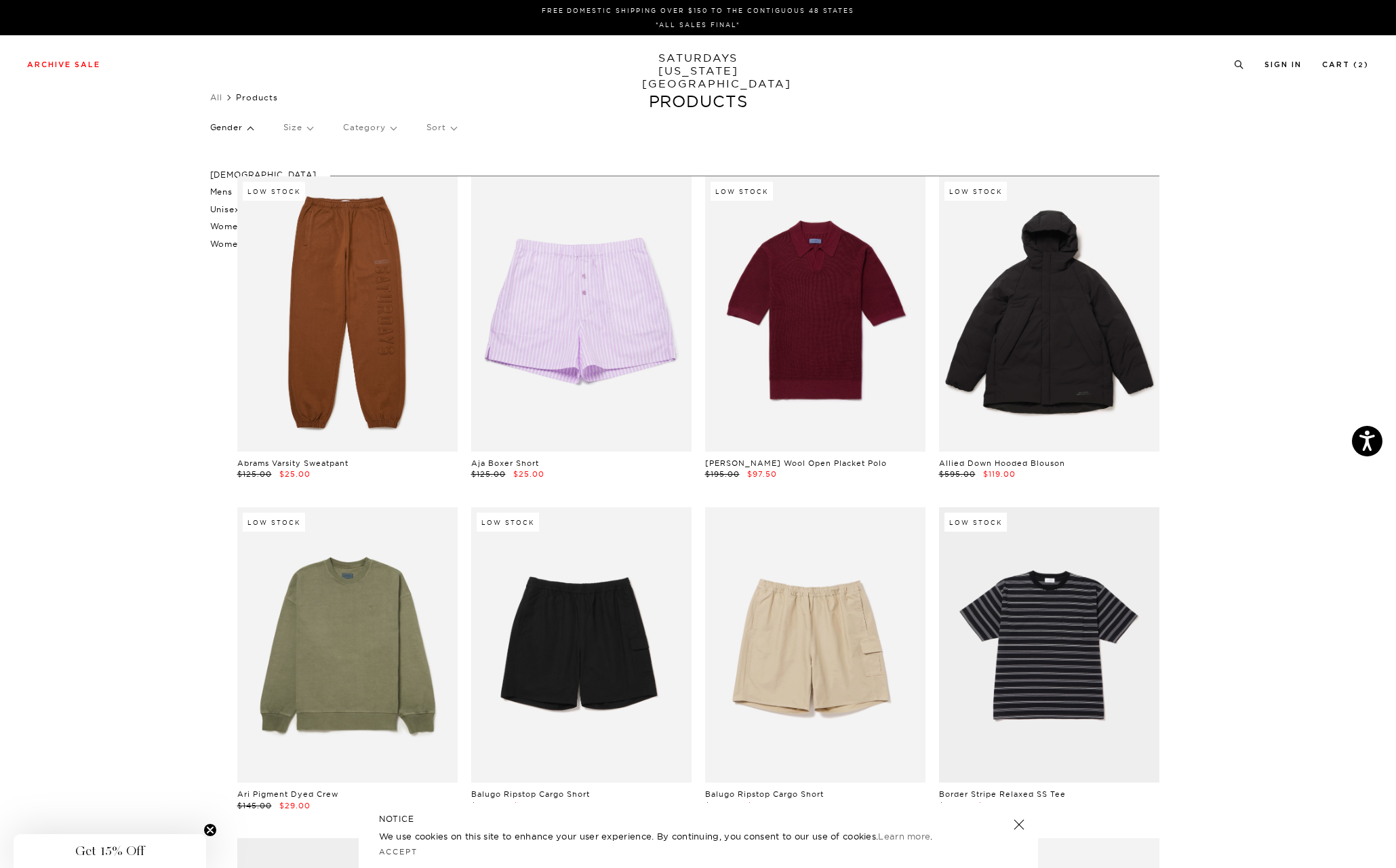
click at [217, 176] on p "[DEMOGRAPHIC_DATA]" at bounding box center [263, 175] width 107 height 18
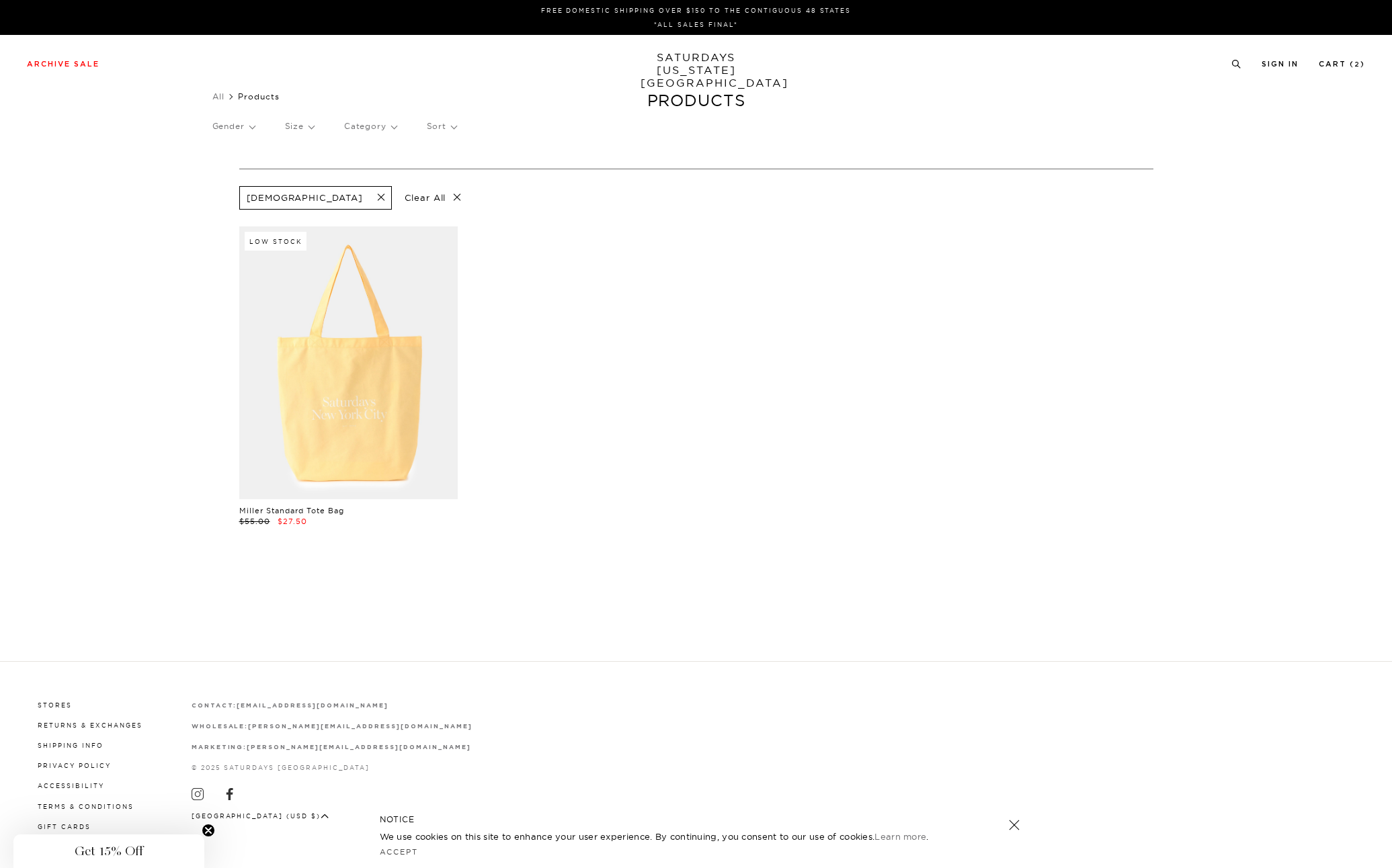
click at [292, 129] on p "Size" at bounding box center [299, 126] width 29 height 31
click at [297, 190] on p "S/M" at bounding box center [325, 190] width 81 height 17
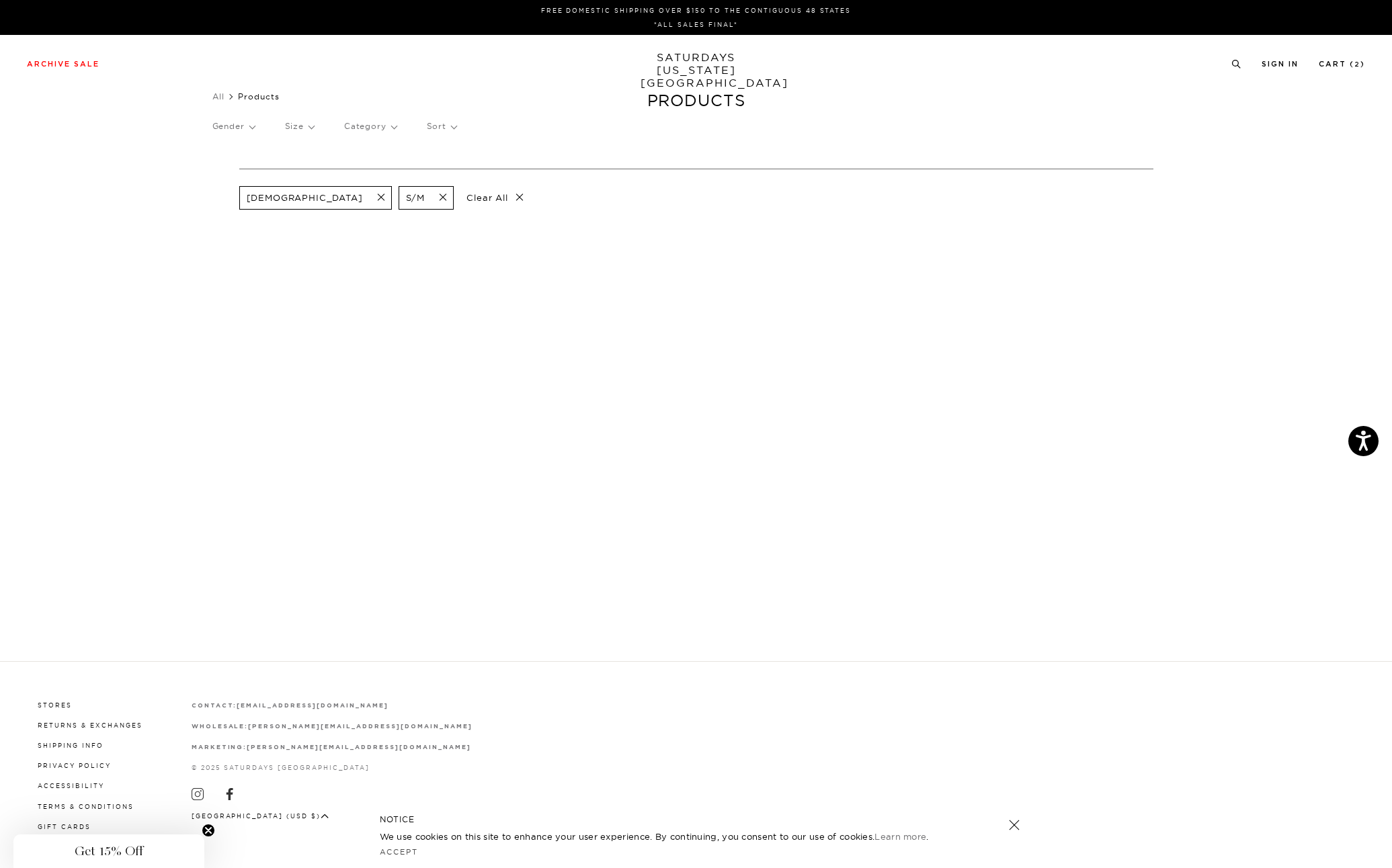
click at [425, 194] on span at bounding box center [439, 197] width 28 height 12
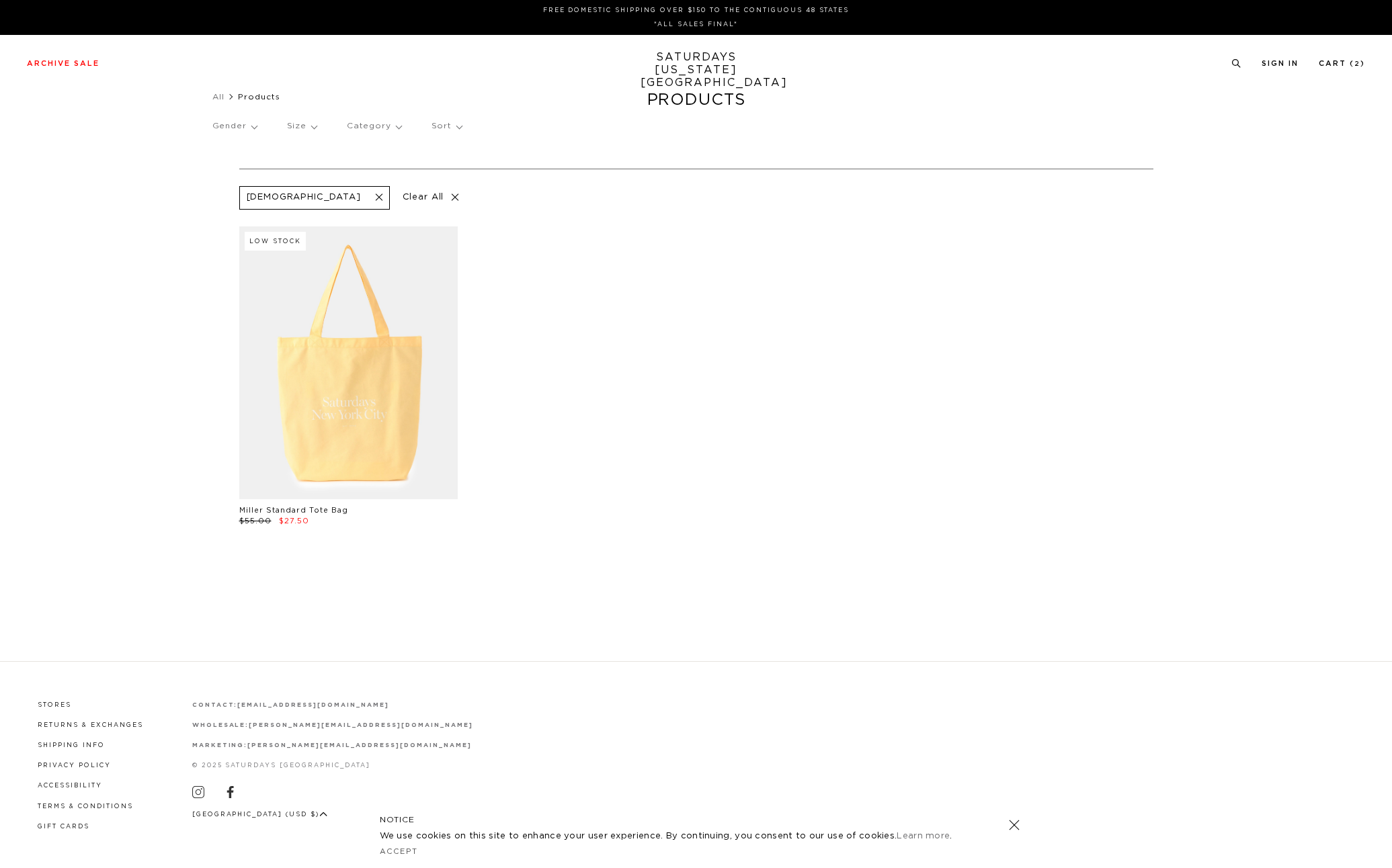
click at [308, 126] on p "Size" at bounding box center [302, 126] width 30 height 31
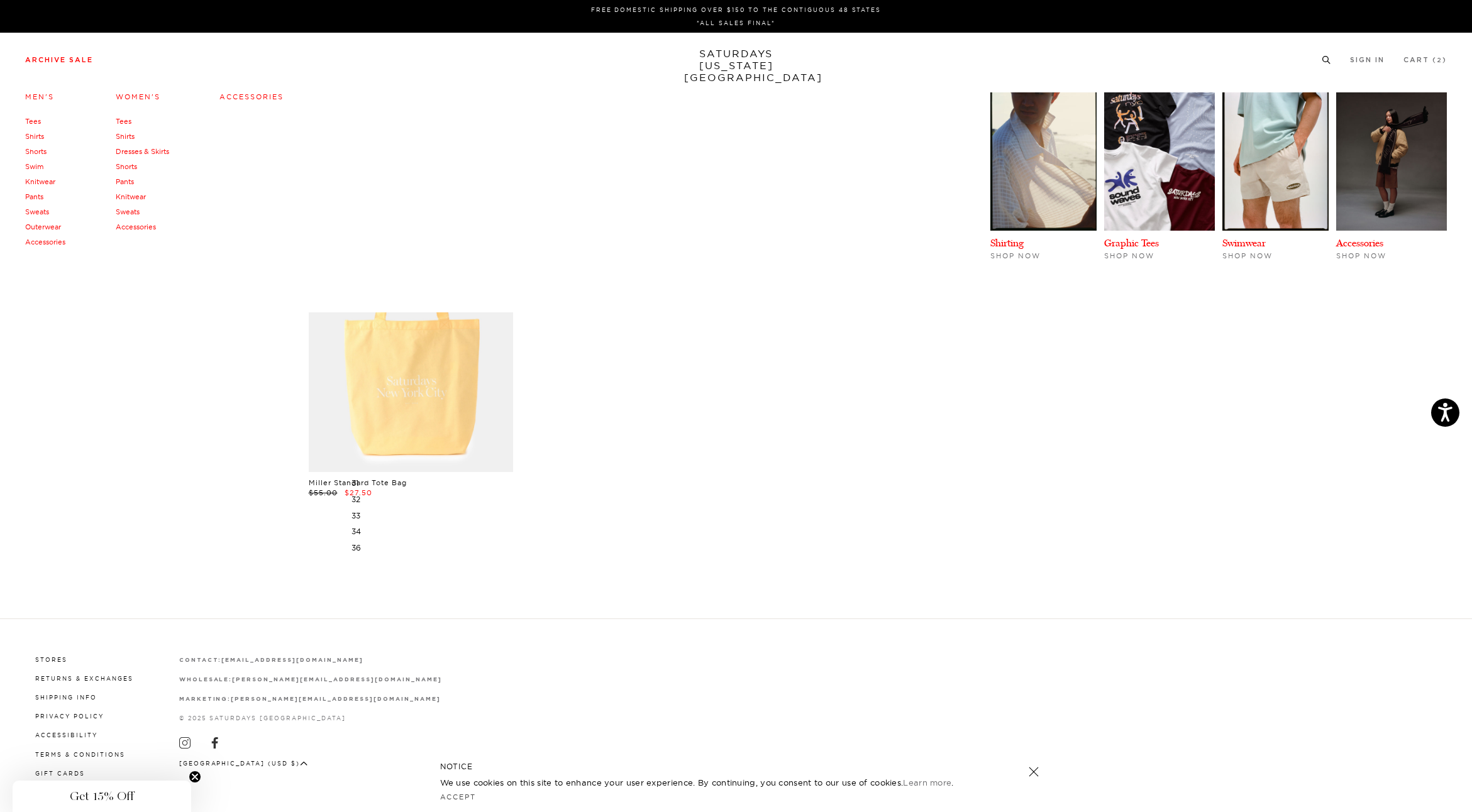
click at [35, 63] on link "Archive Sale" at bounding box center [58, 60] width 68 height 7
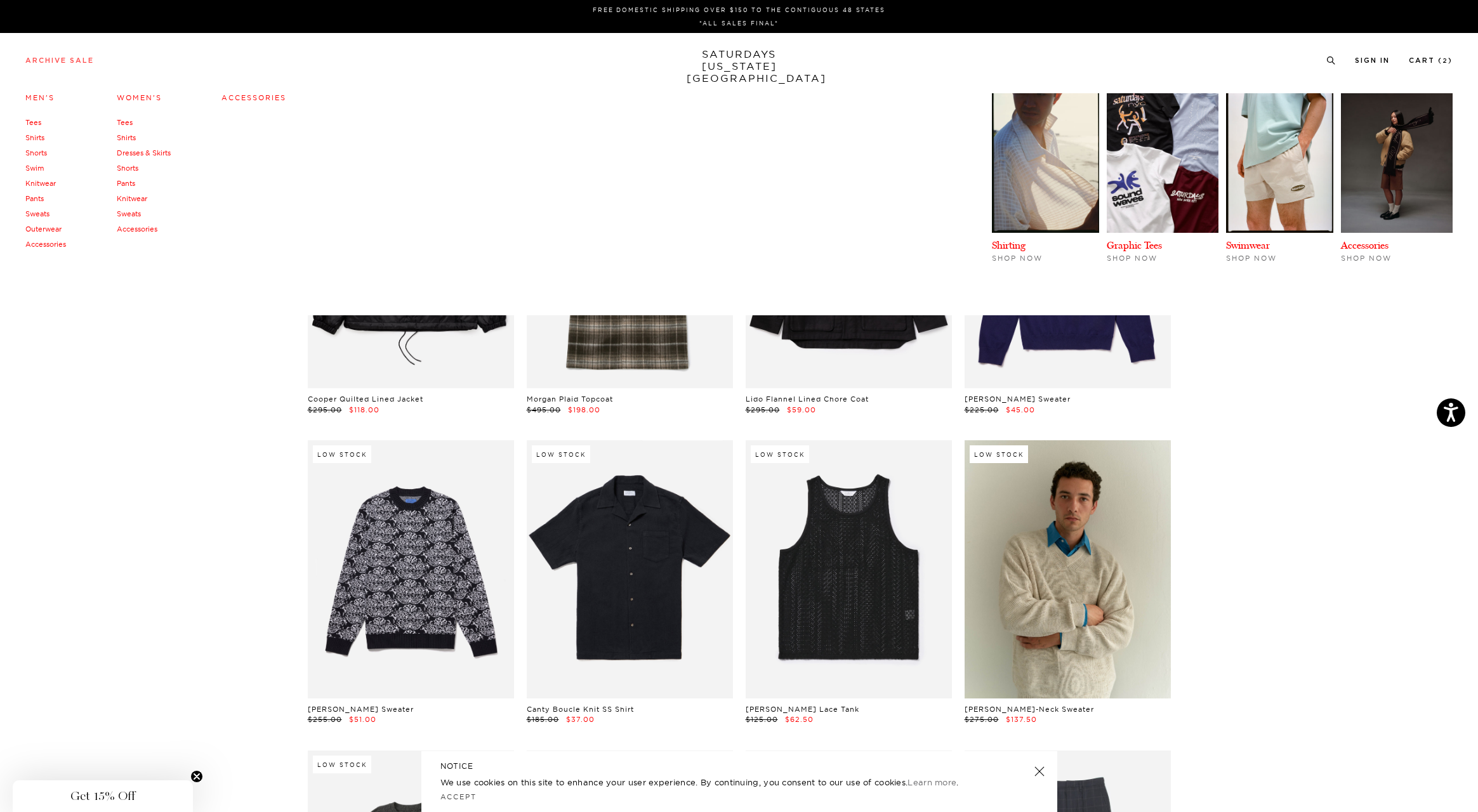
click at [35, 60] on link "Archive Sale" at bounding box center [59, 60] width 68 height 7
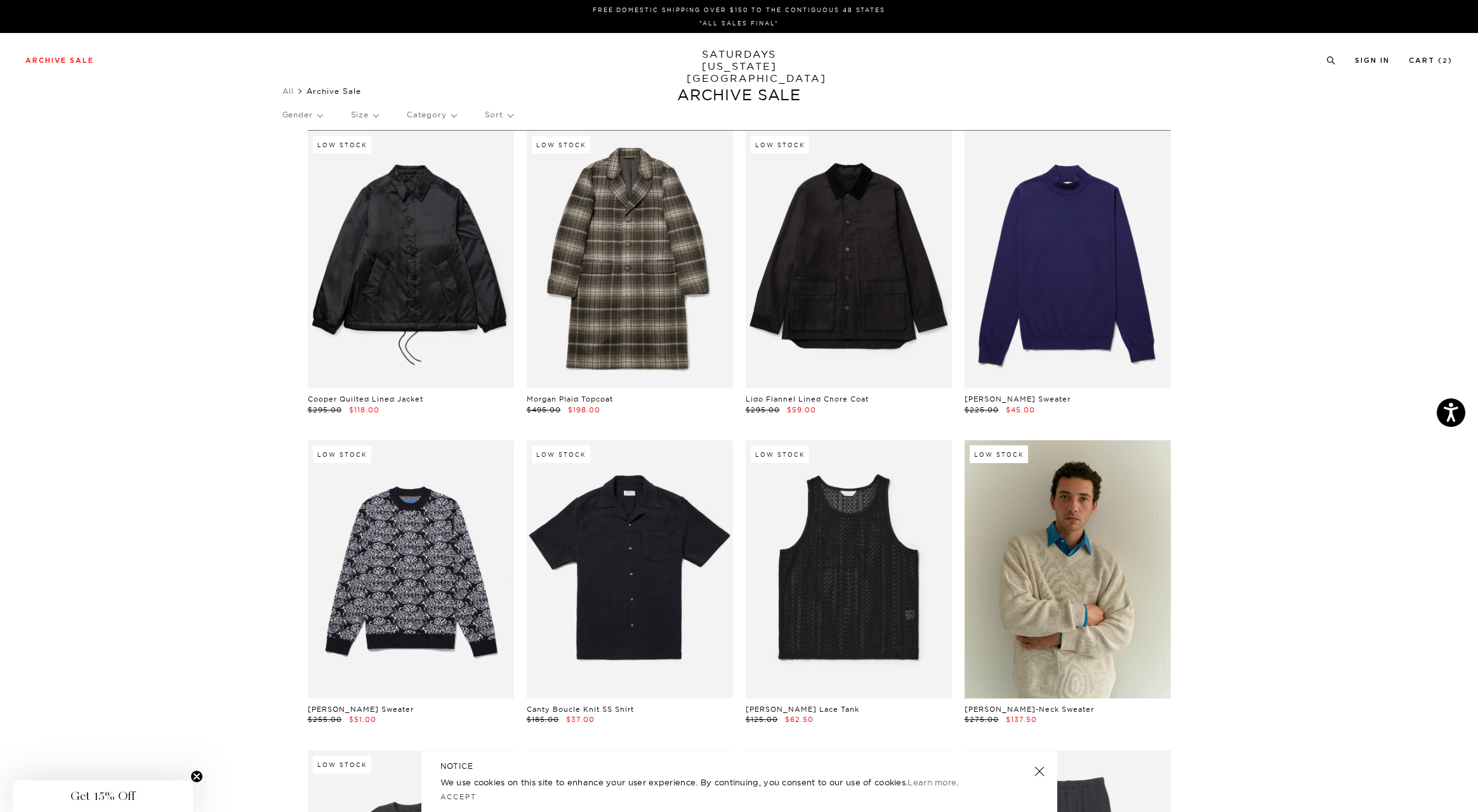
click at [372, 117] on p "Size" at bounding box center [365, 115] width 28 height 29
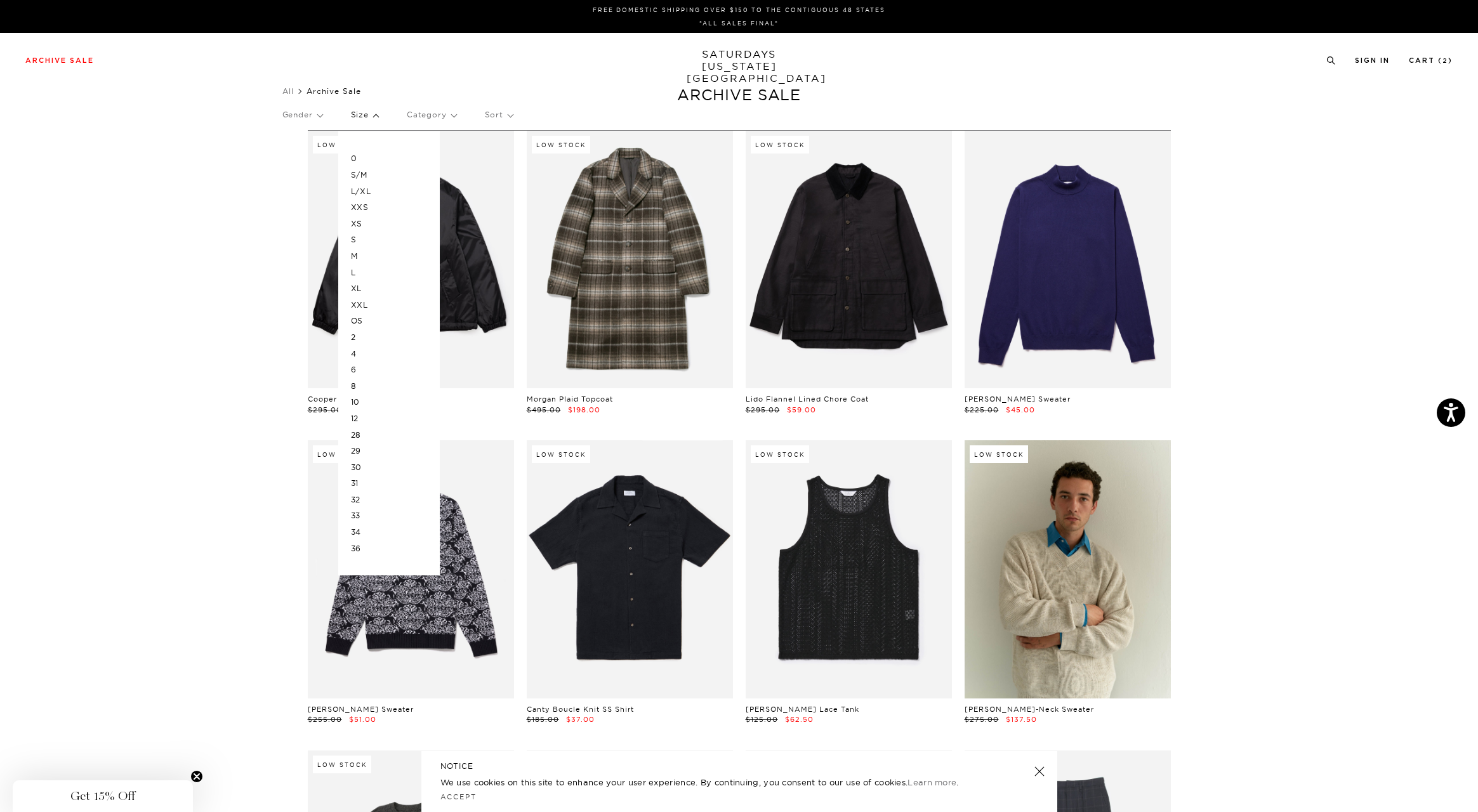
click at [360, 254] on p "M" at bounding box center [389, 256] width 76 height 16
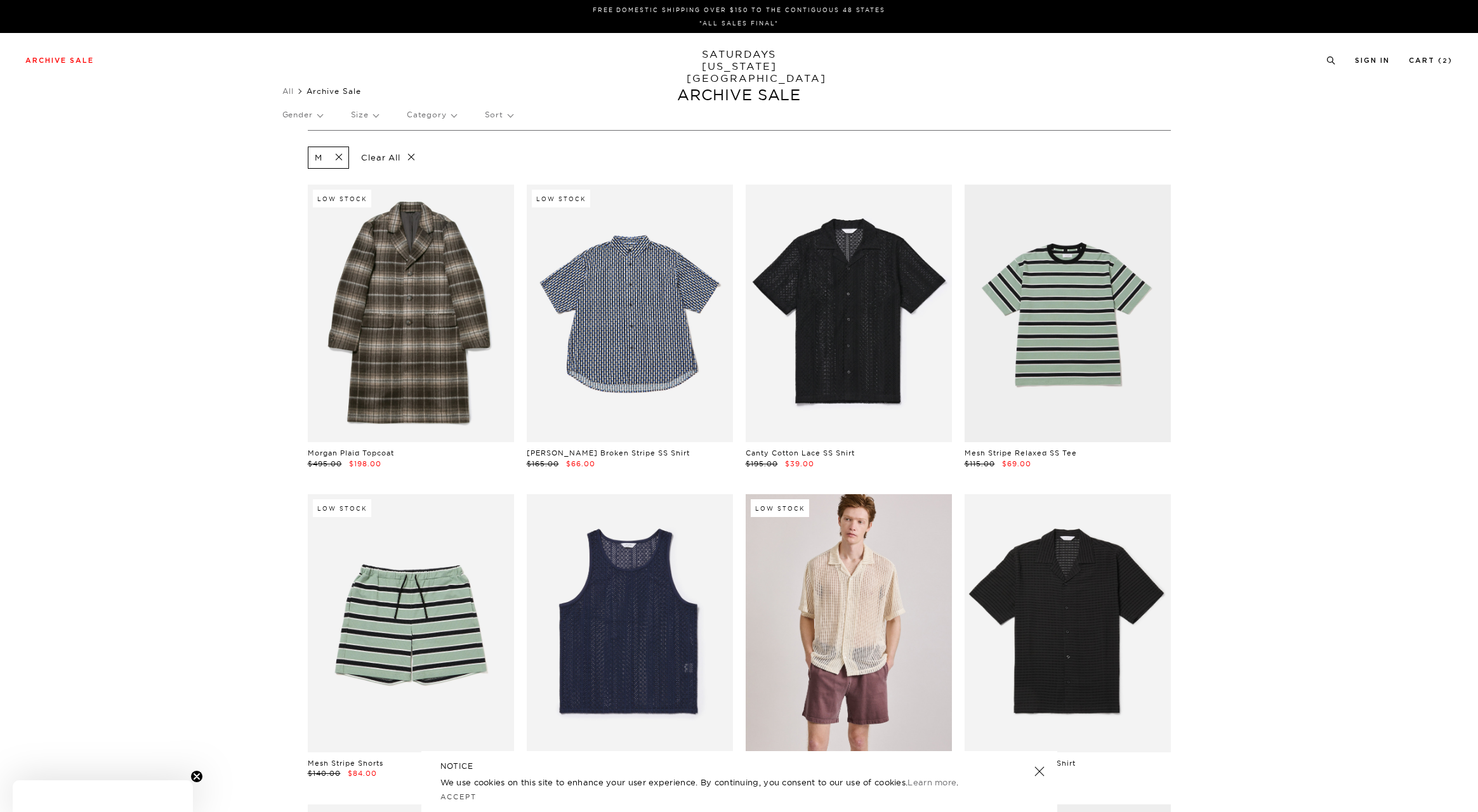
click at [307, 112] on p "Gender" at bounding box center [302, 115] width 40 height 29
click at [295, 157] on p "[DEMOGRAPHIC_DATA]" at bounding box center [332, 158] width 100 height 16
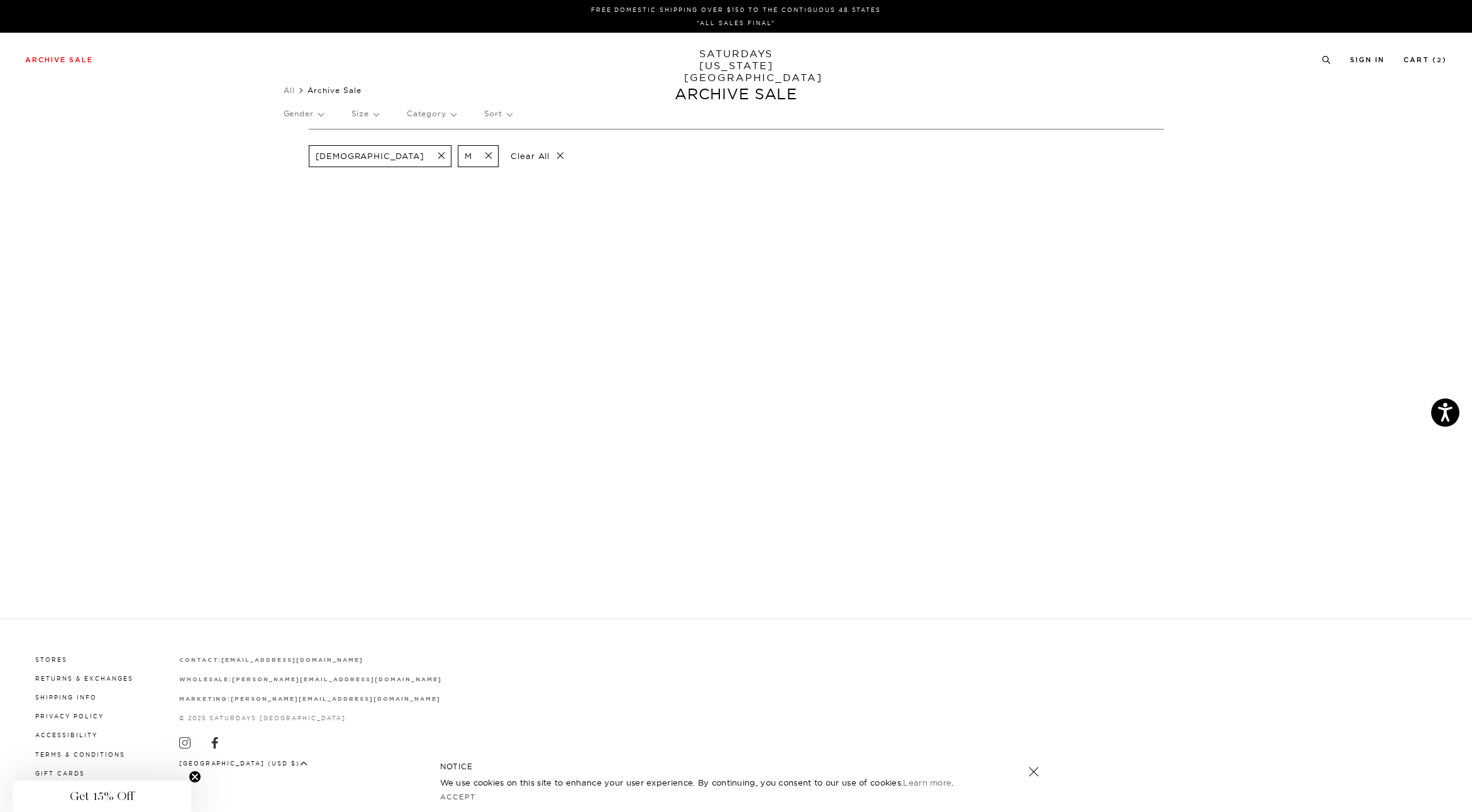
click at [472, 153] on span at bounding box center [485, 156] width 26 height 12
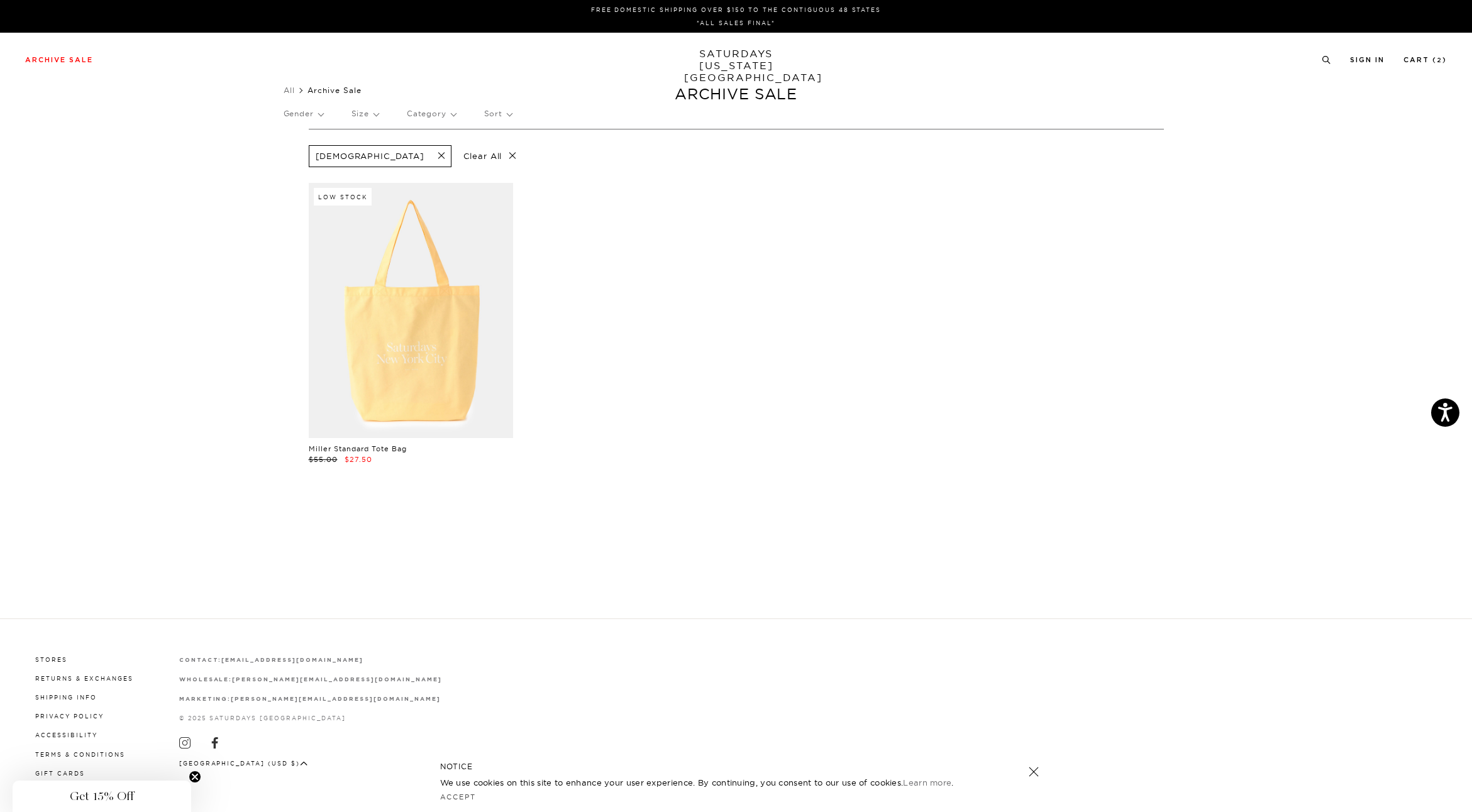
click at [374, 114] on p "Size" at bounding box center [364, 114] width 27 height 29
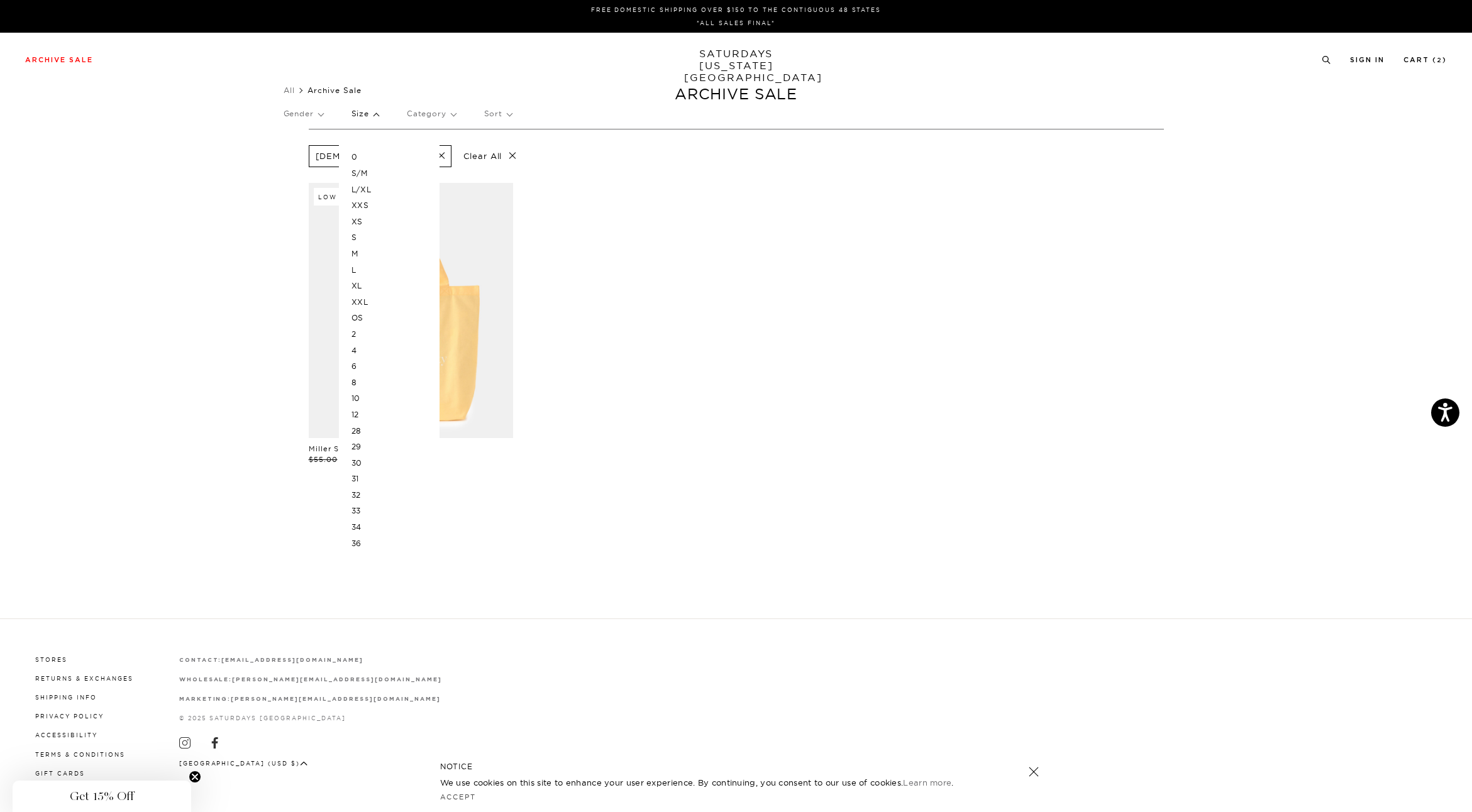
click at [357, 494] on p "32" at bounding box center [389, 495] width 76 height 16
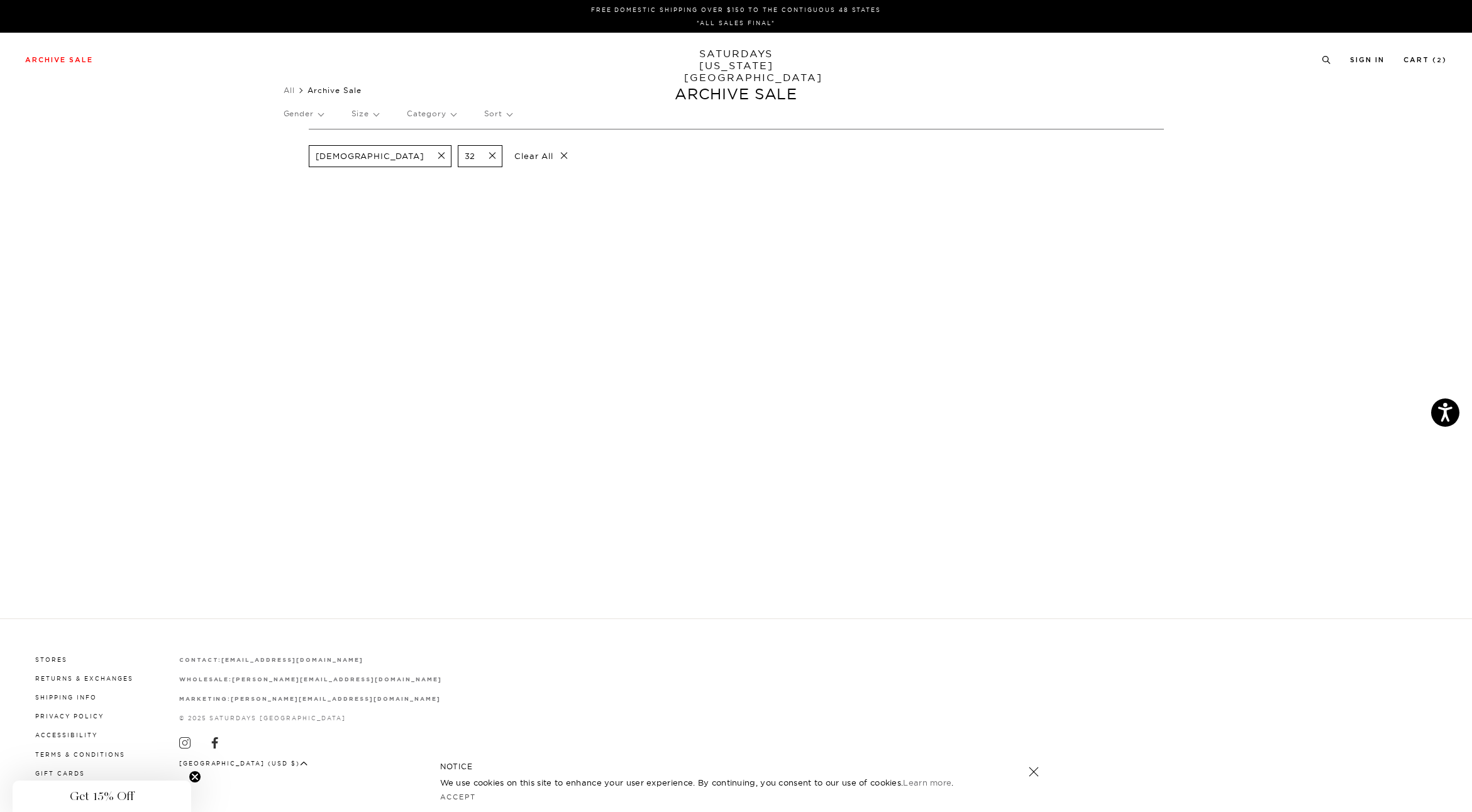
click at [378, 116] on p "Size" at bounding box center [364, 114] width 27 height 29
click at [360, 480] on p "31" at bounding box center [389, 479] width 76 height 16
click at [558, 152] on p "Clear All" at bounding box center [590, 156] width 65 height 22
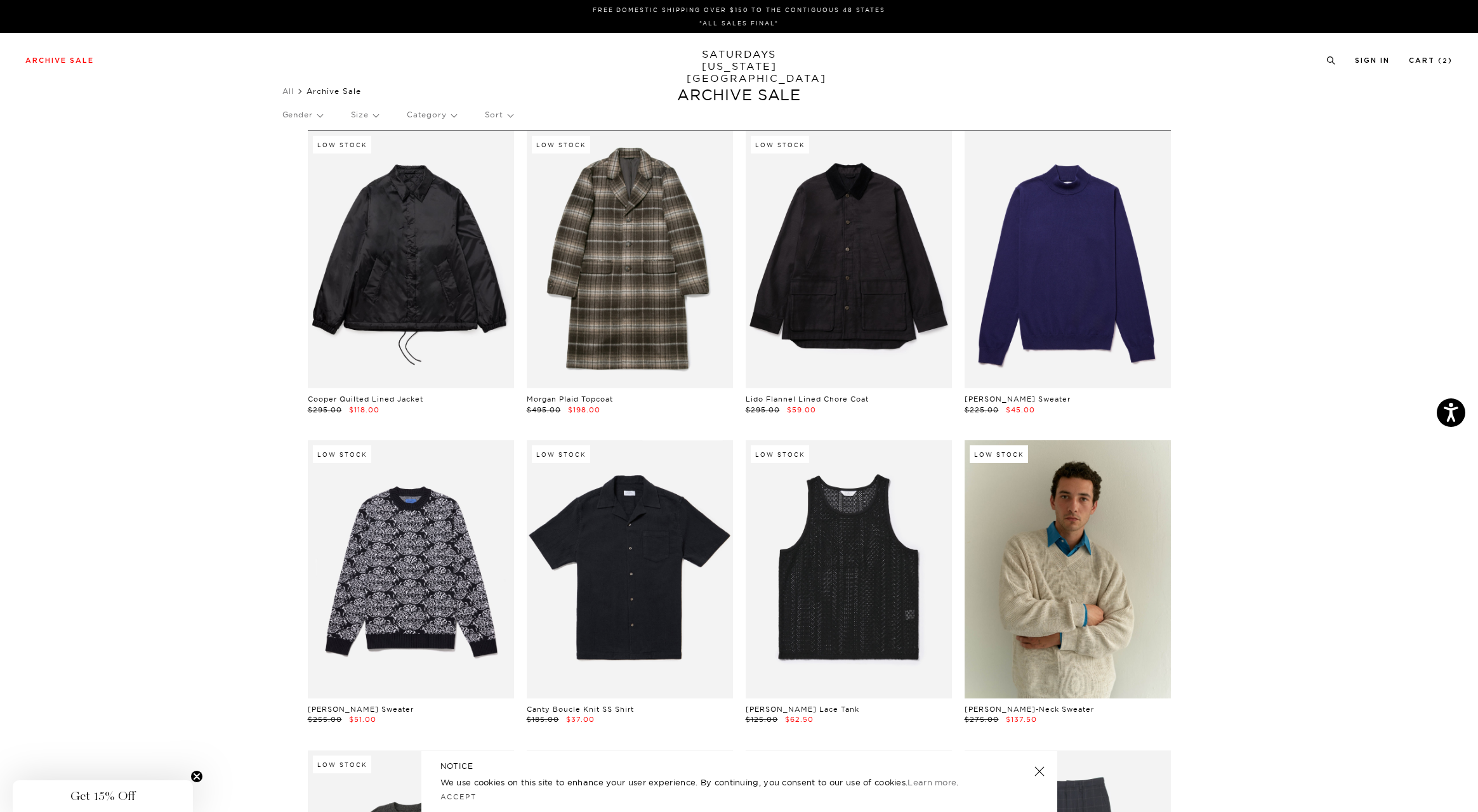
click at [314, 115] on p "Gender" at bounding box center [302, 115] width 40 height 29
click at [292, 156] on p "[DEMOGRAPHIC_DATA]" at bounding box center [332, 158] width 100 height 16
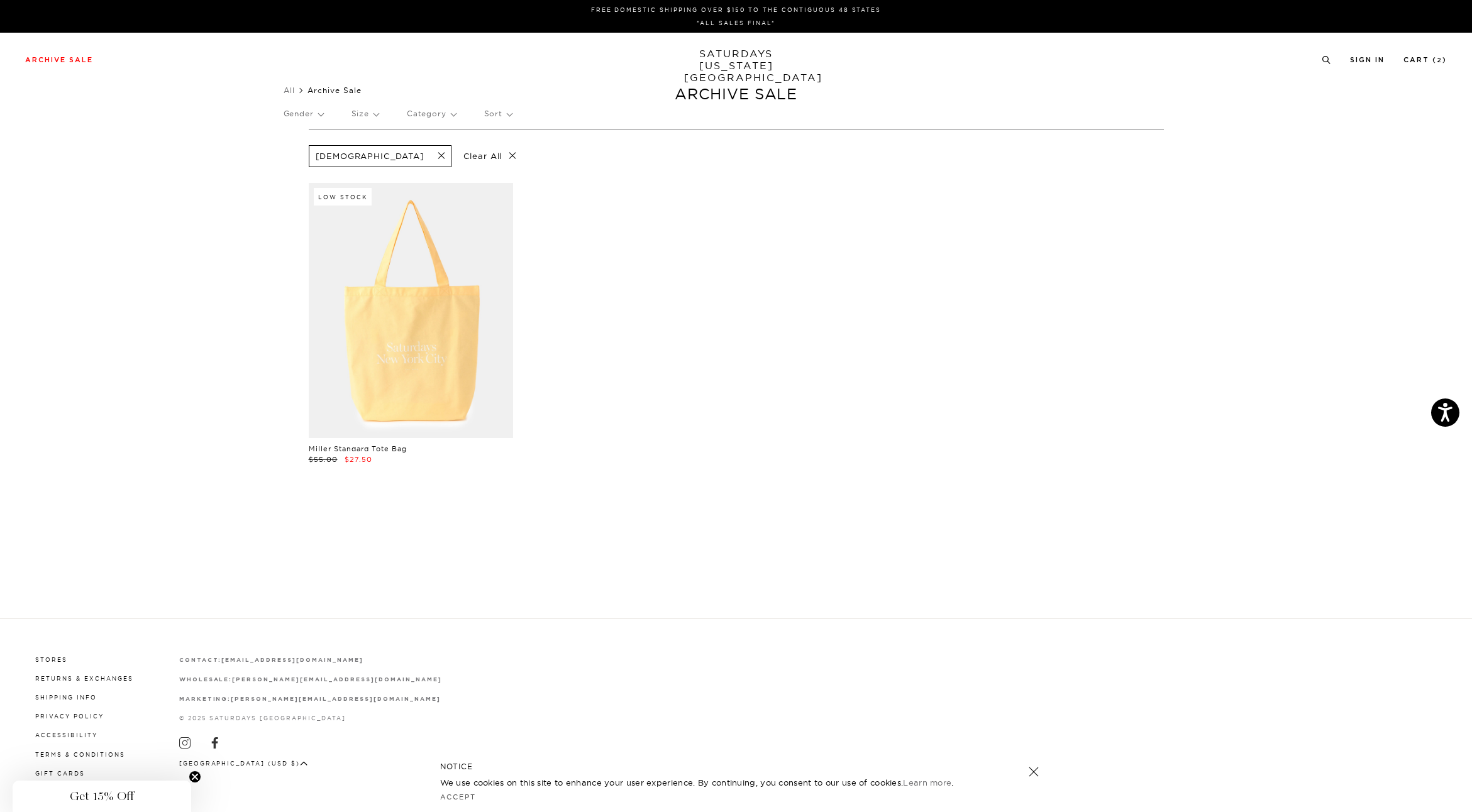
click at [371, 110] on p "Size" at bounding box center [364, 114] width 27 height 29
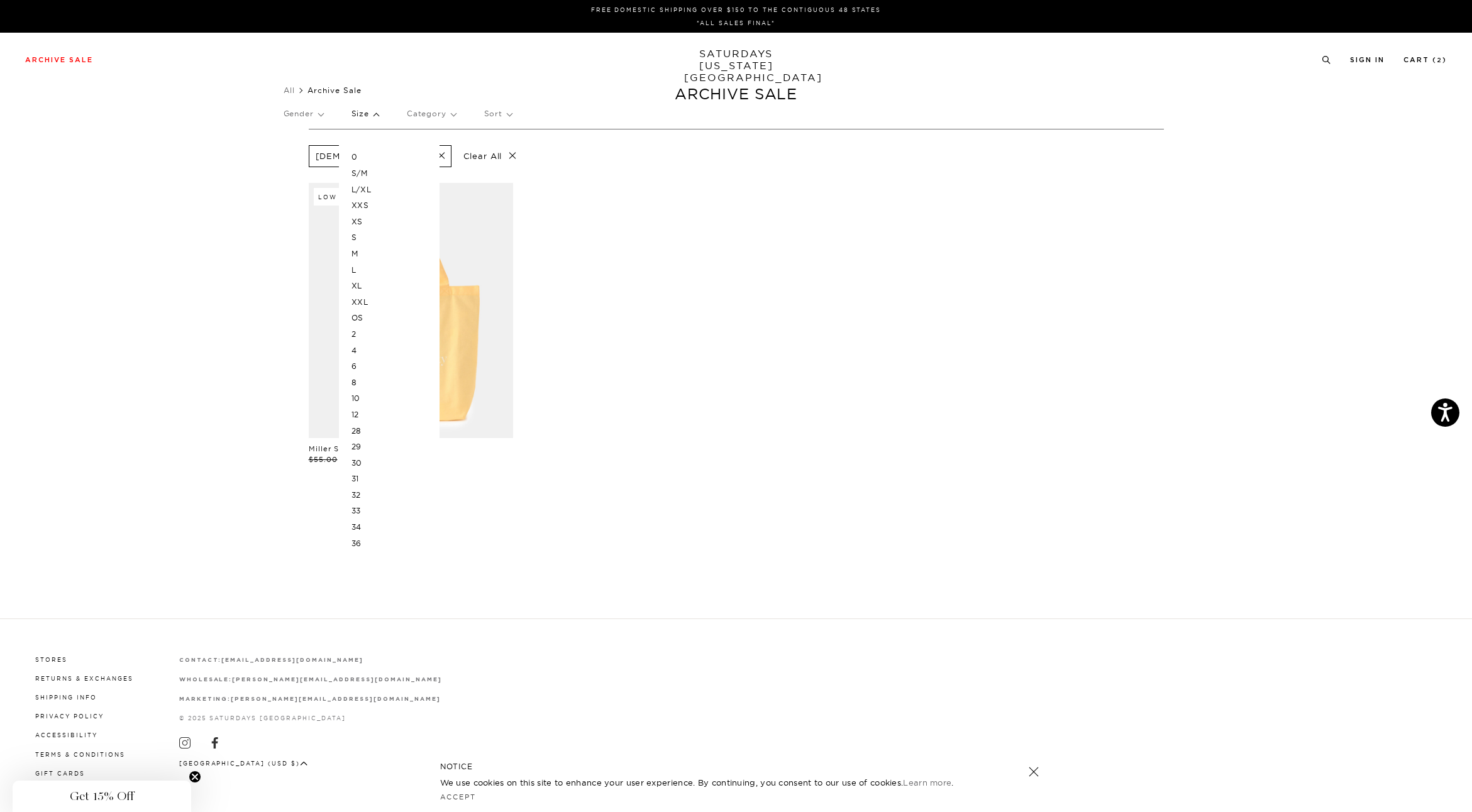
click at [357, 251] on p "M" at bounding box center [389, 254] width 76 height 16
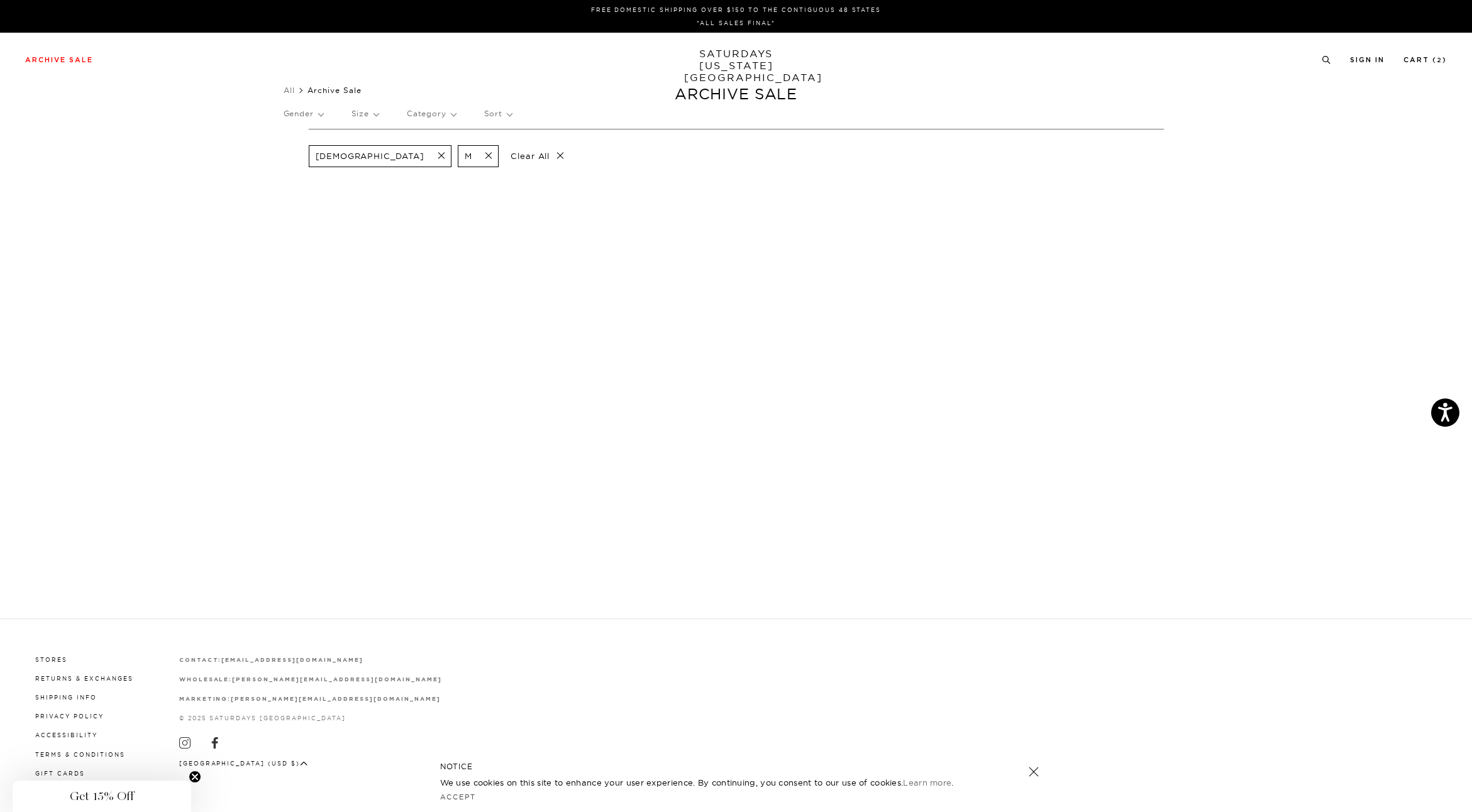
click at [312, 112] on p "Gender" at bounding box center [303, 114] width 40 height 29
click at [294, 203] on p "Women's" at bounding box center [333, 206] width 99 height 16
click at [424, 153] on span at bounding box center [438, 156] width 26 height 12
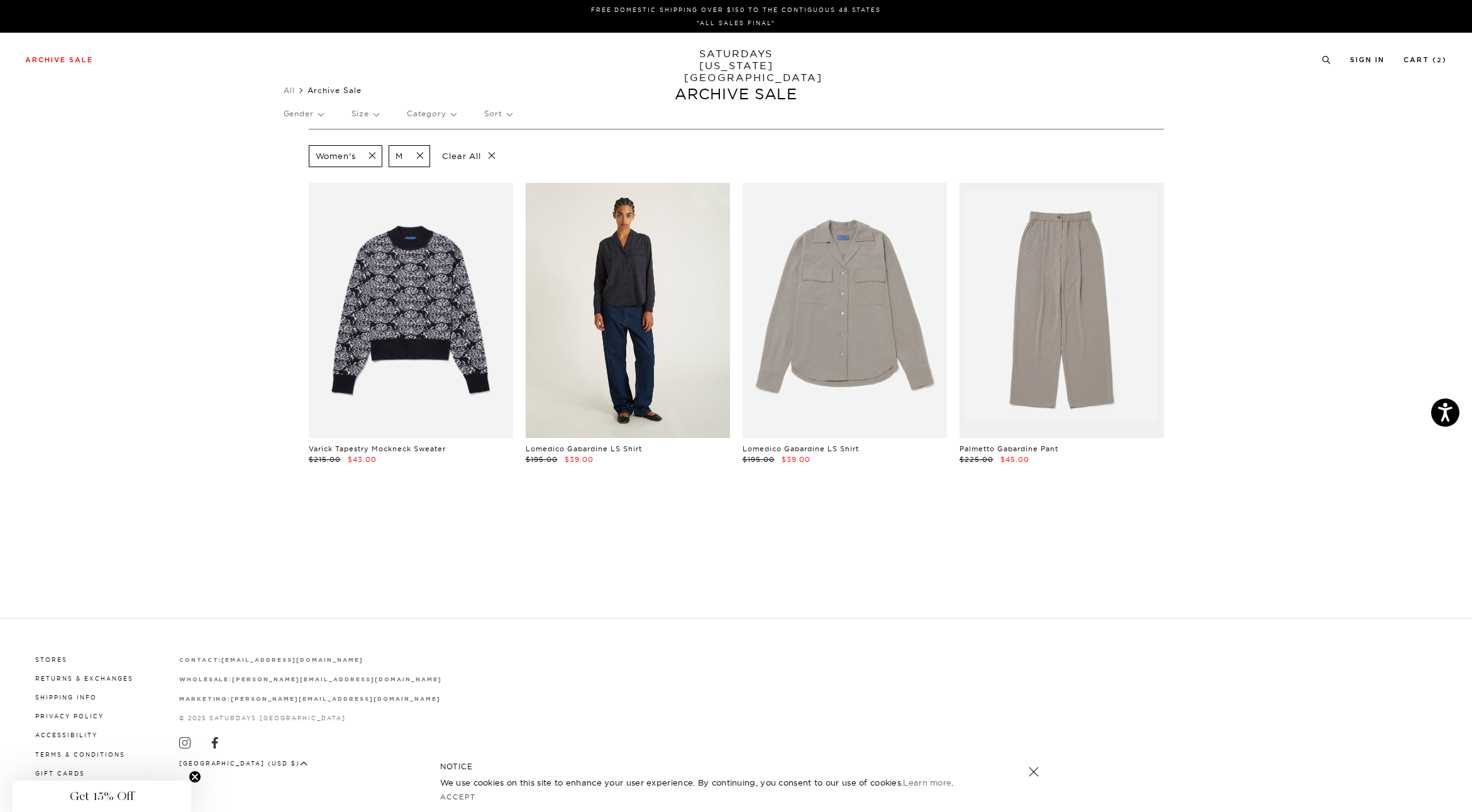
click at [589, 265] on link at bounding box center [628, 311] width 204 height 255
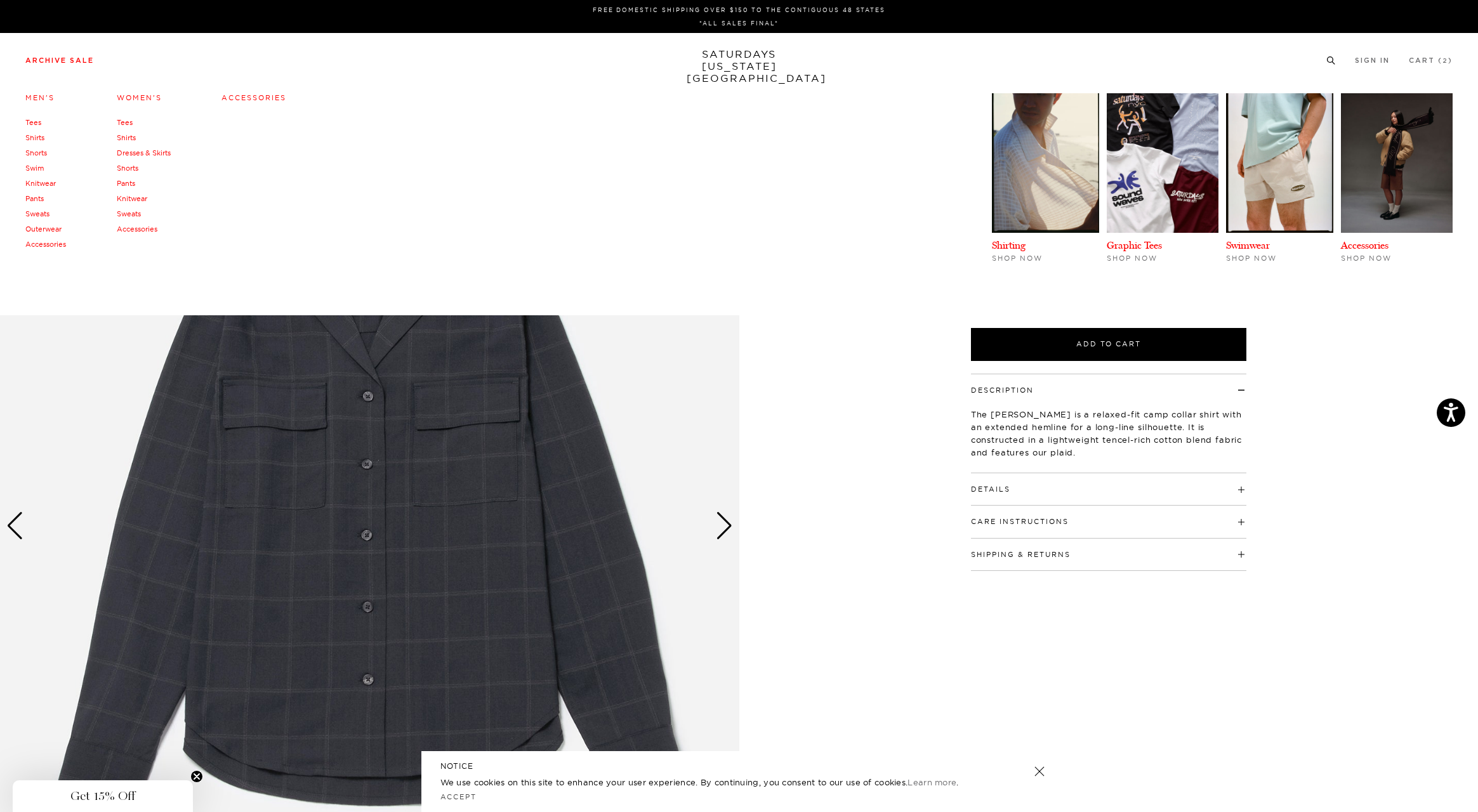
click at [46, 59] on link "Archive Sale" at bounding box center [59, 60] width 68 height 7
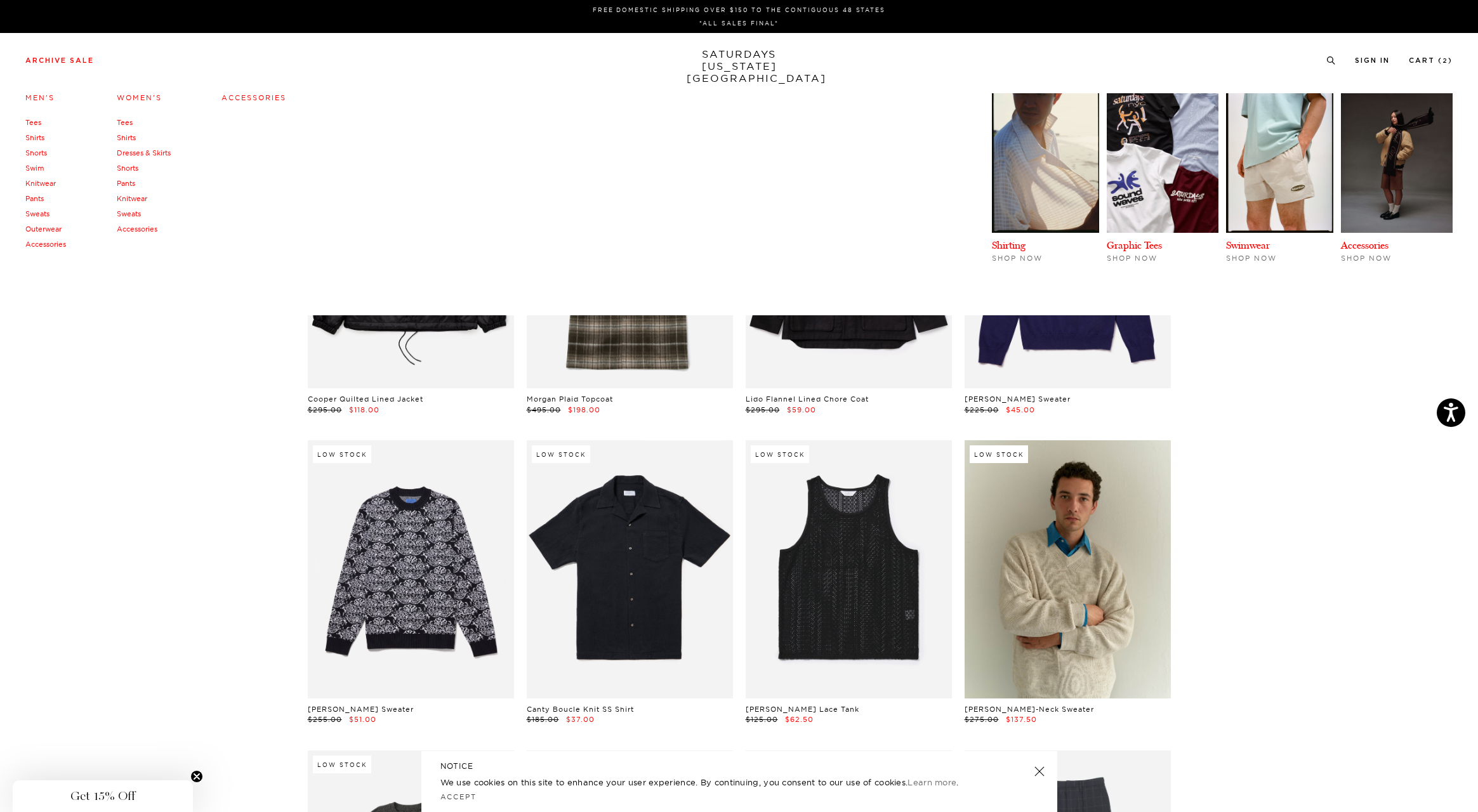
click at [120, 123] on link "Tees" at bounding box center [125, 122] width 16 height 9
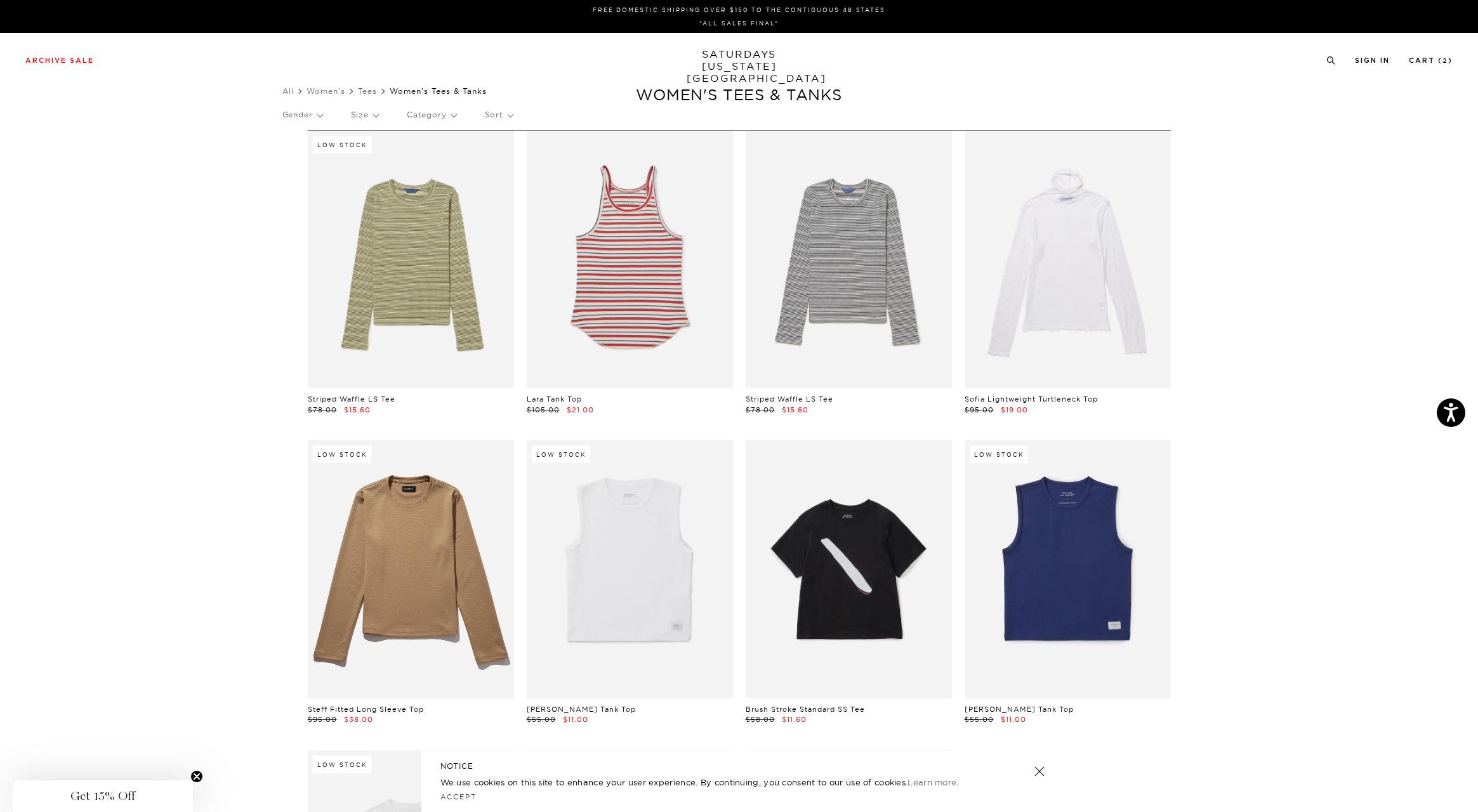
click at [370, 121] on p "Size" at bounding box center [365, 115] width 28 height 29
click at [362, 208] on p "L" at bounding box center [389, 207] width 76 height 16
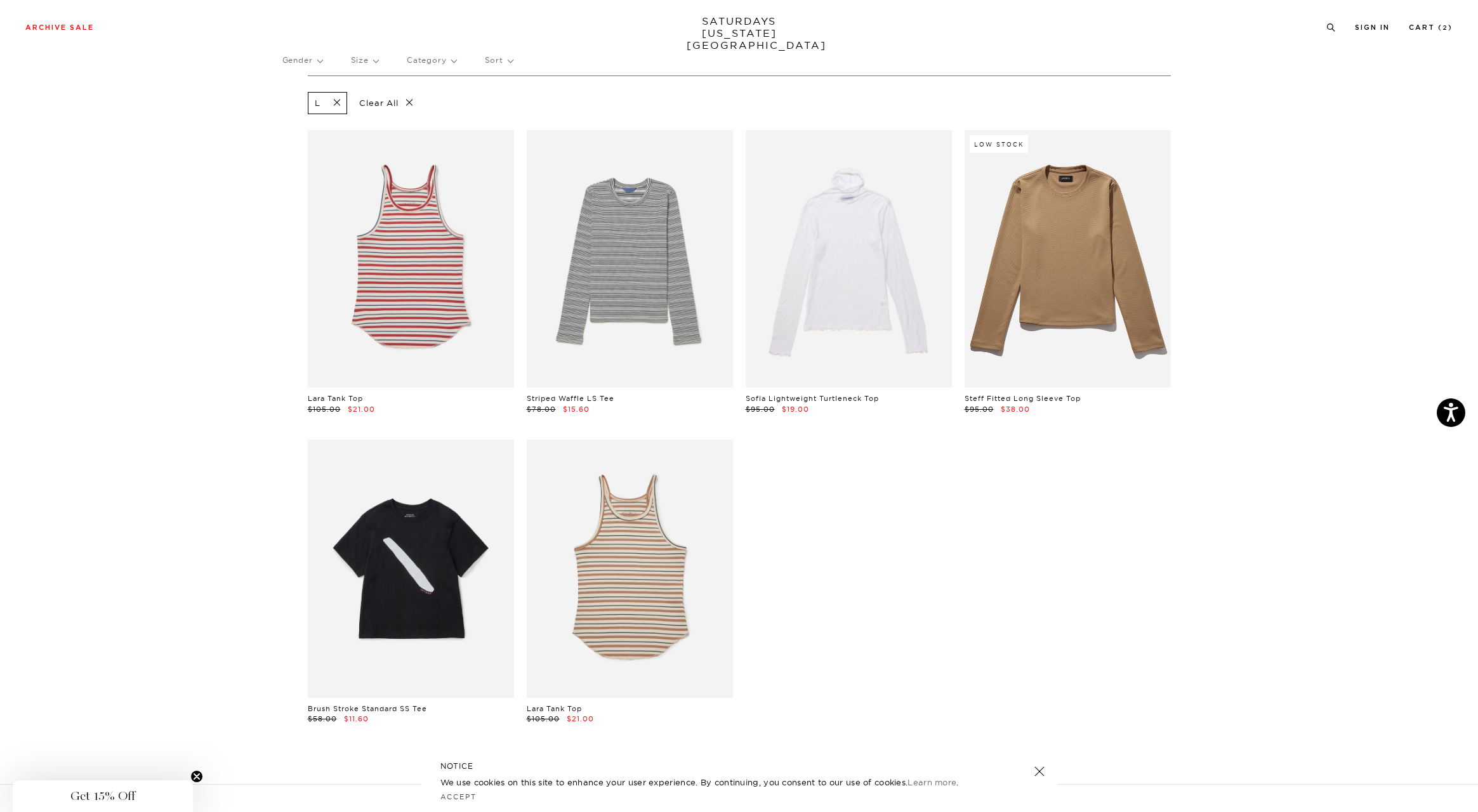
scroll to position [52, 0]
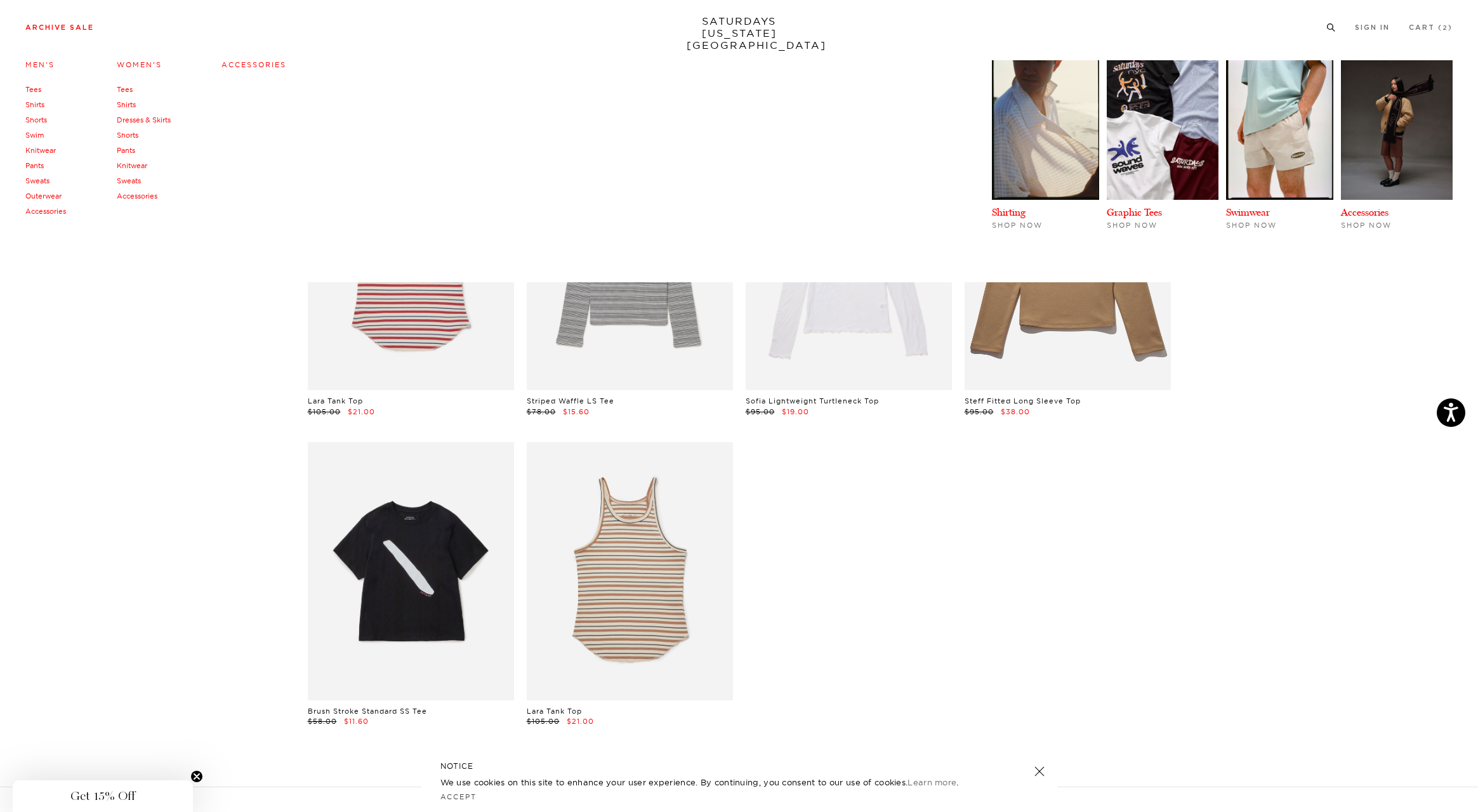
click at [73, 30] on link "Archive Sale" at bounding box center [59, 27] width 68 height 7
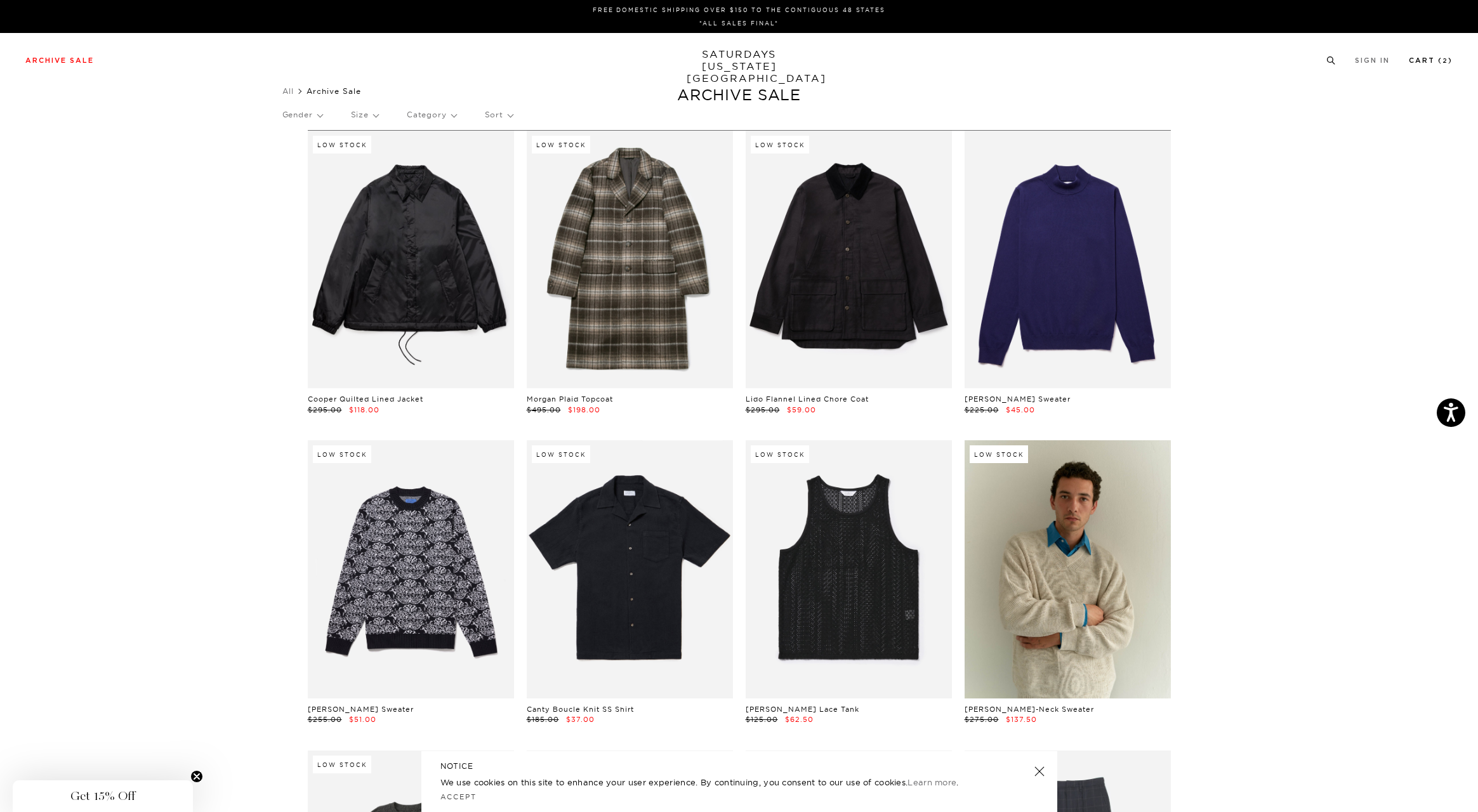
click at [1436, 60] on link "Cart ( 2 )" at bounding box center [1431, 60] width 44 height 7
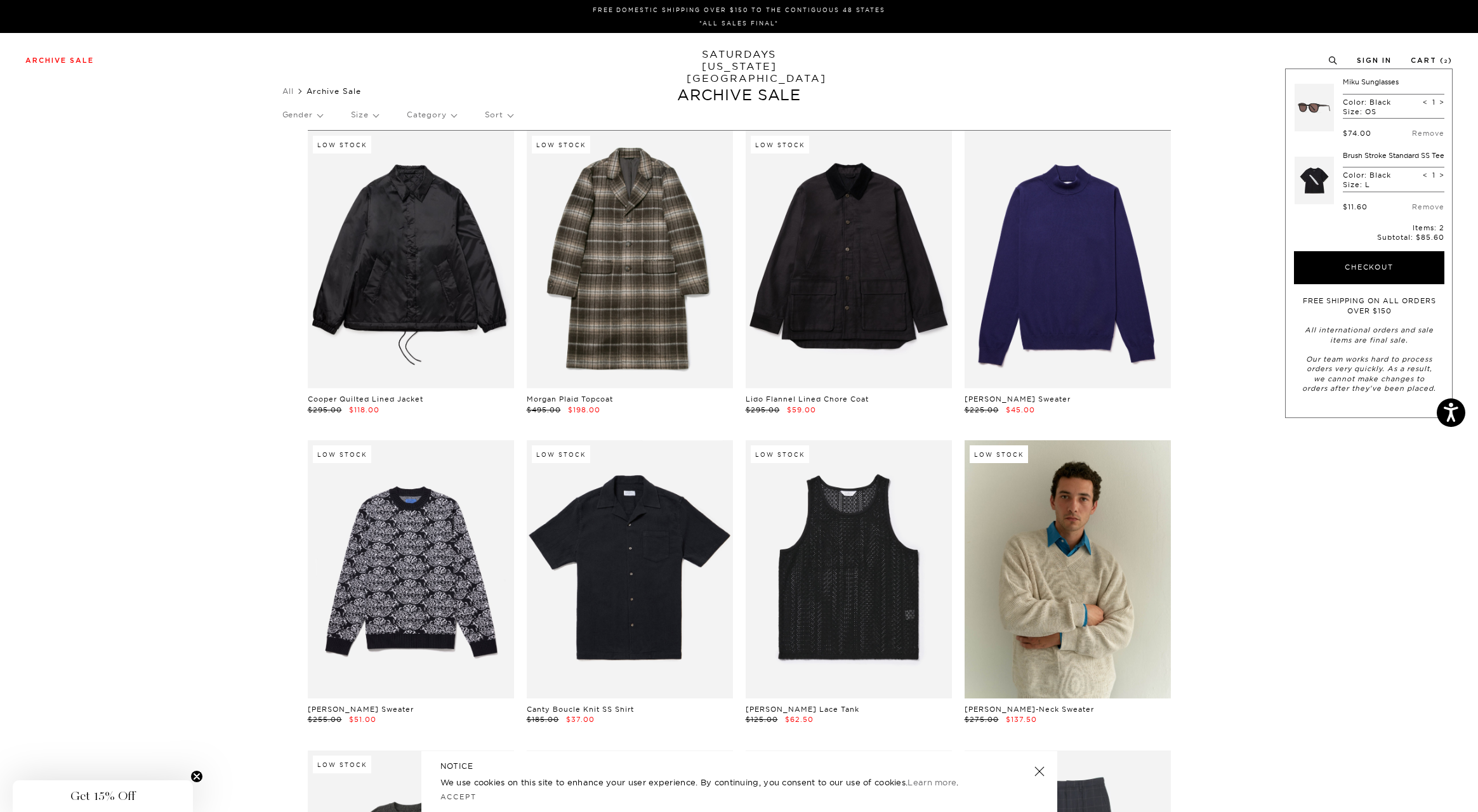
click at [1357, 84] on link "Miku Sunglasses" at bounding box center [1370, 82] width 56 height 9
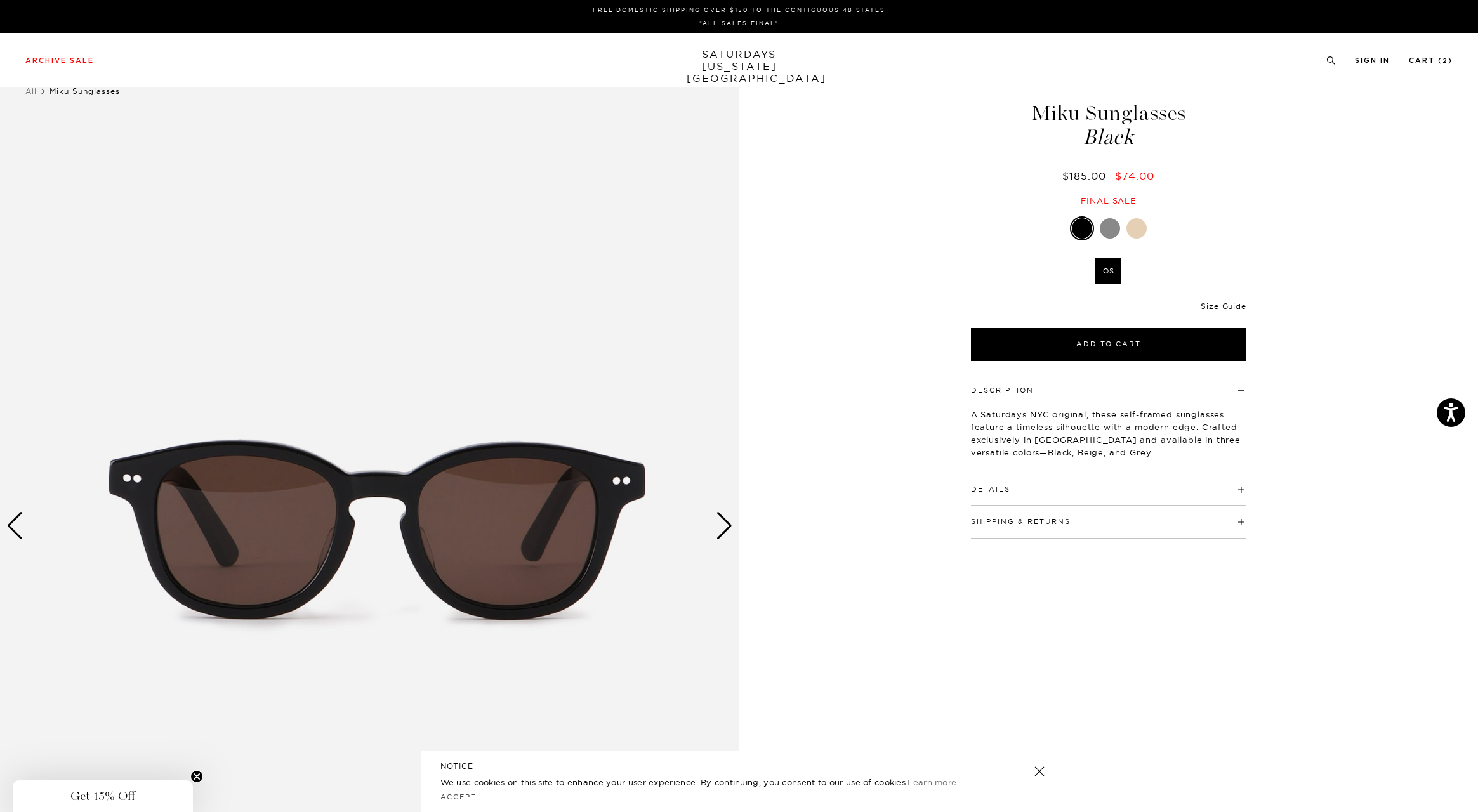
click at [985, 491] on button "Details" at bounding box center [991, 489] width 39 height 7
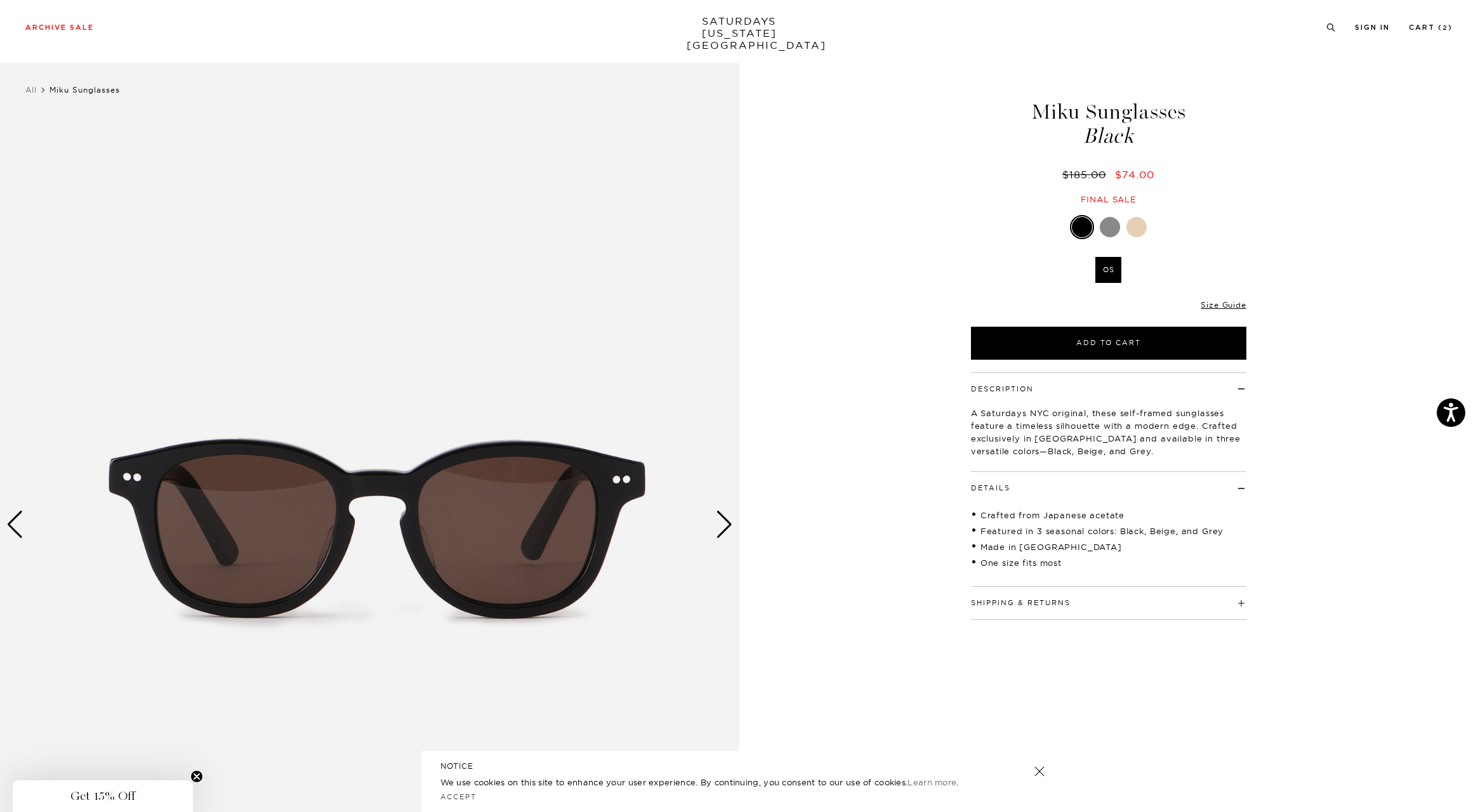
click at [763, 275] on div "1 / 4 5 / -2" at bounding box center [739, 525] width 1478 height 924
click at [992, 165] on div "Miku Sunglasses Black $185.00 $74.00 Final sale" at bounding box center [1108, 140] width 279 height 130
drag, startPoint x: 1153, startPoint y: 176, endPoint x: 1054, endPoint y: 175, distance: 99.0
click at [1054, 175] on div "$185.00 $74.00" at bounding box center [1108, 174] width 279 height 13
click at [1084, 228] on div at bounding box center [1082, 227] width 20 height 20
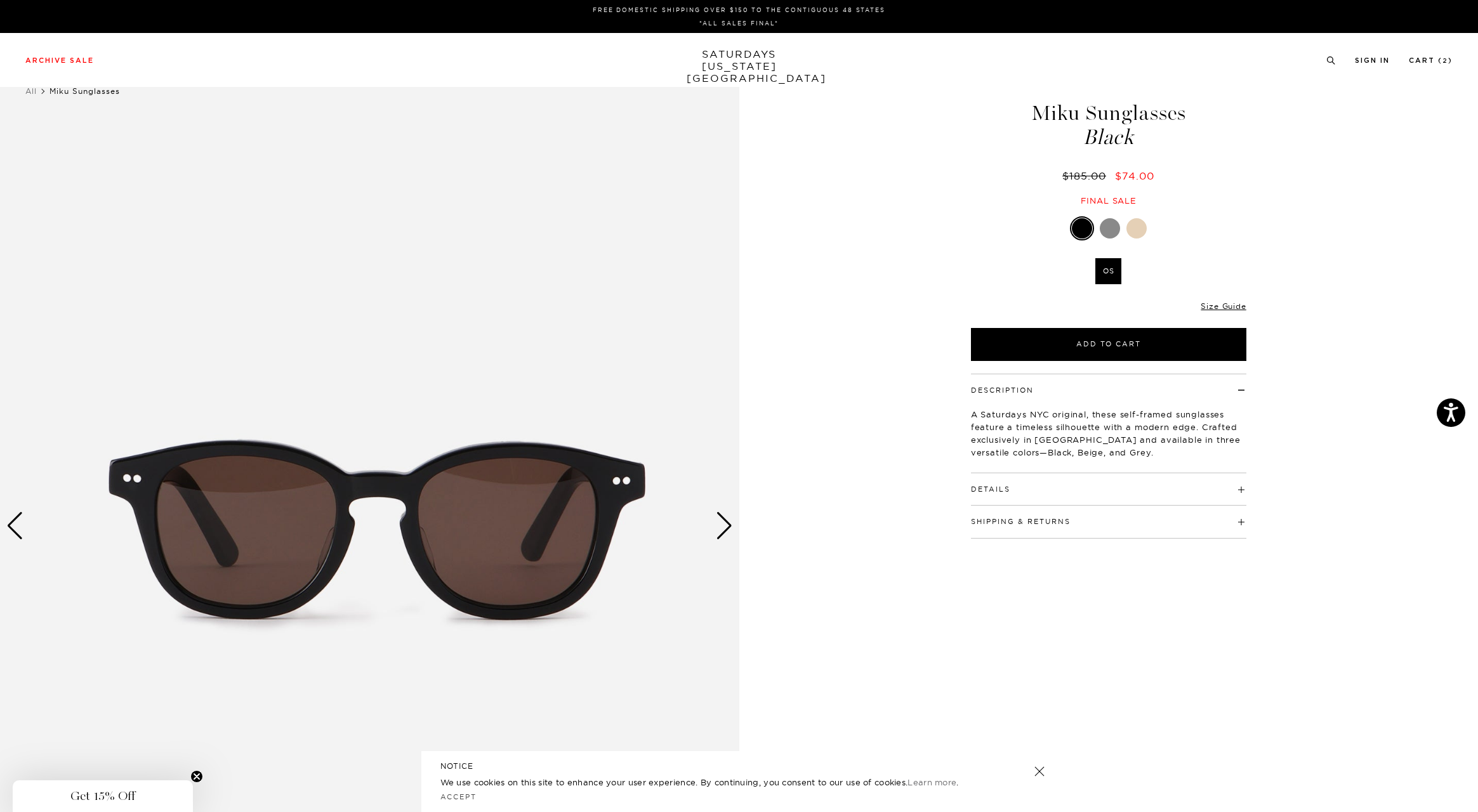
click at [1084, 228] on div at bounding box center [1082, 229] width 20 height 20
click at [716, 522] on div "Next slide" at bounding box center [724, 526] width 17 height 28
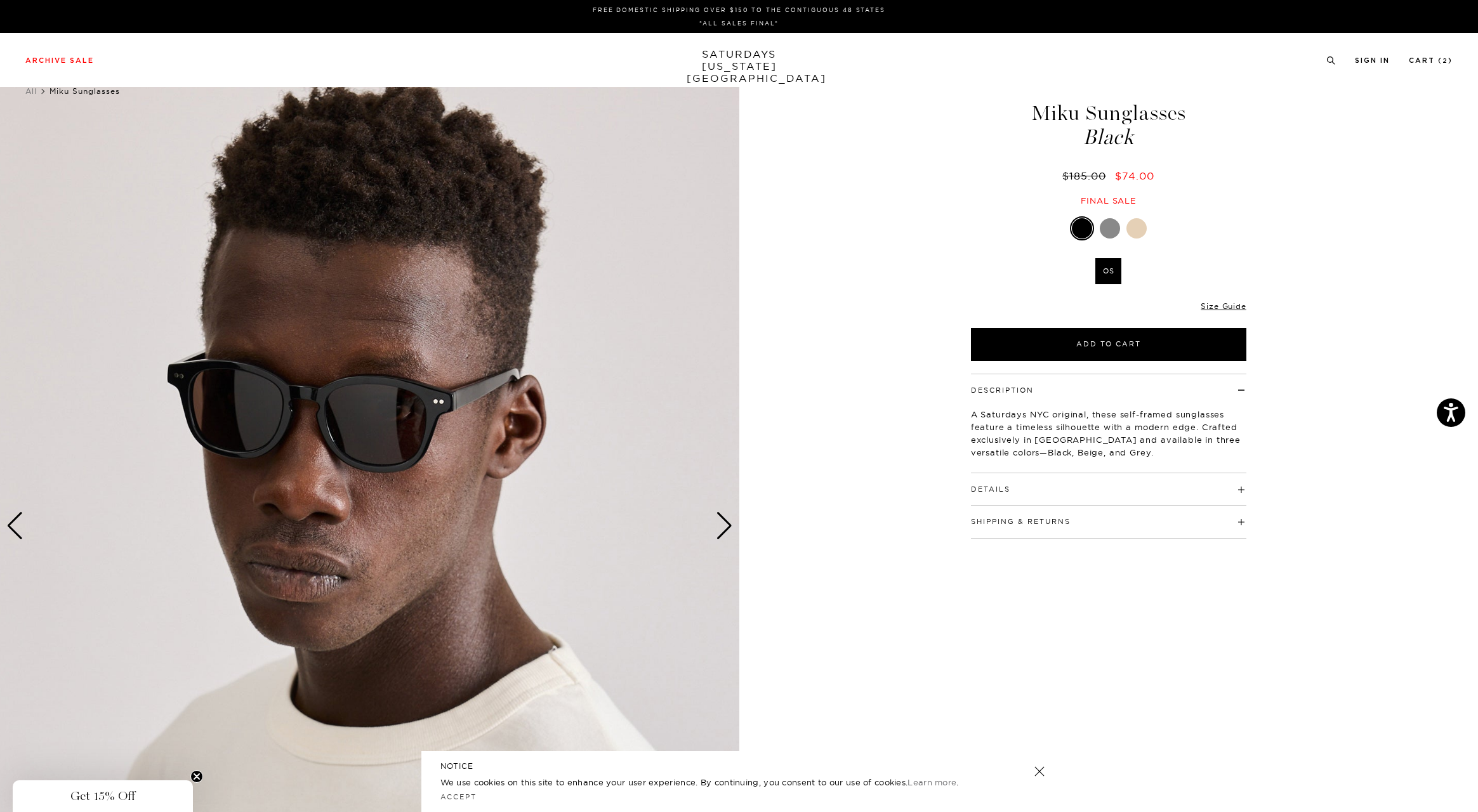
click at [716, 522] on div "Next slide" at bounding box center [724, 526] width 17 height 28
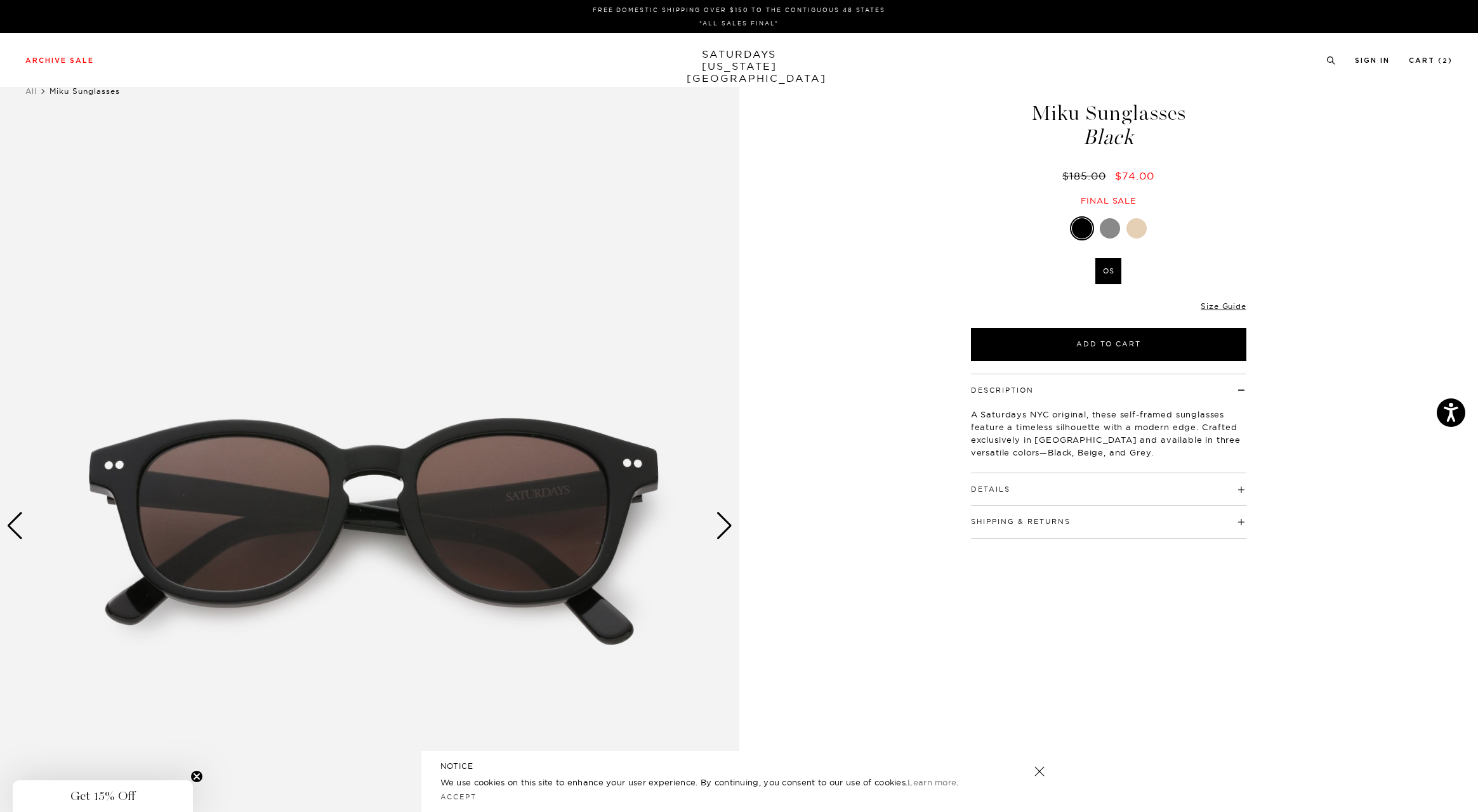
click at [716, 522] on div "Next slide" at bounding box center [724, 526] width 17 height 28
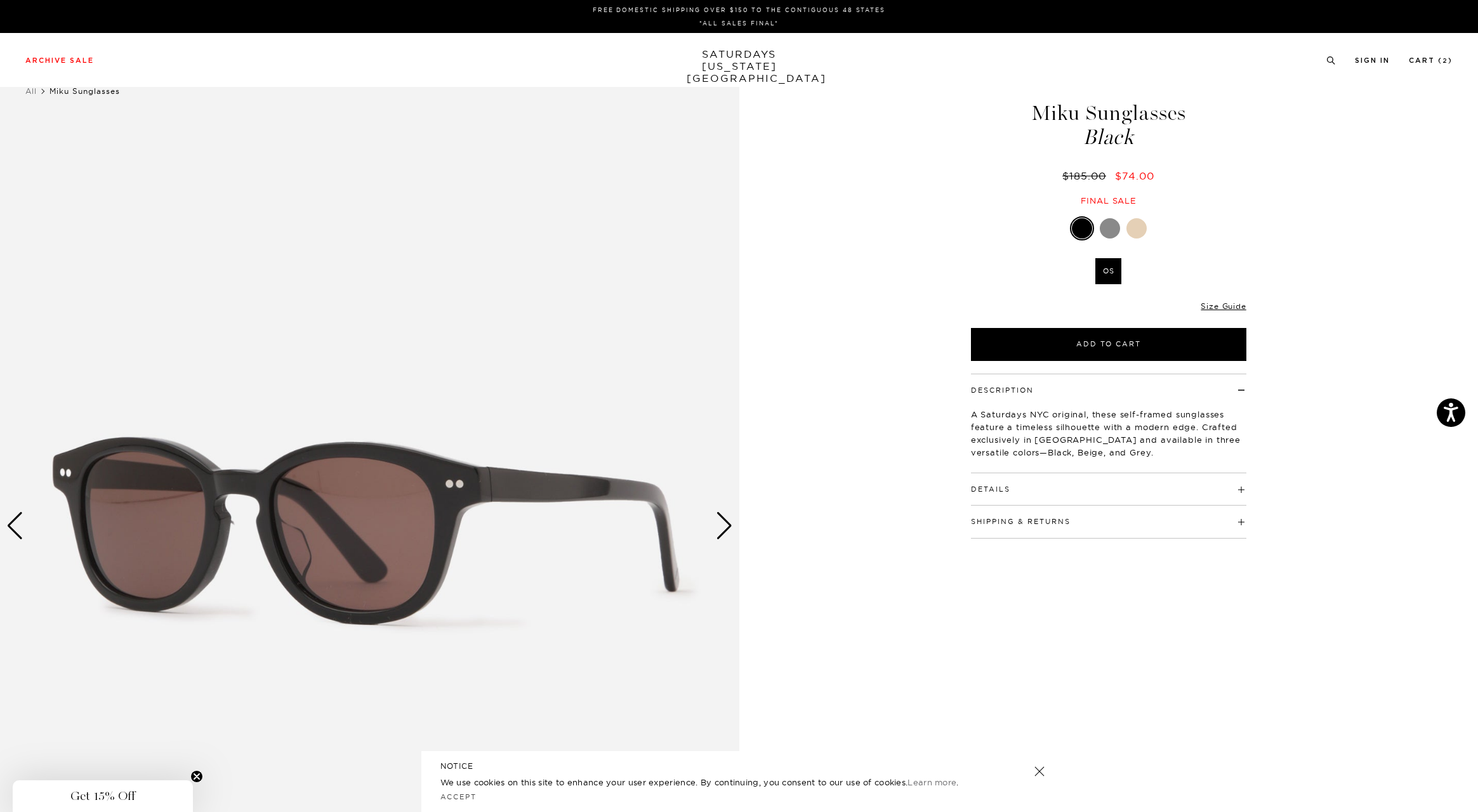
click at [733, 525] on img at bounding box center [369, 526] width 739 height 924
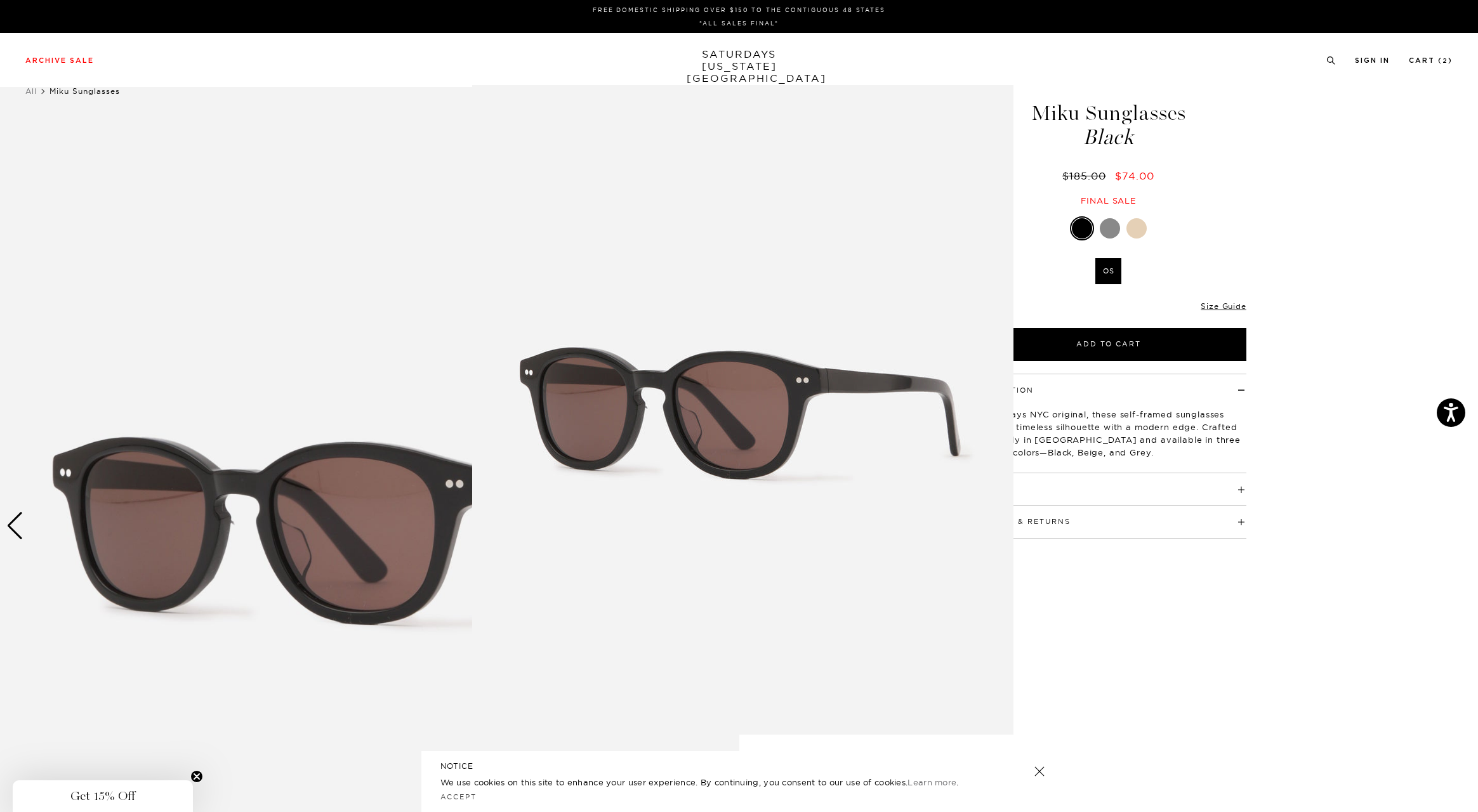
click at [1112, 226] on figure at bounding box center [739, 406] width 1478 height 812
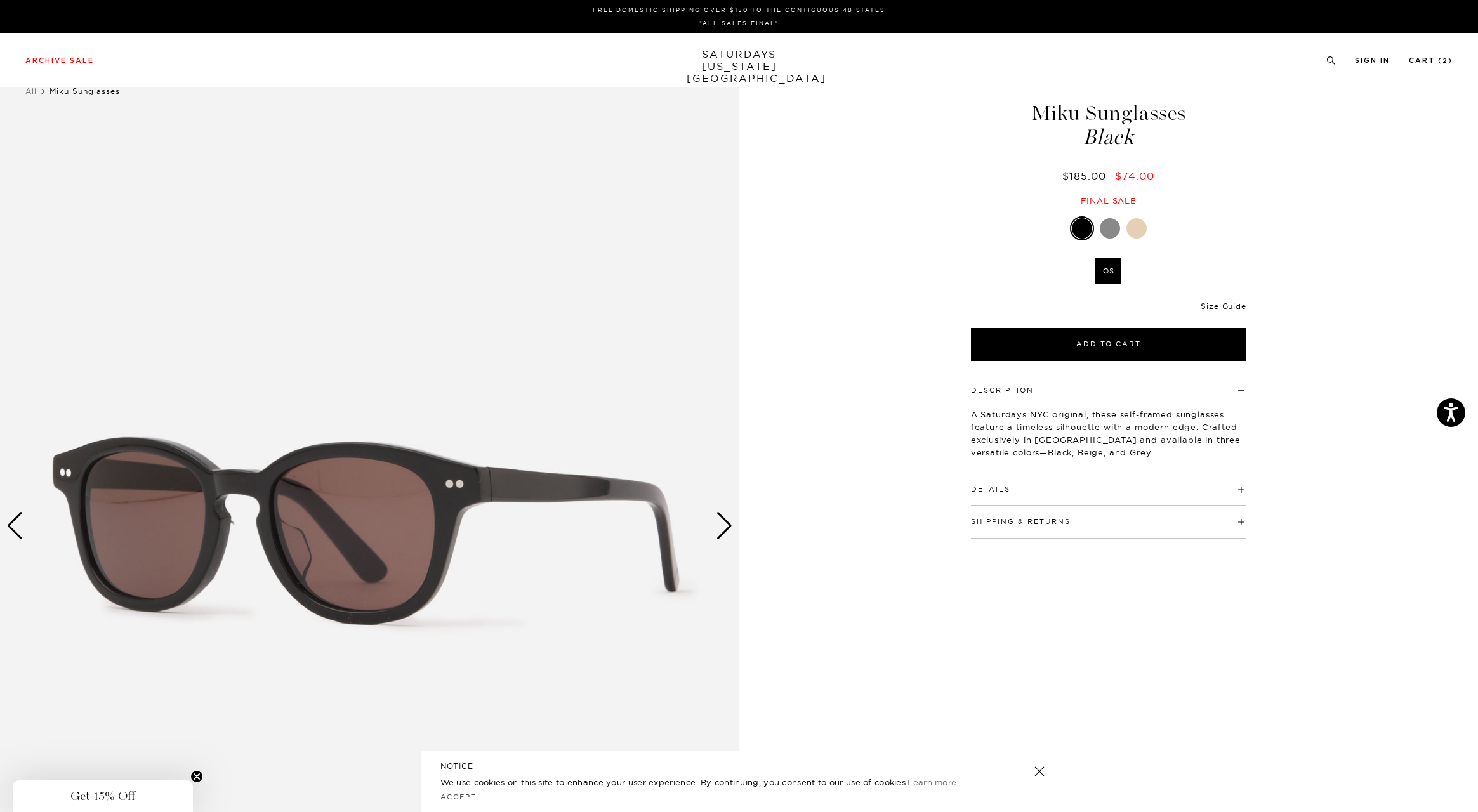
click at [1076, 230] on div at bounding box center [1082, 229] width 20 height 20
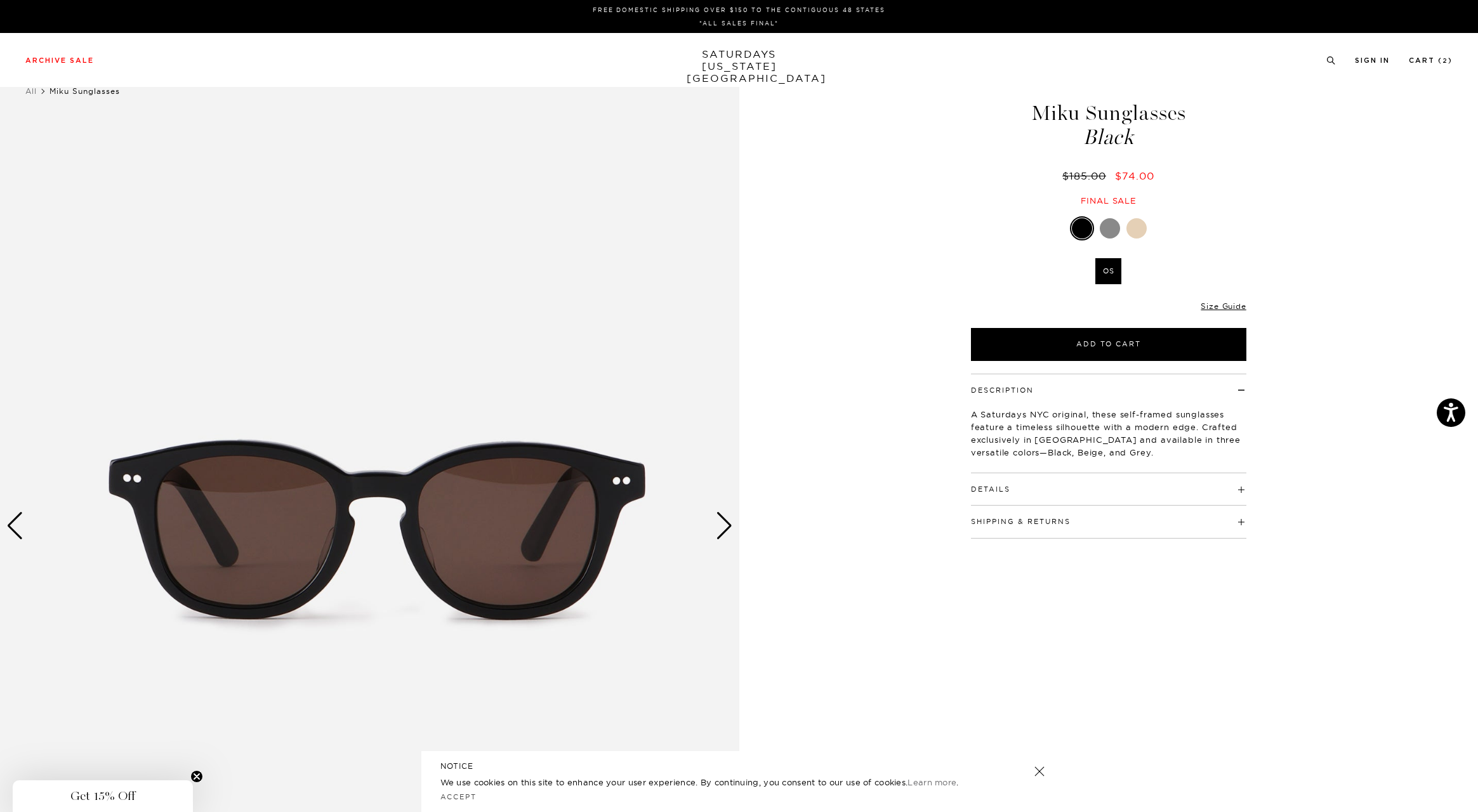
click at [725, 532] on div "Next slide" at bounding box center [724, 526] width 17 height 28
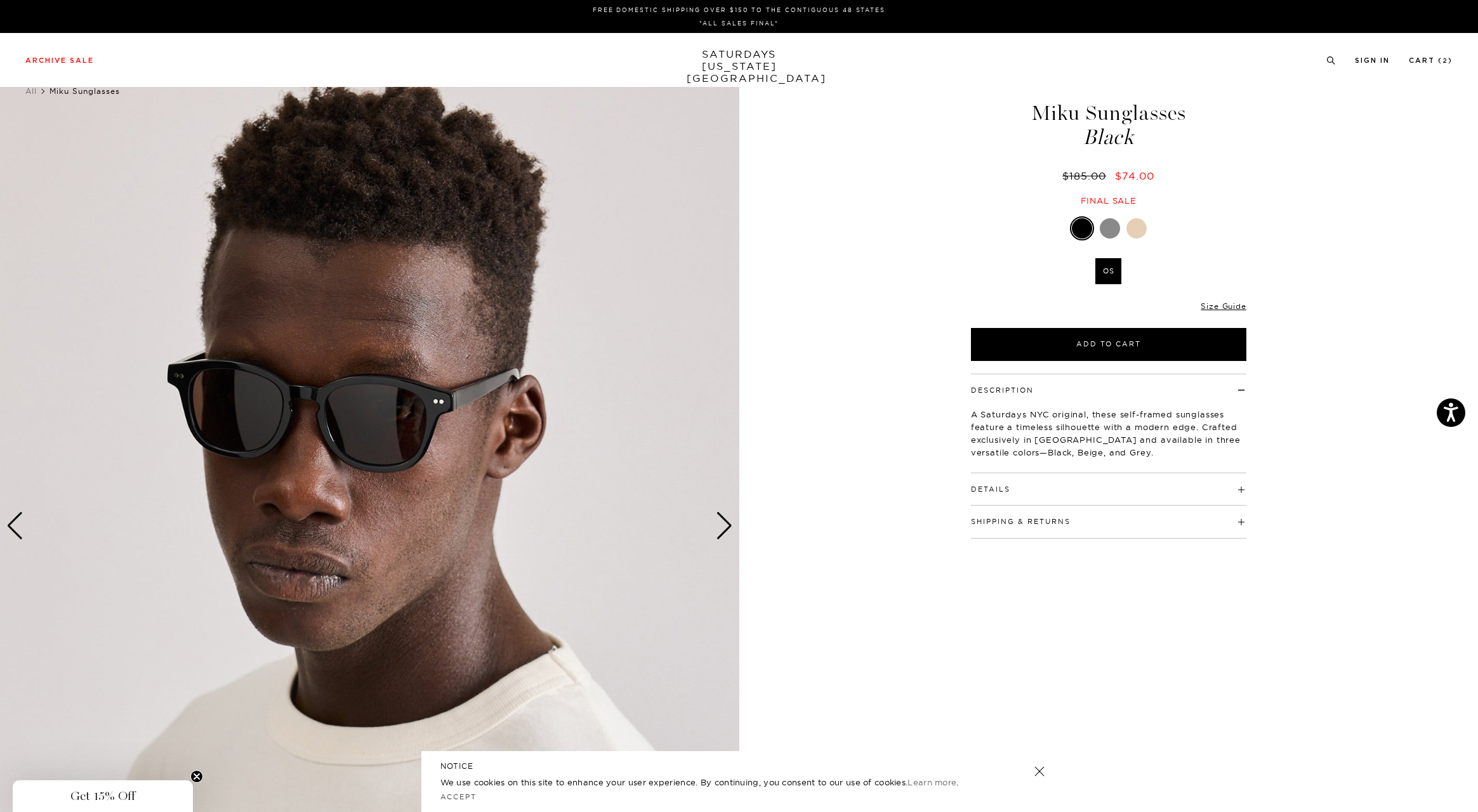
click at [725, 532] on div "Next slide" at bounding box center [724, 526] width 17 height 28
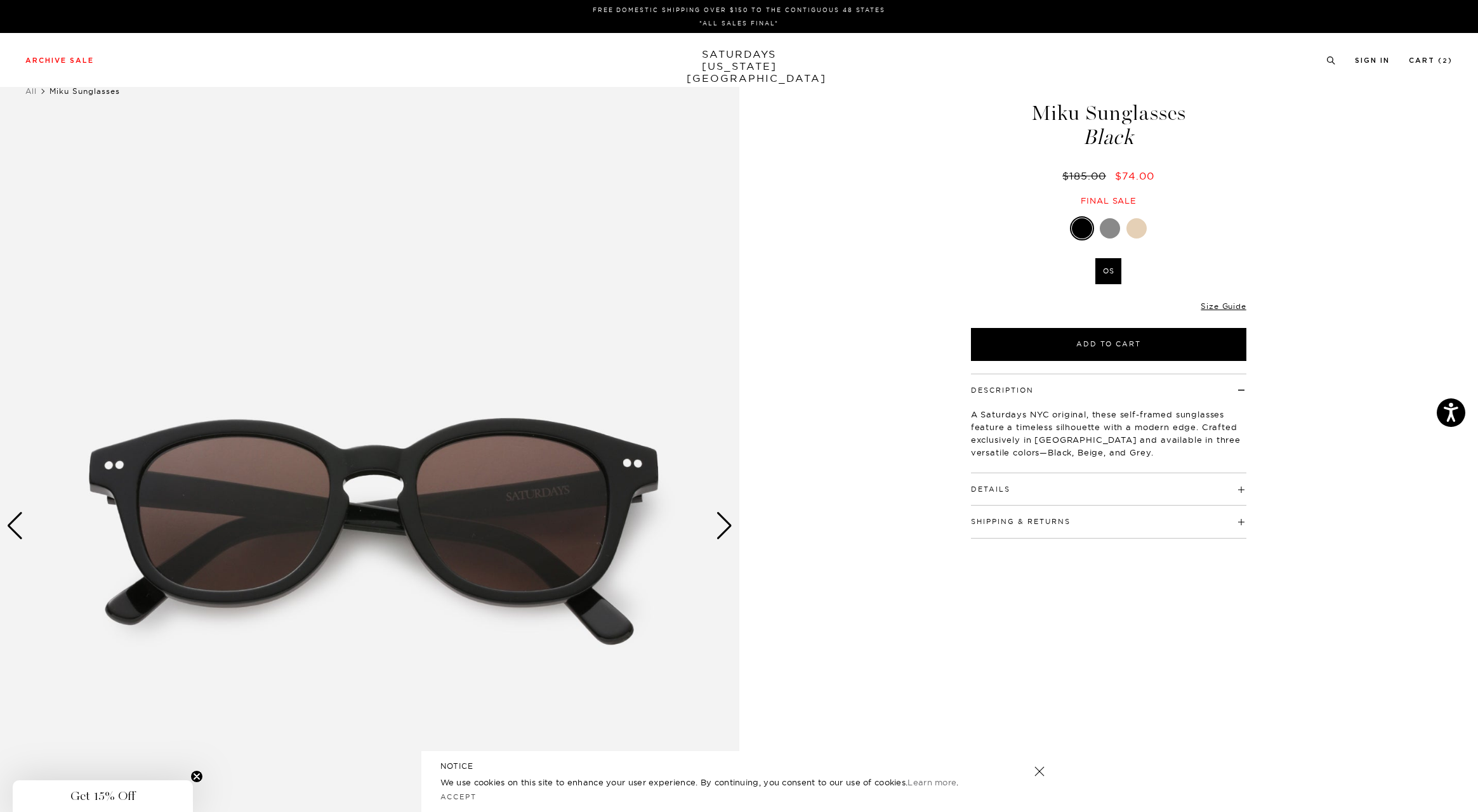
click at [24, 521] on img at bounding box center [369, 526] width 739 height 924
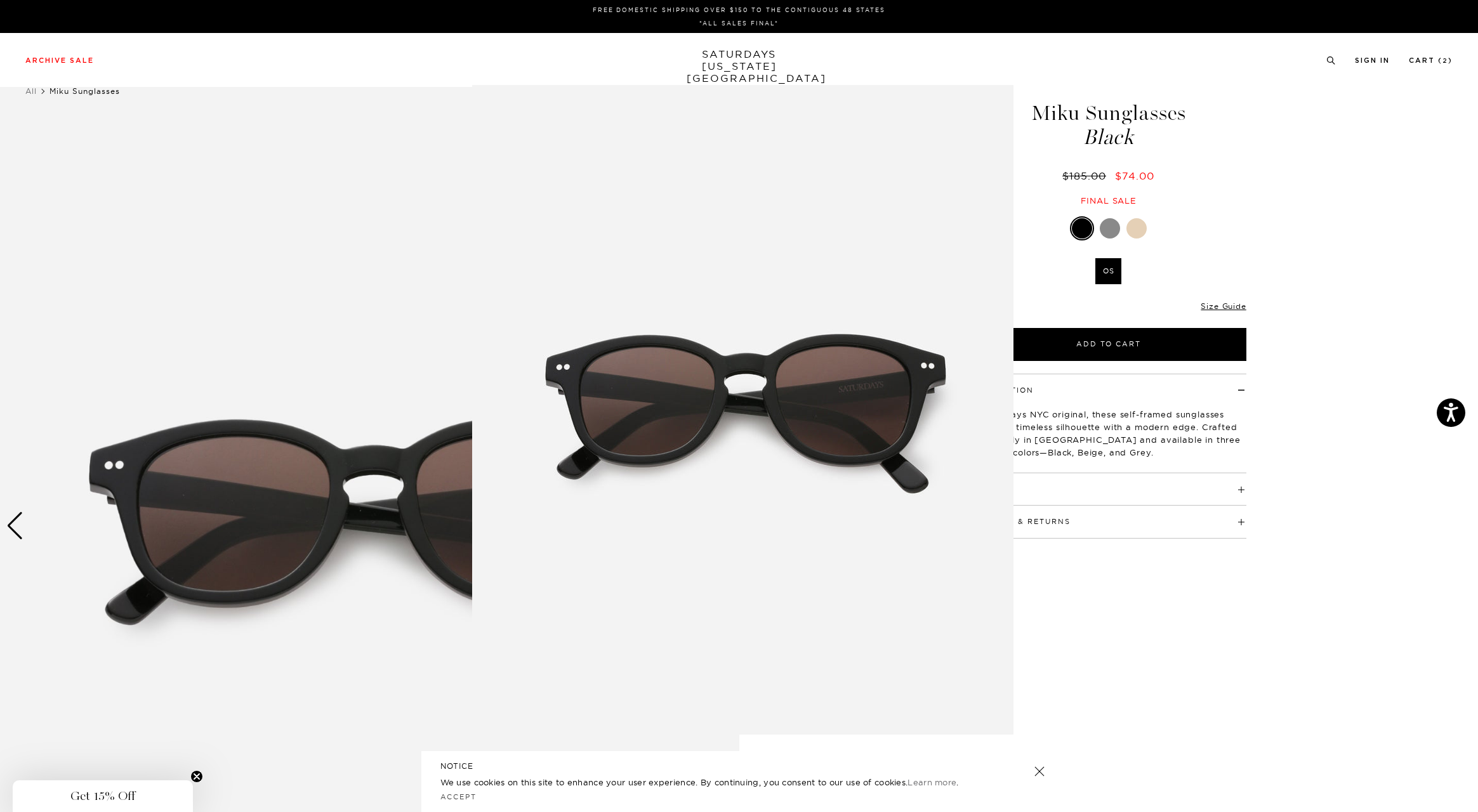
drag, startPoint x: 1335, startPoint y: 185, endPoint x: 1210, endPoint y: 217, distance: 129.0
click at [1335, 185] on figure at bounding box center [739, 406] width 1478 height 812
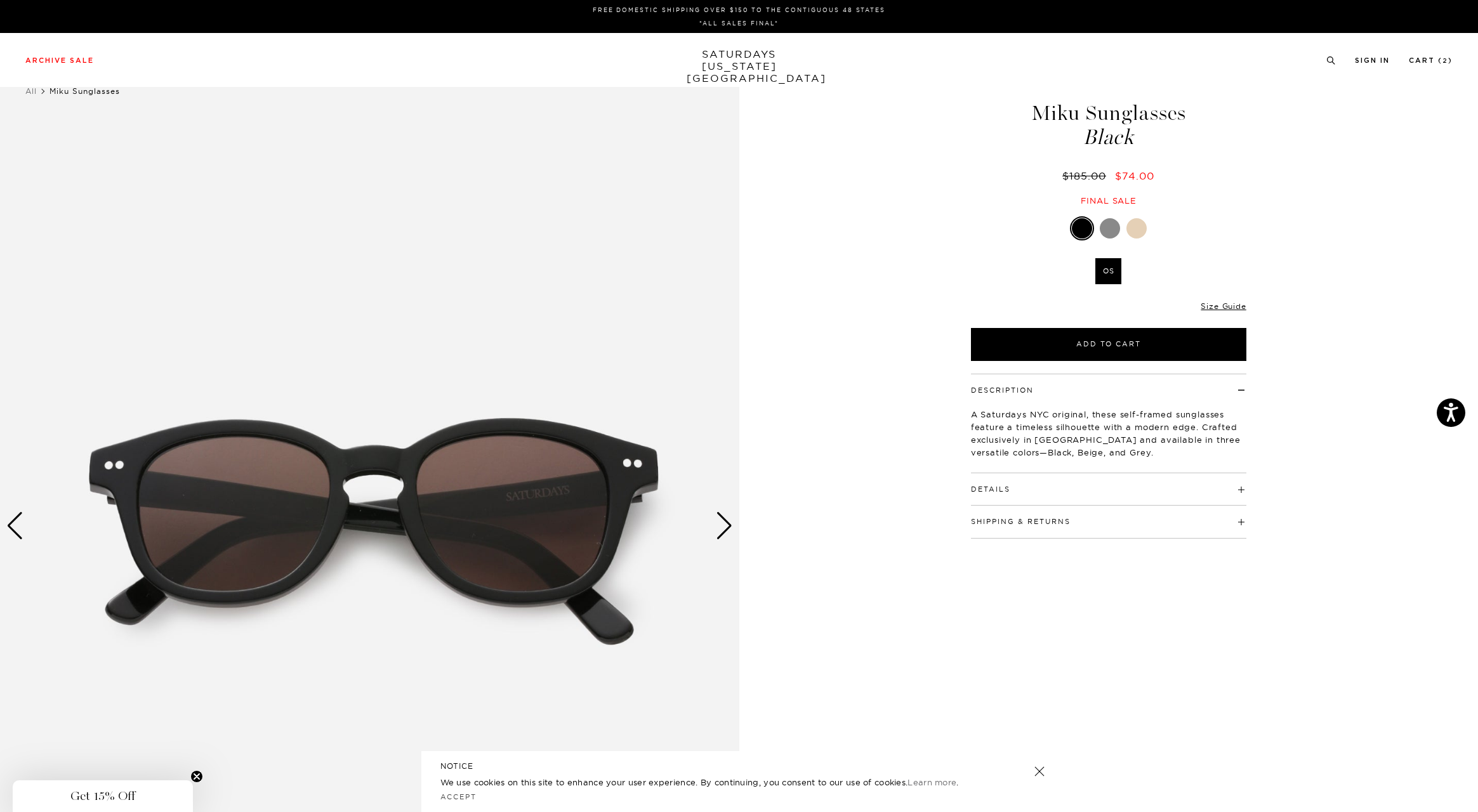
click at [1109, 229] on div at bounding box center [1109, 229] width 20 height 20
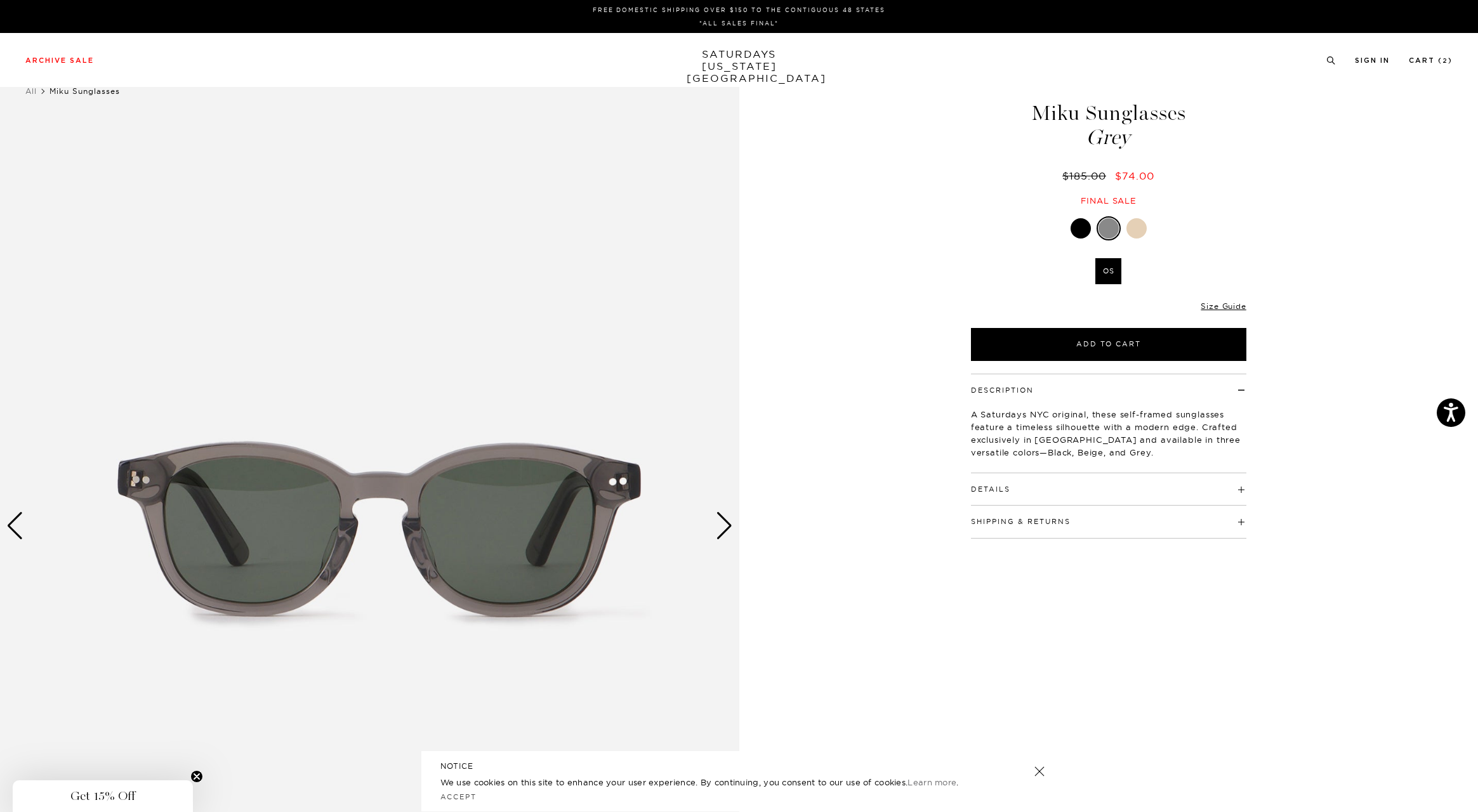
click at [727, 526] on div "Next slide" at bounding box center [724, 526] width 17 height 28
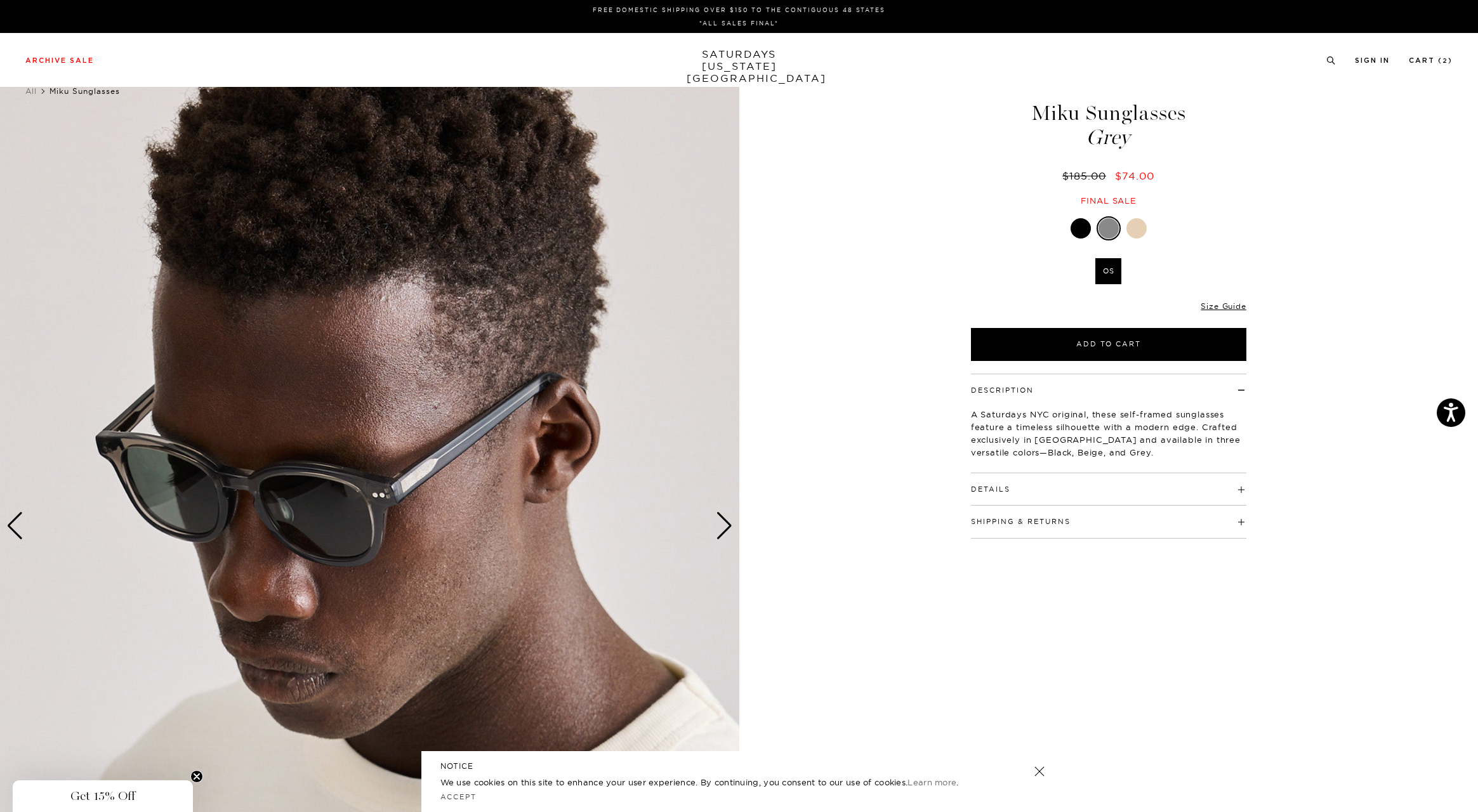
click at [31, 536] on img at bounding box center [369, 526] width 739 height 924
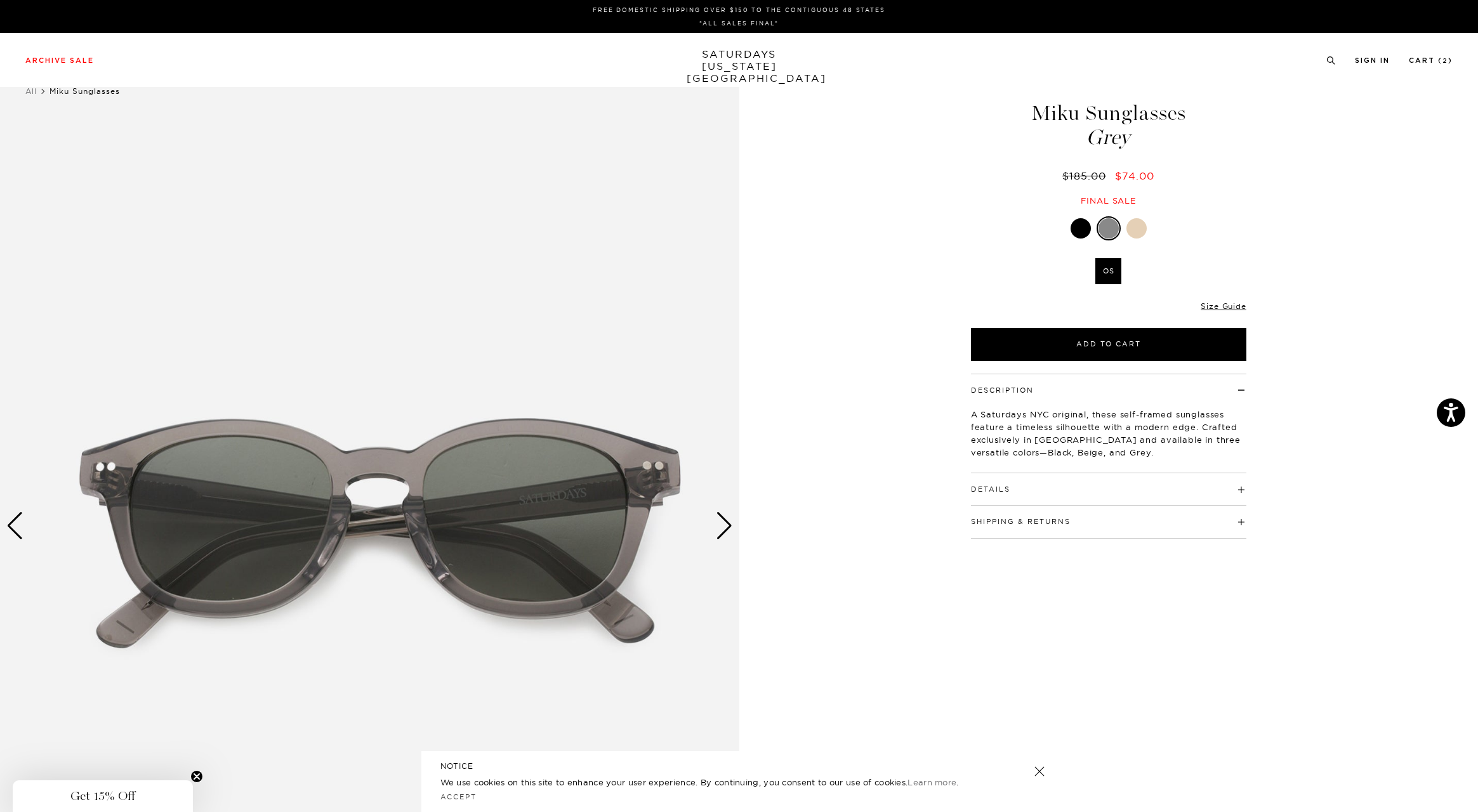
click at [723, 529] on div "Next slide" at bounding box center [724, 526] width 17 height 28
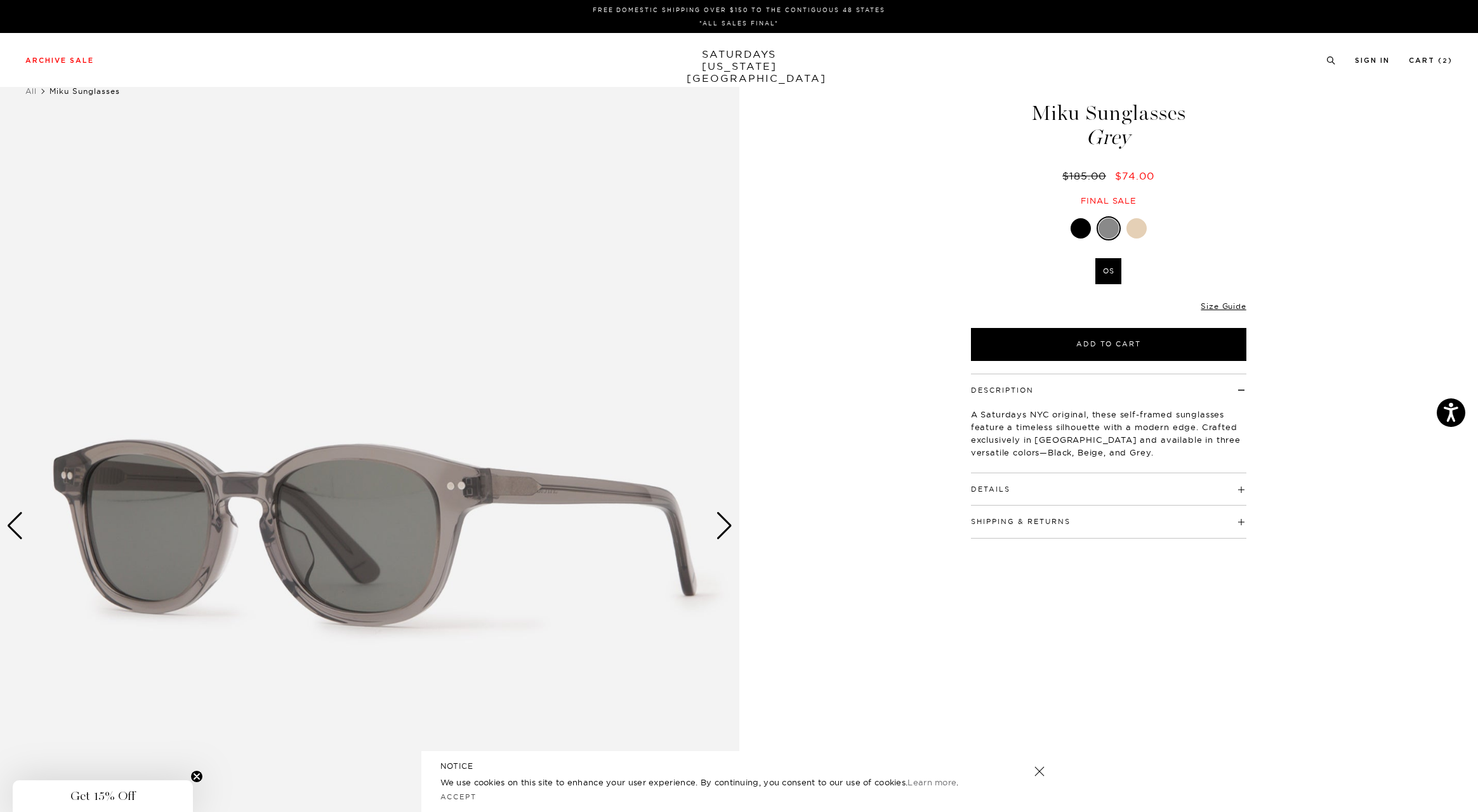
click at [723, 529] on div "Next slide" at bounding box center [724, 526] width 17 height 28
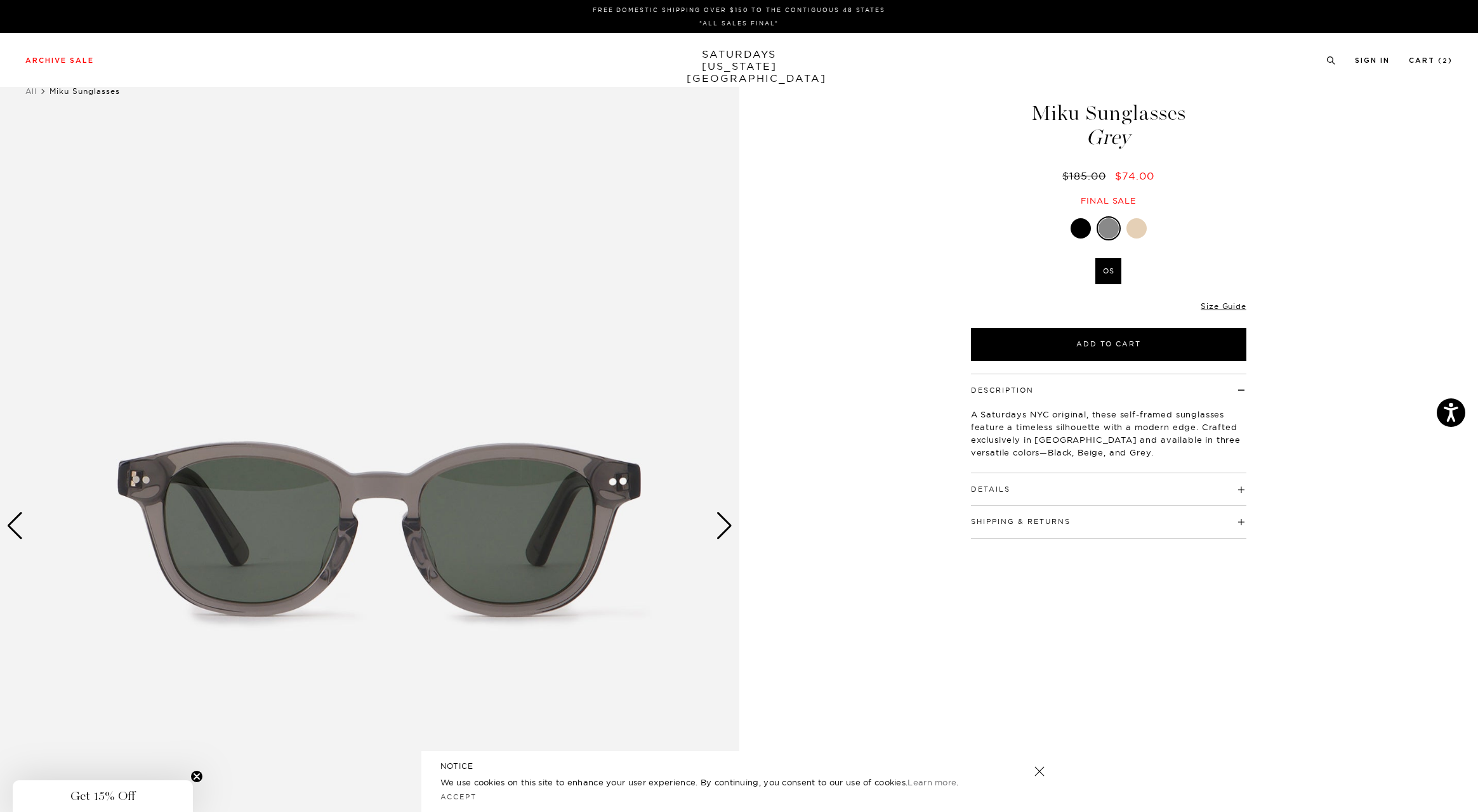
click at [723, 529] on div "Next slide" at bounding box center [724, 526] width 17 height 28
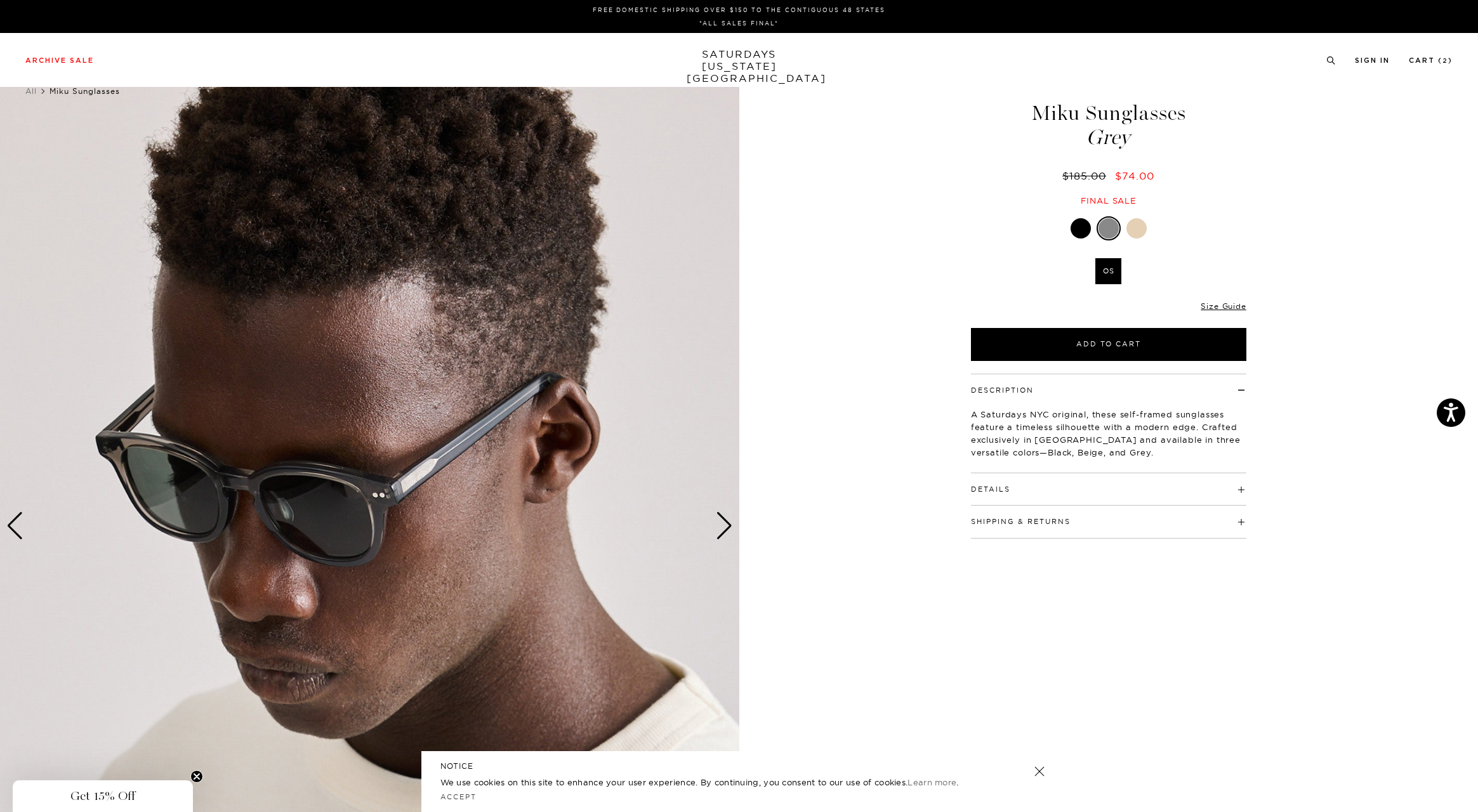
click at [1076, 225] on div at bounding box center [1080, 229] width 20 height 20
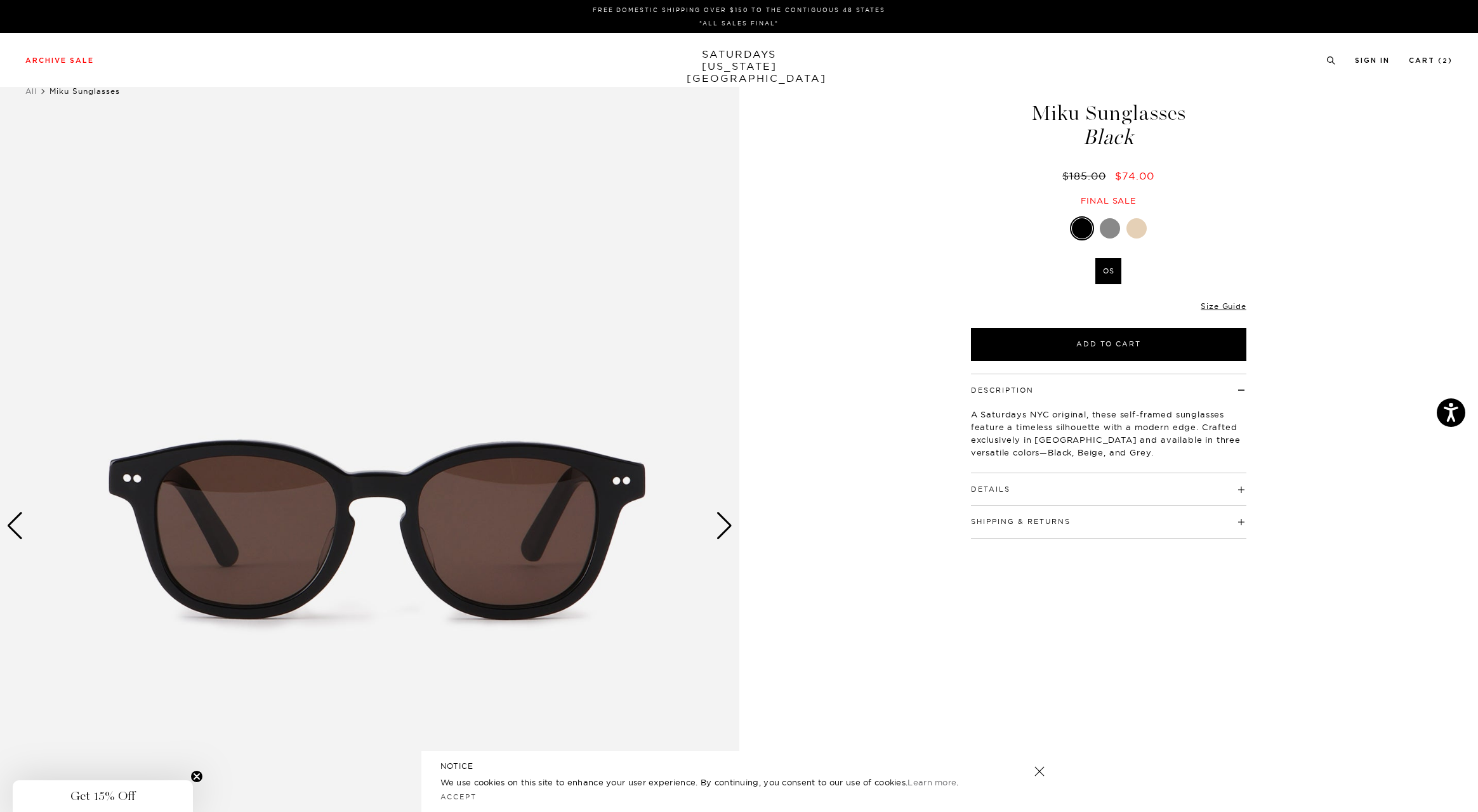
click at [721, 521] on div "Next slide" at bounding box center [724, 526] width 17 height 28
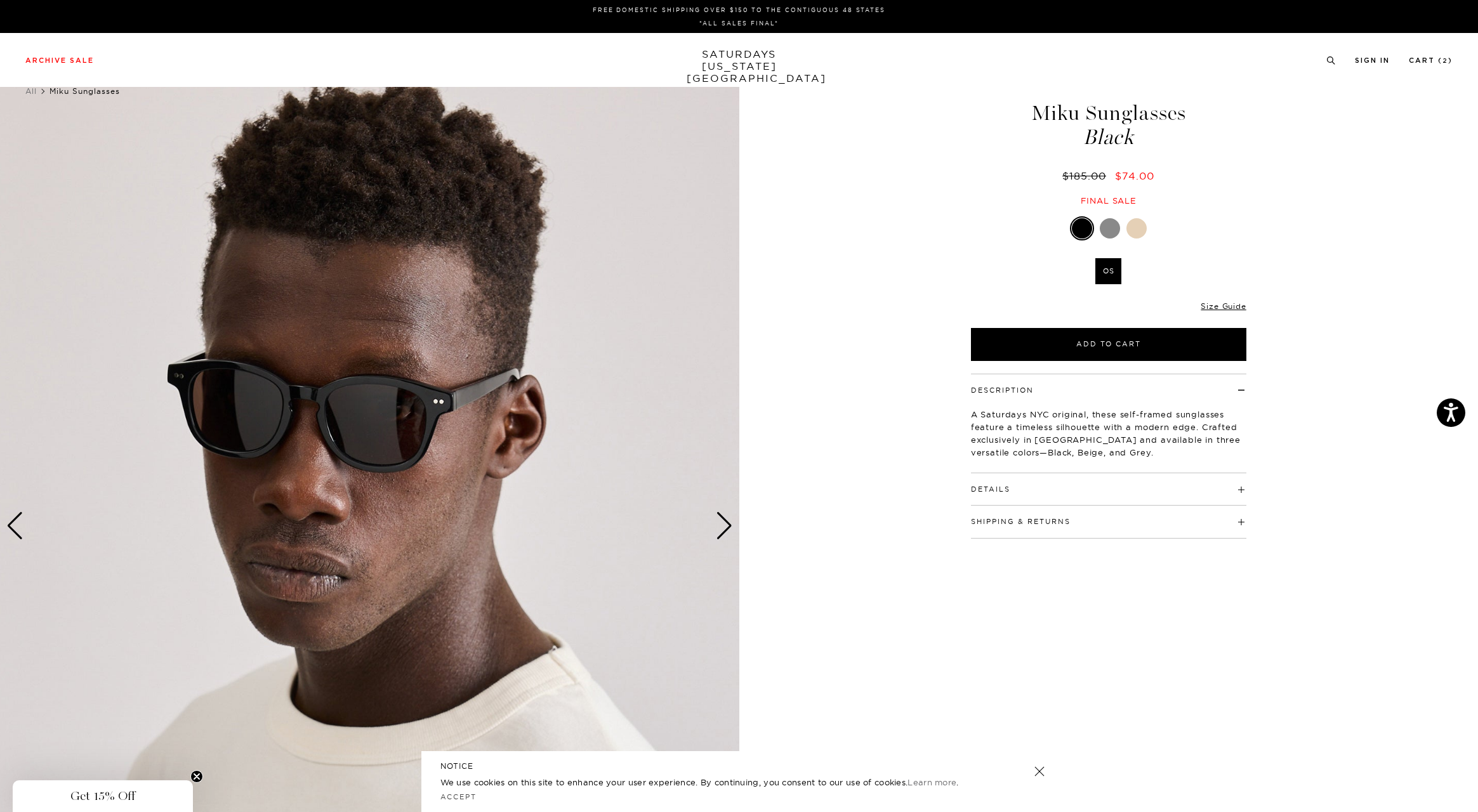
click at [1141, 225] on div at bounding box center [1136, 229] width 20 height 20
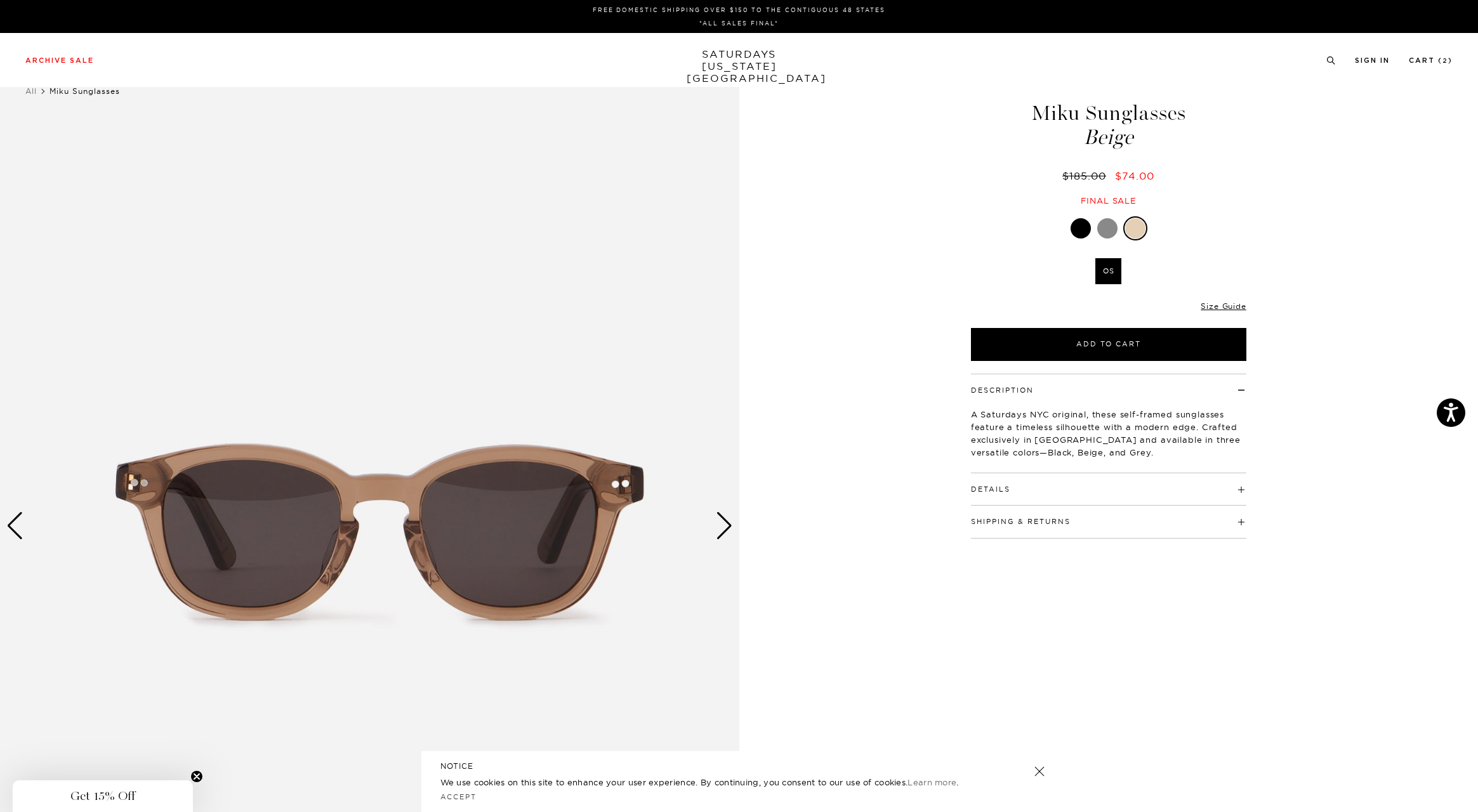
click at [725, 529] on div "Next slide" at bounding box center [724, 526] width 17 height 28
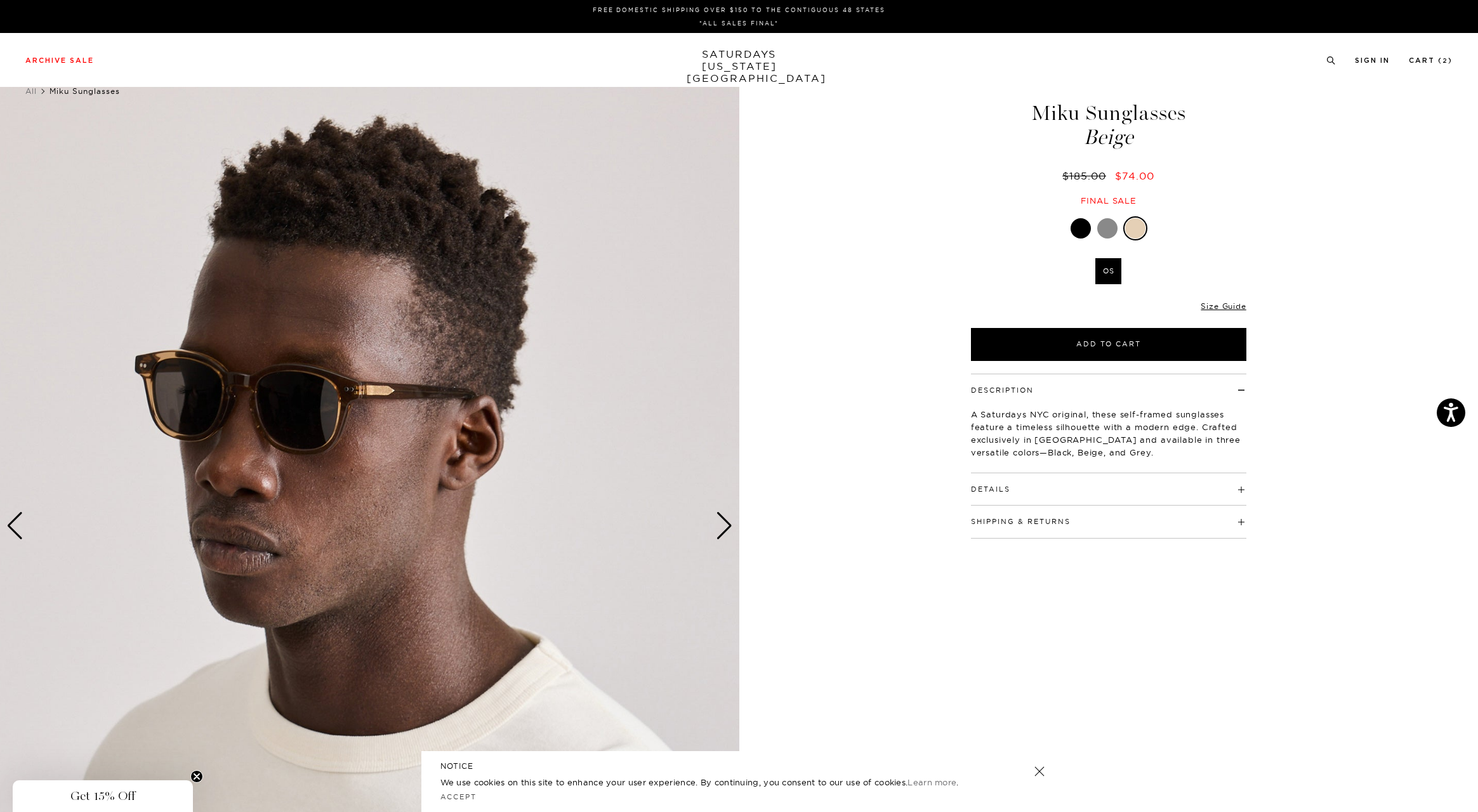
click at [725, 529] on div "Next slide" at bounding box center [724, 526] width 17 height 28
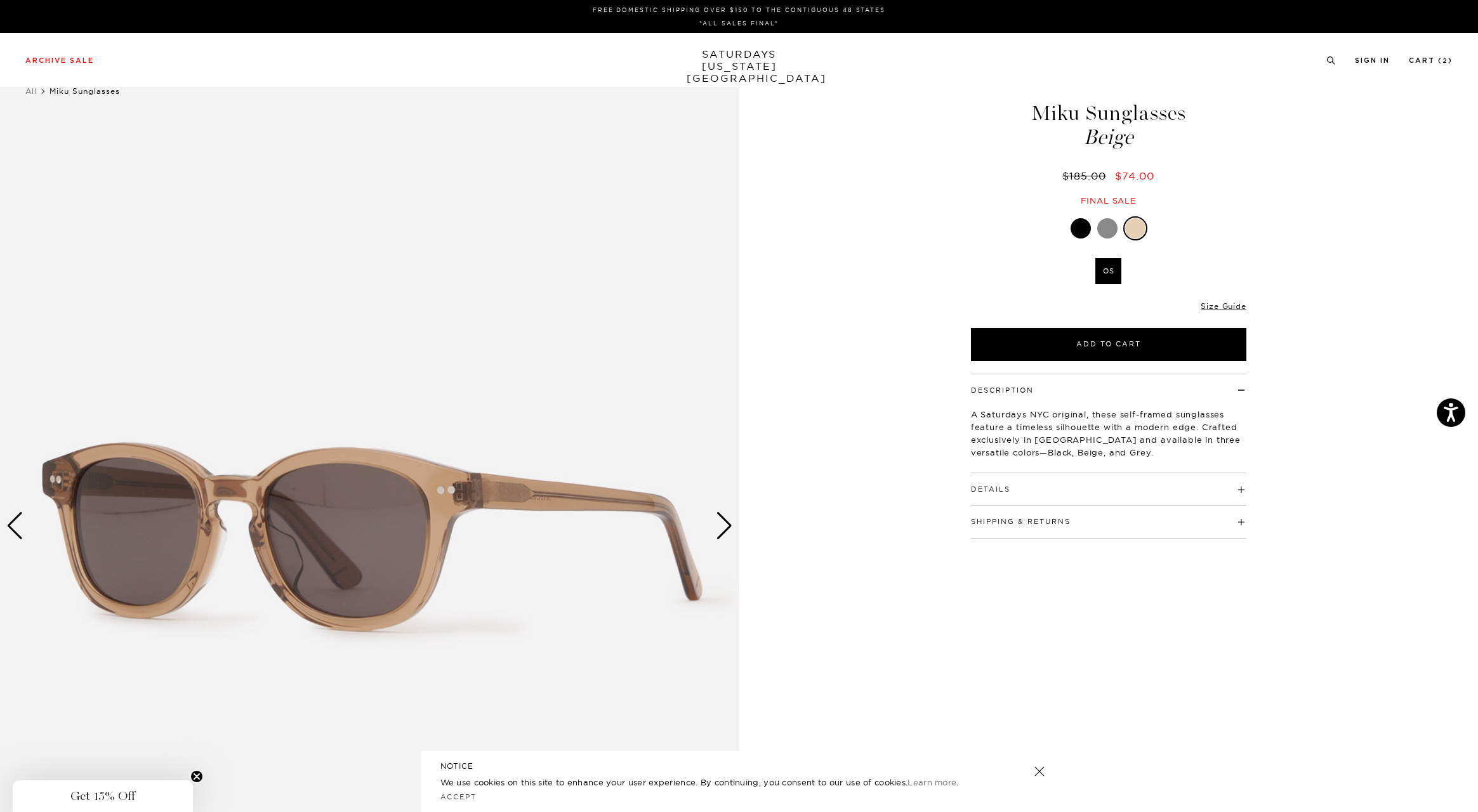
click at [725, 529] on div "Next slide" at bounding box center [724, 526] width 17 height 28
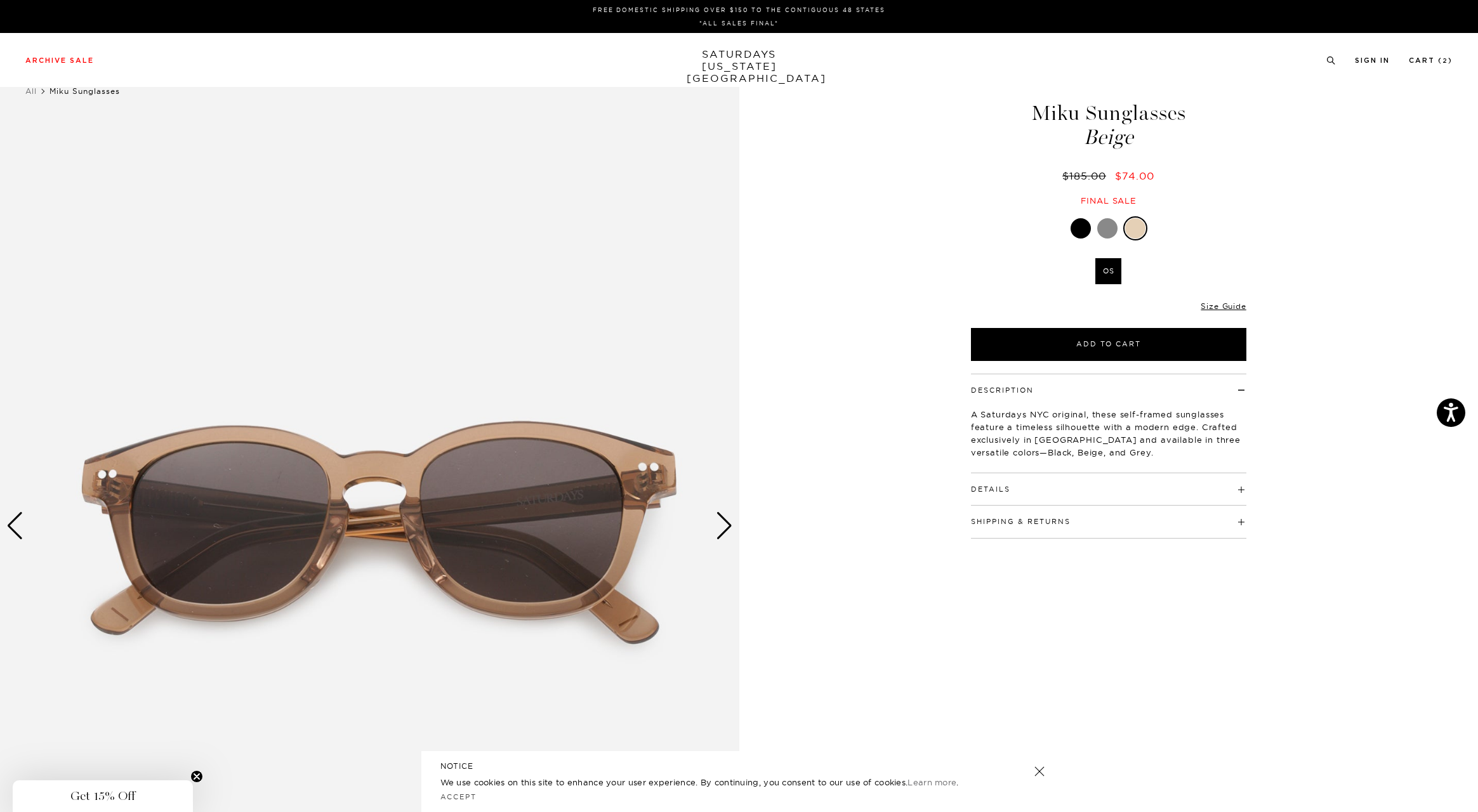
click at [1073, 228] on div at bounding box center [1080, 229] width 20 height 20
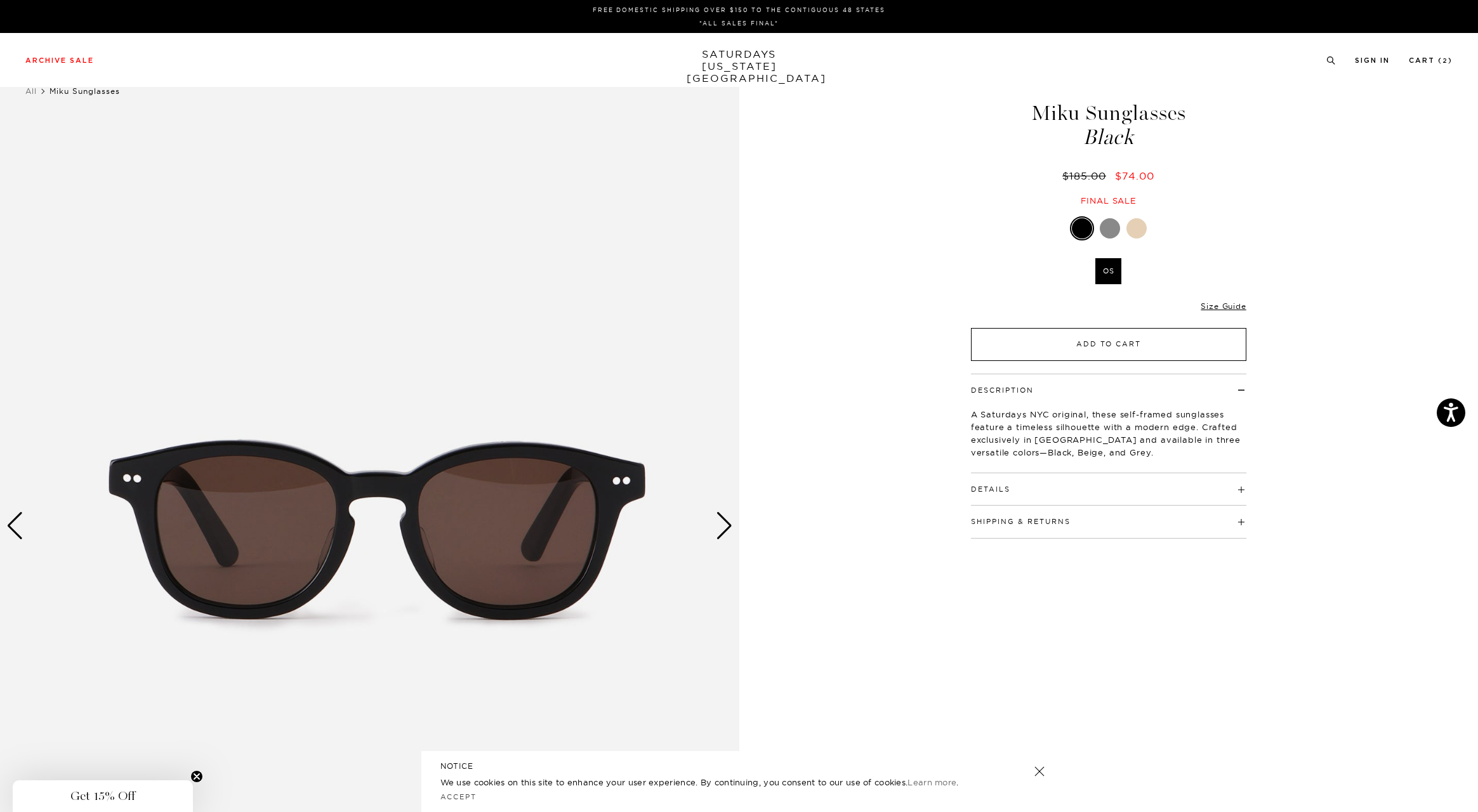
click at [1099, 349] on button "Add to Cart" at bounding box center [1109, 345] width 275 height 33
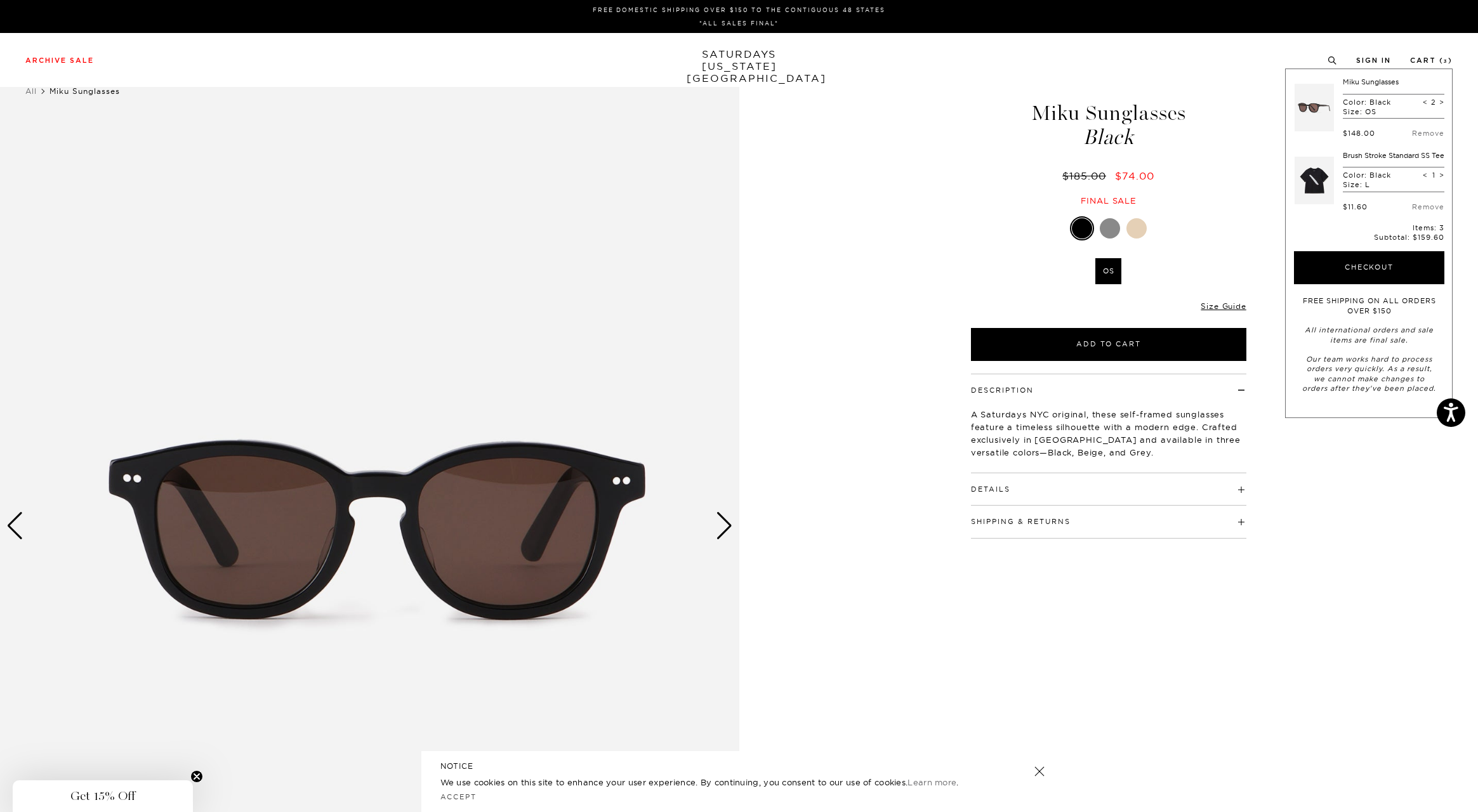
click at [719, 526] on div "Next slide" at bounding box center [724, 526] width 17 height 28
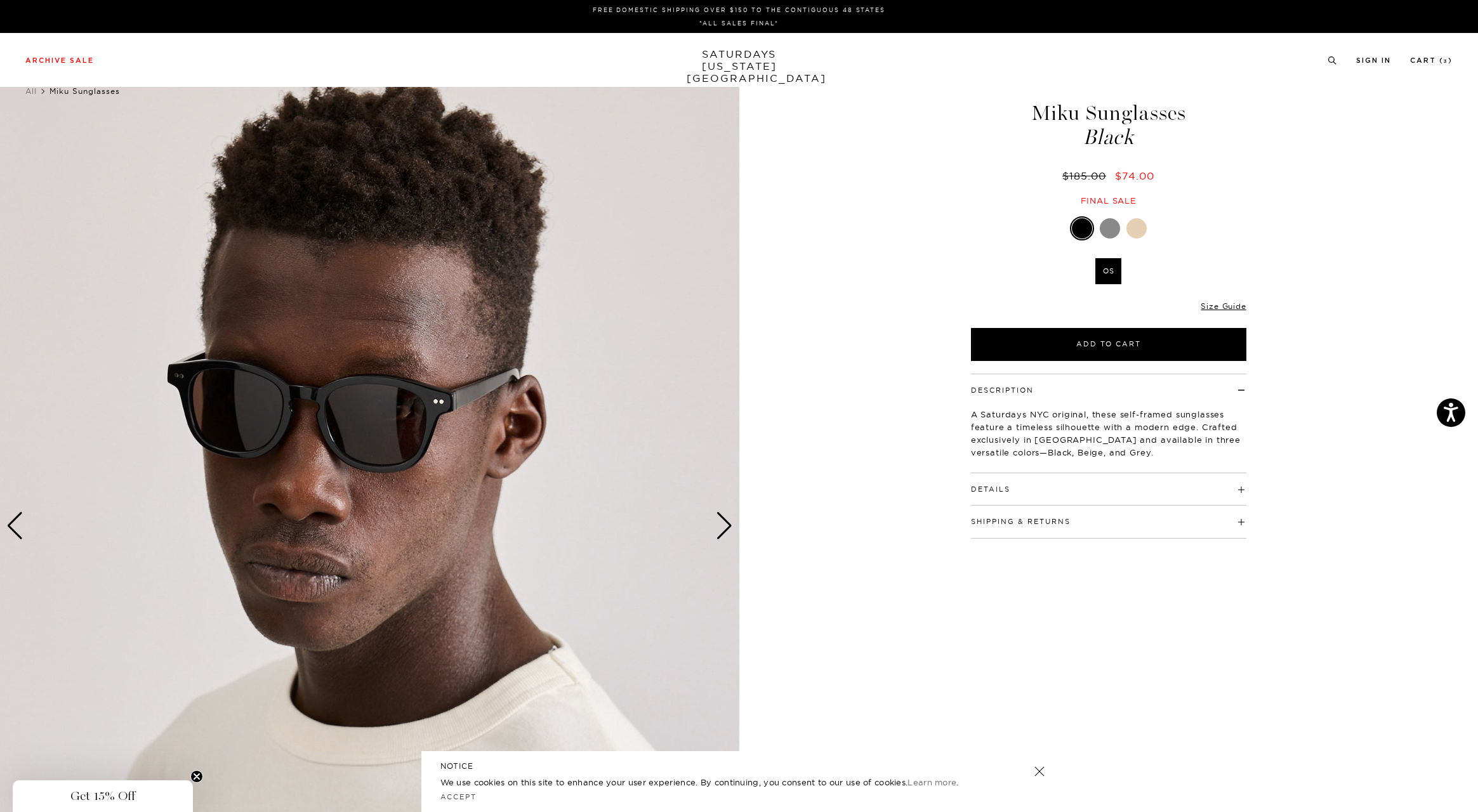
click at [1351, 166] on div "2 / 4 5 / -2" at bounding box center [739, 526] width 1478 height 924
click at [1417, 61] on link "Cart ( 3 )" at bounding box center [1431, 60] width 42 height 7
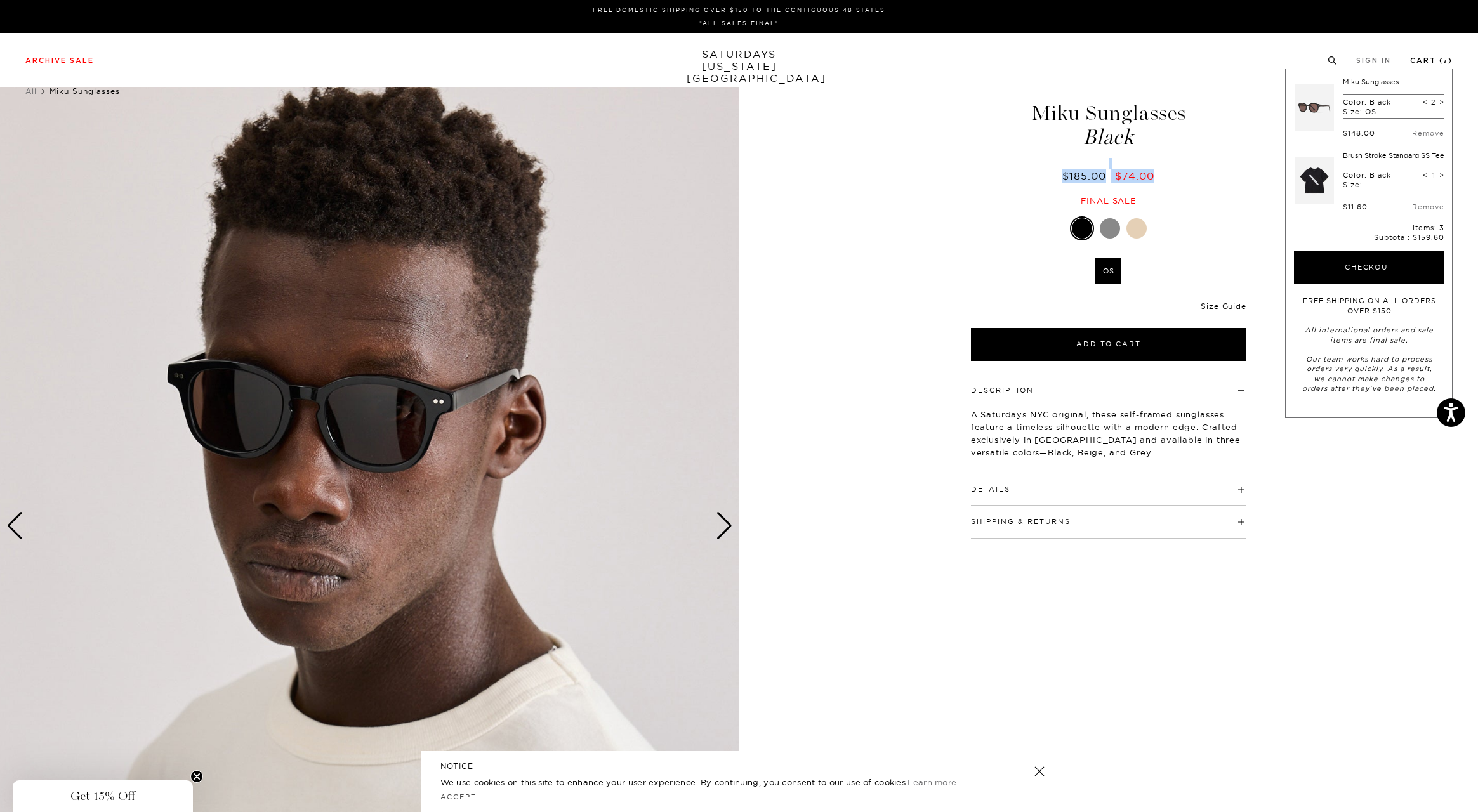
click at [1417, 58] on link "Cart ( 3 )" at bounding box center [1431, 60] width 42 height 7
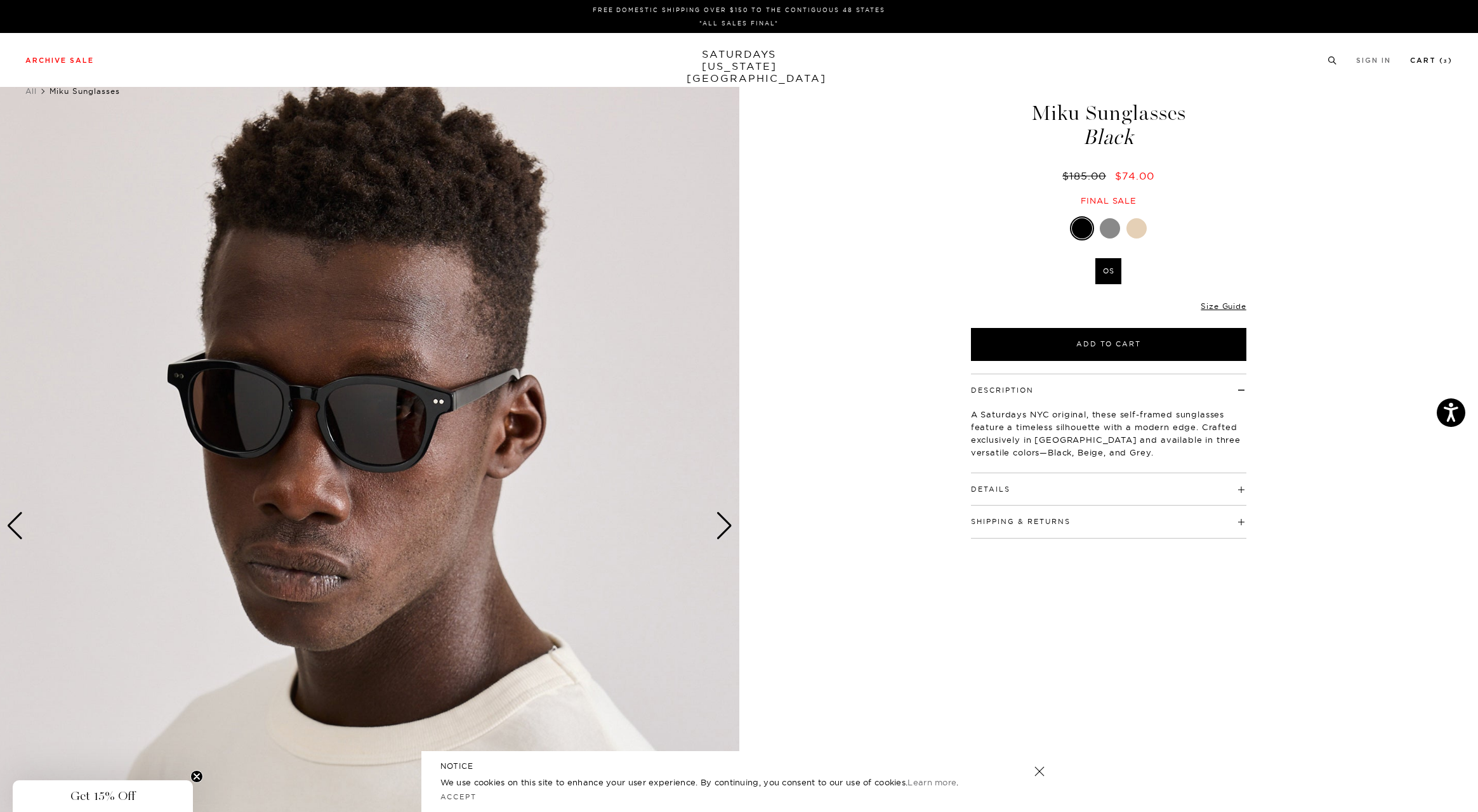
click at [1417, 56] on li "Cart ( 3 )" at bounding box center [1431, 60] width 42 height 12
click at [1418, 61] on link "Cart ( 3 )" at bounding box center [1431, 60] width 42 height 7
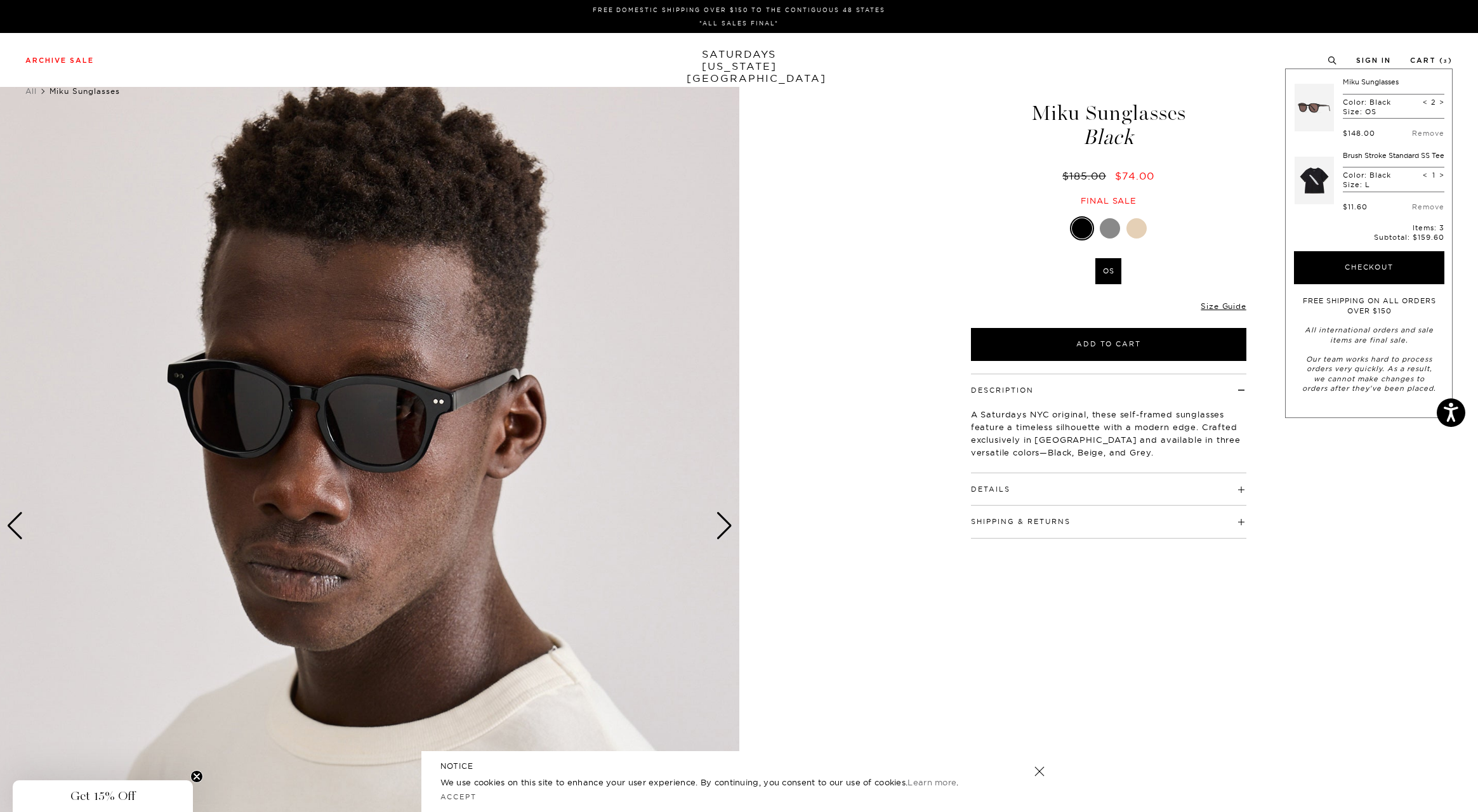
click at [1311, 183] on link at bounding box center [1314, 181] width 39 height 60
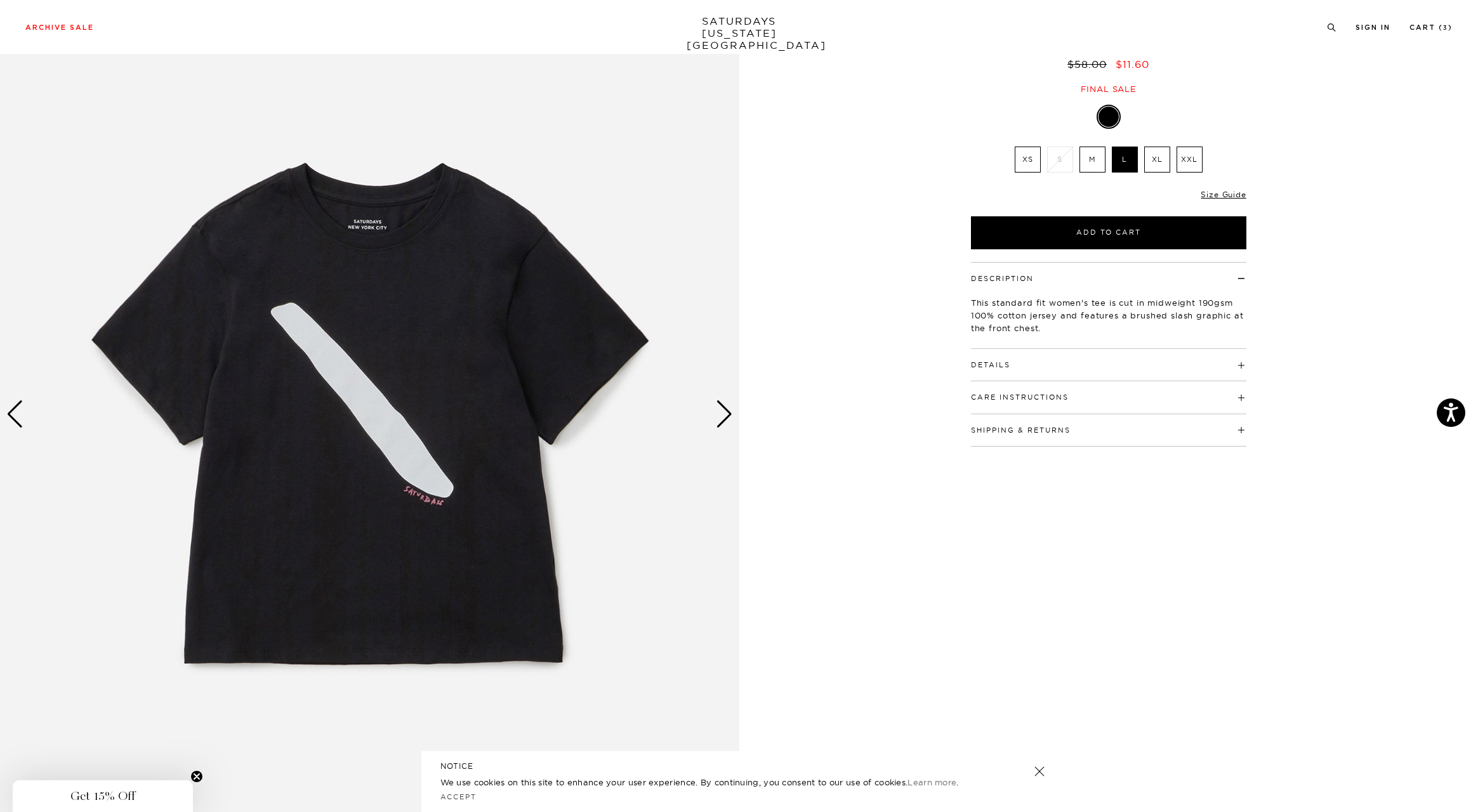
scroll to position [141, 0]
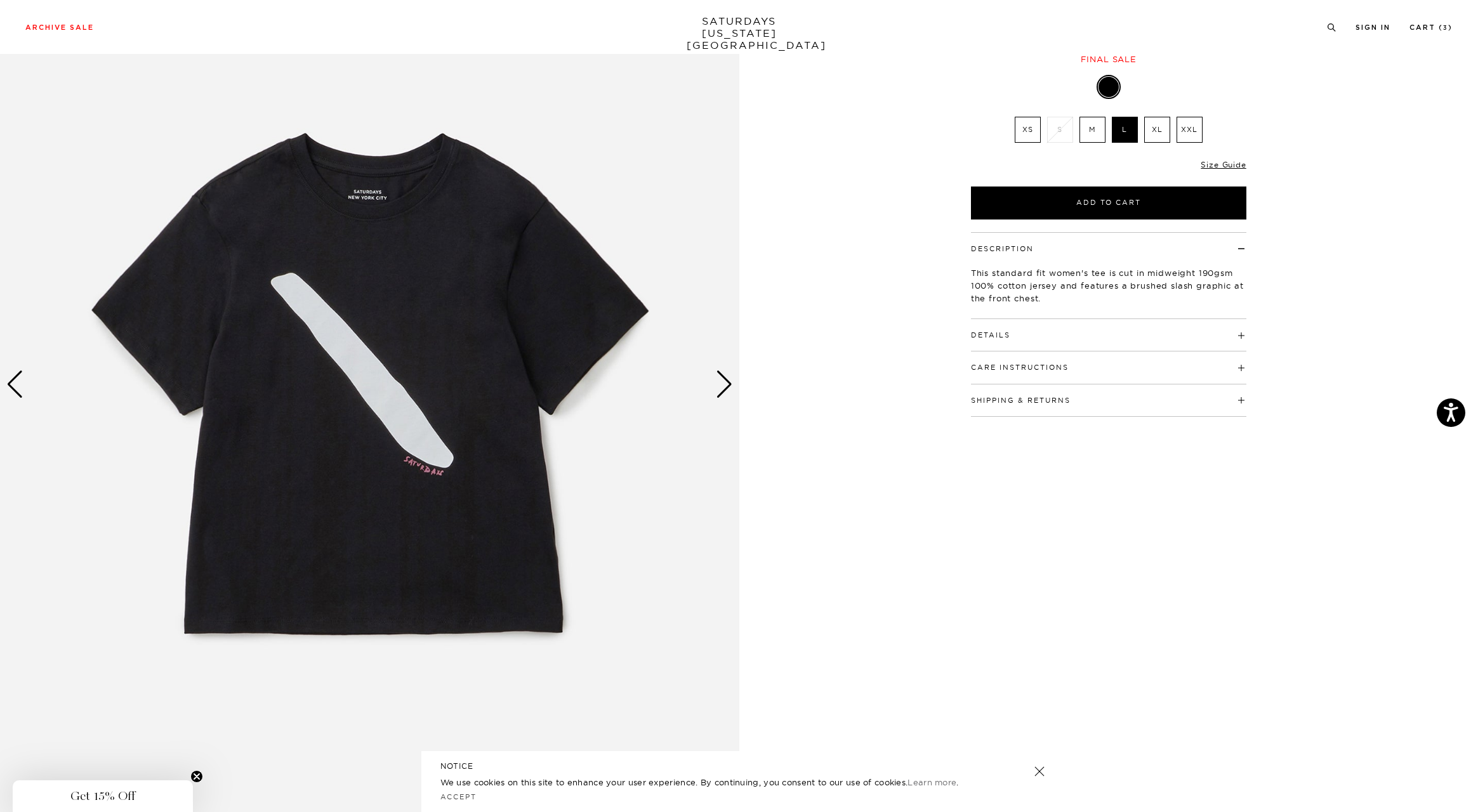
click at [724, 392] on div "Next slide" at bounding box center [724, 385] width 17 height 28
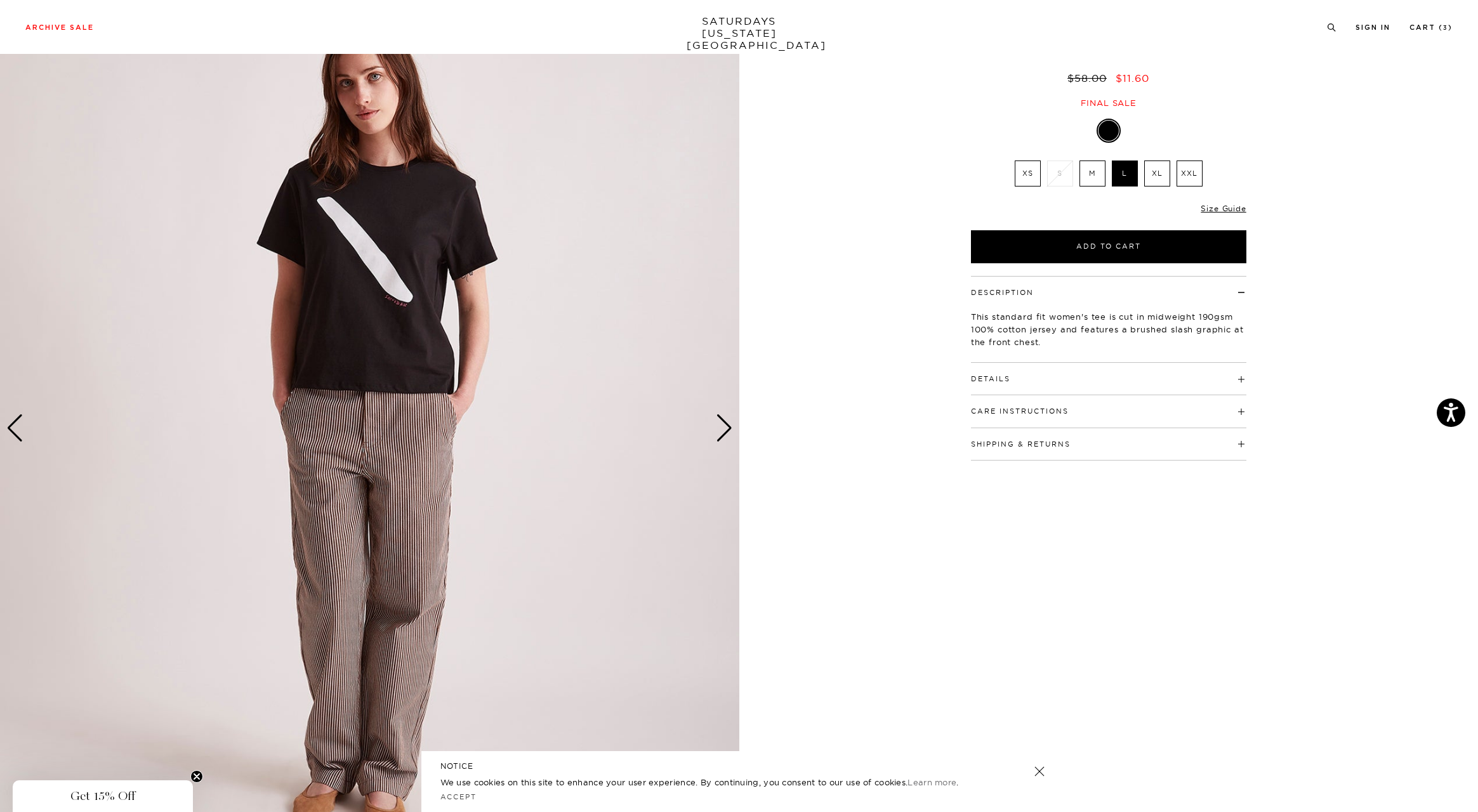
scroll to position [75, 0]
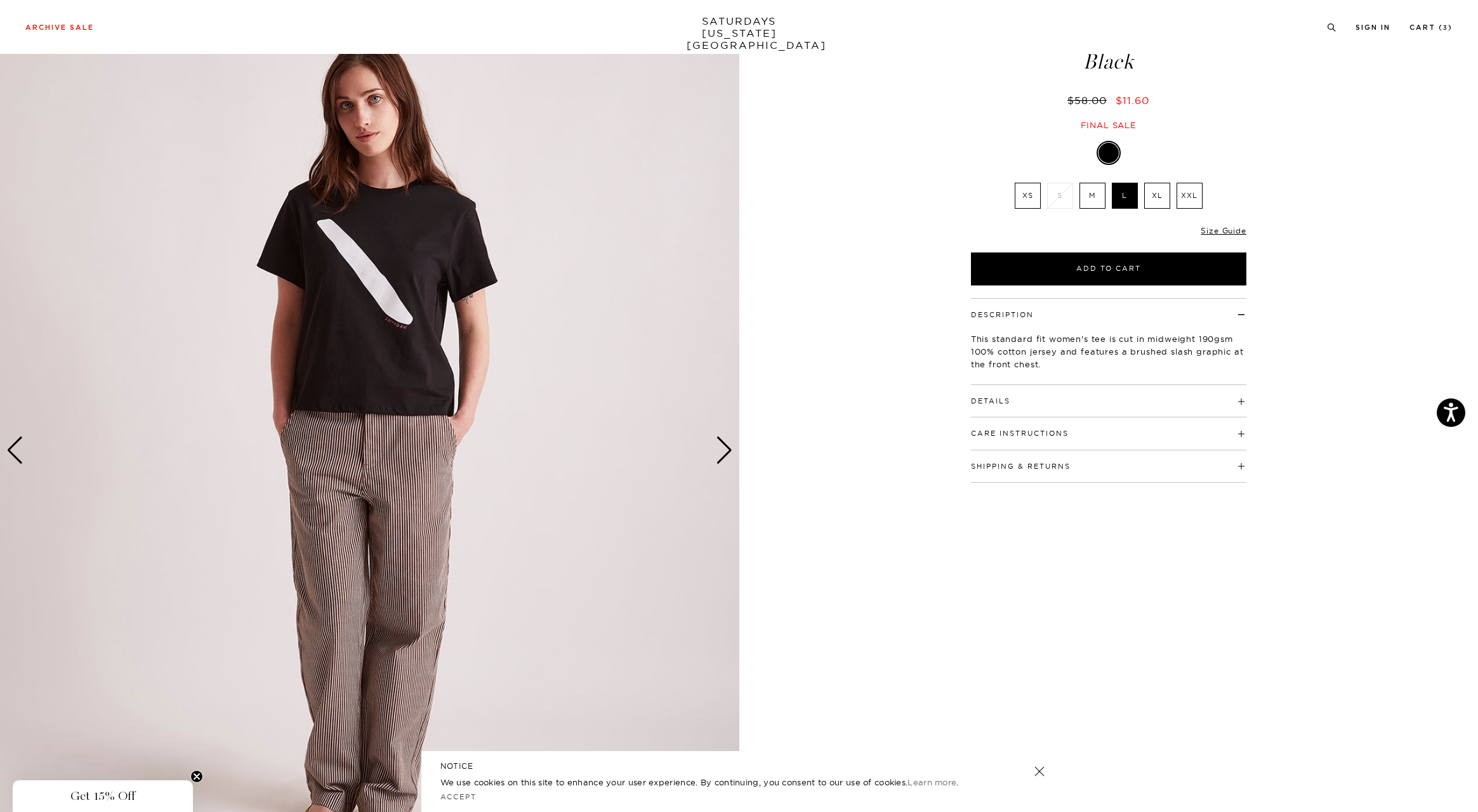
click at [1126, 188] on label "L" at bounding box center [1124, 196] width 26 height 26
click at [0, 0] on input "L" at bounding box center [0, 0] width 0 height 0
click at [1154, 193] on label "XL" at bounding box center [1157, 196] width 26 height 26
click at [0, 0] on input "XL" at bounding box center [0, 0] width 0 height 0
click at [1122, 196] on label "L" at bounding box center [1124, 196] width 26 height 26
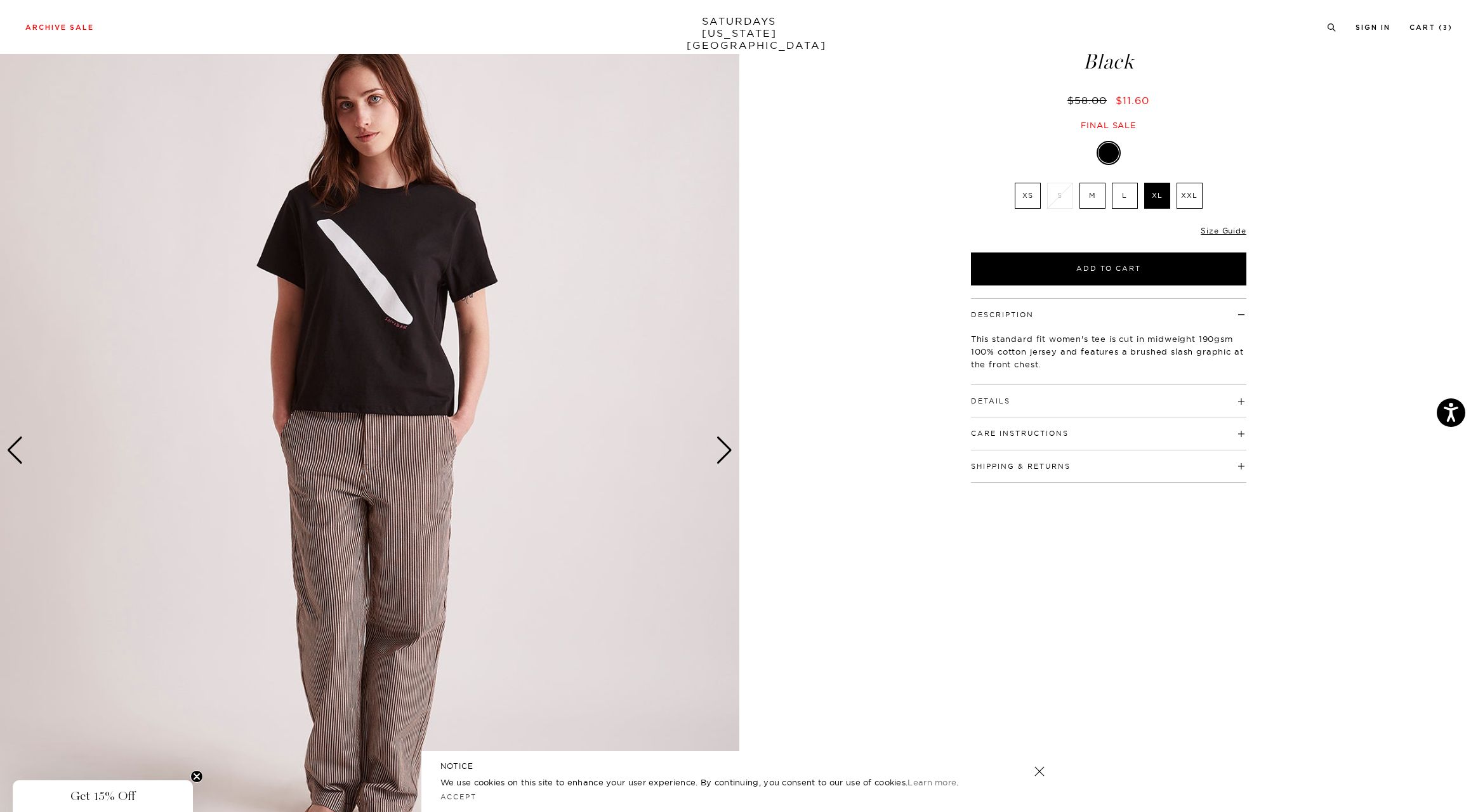
click at [0, 0] on input "L" at bounding box center [0, 0] width 0 height 0
click at [1425, 28] on link "Cart ( 3 )" at bounding box center [1431, 27] width 43 height 7
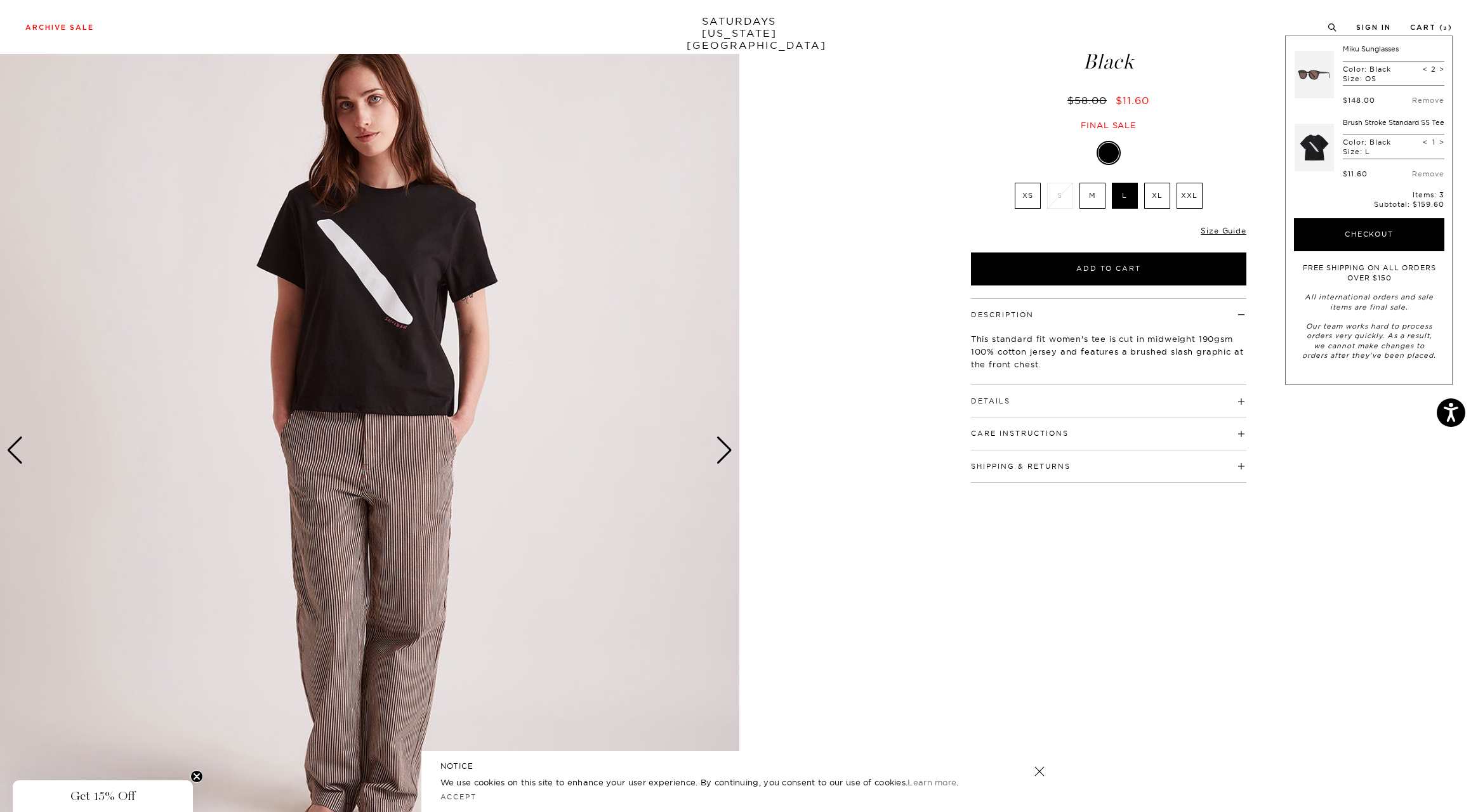
click at [856, 343] on div "2 / 4 Brush Stroke Standard SS Tee Black" at bounding box center [739, 450] width 1478 height 924
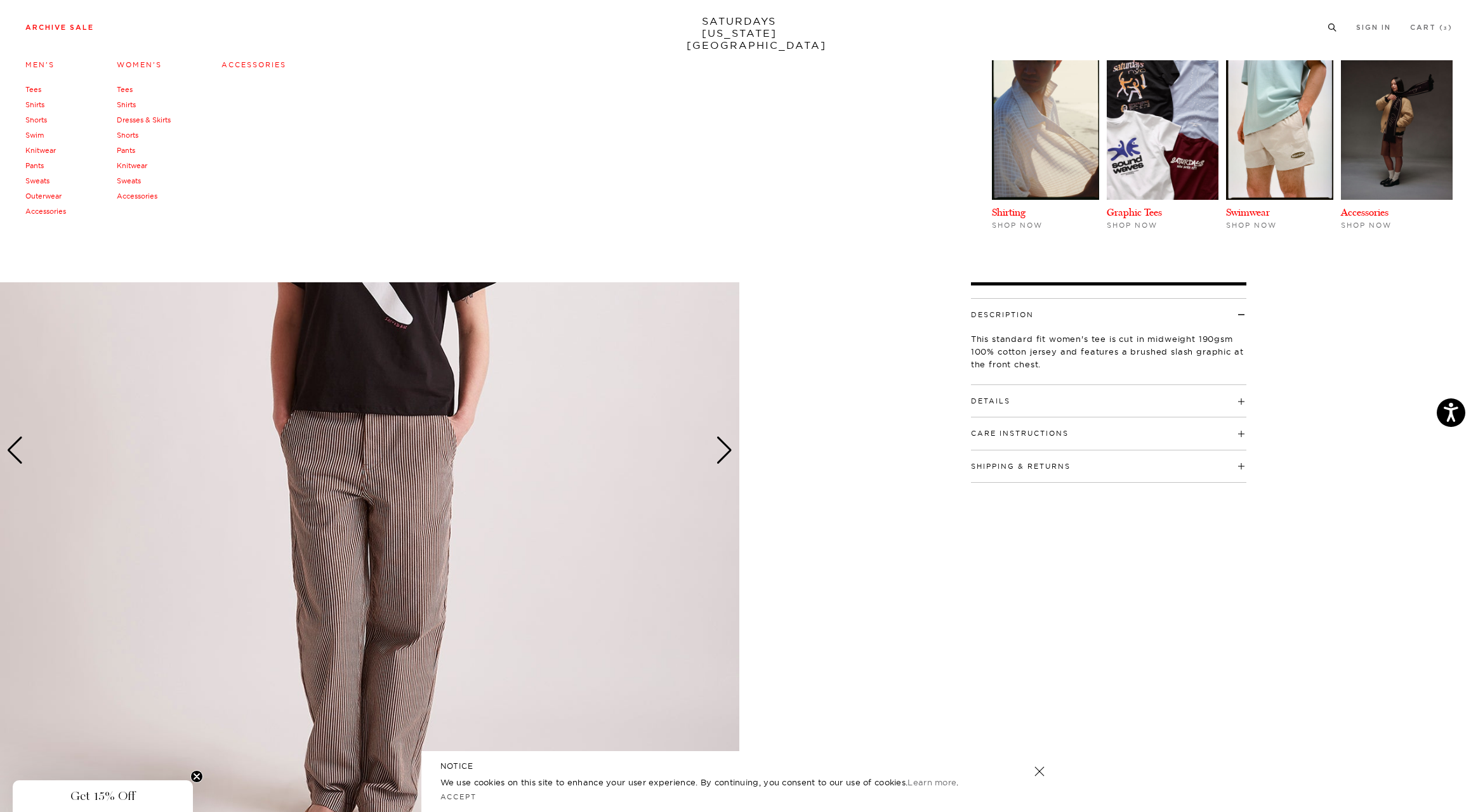
click at [59, 31] on link "Archive Sale" at bounding box center [59, 27] width 68 height 7
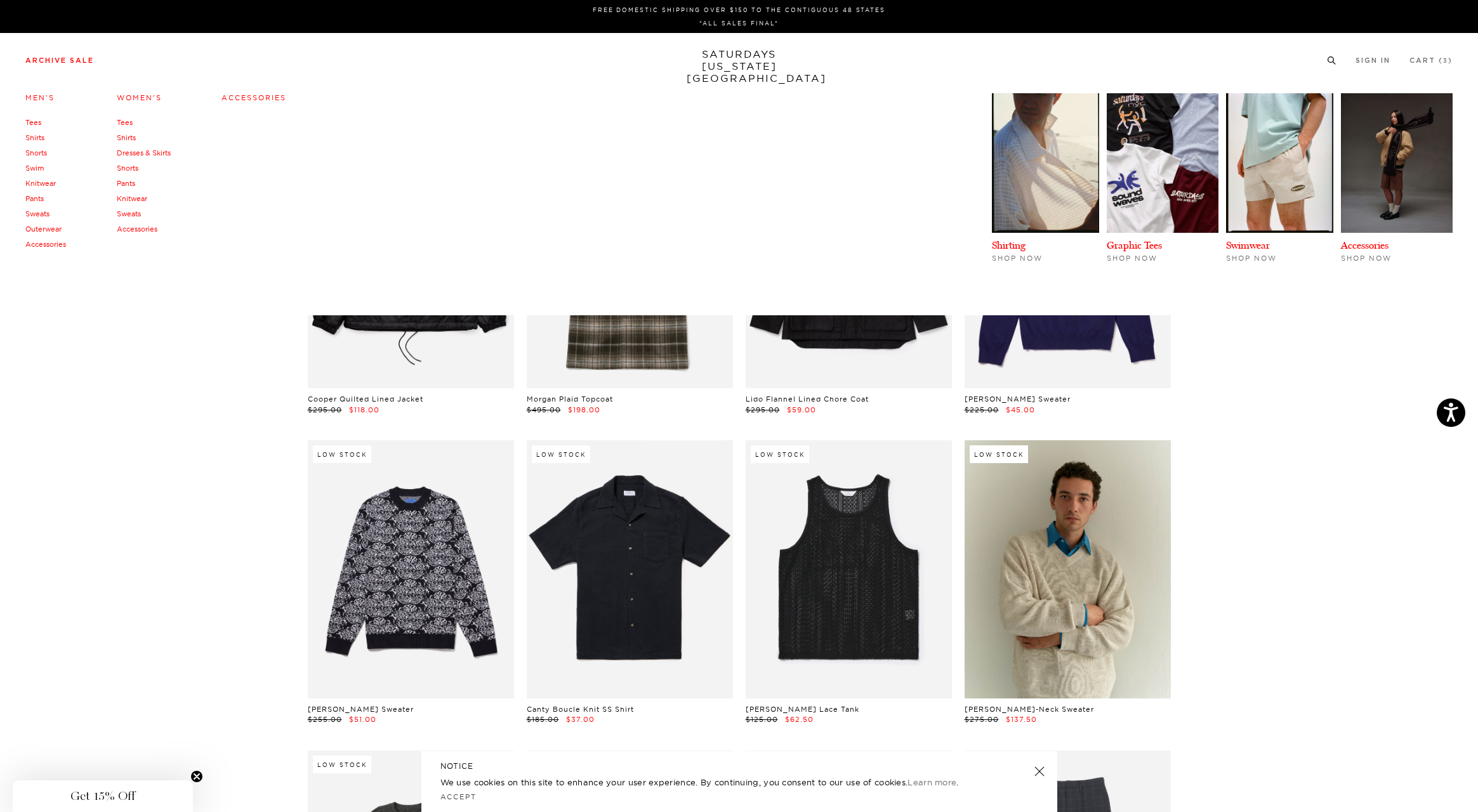
click at [130, 229] on link "Accessories" at bounding box center [138, 229] width 41 height 9
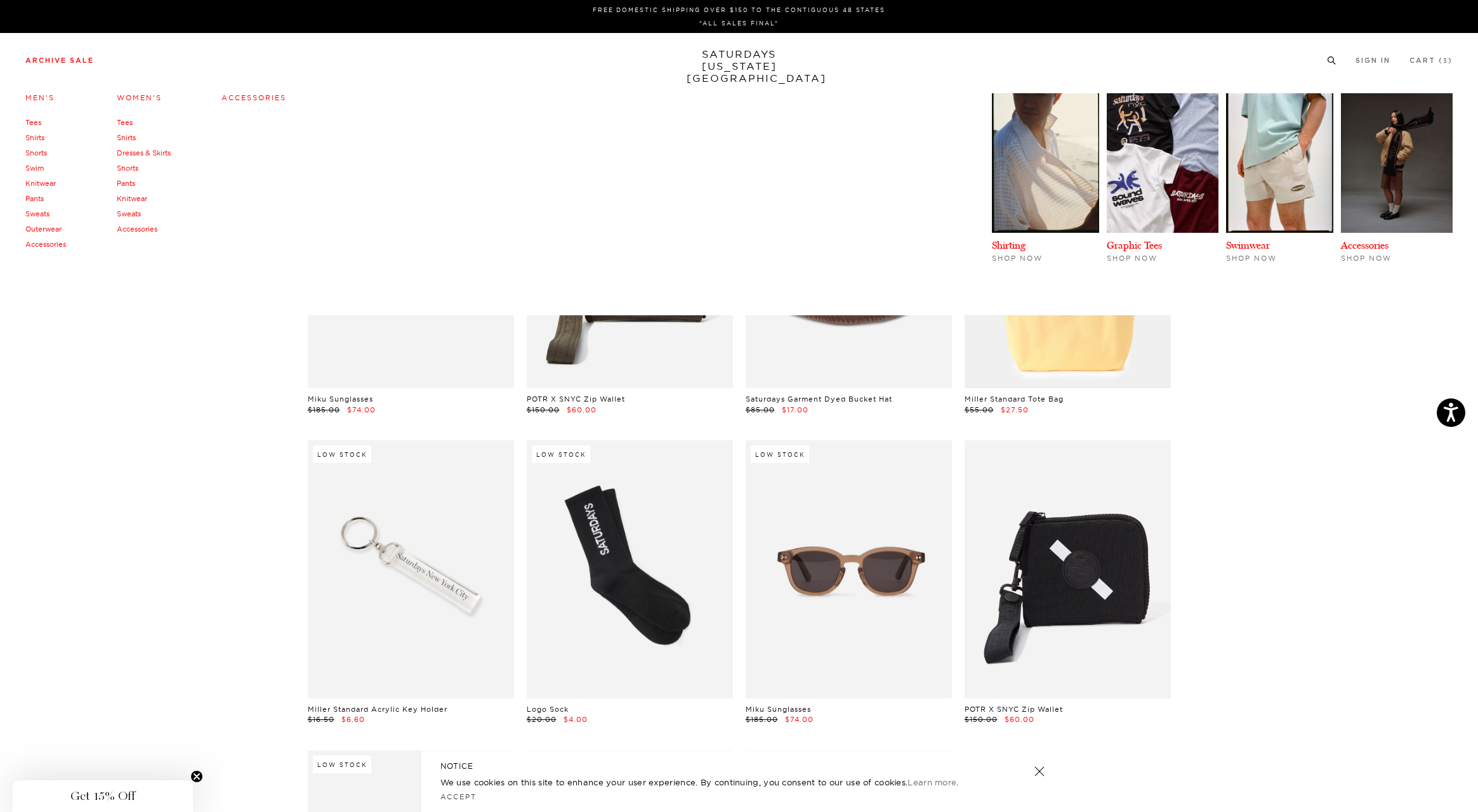
click at [135, 214] on link "Sweats" at bounding box center [129, 213] width 24 height 9
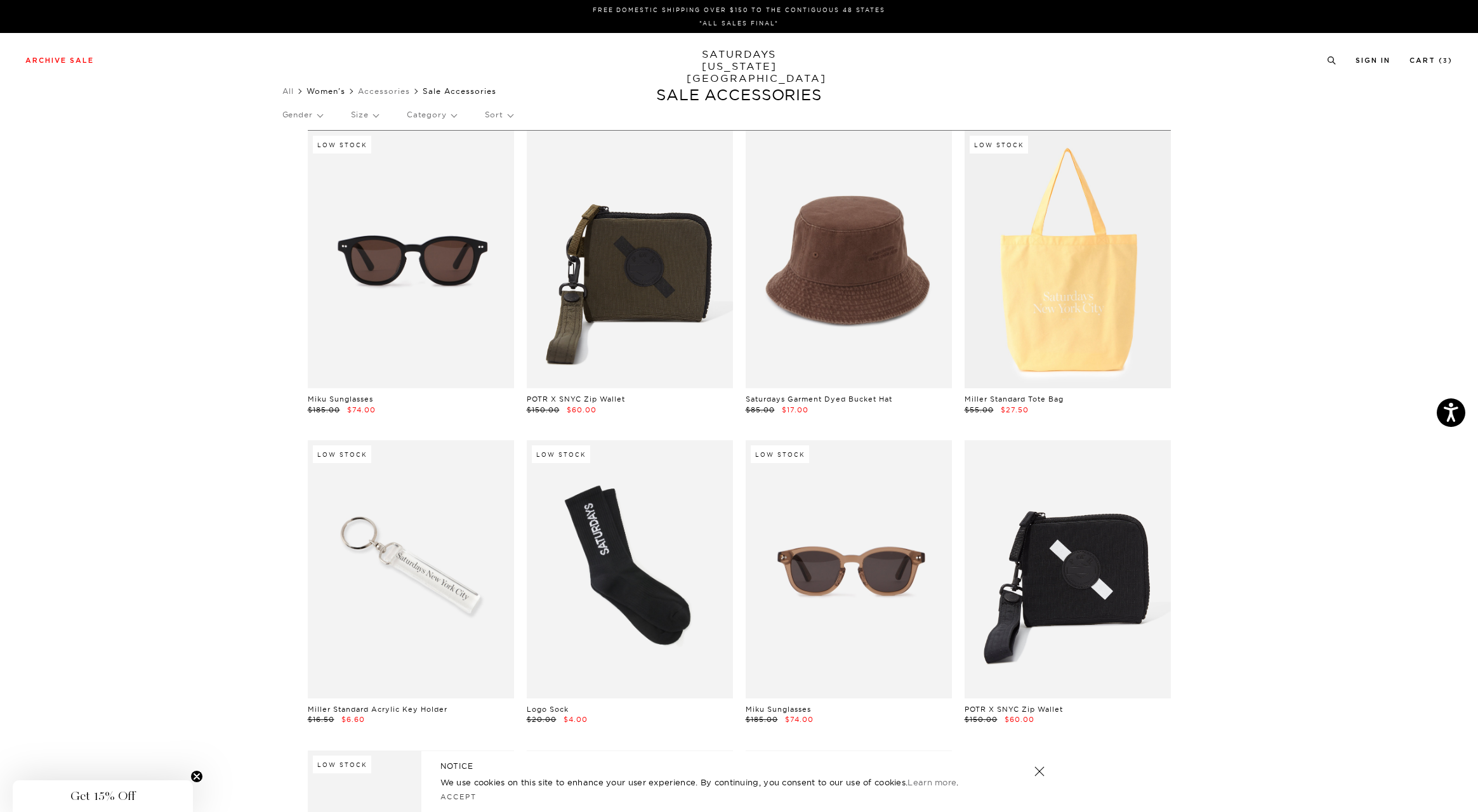
click at [314, 90] on link "Women's" at bounding box center [325, 91] width 39 height 9
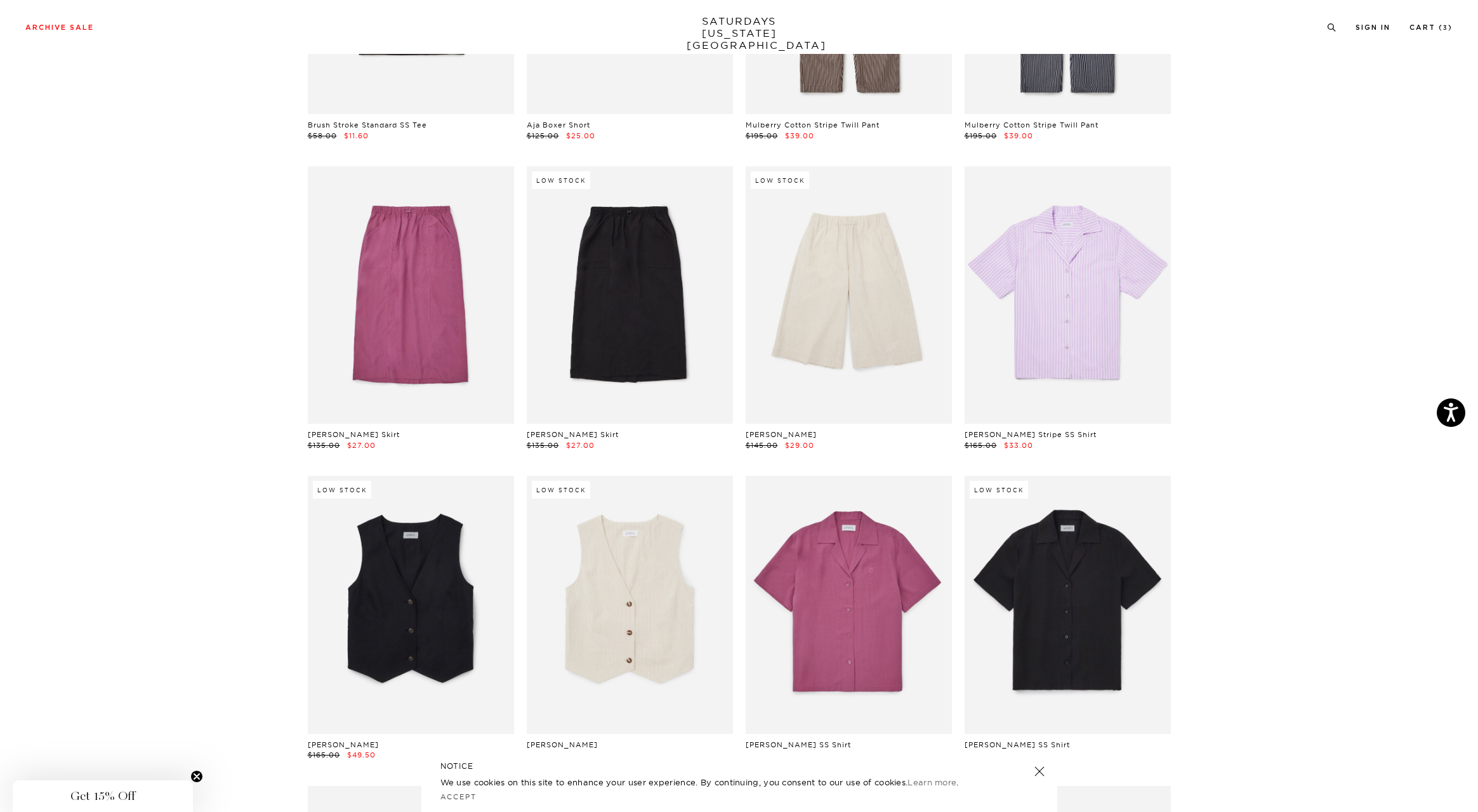
scroll to position [746, 0]
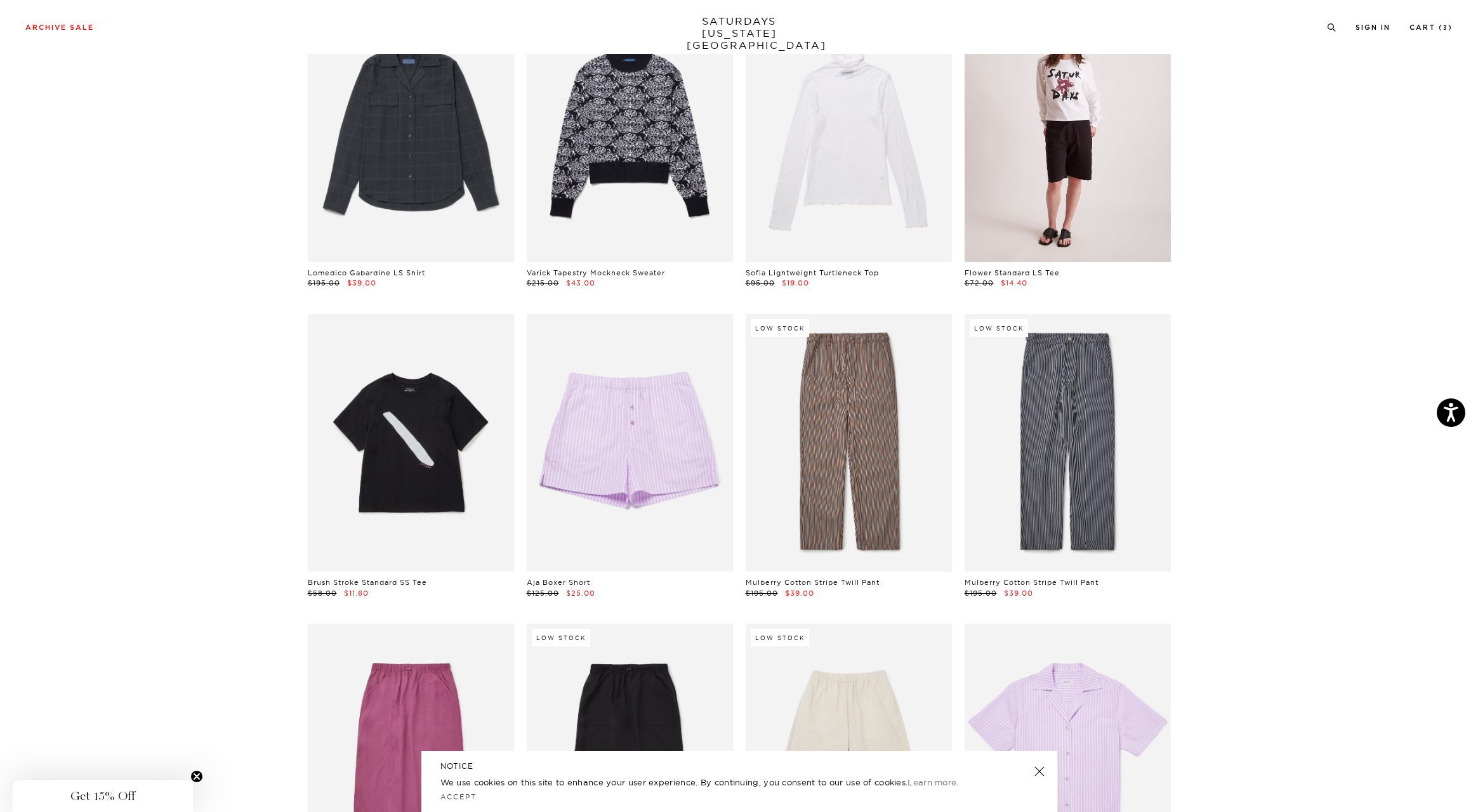
click at [1077, 124] on link at bounding box center [1067, 134] width 206 height 258
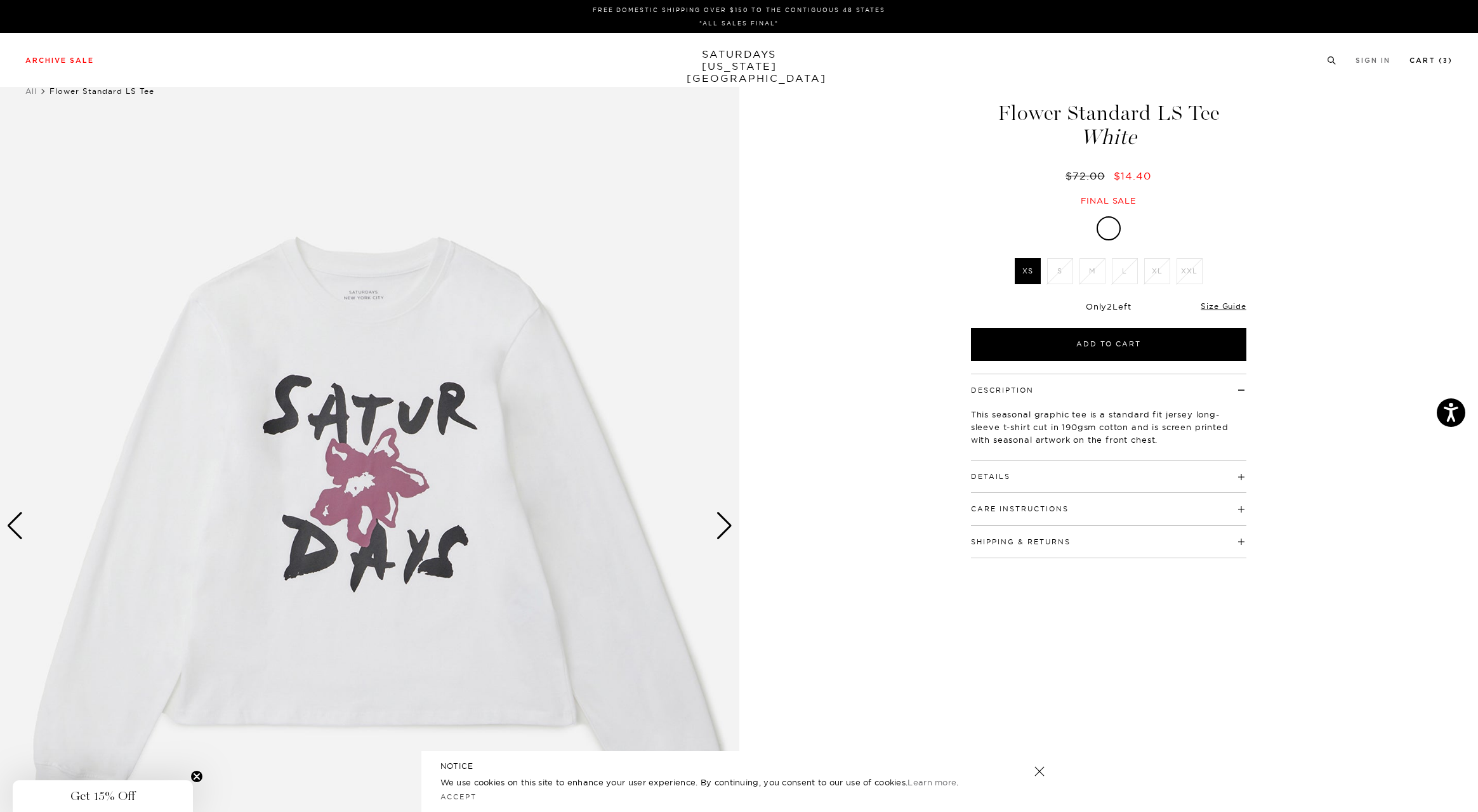
click at [1447, 57] on link "Cart ( 3 )" at bounding box center [1431, 60] width 43 height 7
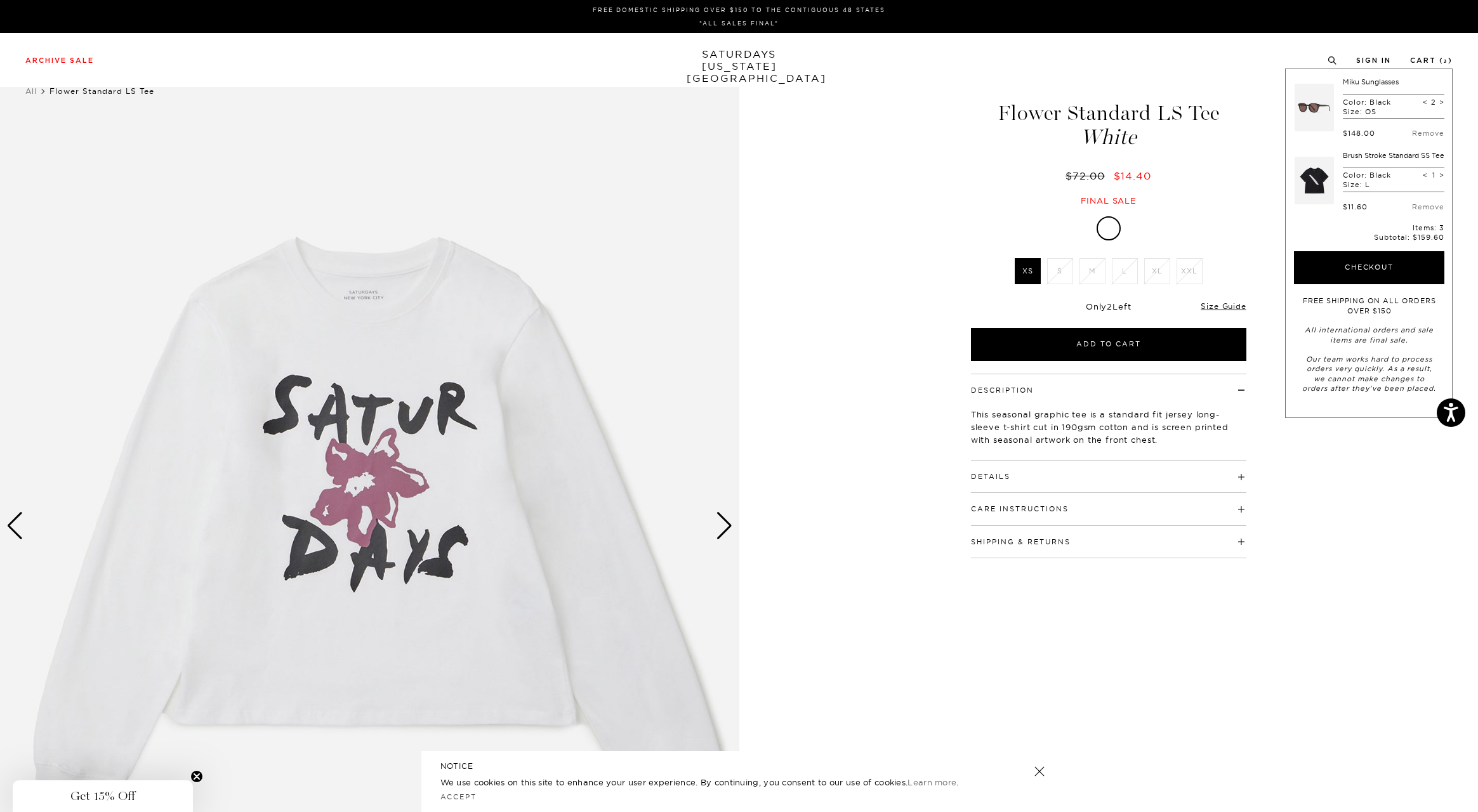
click at [1423, 101] on span "<" at bounding box center [1425, 101] width 5 height 9
type input "1"
click at [108, 795] on span "Get 15% Off" at bounding box center [103, 796] width 64 height 15
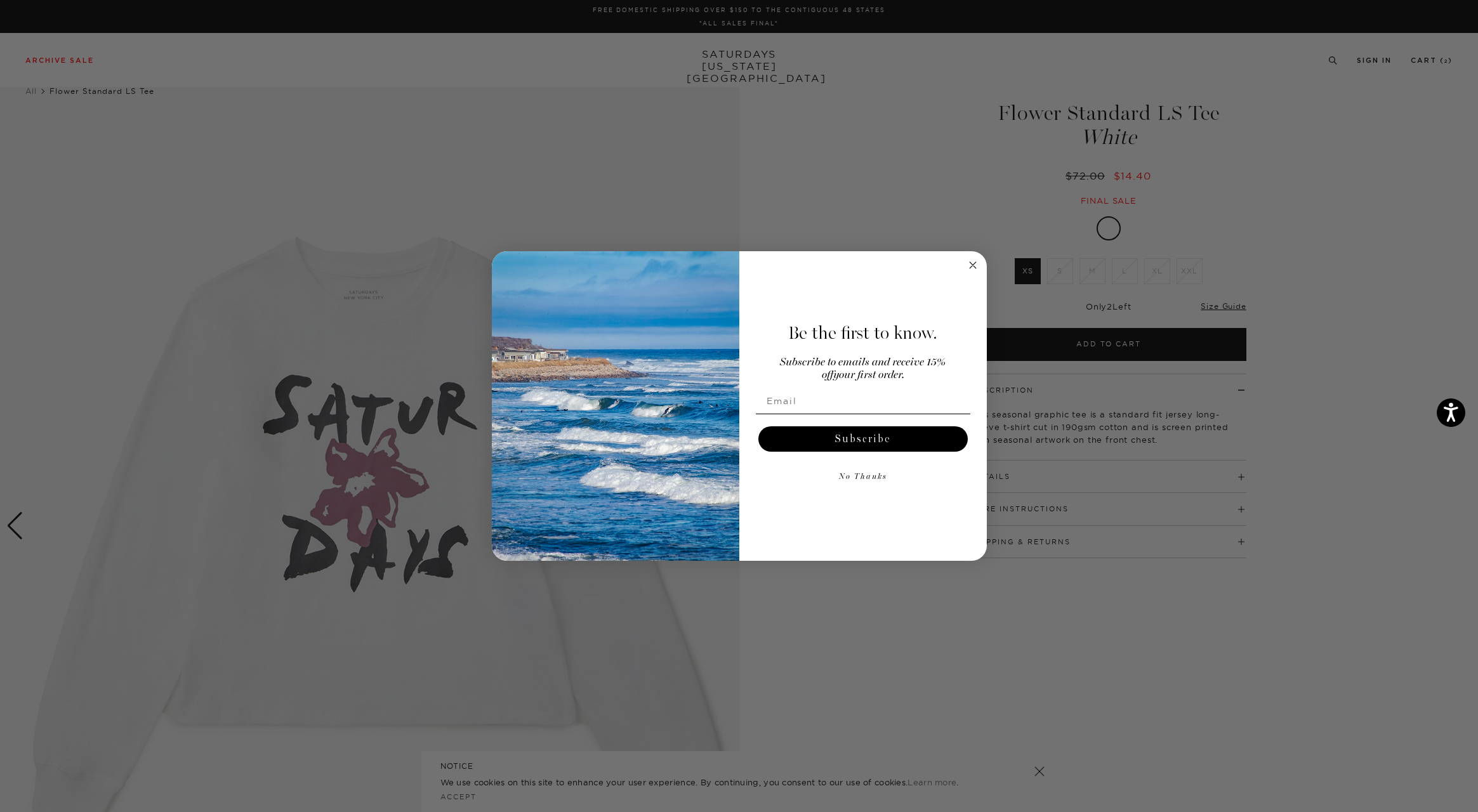
click at [850, 404] on input "Email" at bounding box center [863, 401] width 215 height 25
type input "[EMAIL_ADDRESS][DOMAIN_NAME]"
click at [856, 437] on button "Subscribe" at bounding box center [863, 439] width 209 height 25
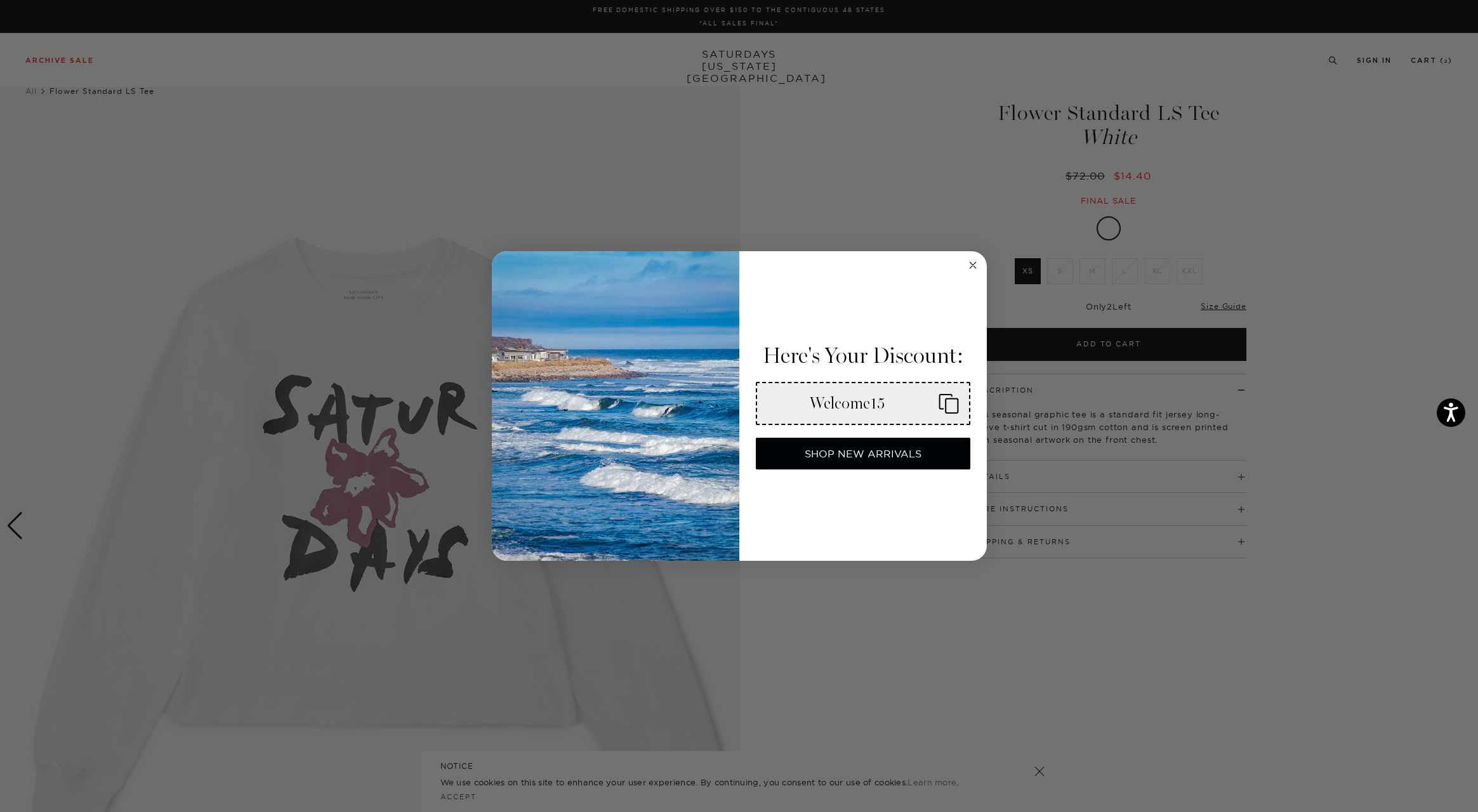
click at [853, 397] on div "Welcome15" at bounding box center [847, 403] width 161 height 19
click at [1403, 123] on div "Close dialog Here's Your Discount: Enter Code At Checkout Welcome15 SHOP NEW AR…" at bounding box center [739, 406] width 1478 height 812
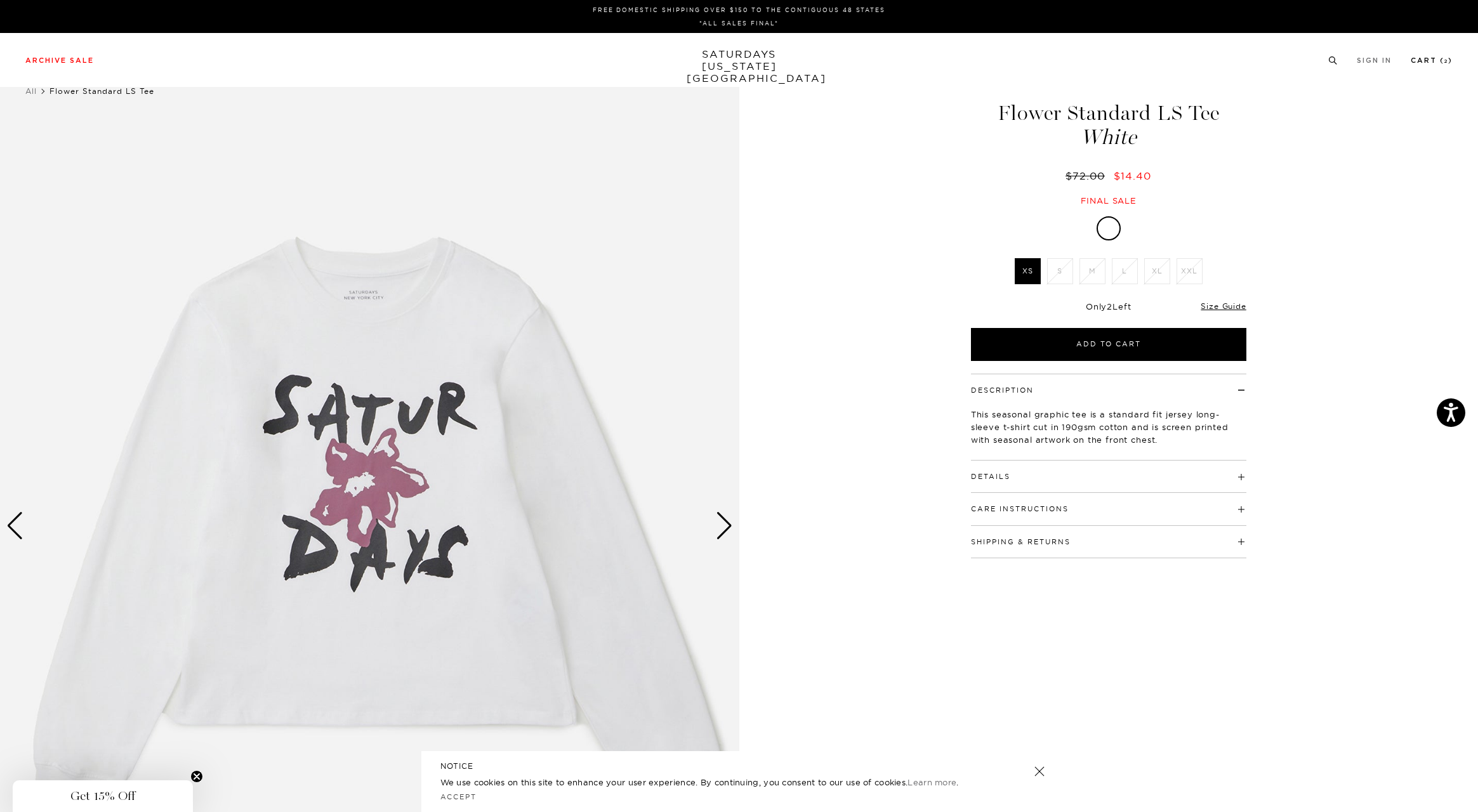
click at [1429, 57] on link "Cart ( 2 )" at bounding box center [1431, 60] width 42 height 7
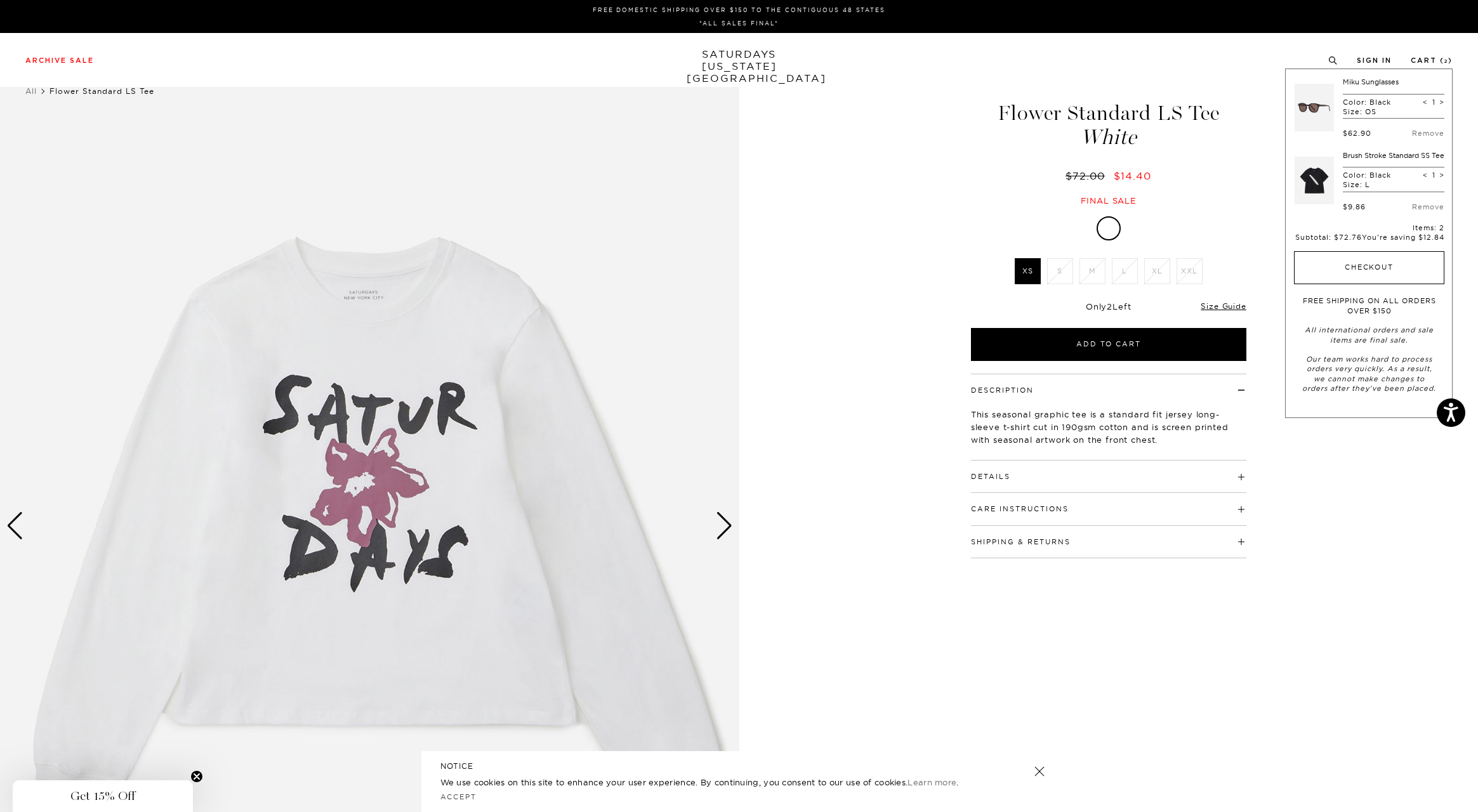
click at [1362, 284] on button "Checkout" at bounding box center [1369, 268] width 150 height 33
